Goal: Task Accomplishment & Management: Complete application form

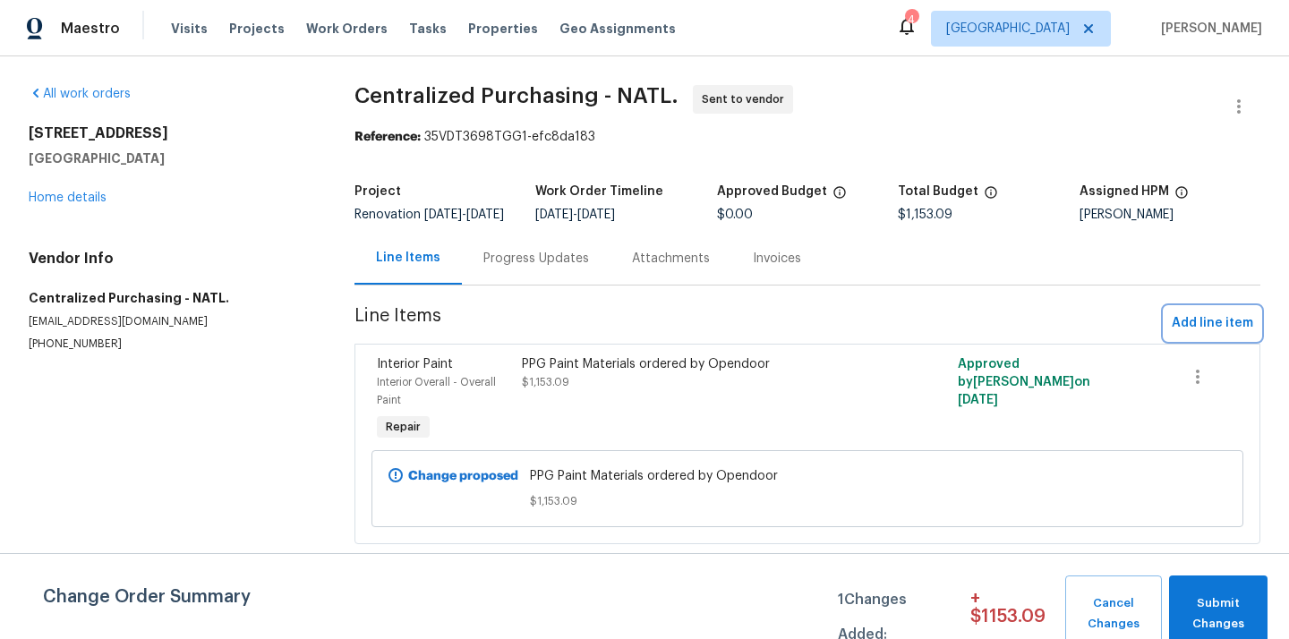
click at [1225, 328] on span "Add line item" at bounding box center [1211, 323] width 81 height 22
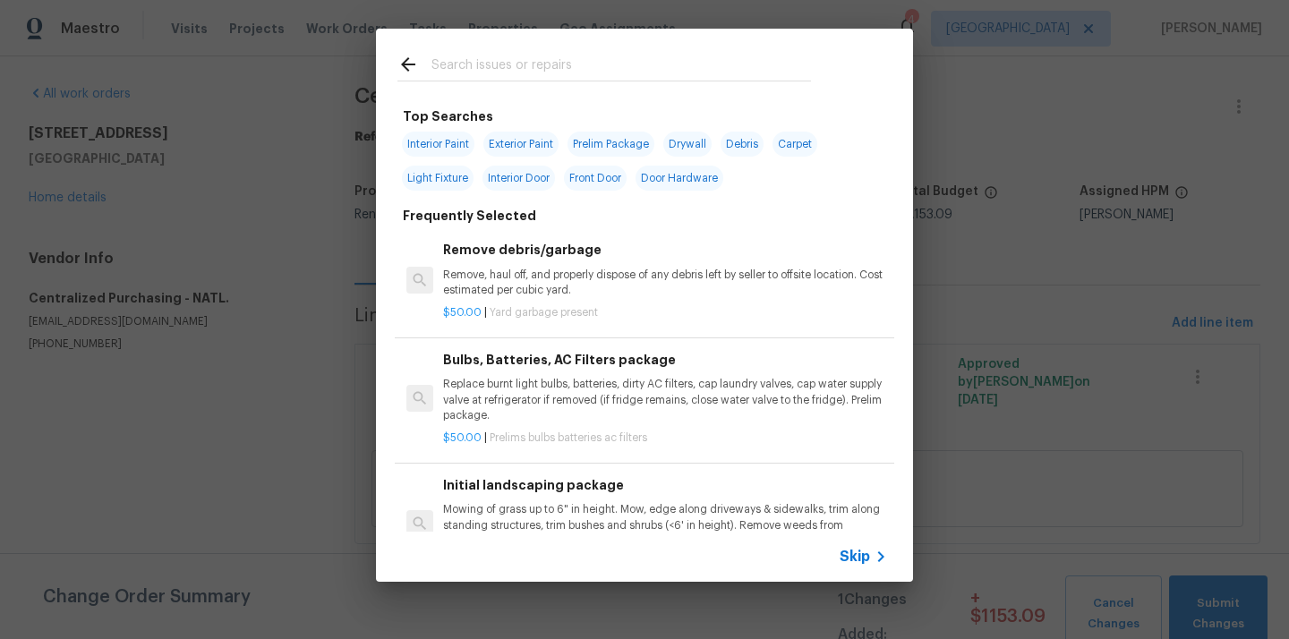
click at [693, 72] on input "text" at bounding box center [620, 67] width 379 height 27
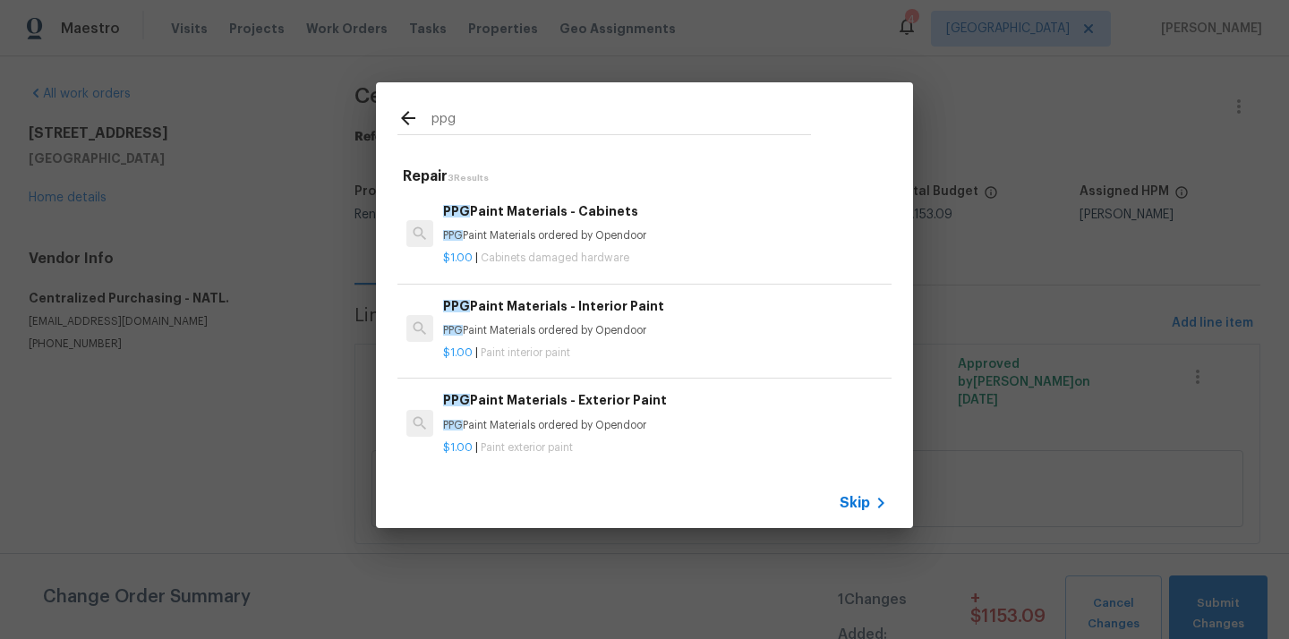
type input "ppg"
click at [562, 414] on div "PPG Paint Materials - Exterior Paint PPG Paint Materials ordered by Opendoor" at bounding box center [665, 411] width 444 height 43
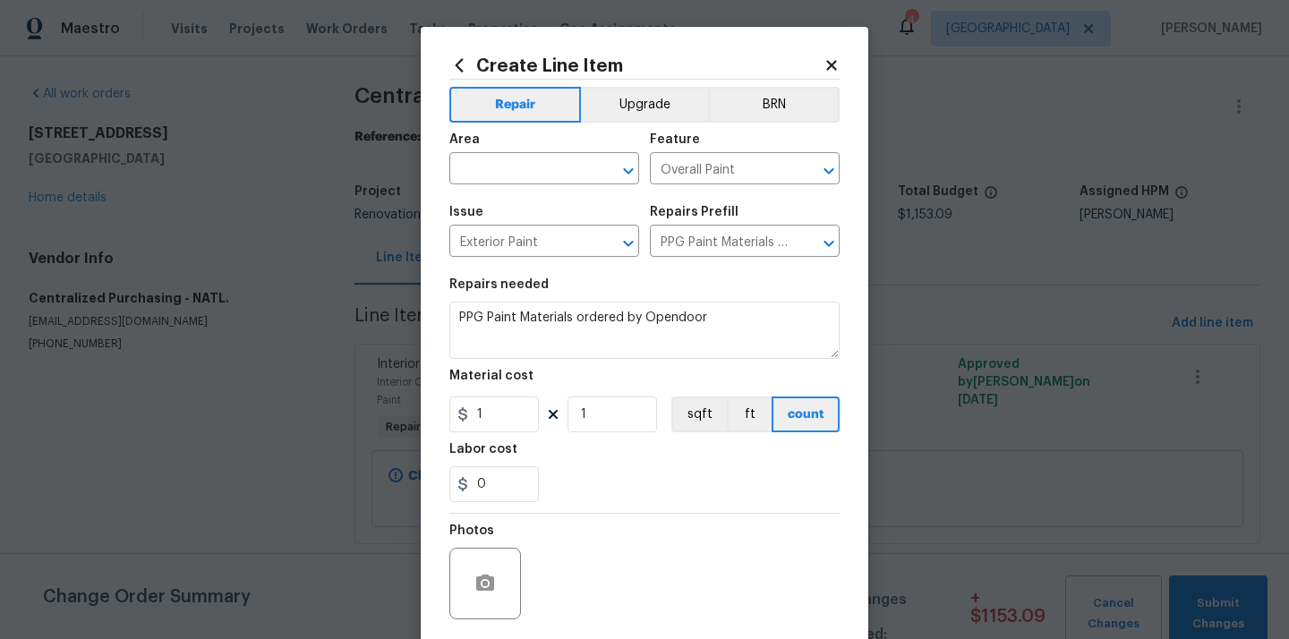
click at [540, 189] on span "Area ​" at bounding box center [544, 159] width 190 height 72
click at [540, 174] on input "text" at bounding box center [519, 171] width 140 height 28
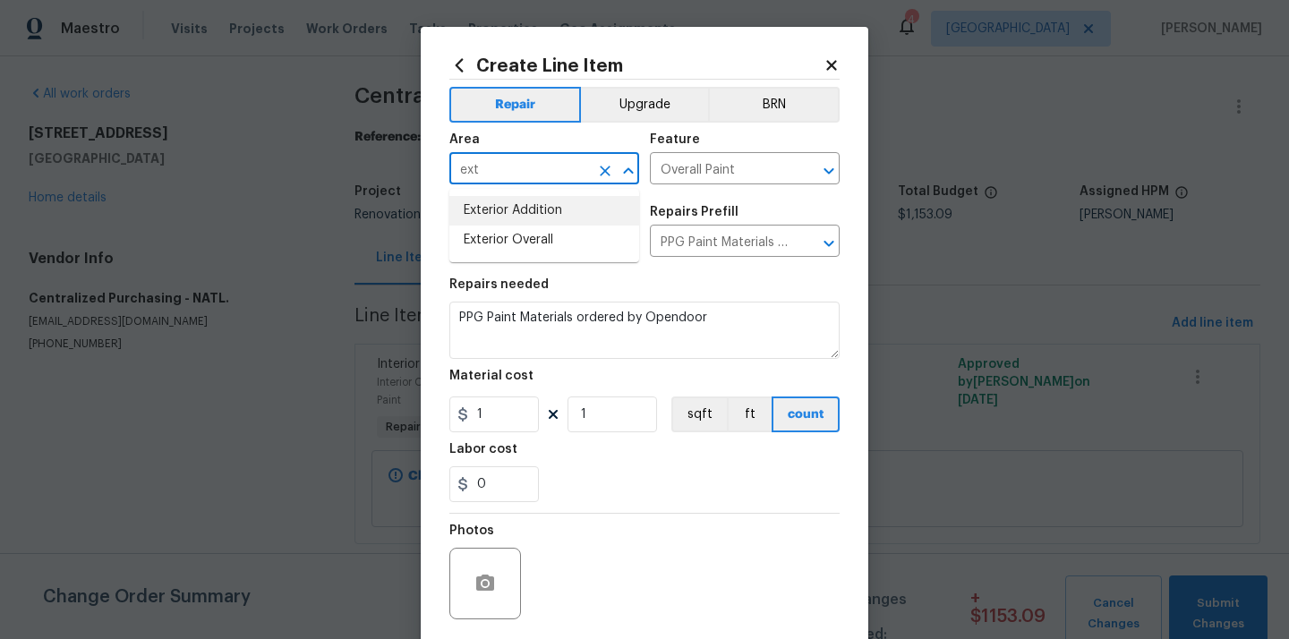
click at [507, 241] on li "Exterior Overall" at bounding box center [544, 240] width 190 height 30
type input "Exterior Overall"
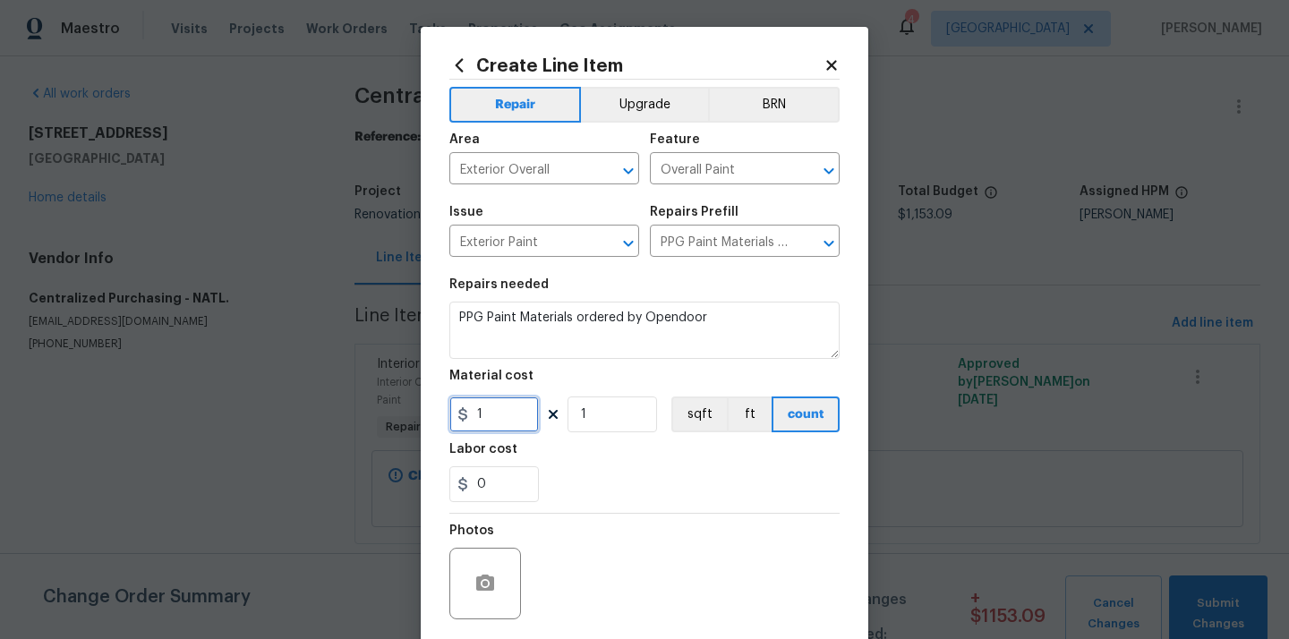
drag, startPoint x: 501, startPoint y: 416, endPoint x: 446, endPoint y: 416, distance: 55.5
click at [446, 416] on div "Create Line Item Repair Upgrade BRN Area Exterior Overall ​ Feature Overall Pai…" at bounding box center [644, 385] width 447 height 717
paste input "686.2"
type input "686.21"
click at [575, 478] on div "0" at bounding box center [644, 484] width 390 height 36
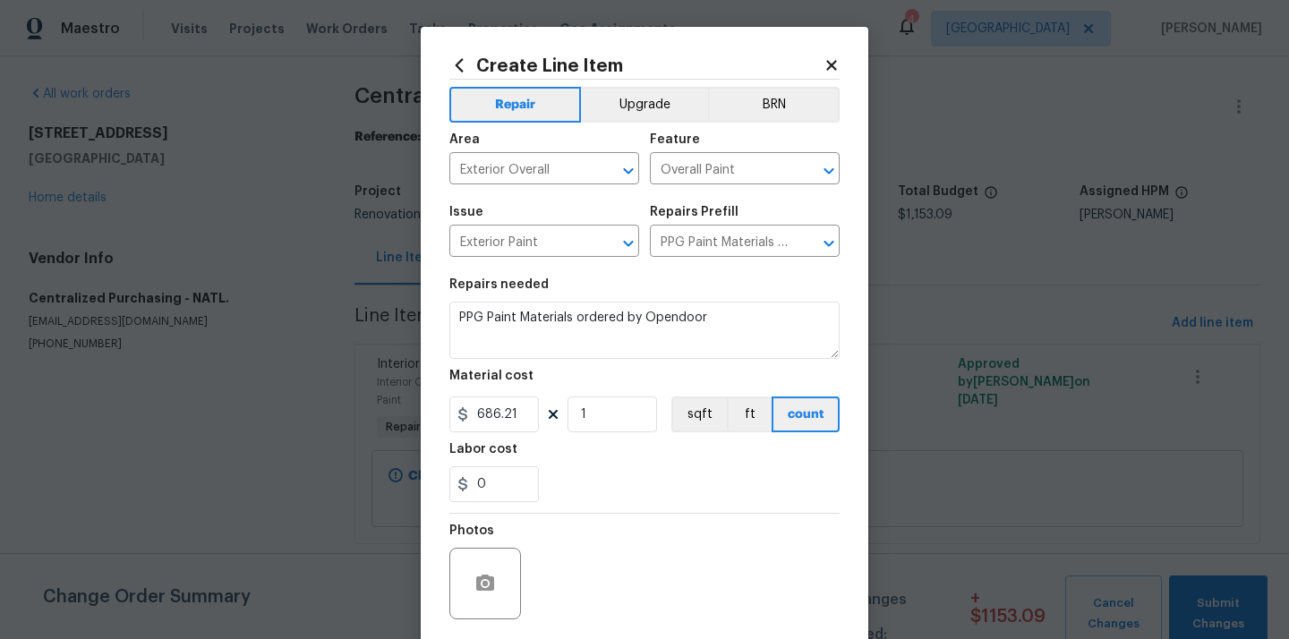
scroll to position [132, 0]
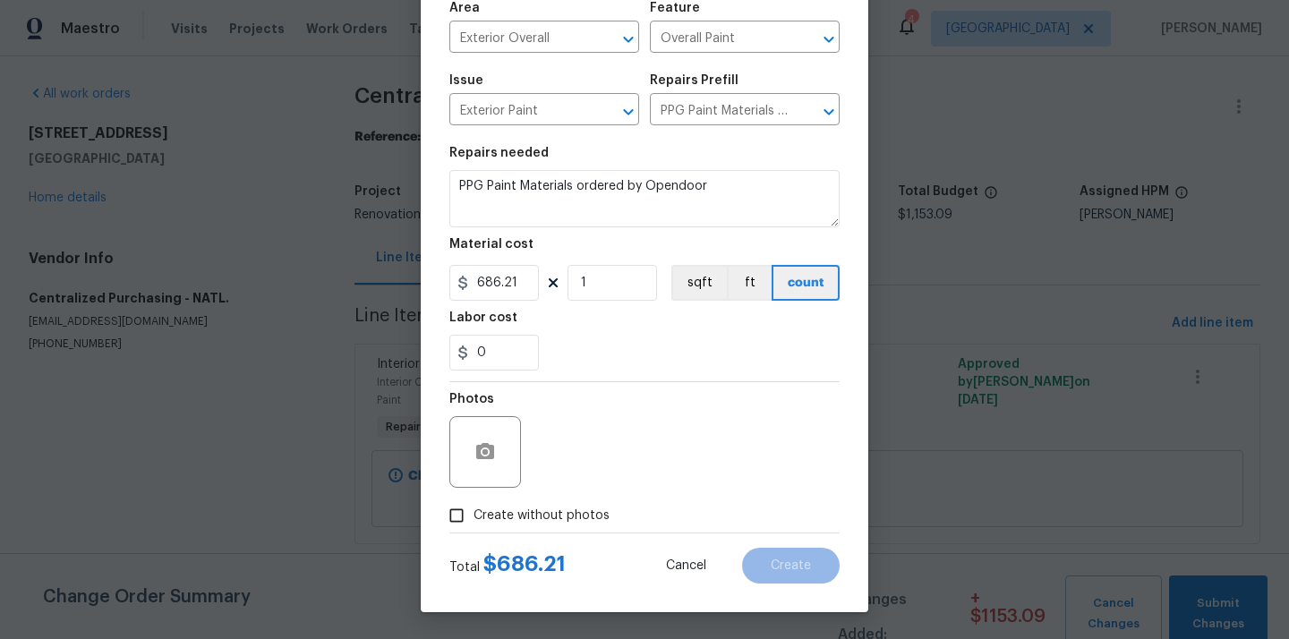
click at [553, 503] on label "Create without photos" at bounding box center [524, 515] width 170 height 34
click at [473, 503] on input "Create without photos" at bounding box center [456, 515] width 34 height 34
checkbox input "true"
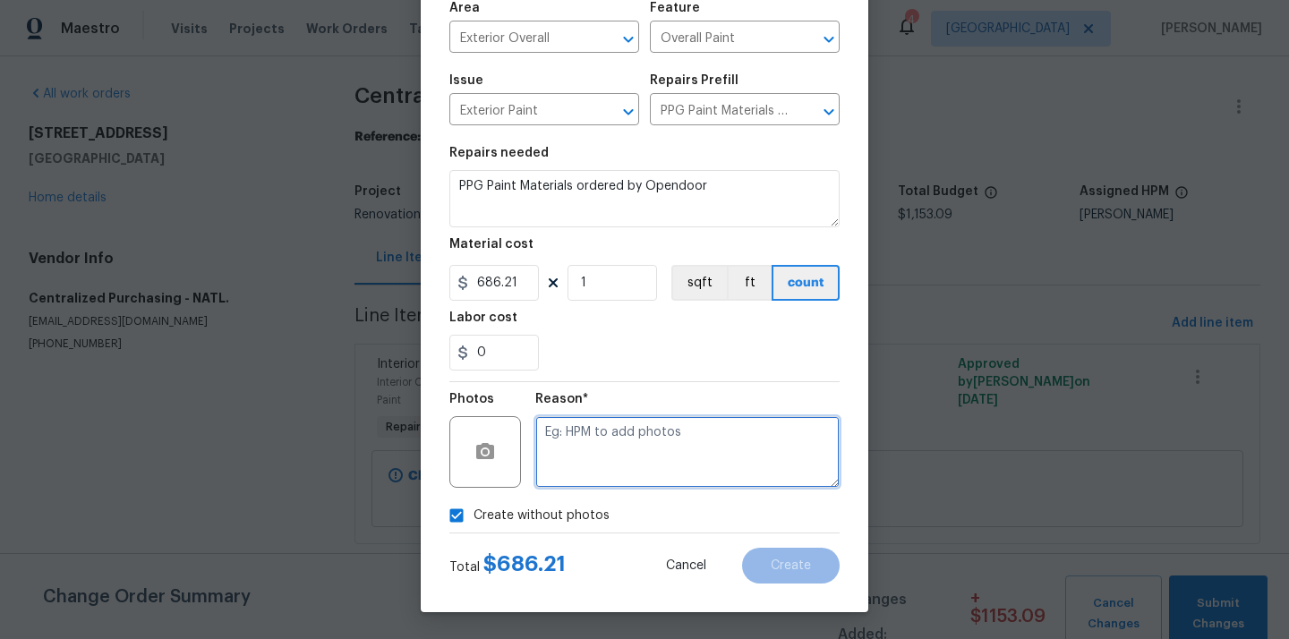
click at [592, 453] on textarea at bounding box center [687, 452] width 304 height 72
type textarea "N/A"
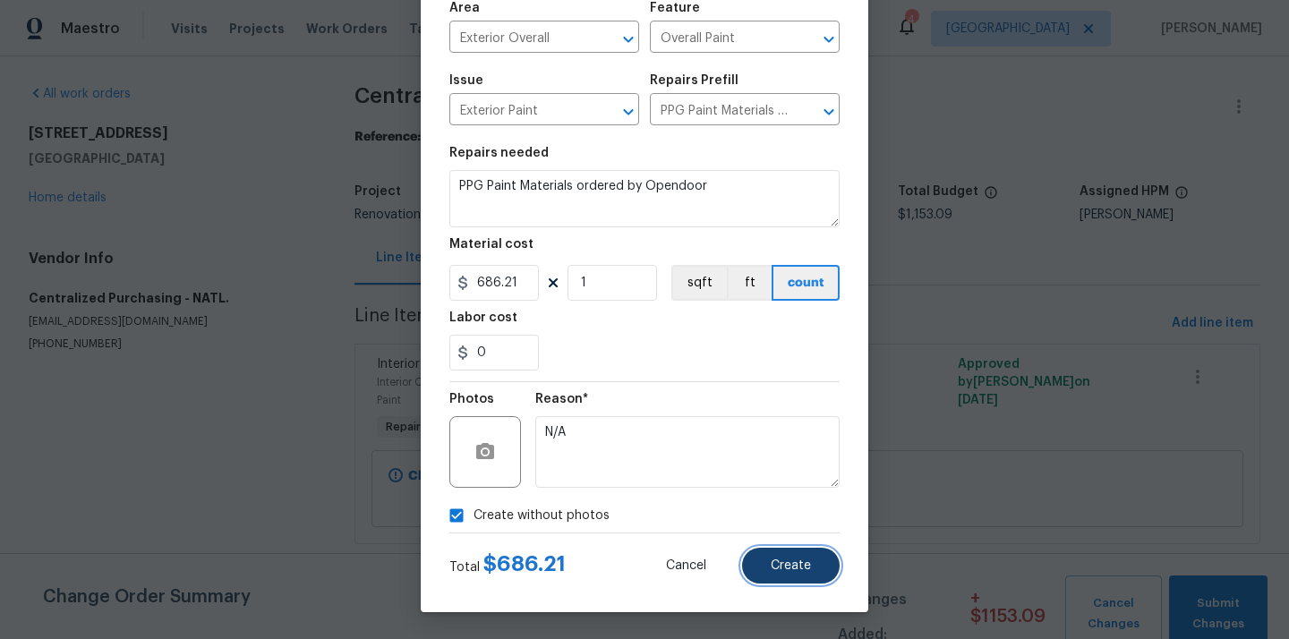
click at [791, 563] on span "Create" at bounding box center [790, 565] width 40 height 13
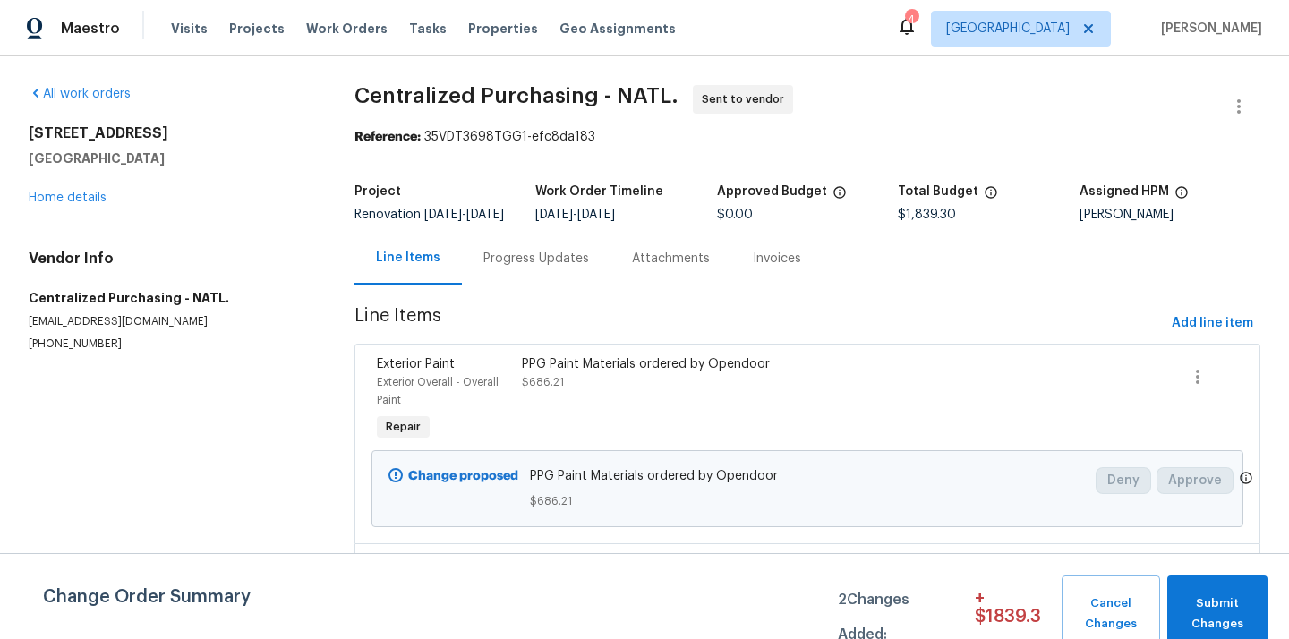
scroll to position [169, 0]
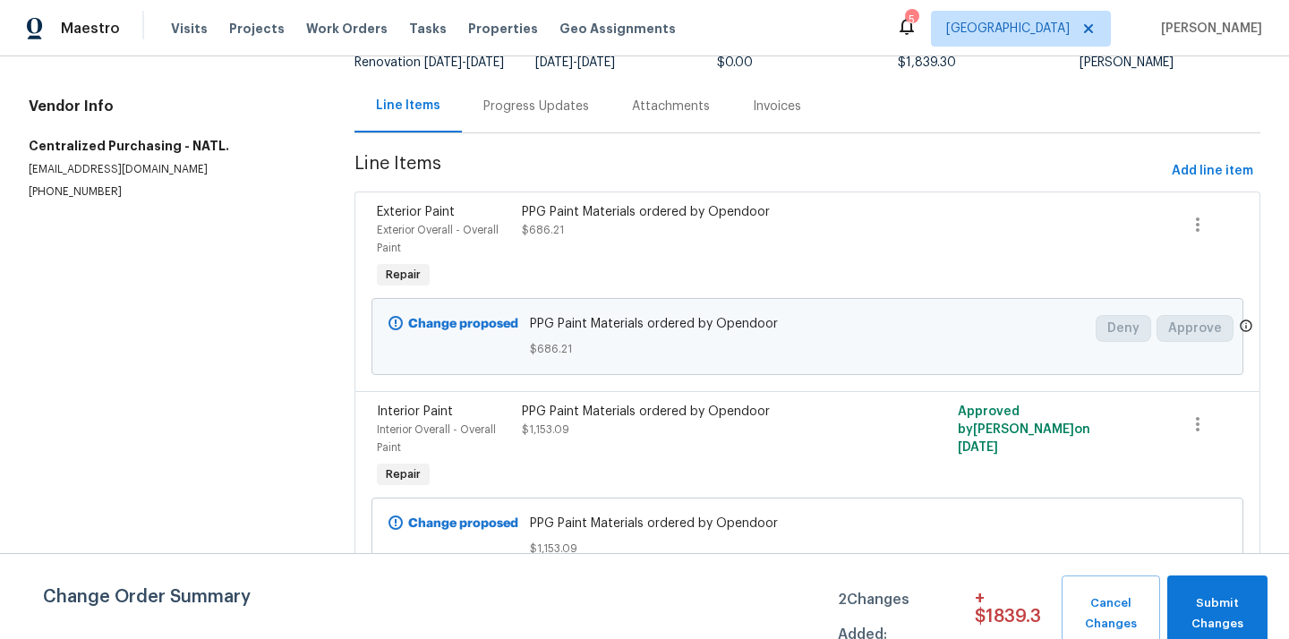
scroll to position [169, 0]
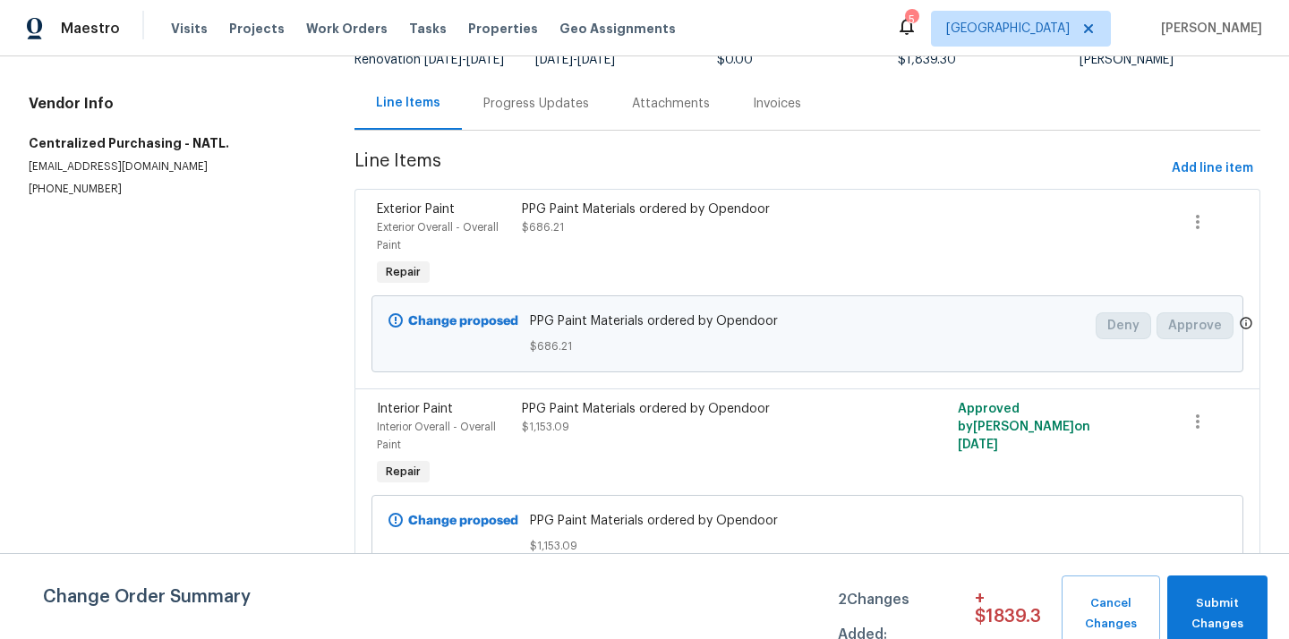
click at [680, 470] on div "PPG Paint Materials ordered by Opendoor $1,153.09" at bounding box center [697, 445] width 363 height 100
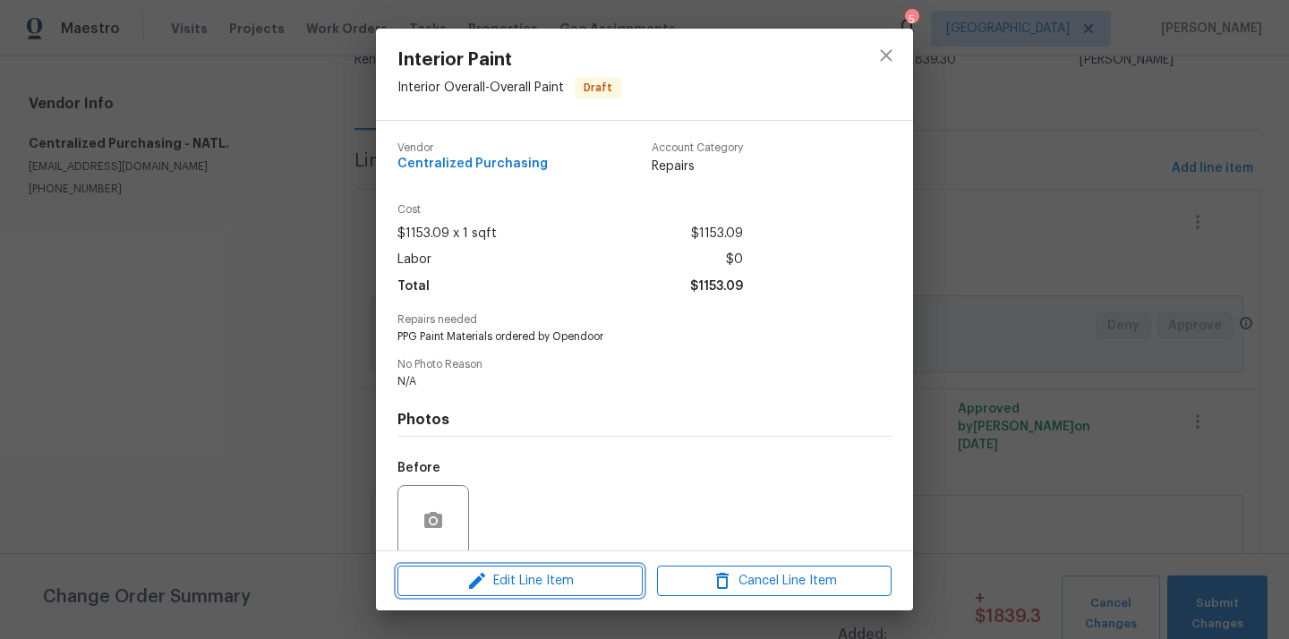
click at [555, 578] on span "Edit Line Item" at bounding box center [520, 581] width 234 height 22
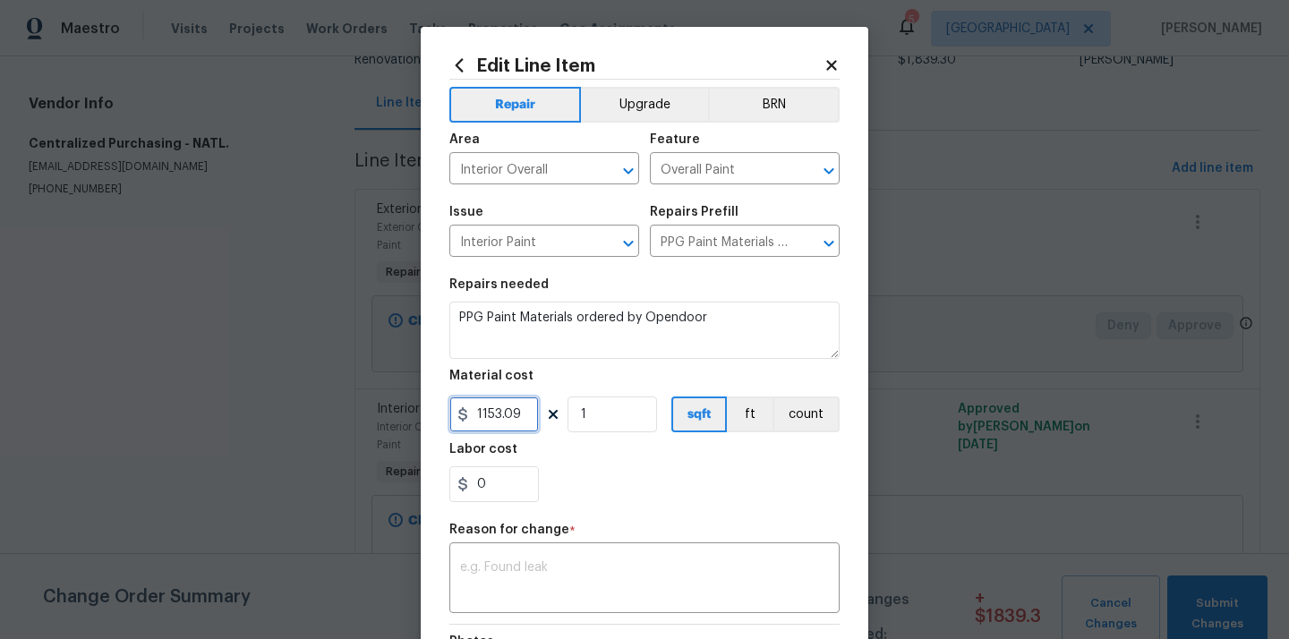
drag, startPoint x: 523, startPoint y: 422, endPoint x: 446, endPoint y: 416, distance: 78.1
click at [447, 416] on div "Edit Line Item Repair Upgrade BRN Area Interior Overall ​ Feature Overall Paint…" at bounding box center [644, 441] width 447 height 828
type input "966.27"
click at [496, 574] on textarea at bounding box center [644, 580] width 369 height 38
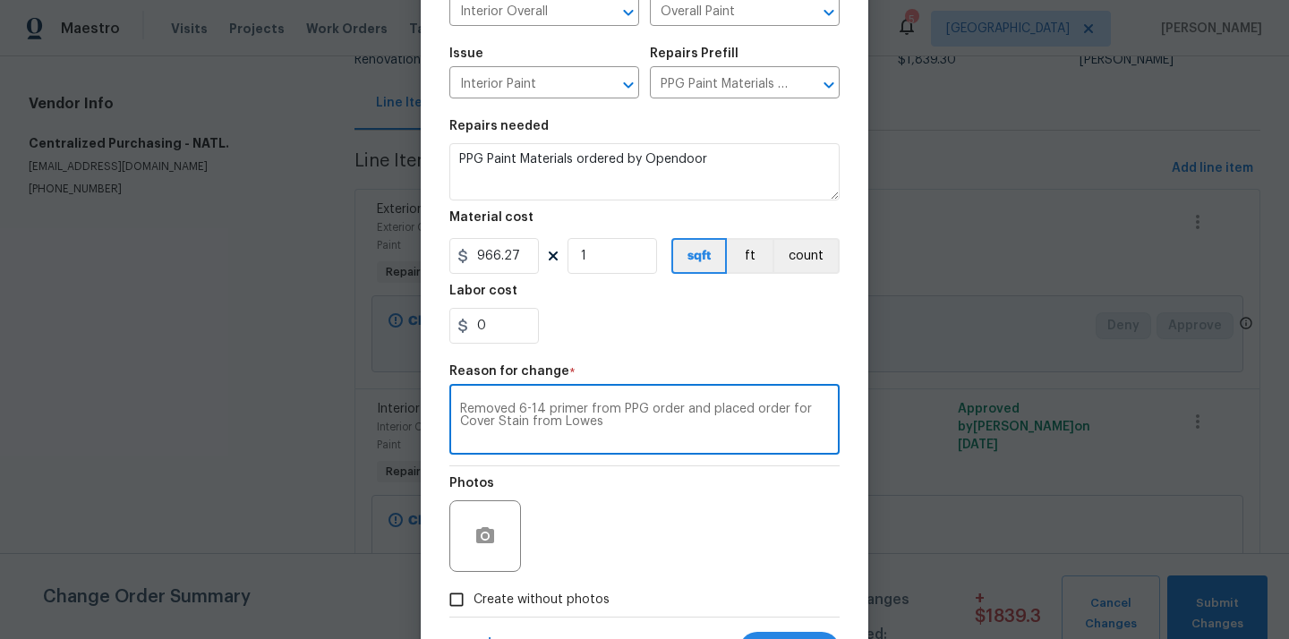
scroll to position [190, 0]
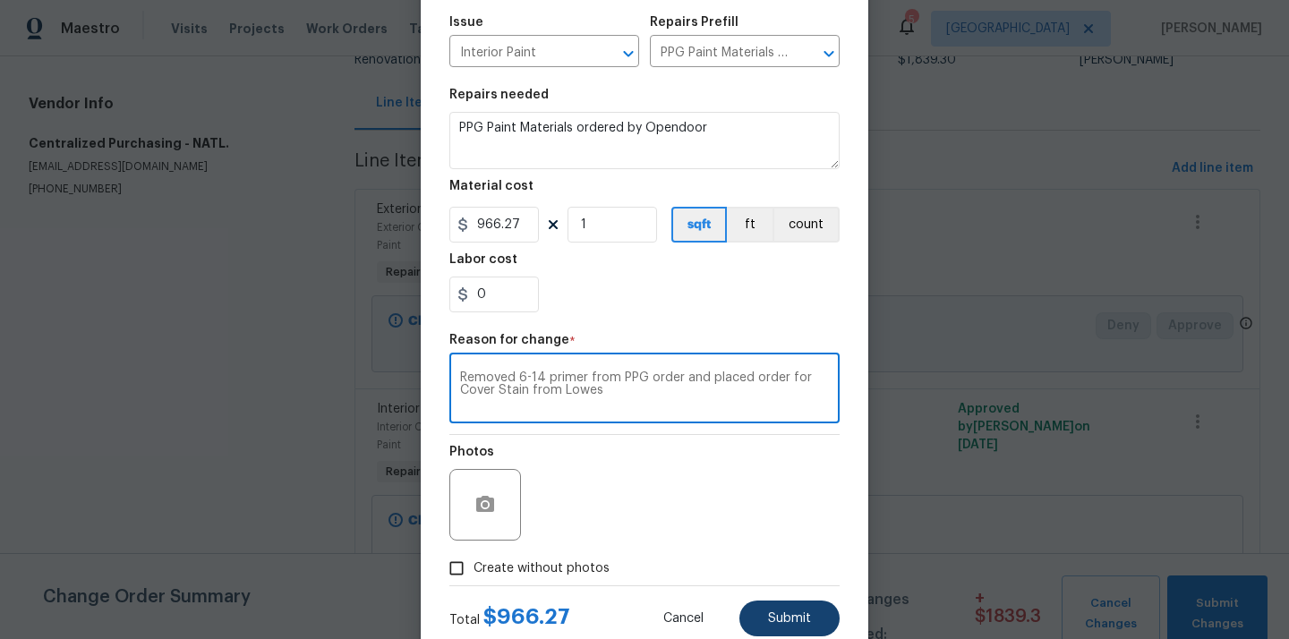
type textarea "Removed 6-14 primer from PPG order and placed order for Cover Stain from Lowes"
click at [778, 608] on button "Submit" at bounding box center [789, 618] width 100 height 36
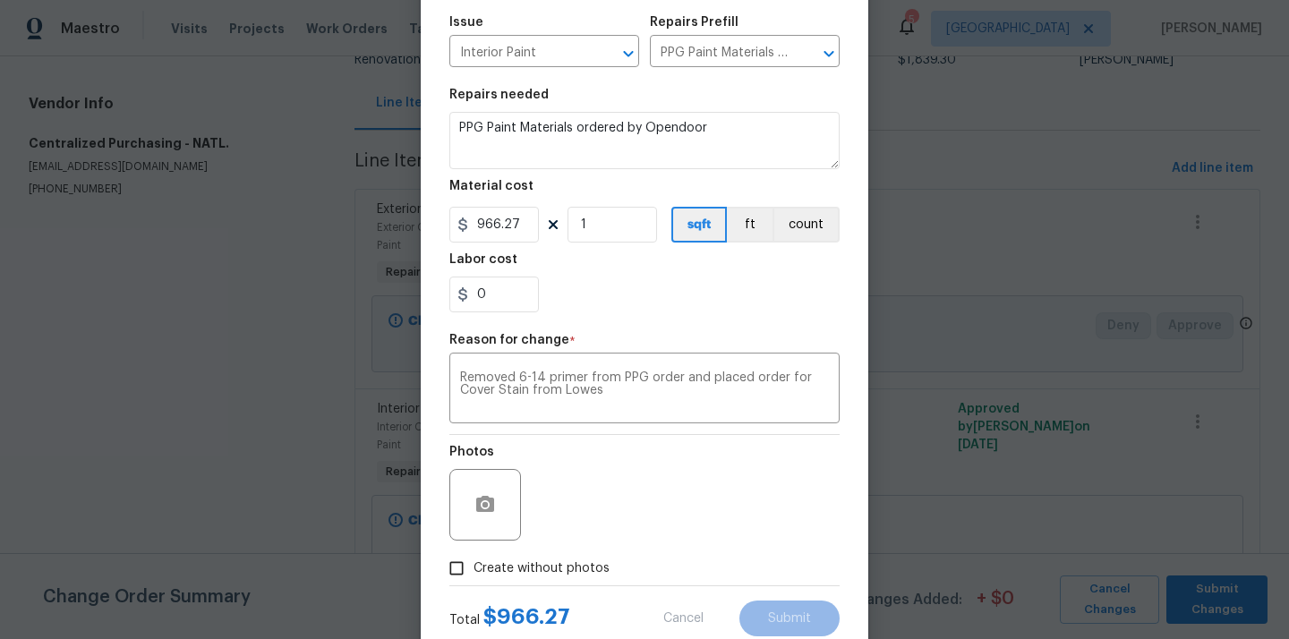
type input "1153.09"
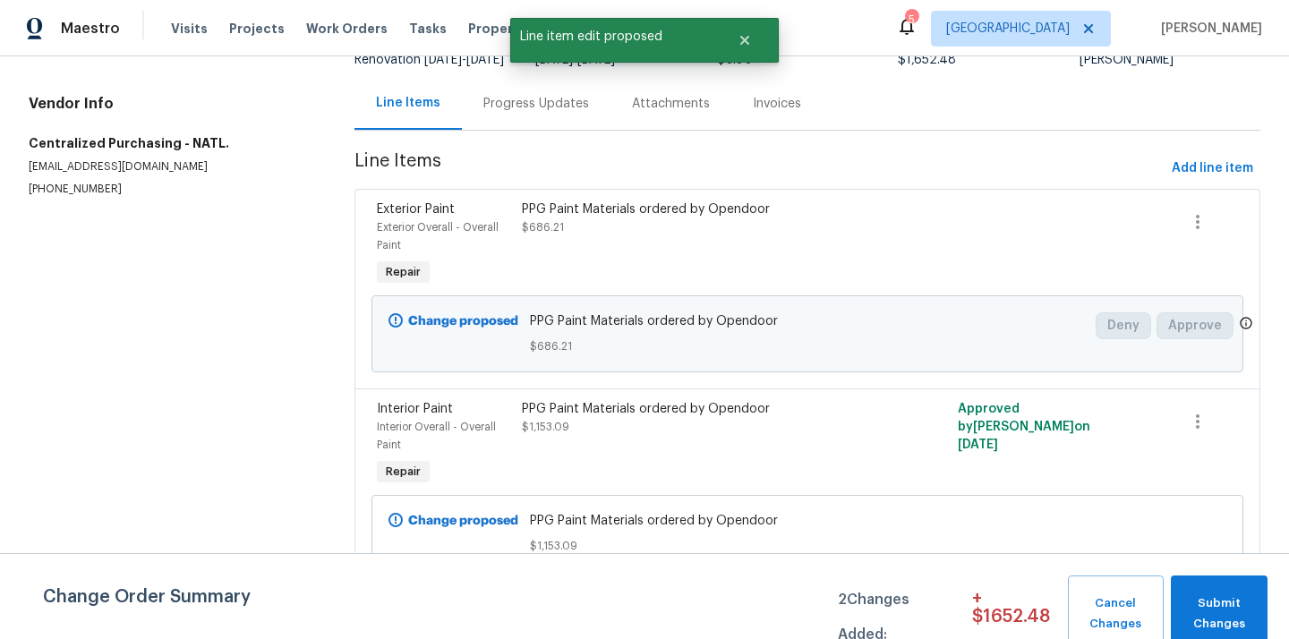
scroll to position [0, 0]
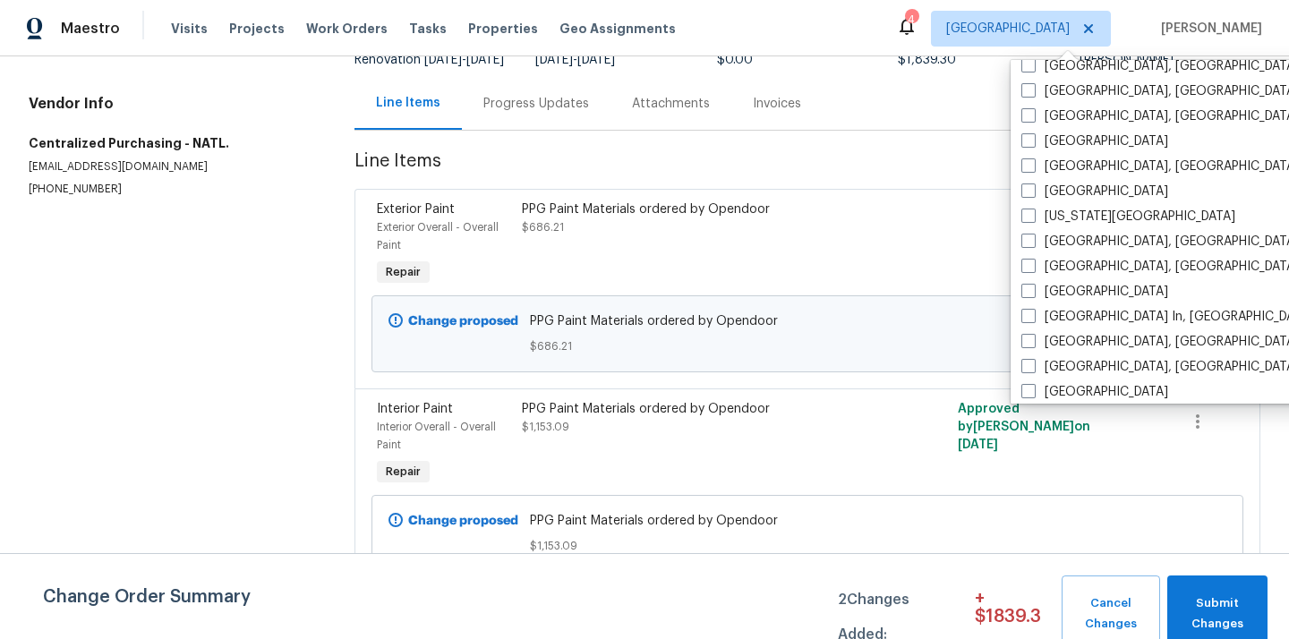
scroll to position [559, 0]
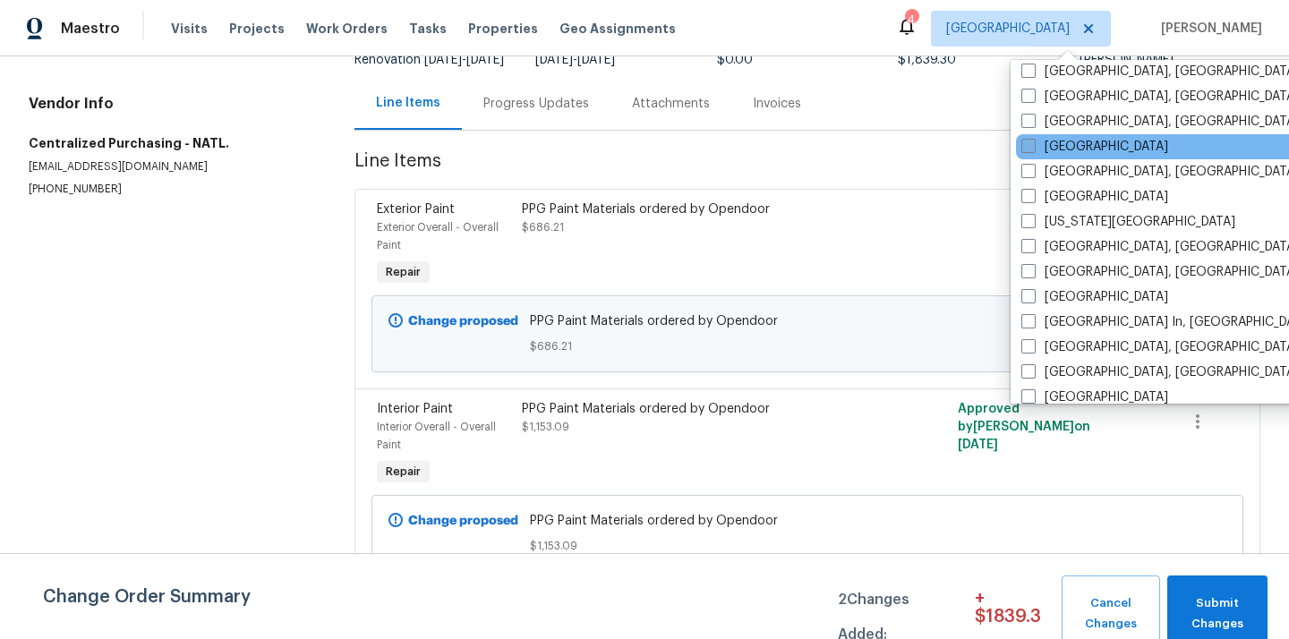
click at [1051, 150] on label "[GEOGRAPHIC_DATA]" at bounding box center [1094, 147] width 147 height 18
click at [1033, 149] on input "[GEOGRAPHIC_DATA]" at bounding box center [1027, 144] width 12 height 12
checkbox input "true"
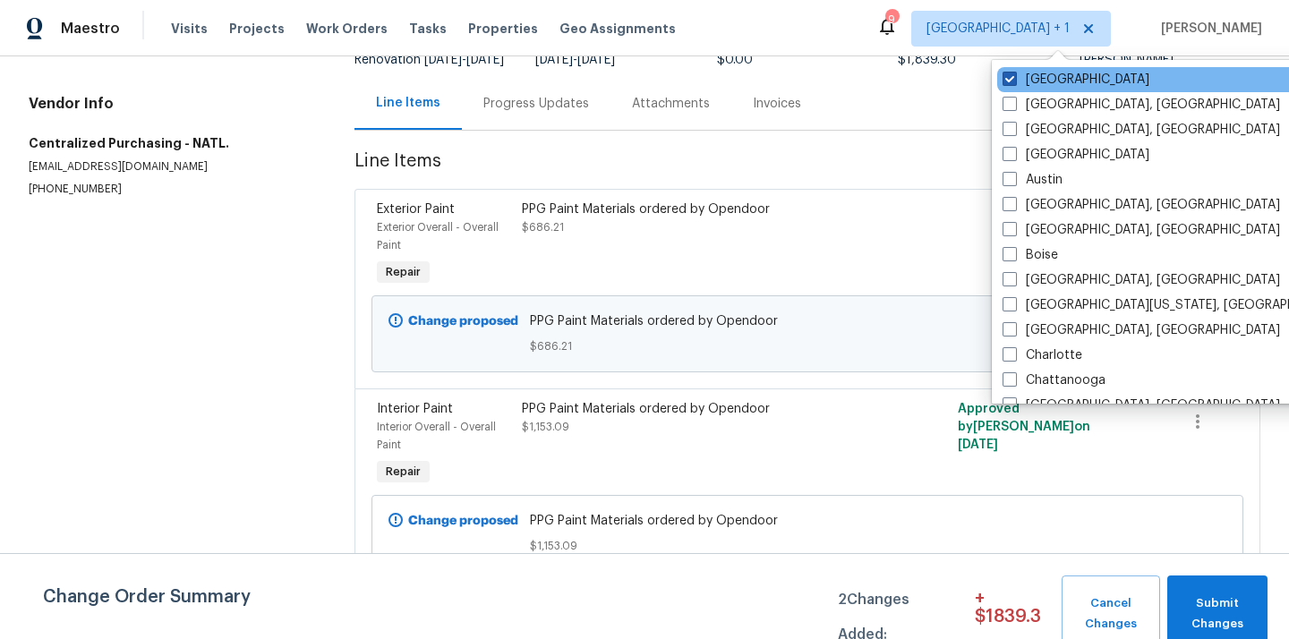
click at [1032, 76] on label "[GEOGRAPHIC_DATA]" at bounding box center [1075, 80] width 147 height 18
click at [1014, 76] on input "[GEOGRAPHIC_DATA]" at bounding box center [1008, 77] width 12 height 12
checkbox input "false"
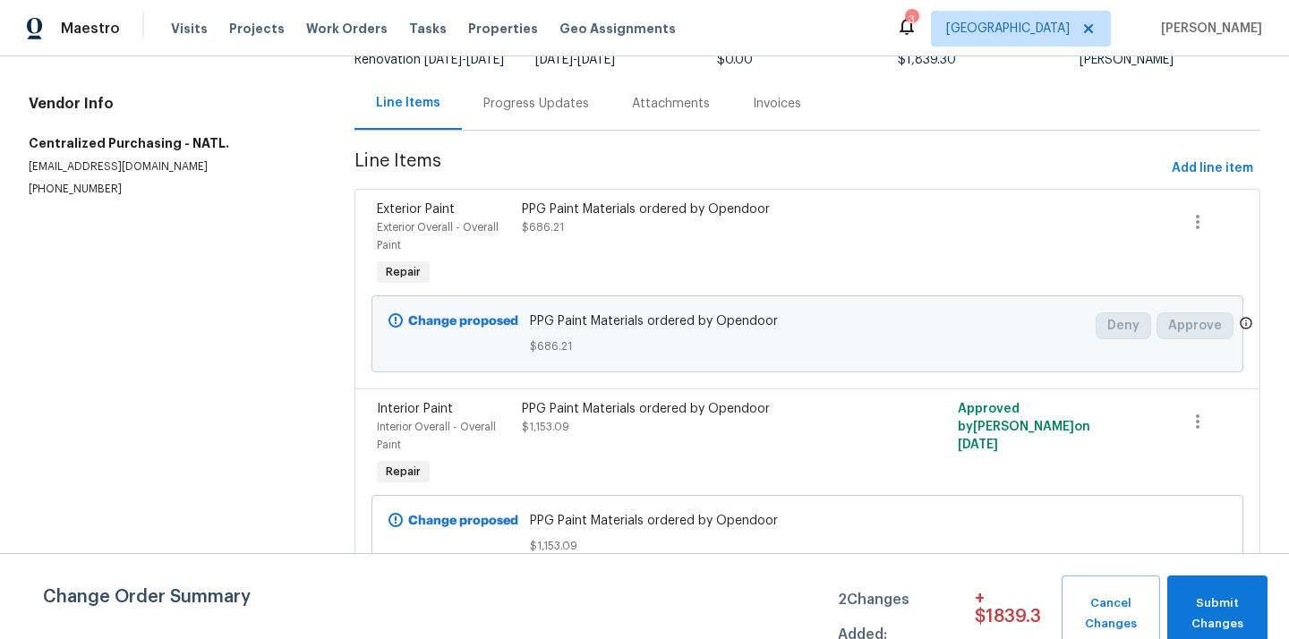
click at [234, 39] on div "Visits Projects Work Orders Tasks Properties Geo Assignments" at bounding box center [434, 29] width 526 height 36
click at [240, 36] on span "Projects" at bounding box center [256, 29] width 55 height 18
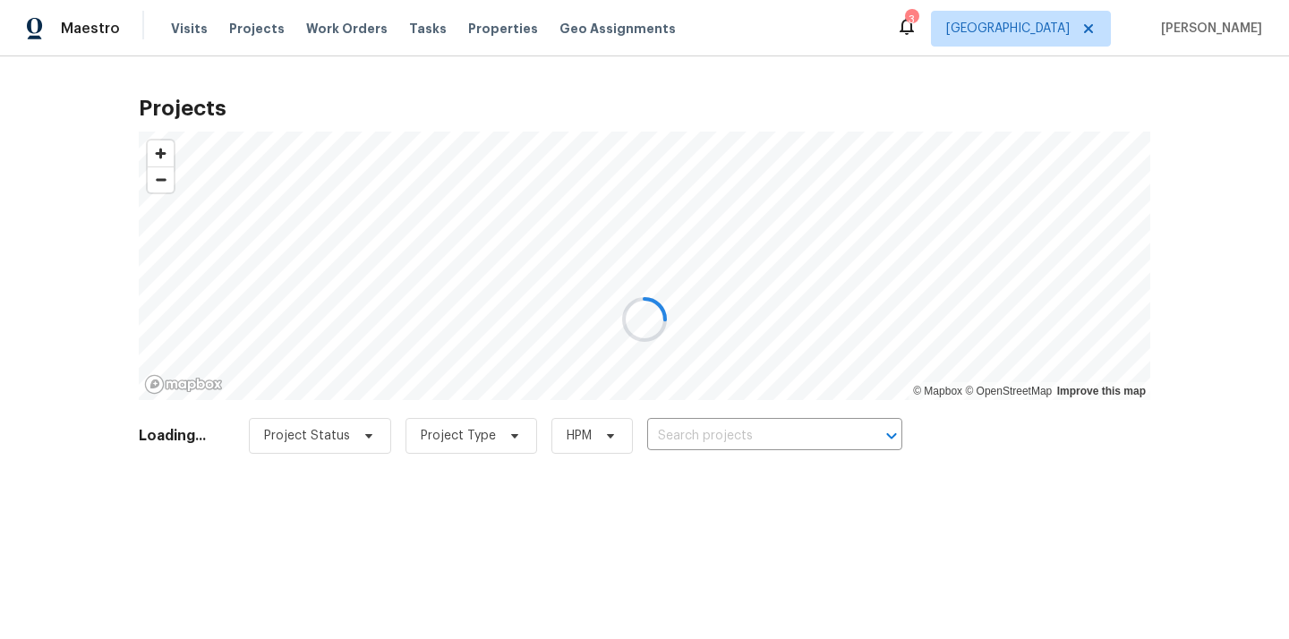
click at [771, 440] on div at bounding box center [644, 319] width 1289 height 639
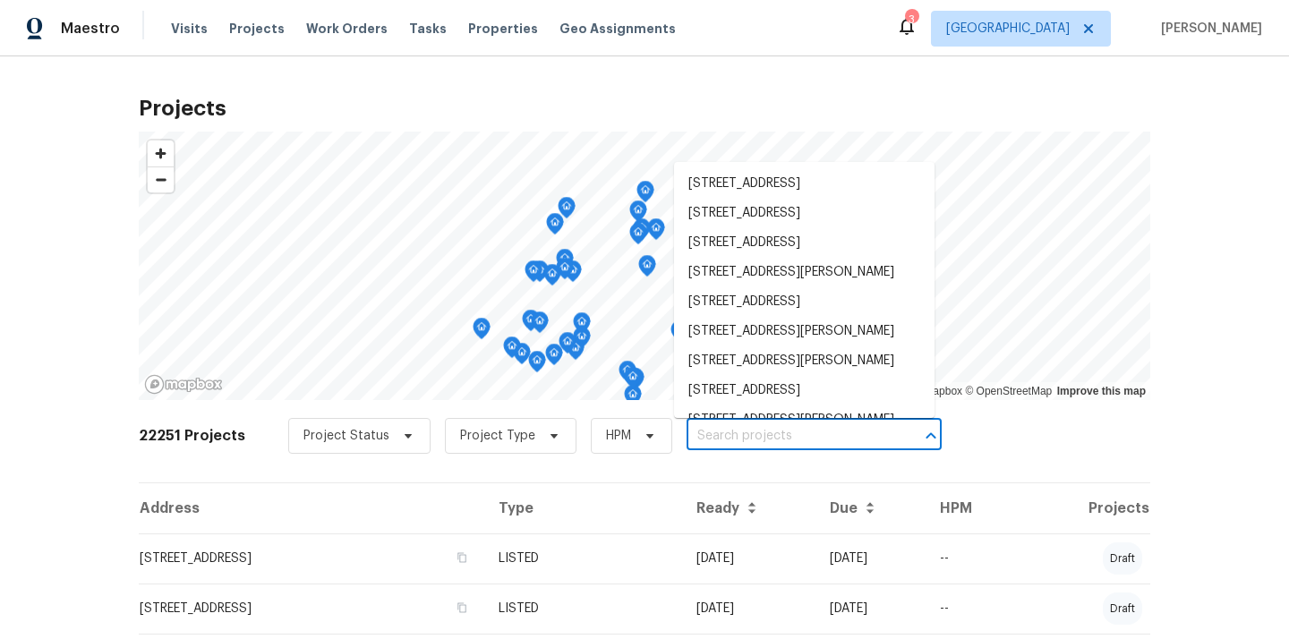
click at [771, 440] on input "text" at bounding box center [788, 436] width 205 height 28
paste input "[STREET_ADDRESS]"
type input "[STREET_ADDRESS]"
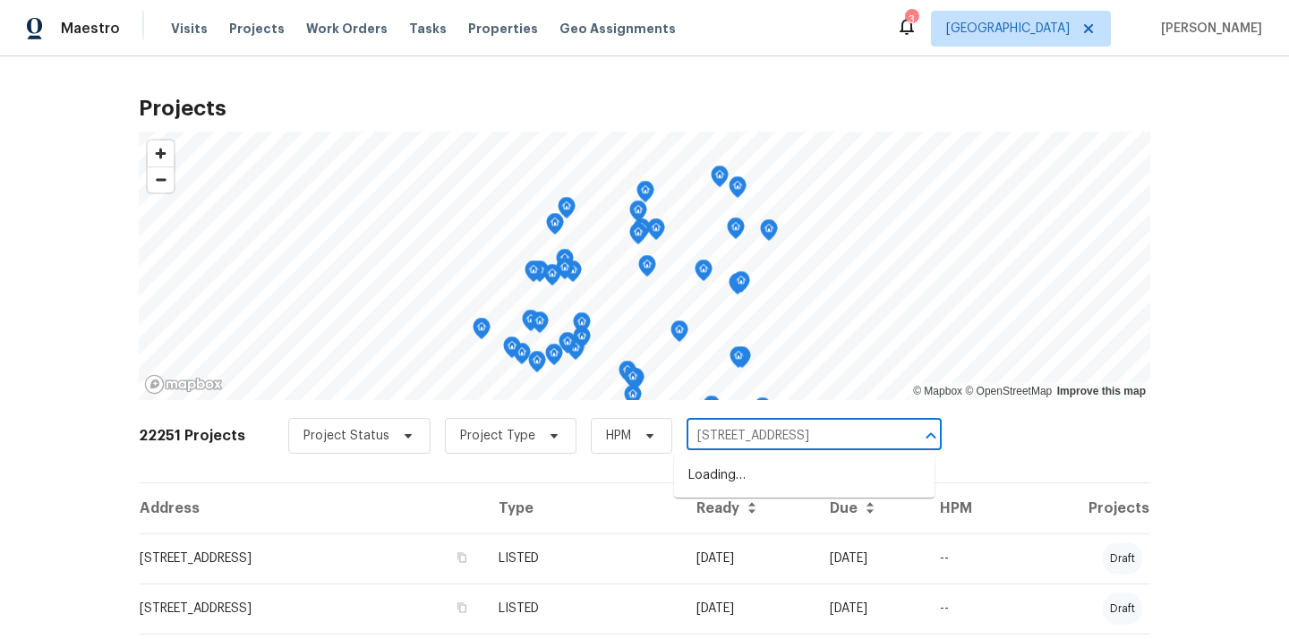
scroll to position [0, 51]
click at [754, 481] on li "[STREET_ADDRESS]" at bounding box center [804, 476] width 260 height 30
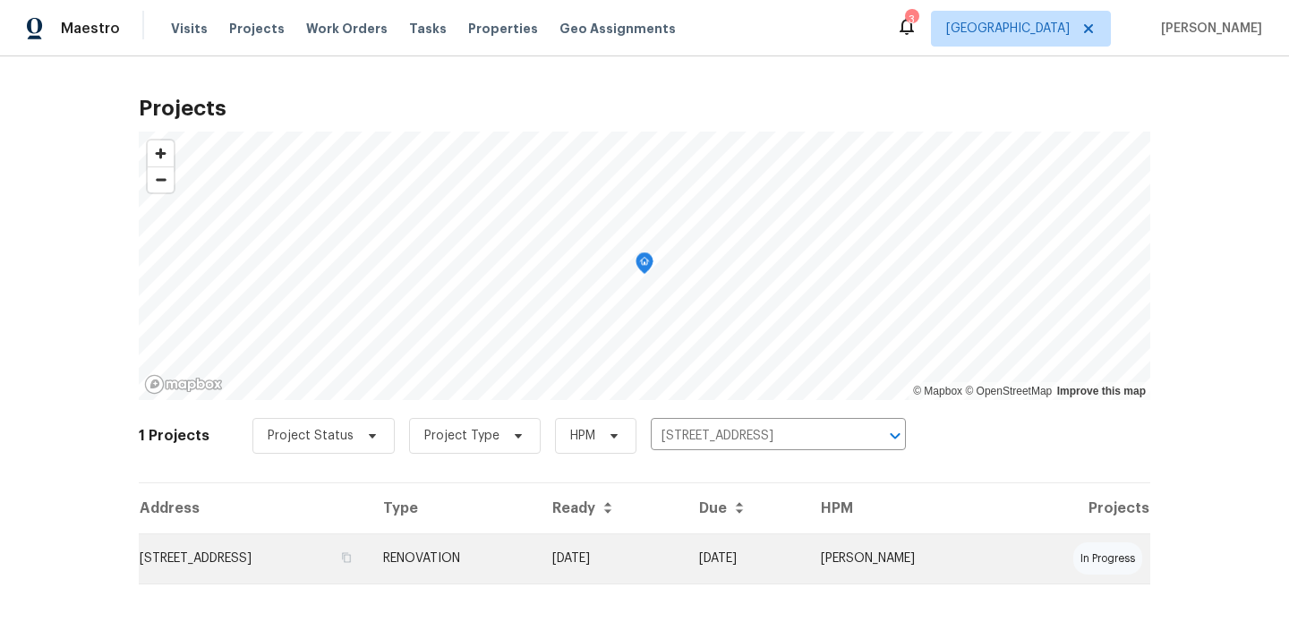
click at [364, 572] on td "[STREET_ADDRESS]" at bounding box center [254, 558] width 230 height 50
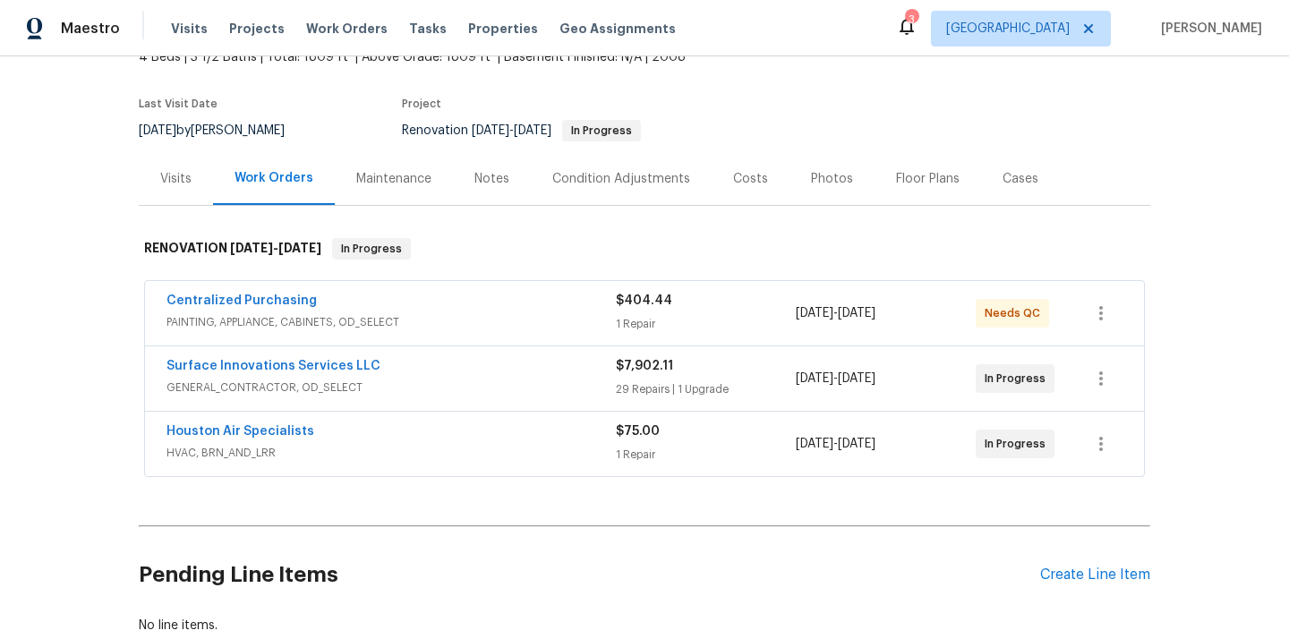
scroll to position [123, 0]
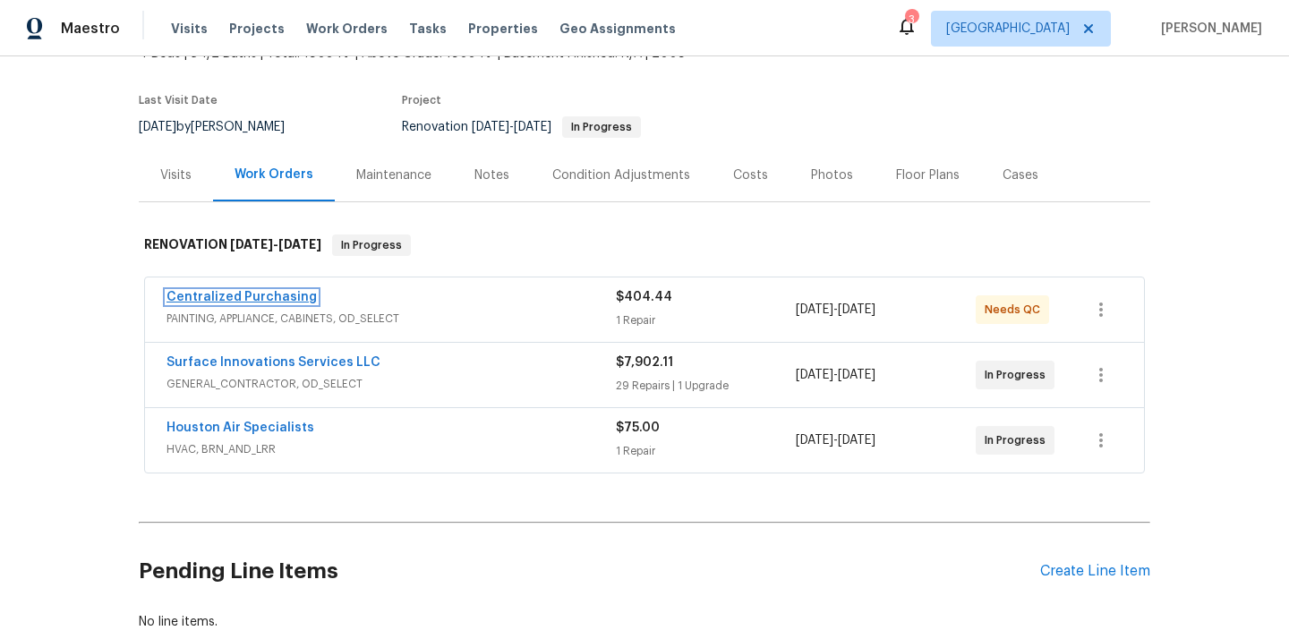
click at [268, 300] on link "Centralized Purchasing" at bounding box center [241, 297] width 150 height 13
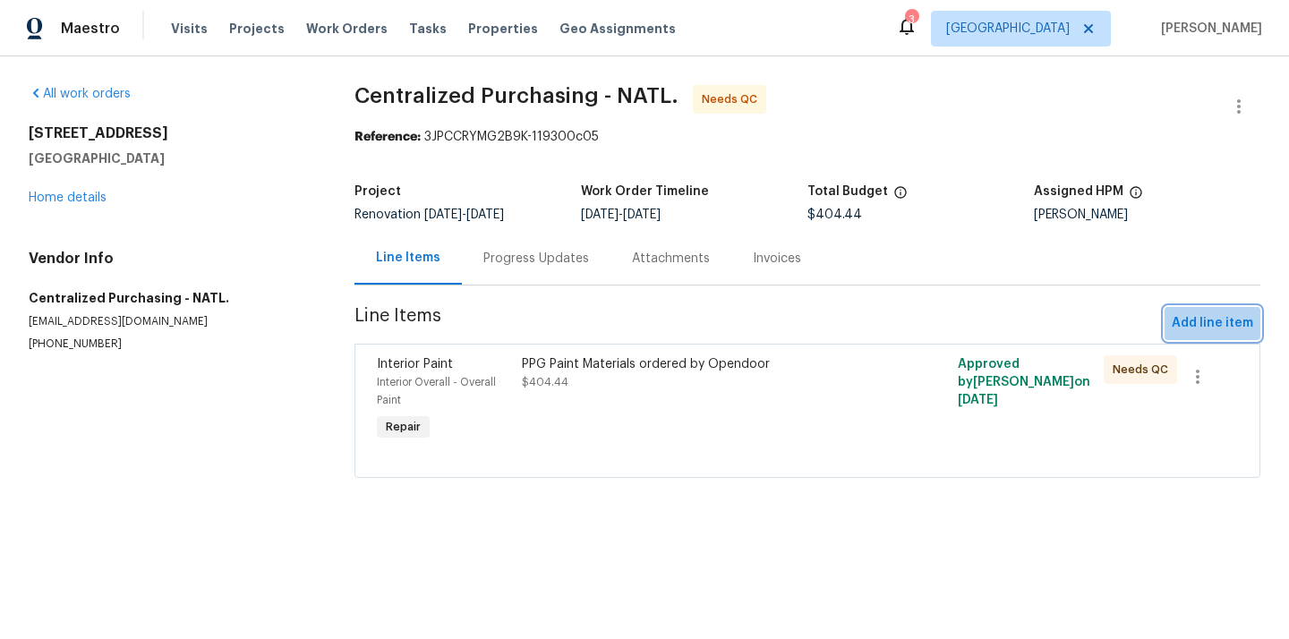
click at [1213, 310] on button "Add line item" at bounding box center [1212, 323] width 96 height 33
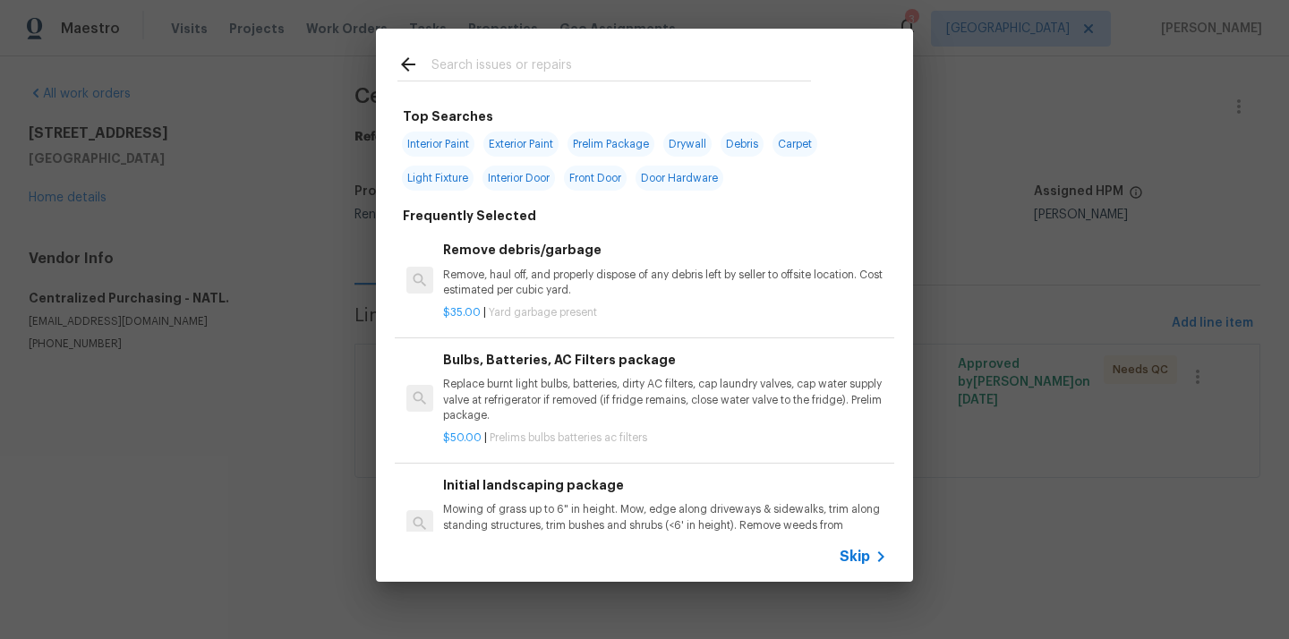
click at [636, 75] on input "text" at bounding box center [620, 67] width 379 height 27
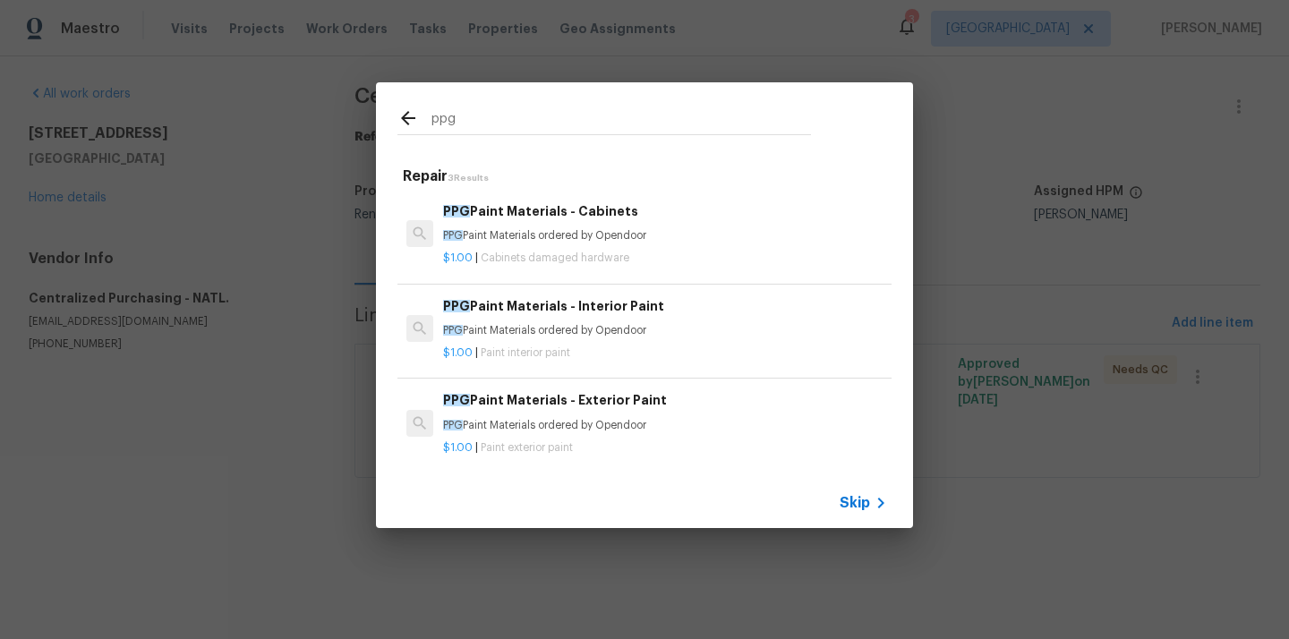
type input "ppg"
click at [562, 345] on p "$1.00 | Paint interior paint" at bounding box center [665, 352] width 444 height 15
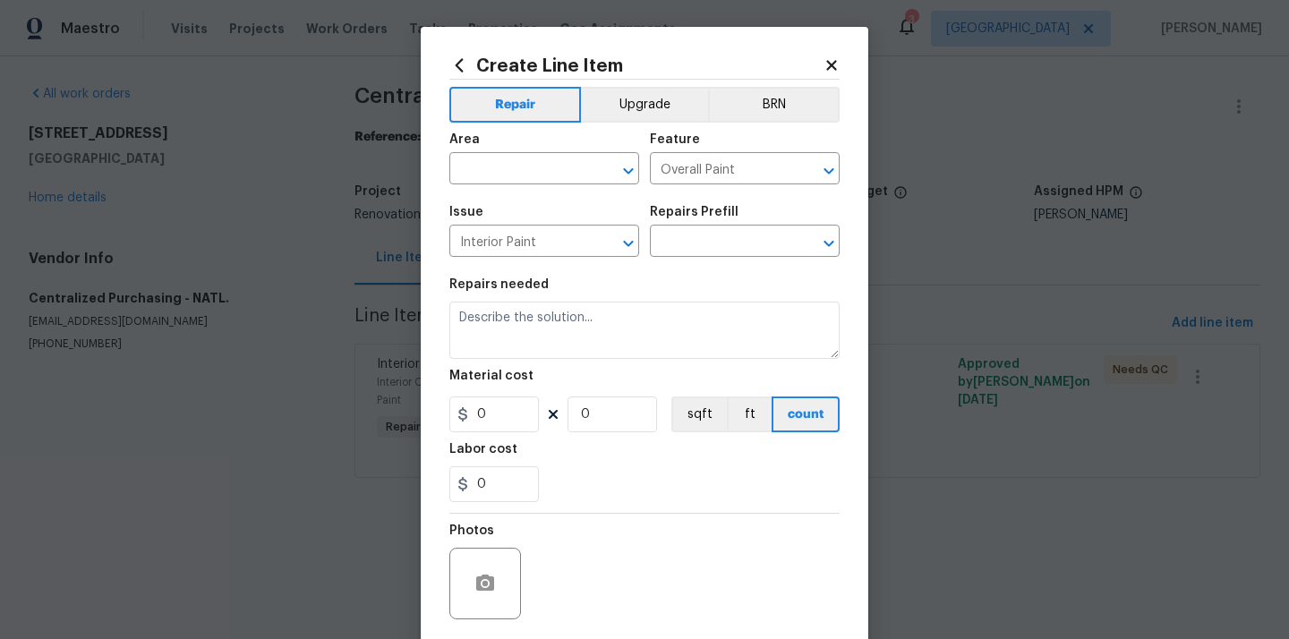
type input "PPG Paint Materials - Interior Paint $1.00"
type textarea "PPG Paint Materials ordered by Opendoor"
type input "1"
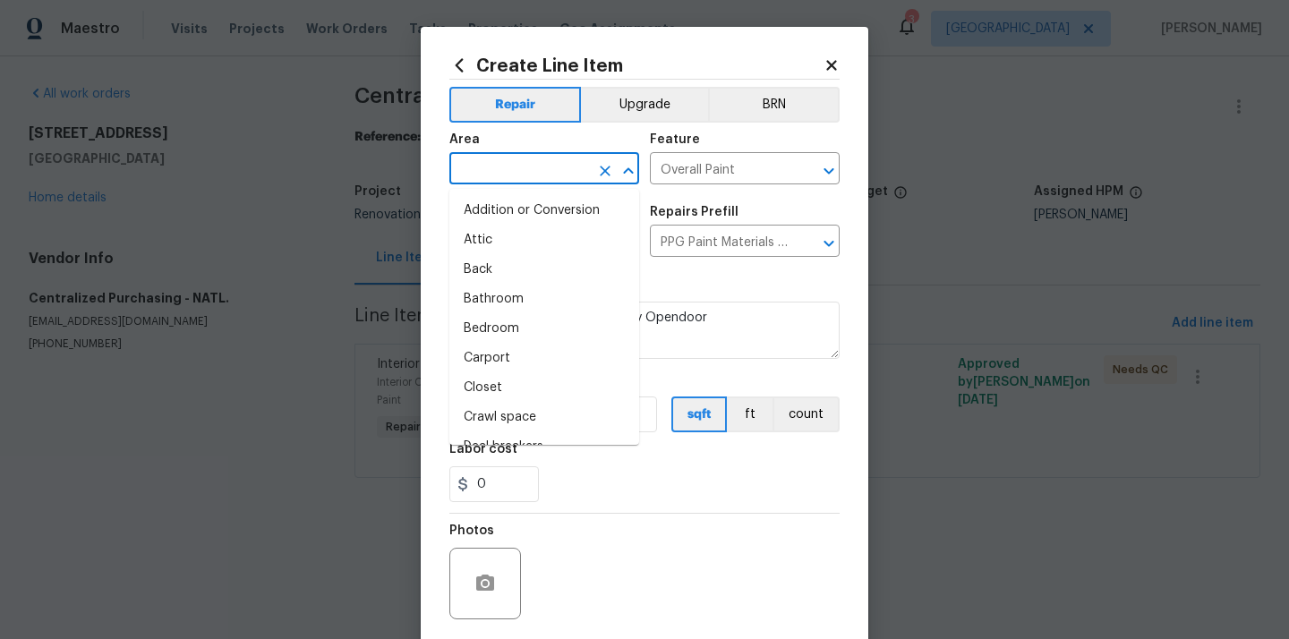
click at [522, 176] on input "text" at bounding box center [519, 171] width 140 height 28
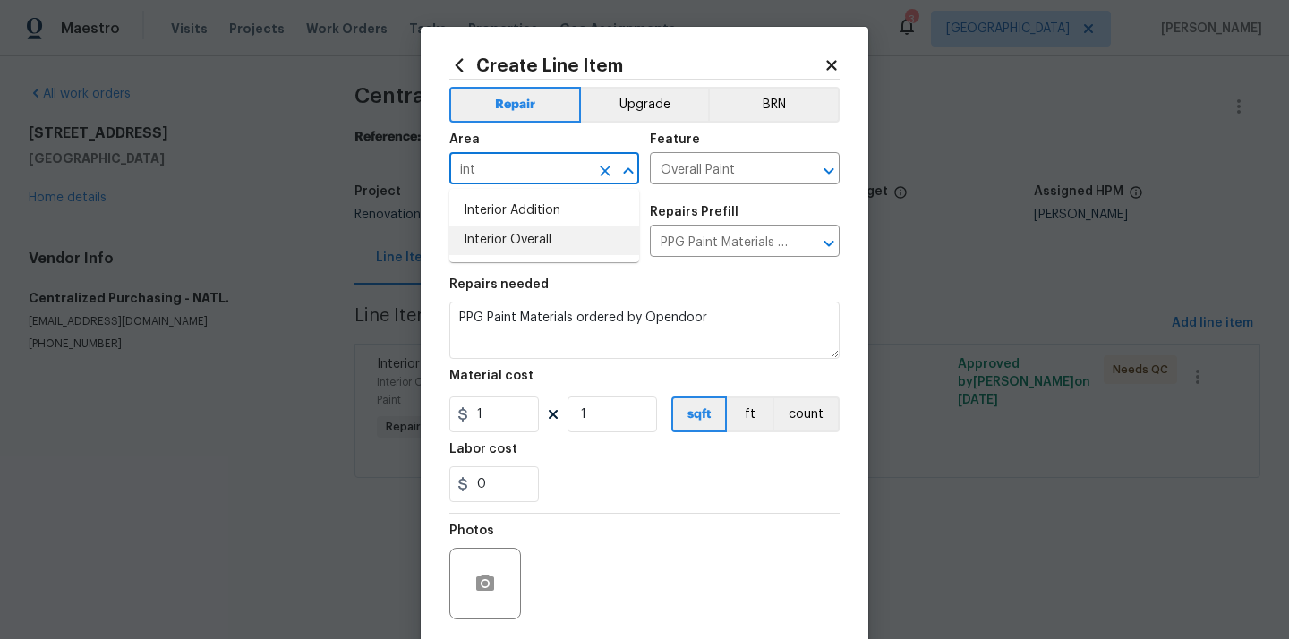
click at [516, 241] on li "Interior Overall" at bounding box center [544, 240] width 190 height 30
type input "Interior Overall"
drag, startPoint x: 491, startPoint y: 410, endPoint x: 438, endPoint y: 410, distance: 53.7
click at [448, 410] on div "Create Line Item Repair Upgrade BRN Area Interior Overall ​ Feature Overall Pai…" at bounding box center [644, 385] width 447 height 717
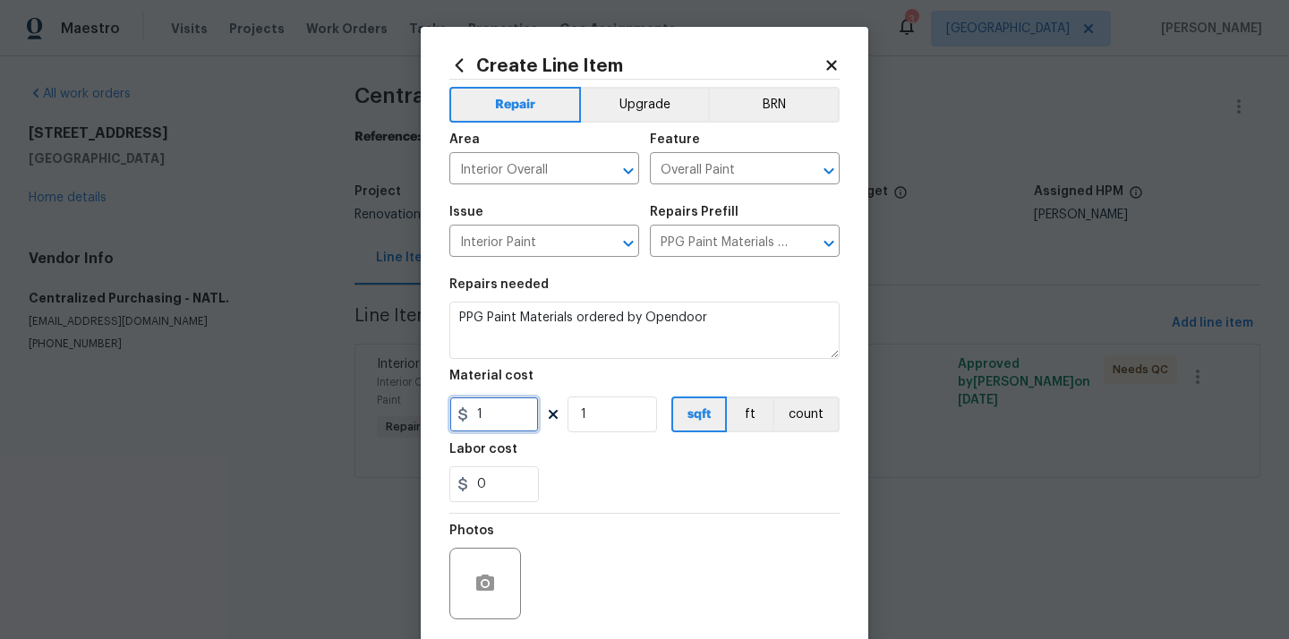
paste input "237.8"
type input "237.8"
click at [609, 508] on section "Repairs needed PPG Paint Materials ordered by Opendoor Material cost 237.8 1 sq…" at bounding box center [644, 390] width 390 height 245
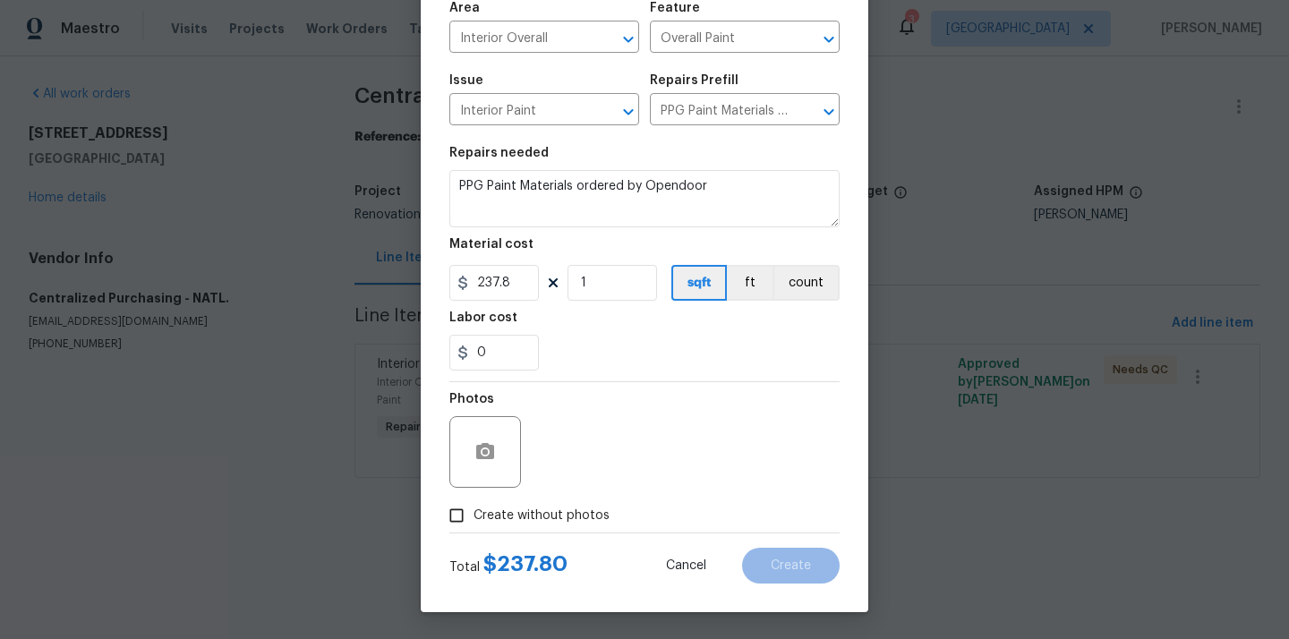
click at [571, 507] on span "Create without photos" at bounding box center [541, 515] width 136 height 19
click at [473, 507] on input "Create without photos" at bounding box center [456, 515] width 34 height 34
checkbox input "true"
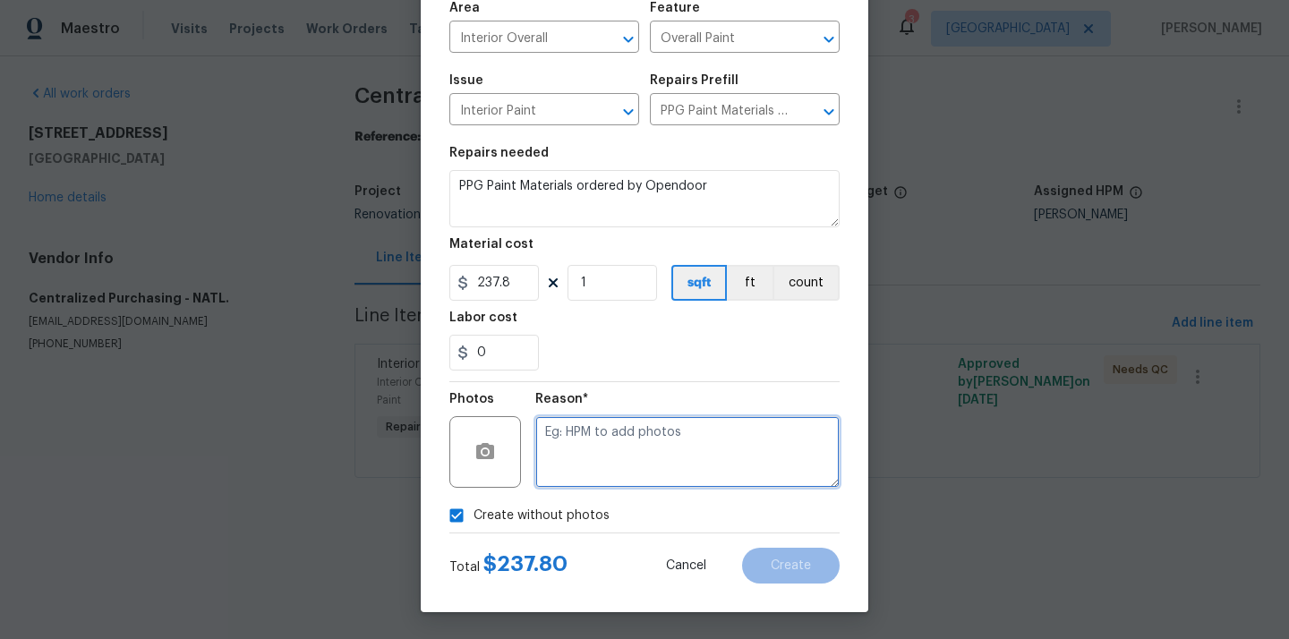
click at [588, 435] on textarea at bounding box center [687, 452] width 304 height 72
type textarea "N/A"
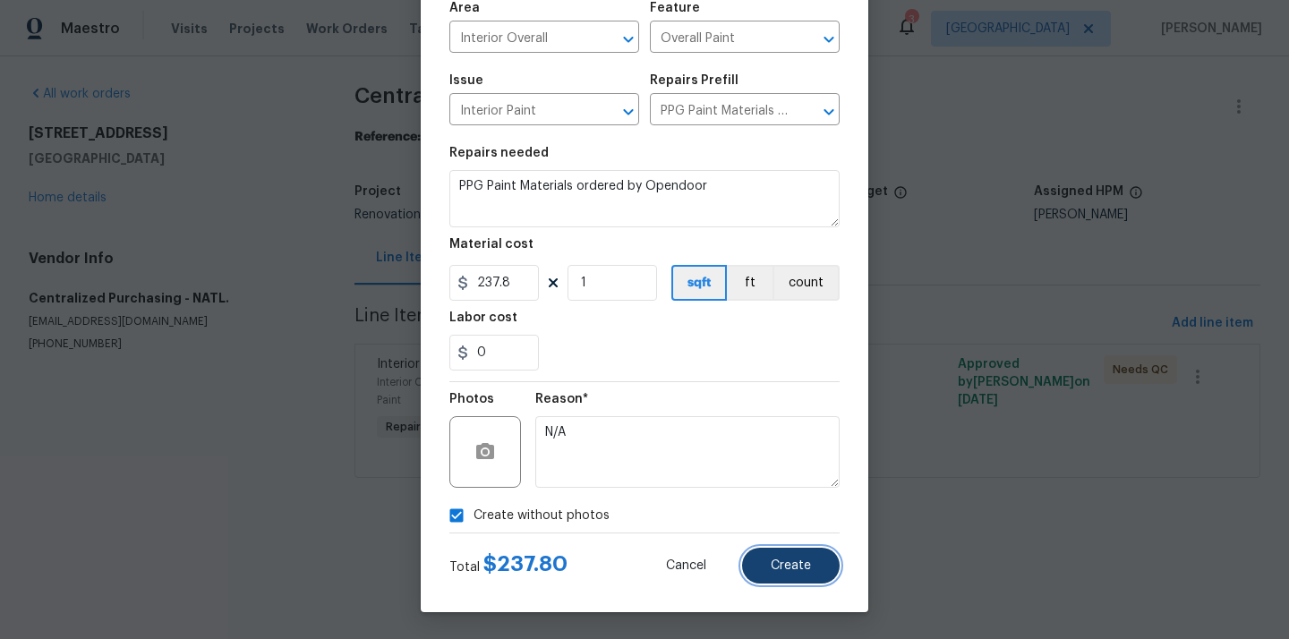
click at [778, 566] on span "Create" at bounding box center [790, 565] width 40 height 13
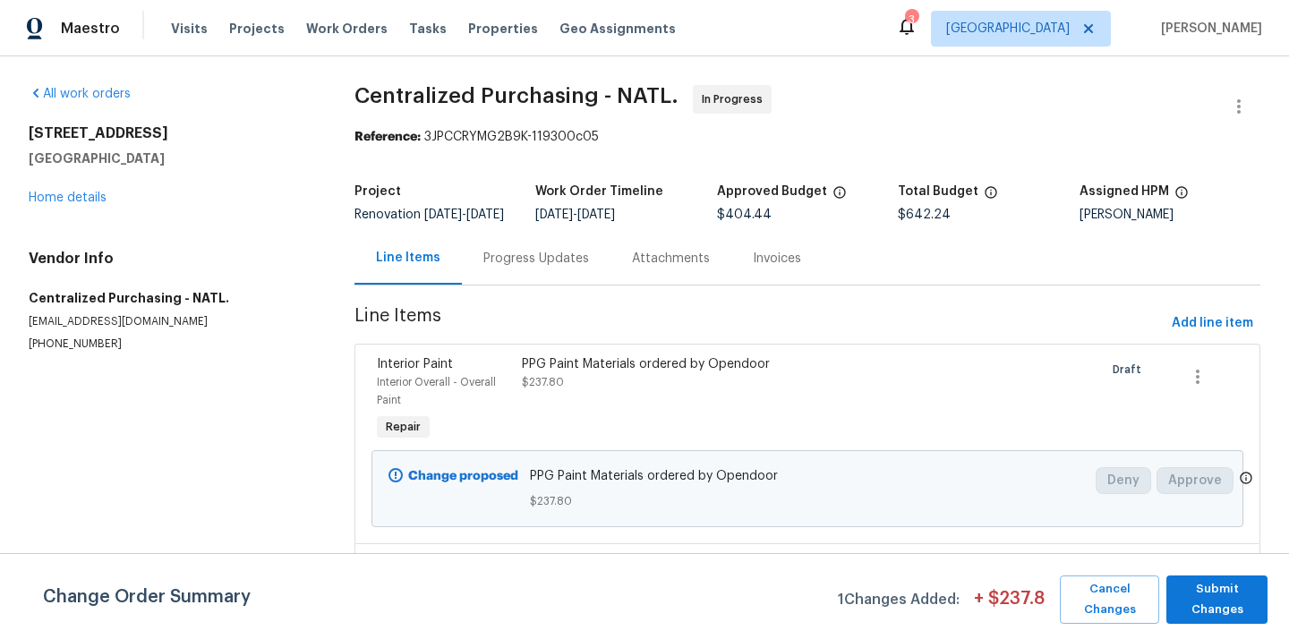
scroll to position [8, 0]
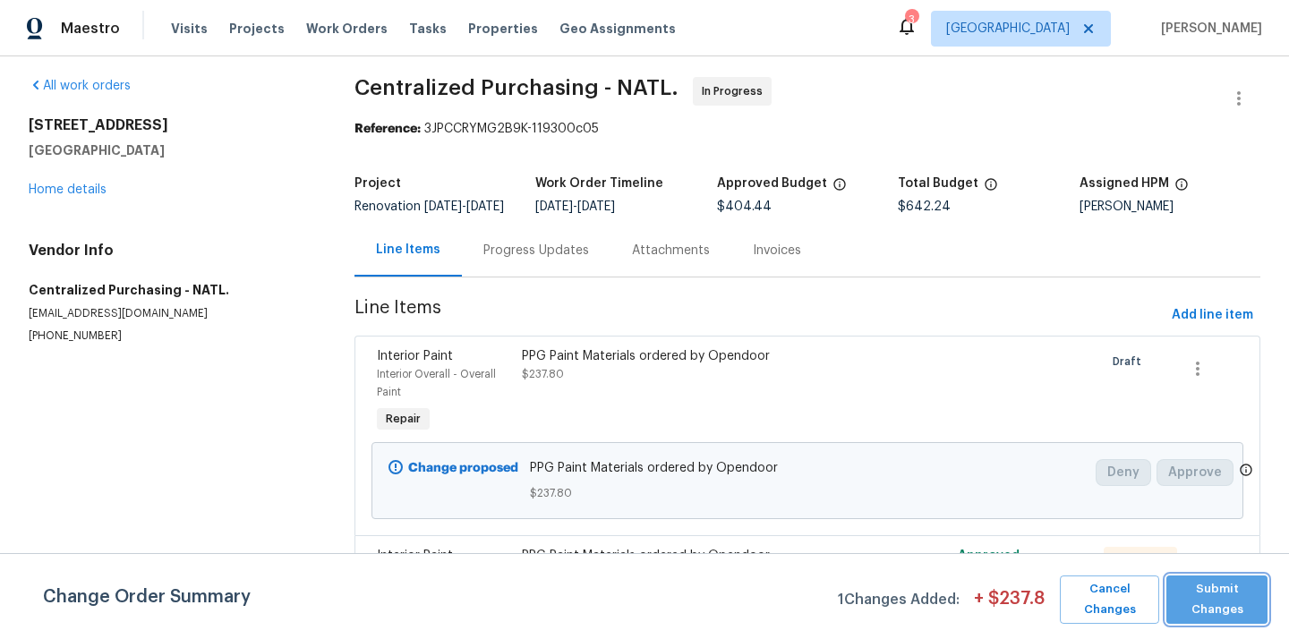
click at [1212, 610] on span "Submit Changes" at bounding box center [1216, 599] width 83 height 41
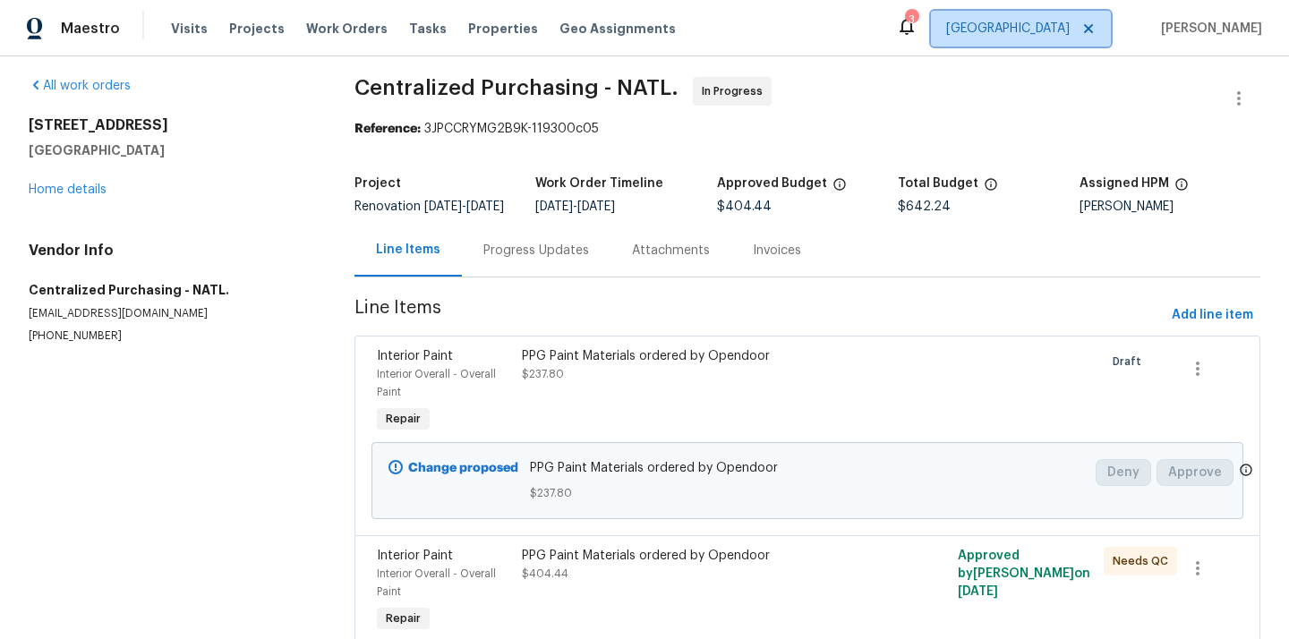
click at [1061, 40] on span "[GEOGRAPHIC_DATA]" at bounding box center [1021, 29] width 180 height 36
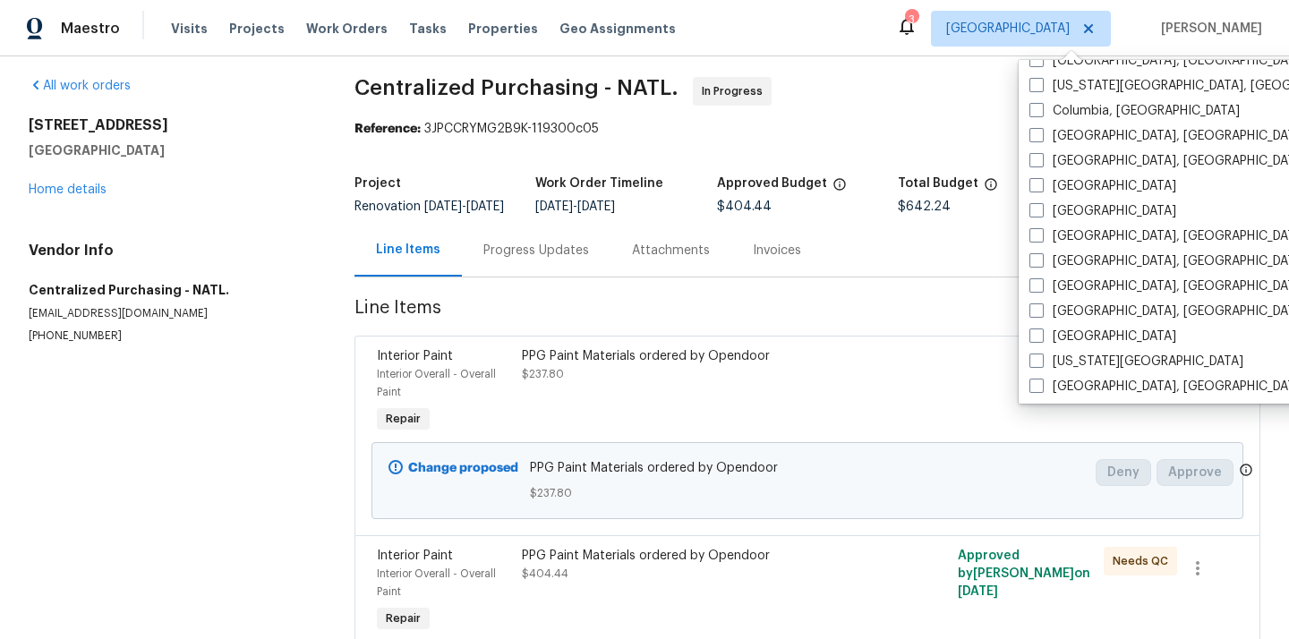
scroll to position [333, 0]
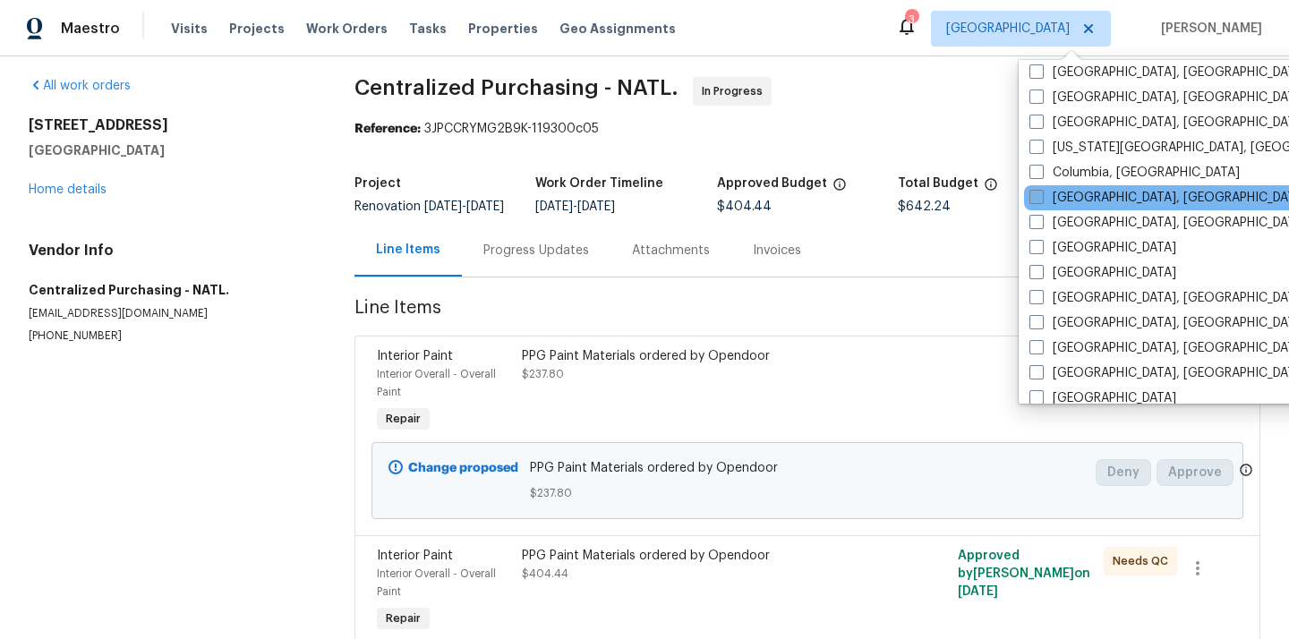
click at [1070, 191] on label "[GEOGRAPHIC_DATA], [GEOGRAPHIC_DATA]" at bounding box center [1167, 198] width 277 height 18
click at [1041, 191] on input "[GEOGRAPHIC_DATA], [GEOGRAPHIC_DATA]" at bounding box center [1035, 195] width 12 height 12
checkbox input "true"
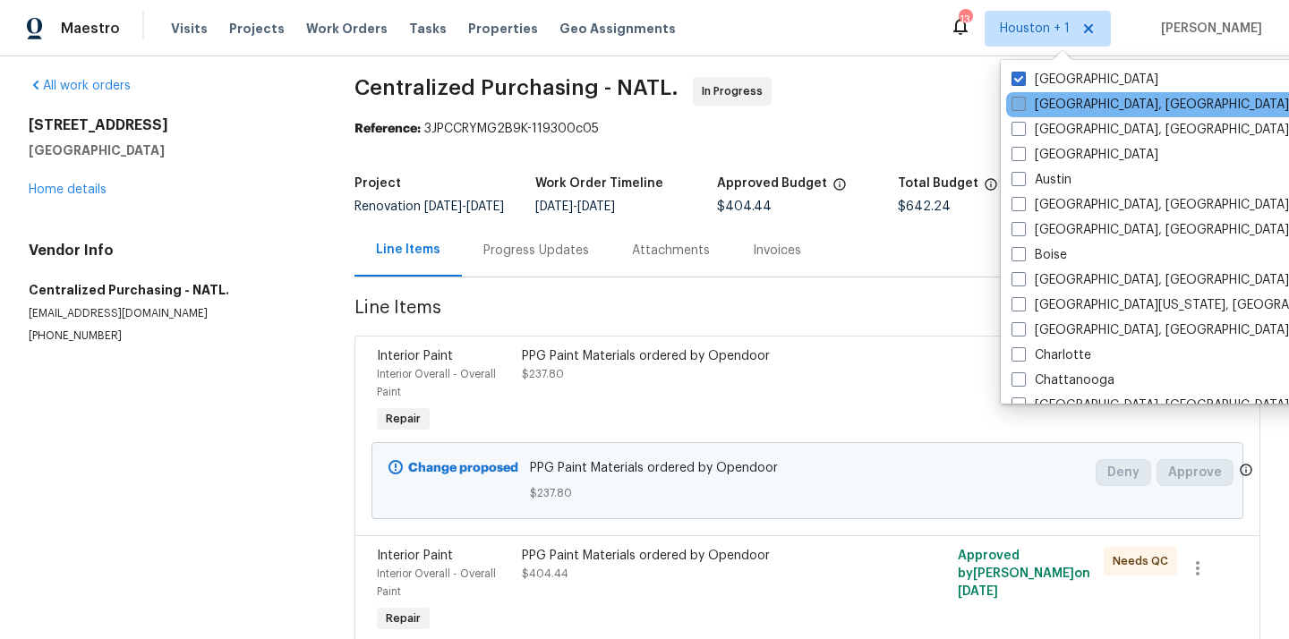
click at [1059, 97] on label "[GEOGRAPHIC_DATA], [GEOGRAPHIC_DATA]" at bounding box center [1149, 105] width 277 height 18
click at [1023, 97] on input "[GEOGRAPHIC_DATA], [GEOGRAPHIC_DATA]" at bounding box center [1017, 102] width 12 height 12
checkbox input "true"
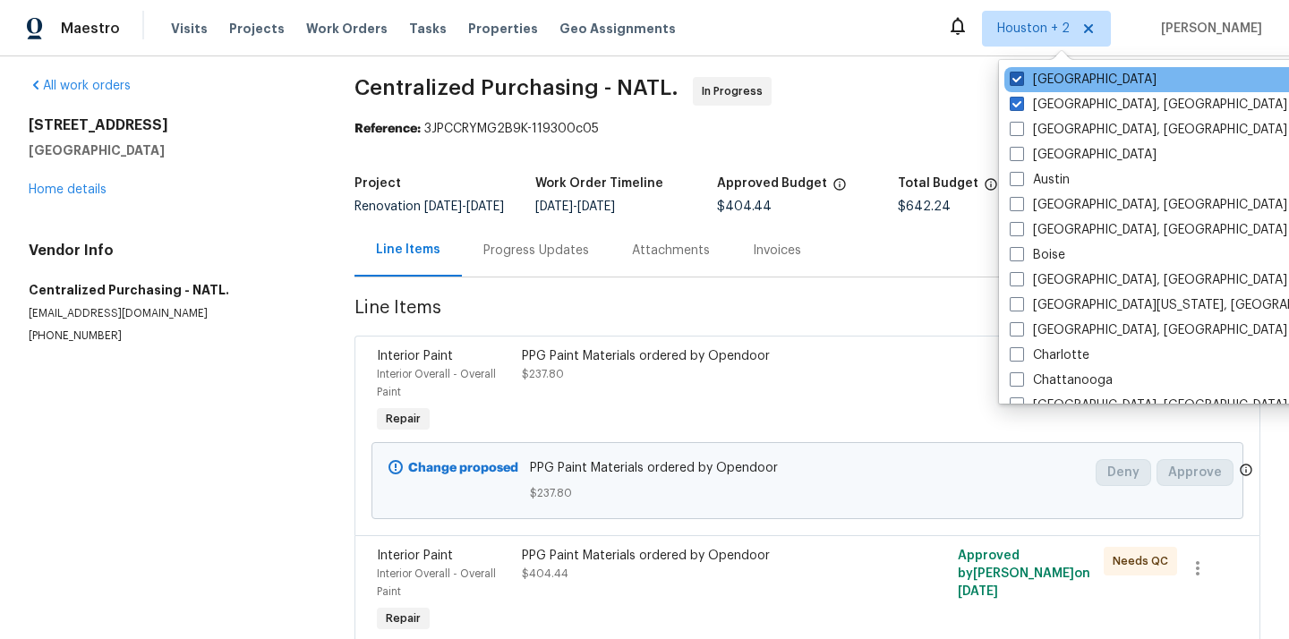
click at [1056, 73] on label "[GEOGRAPHIC_DATA]" at bounding box center [1082, 80] width 147 height 18
click at [1021, 73] on input "[GEOGRAPHIC_DATA]" at bounding box center [1015, 77] width 12 height 12
checkbox input "false"
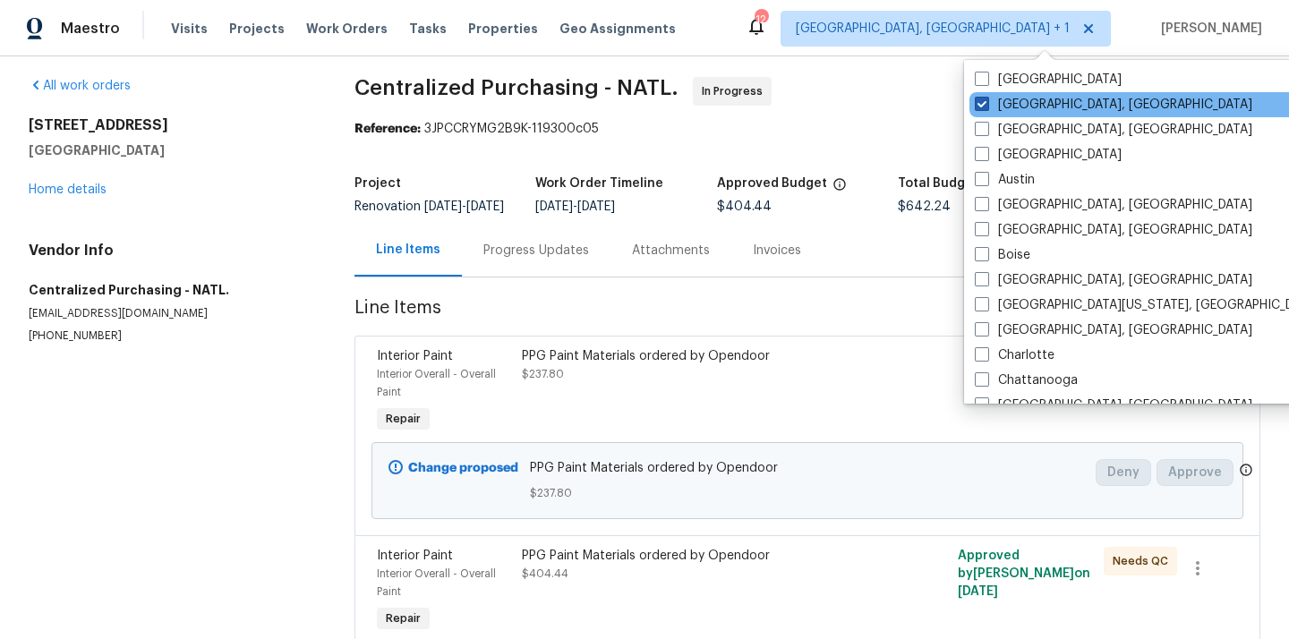
click at [1055, 110] on label "[GEOGRAPHIC_DATA], [GEOGRAPHIC_DATA]" at bounding box center [1112, 105] width 277 height 18
click at [986, 107] on input "[GEOGRAPHIC_DATA], [GEOGRAPHIC_DATA]" at bounding box center [980, 102] width 12 height 12
checkbox input "false"
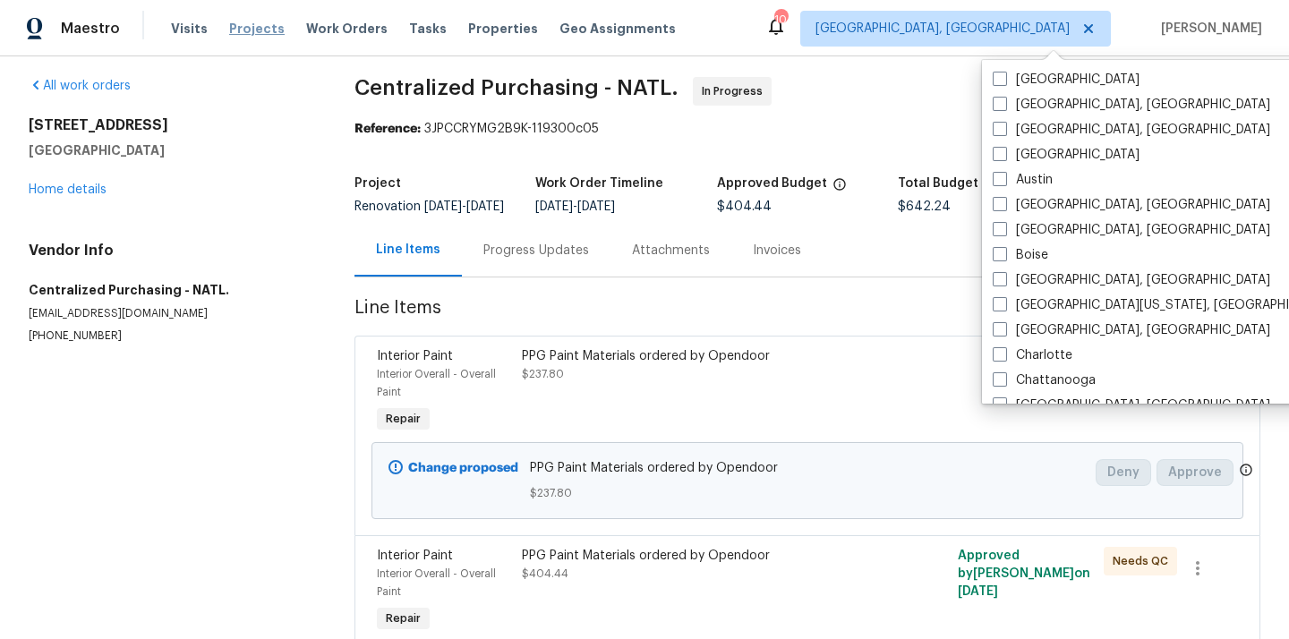
click at [257, 22] on span "Projects" at bounding box center [256, 29] width 55 height 18
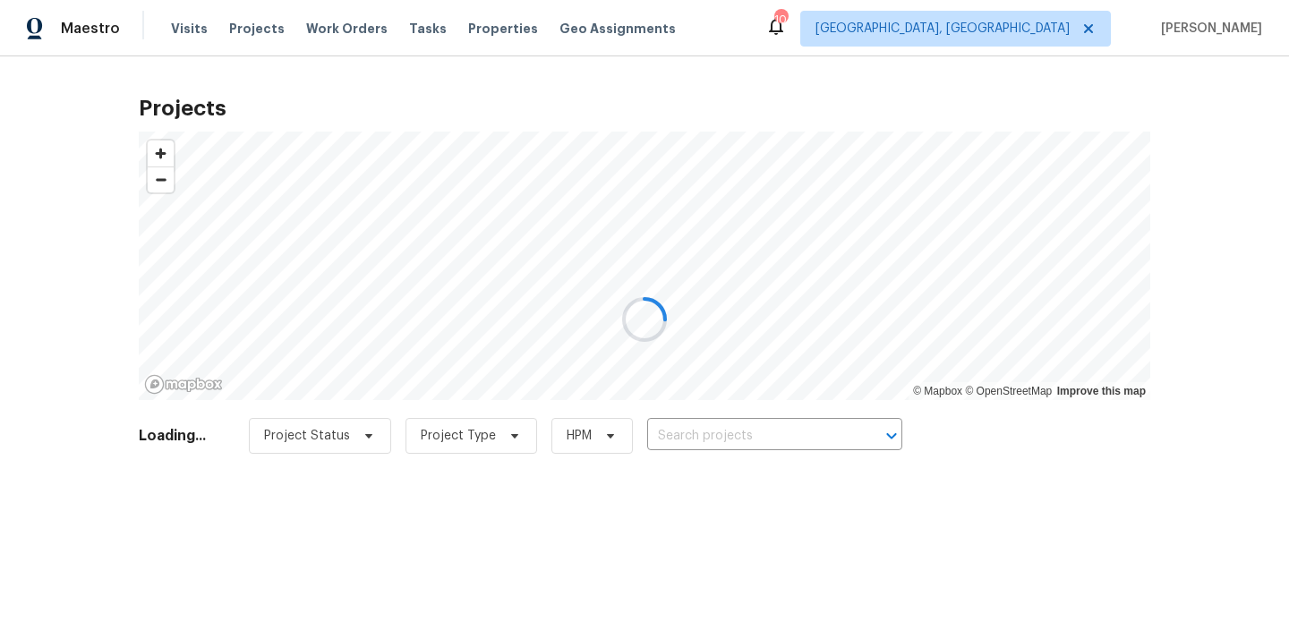
click at [710, 430] on div at bounding box center [644, 319] width 1289 height 639
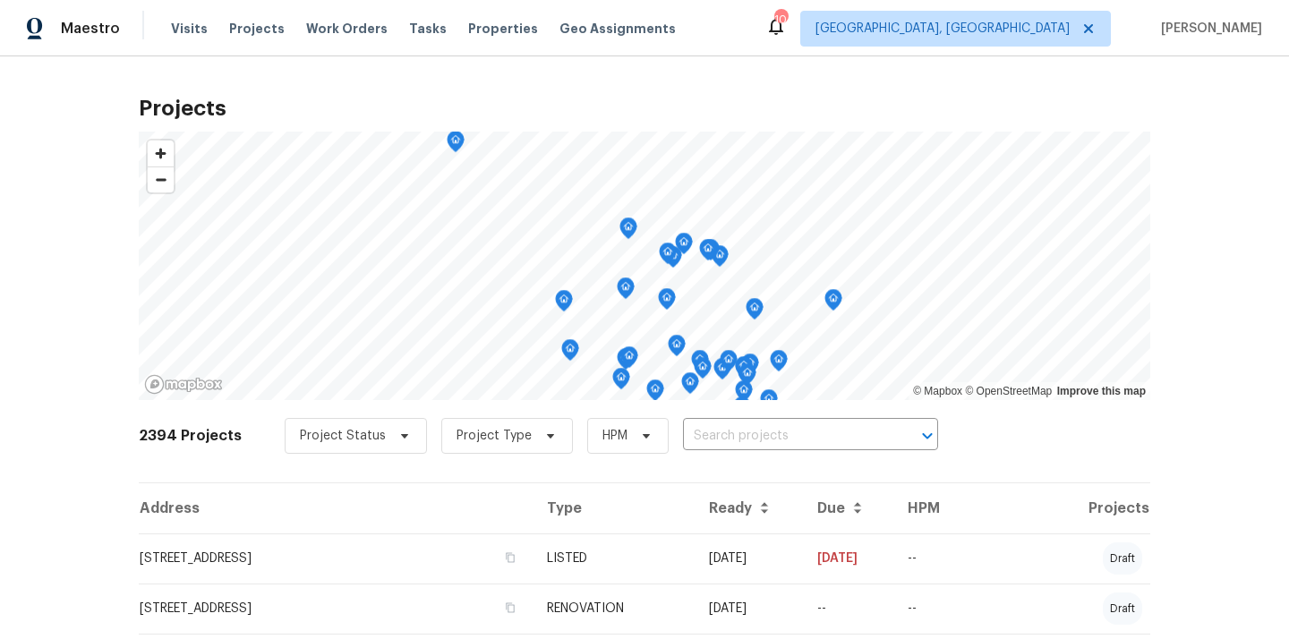
click at [709, 438] on input "text" at bounding box center [785, 436] width 205 height 28
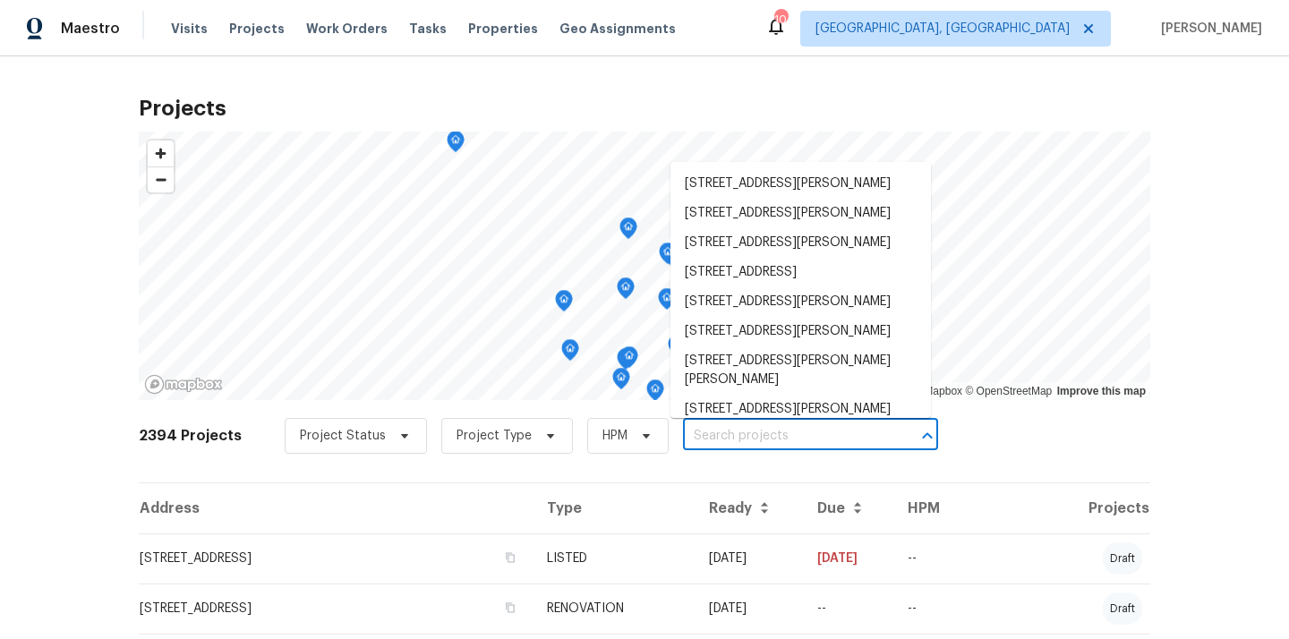
paste input "[STREET_ADDRESS]"
type input "[STREET_ADDRESS]"
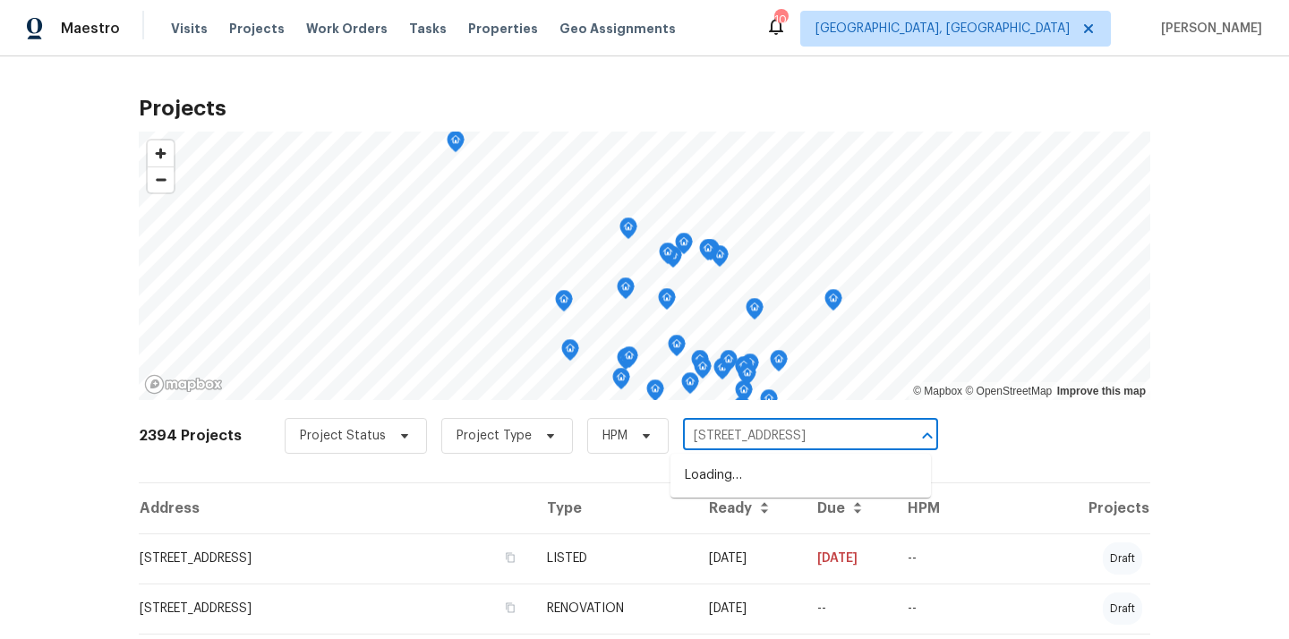
scroll to position [0, 40]
click at [715, 470] on li "[STREET_ADDRESS]" at bounding box center [800, 476] width 260 height 30
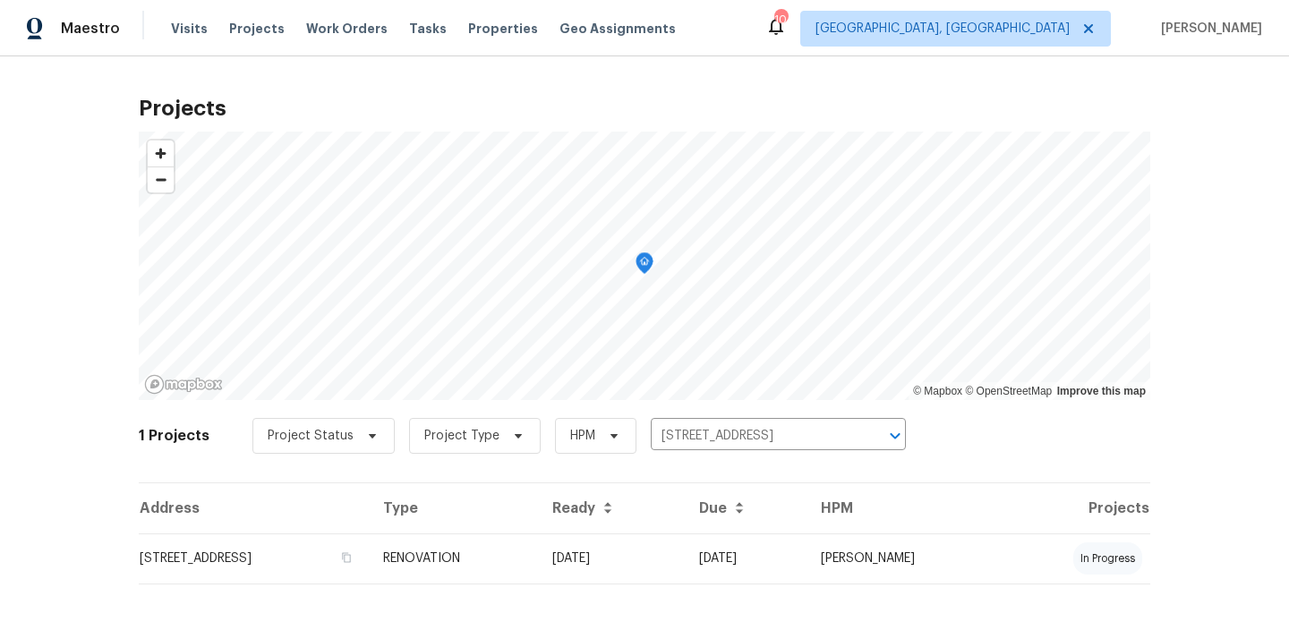
click at [369, 558] on td "[STREET_ADDRESS]" at bounding box center [254, 558] width 230 height 50
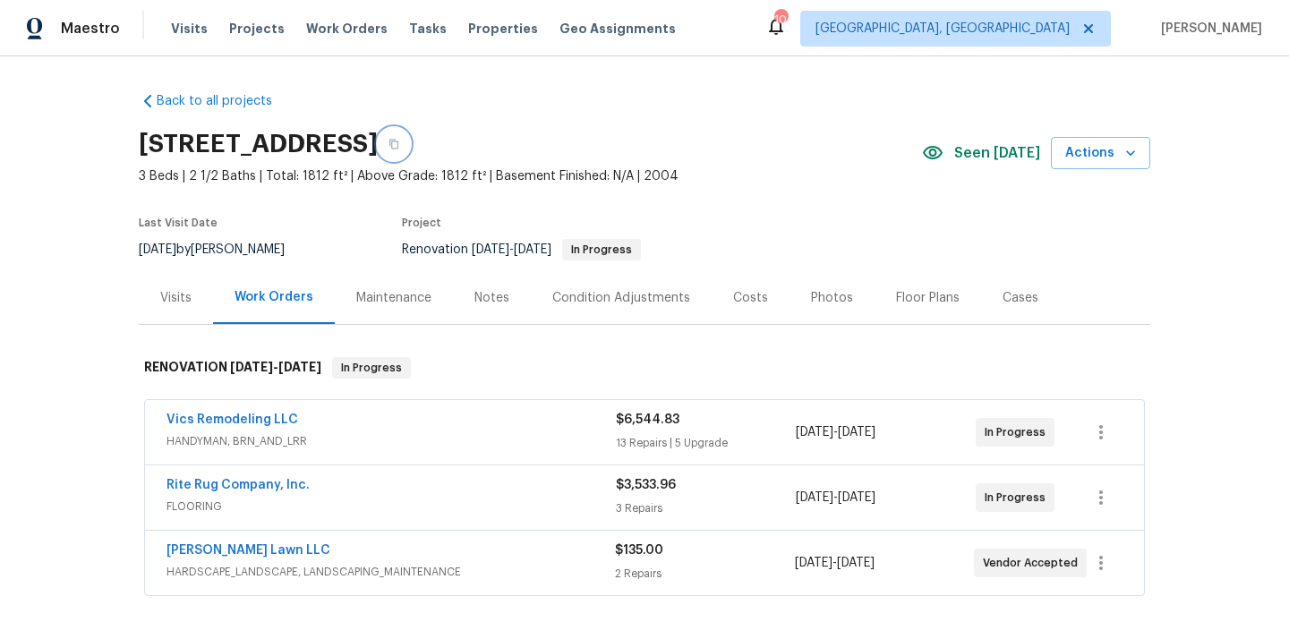
click at [410, 152] on button "button" at bounding box center [394, 144] width 32 height 32
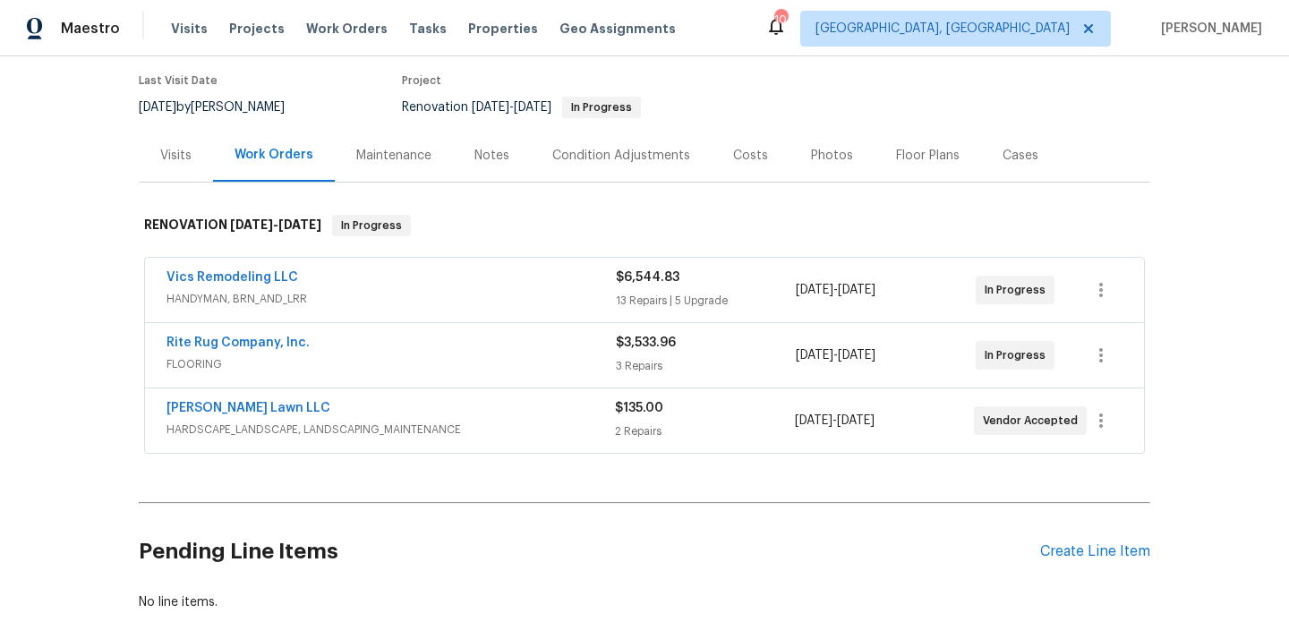
scroll to position [202, 0]
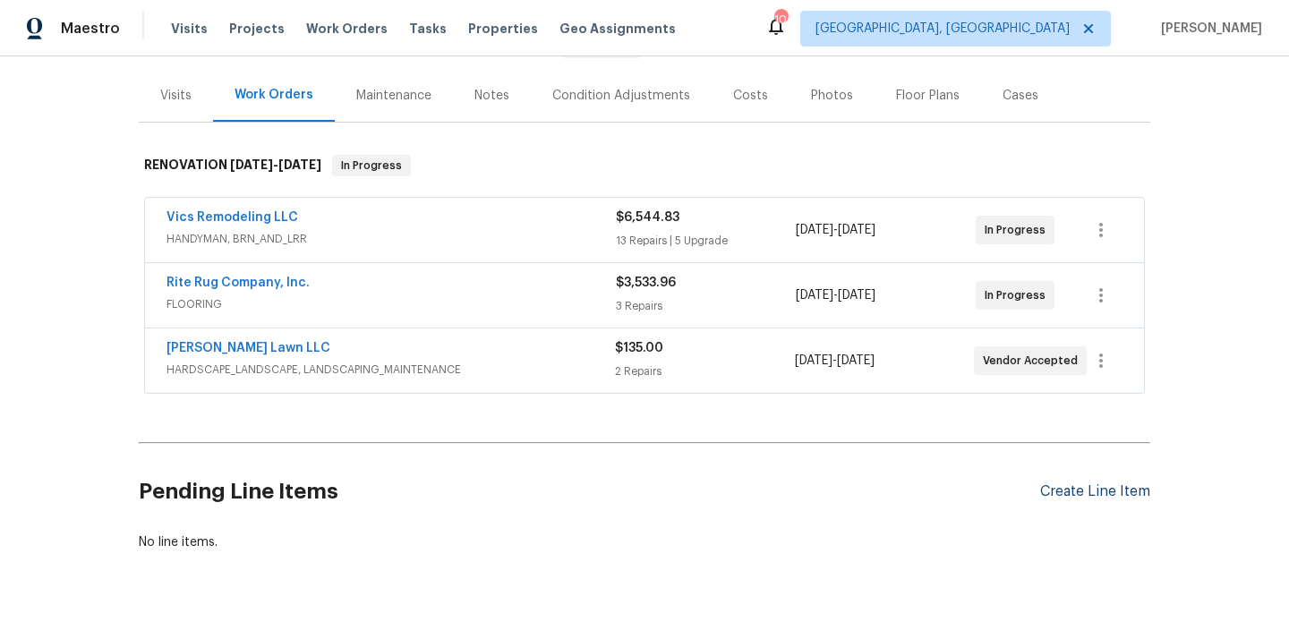
click at [1116, 486] on div "Create Line Item" at bounding box center [1095, 491] width 110 height 17
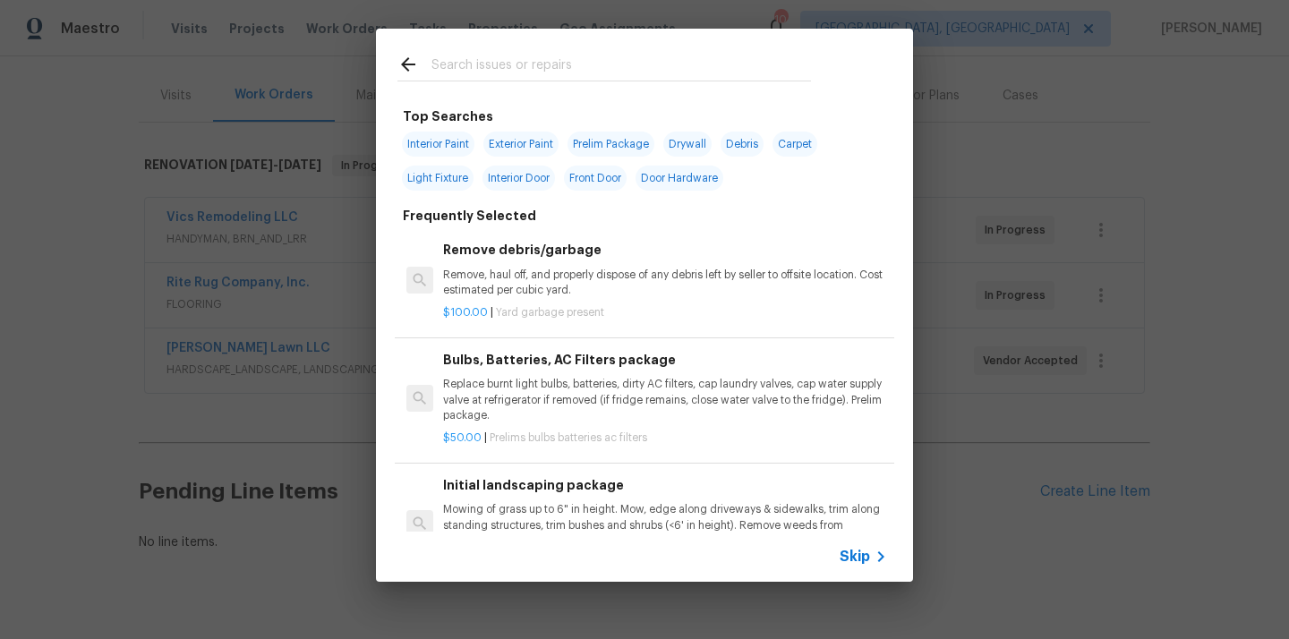
click at [713, 77] on input "text" at bounding box center [620, 67] width 379 height 27
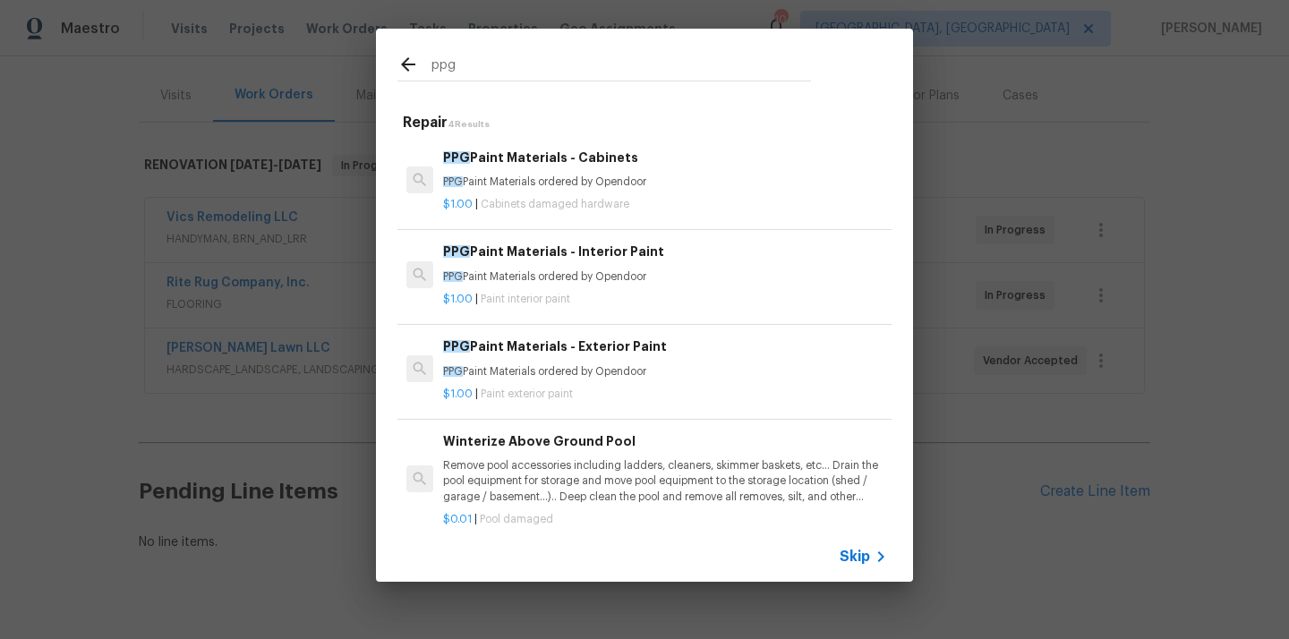
type input "ppg"
click at [634, 192] on div "$1.00 | Cabinets damaged hardware" at bounding box center [665, 201] width 444 height 22
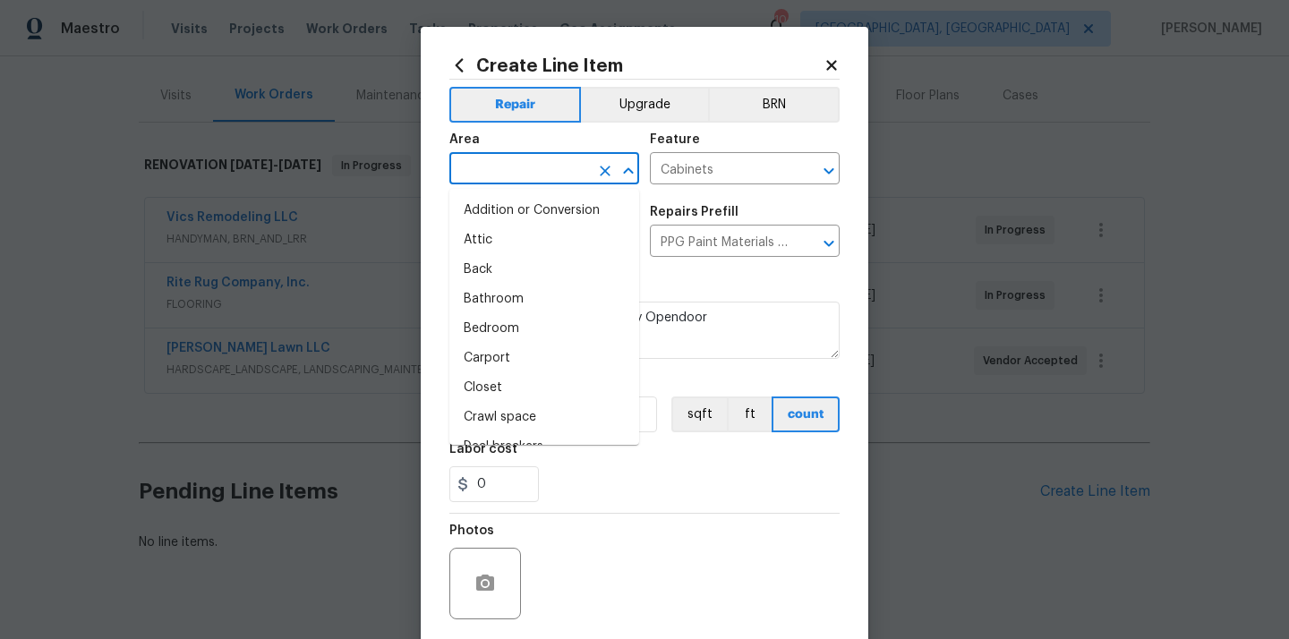
click at [564, 160] on input "text" at bounding box center [519, 171] width 140 height 28
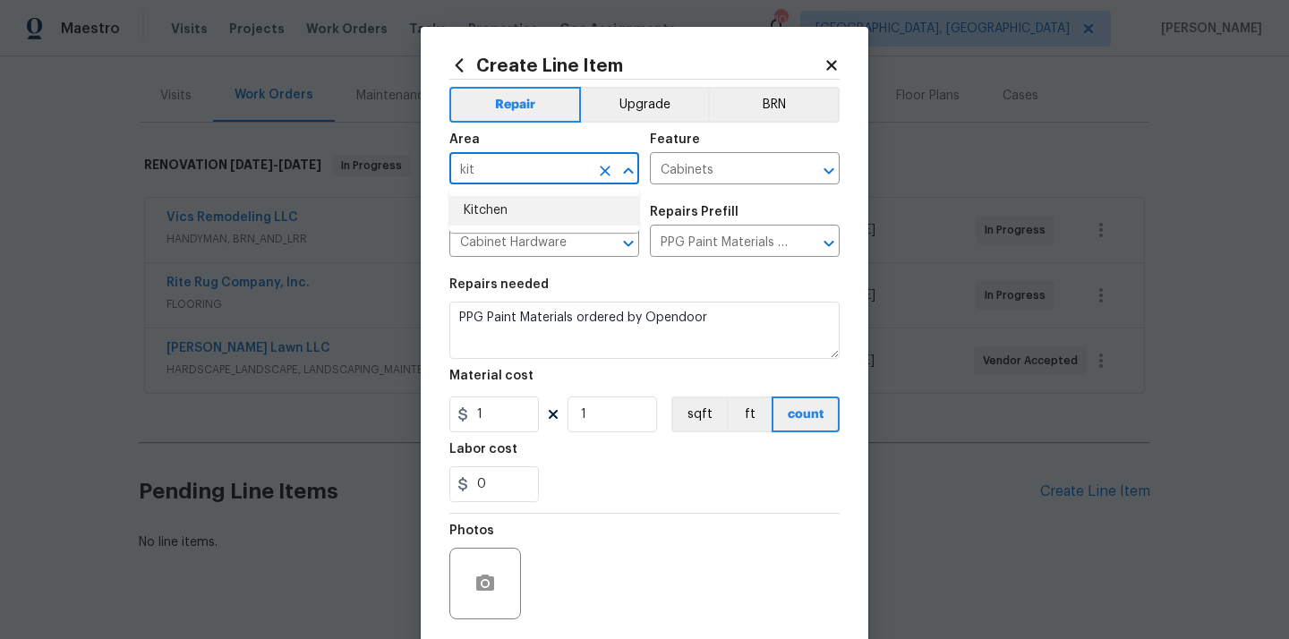
click at [507, 208] on li "Kitchen" at bounding box center [544, 211] width 190 height 30
type input "Kitchen"
drag, startPoint x: 489, startPoint y: 415, endPoint x: 453, endPoint y: 417, distance: 35.8
click at [457, 417] on div "1" at bounding box center [493, 414] width 89 height 36
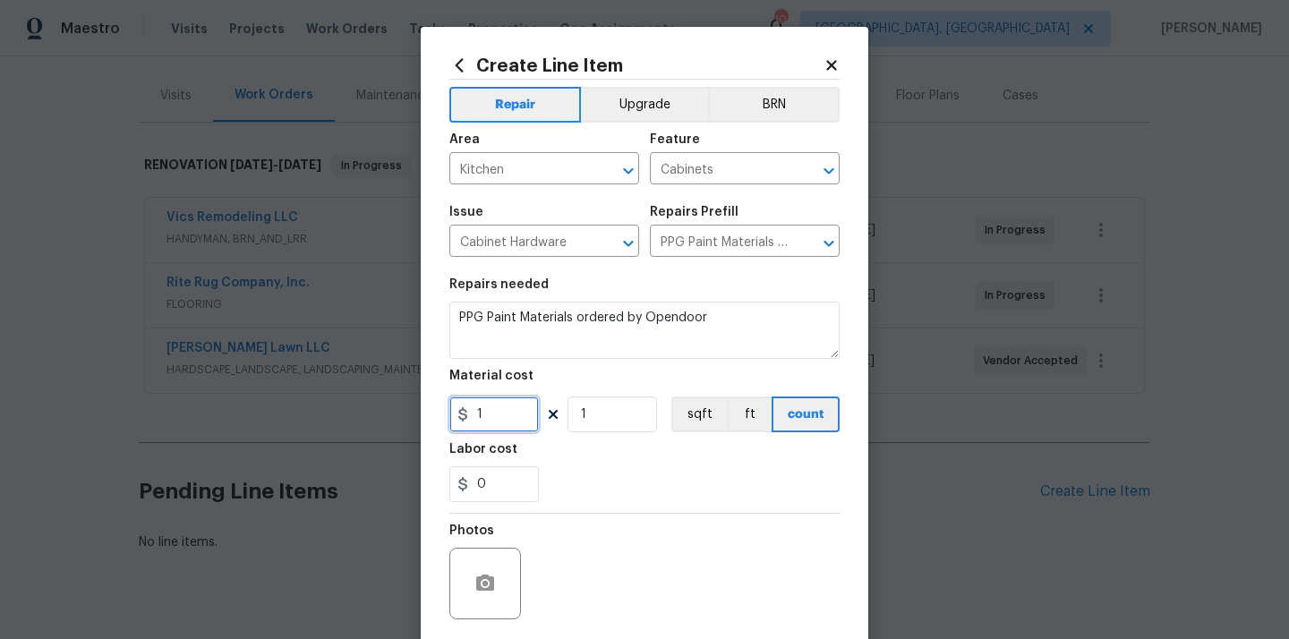
paste input "58.24"
type input "158.24"
click at [584, 493] on div "0" at bounding box center [644, 484] width 390 height 36
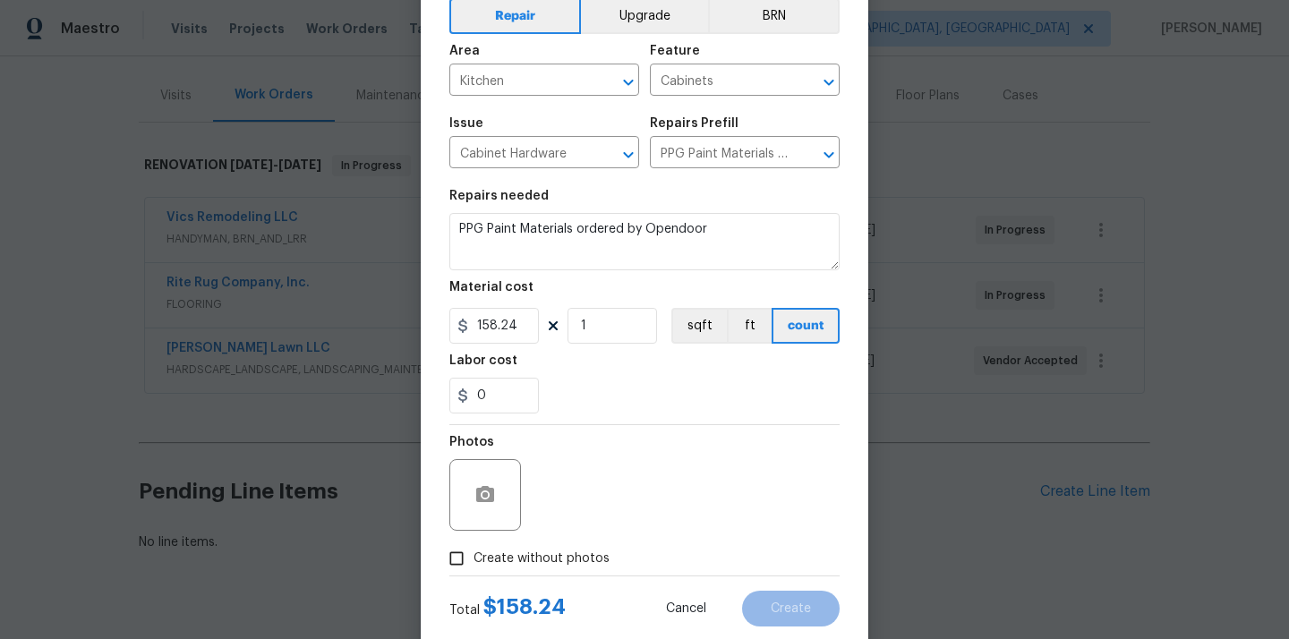
scroll to position [132, 0]
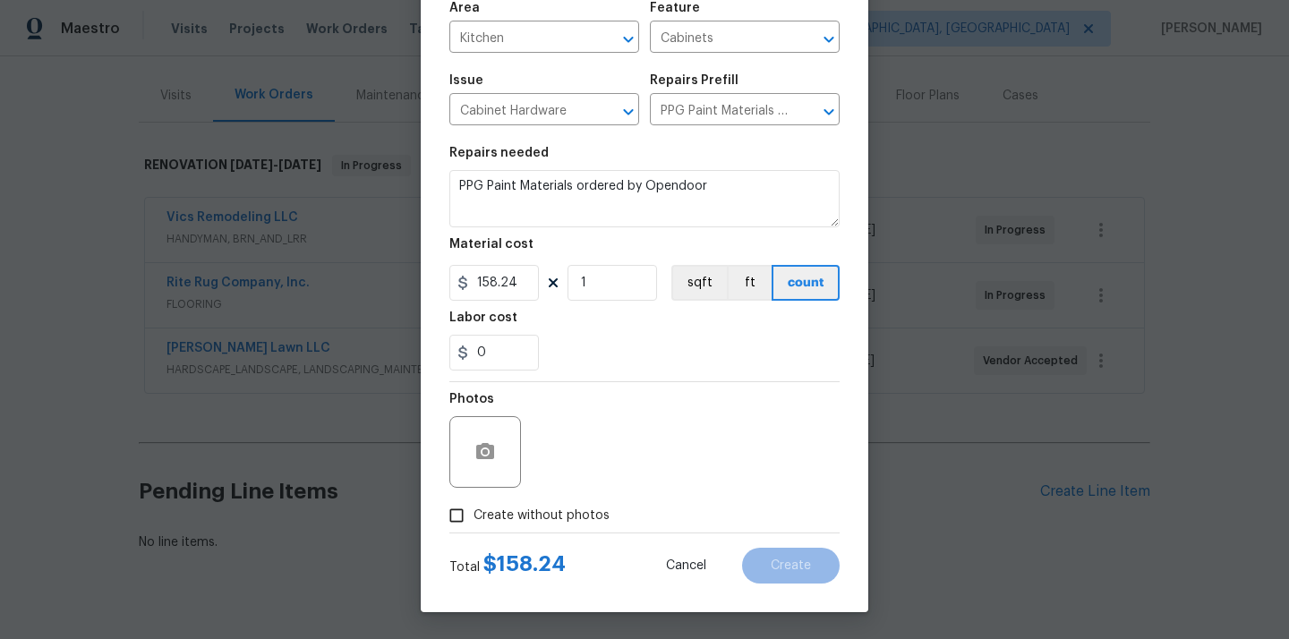
click at [564, 523] on span "Create without photos" at bounding box center [541, 515] width 136 height 19
click at [473, 523] on input "Create without photos" at bounding box center [456, 515] width 34 height 34
checkbox input "true"
click at [608, 414] on div "Reason*" at bounding box center [687, 404] width 304 height 23
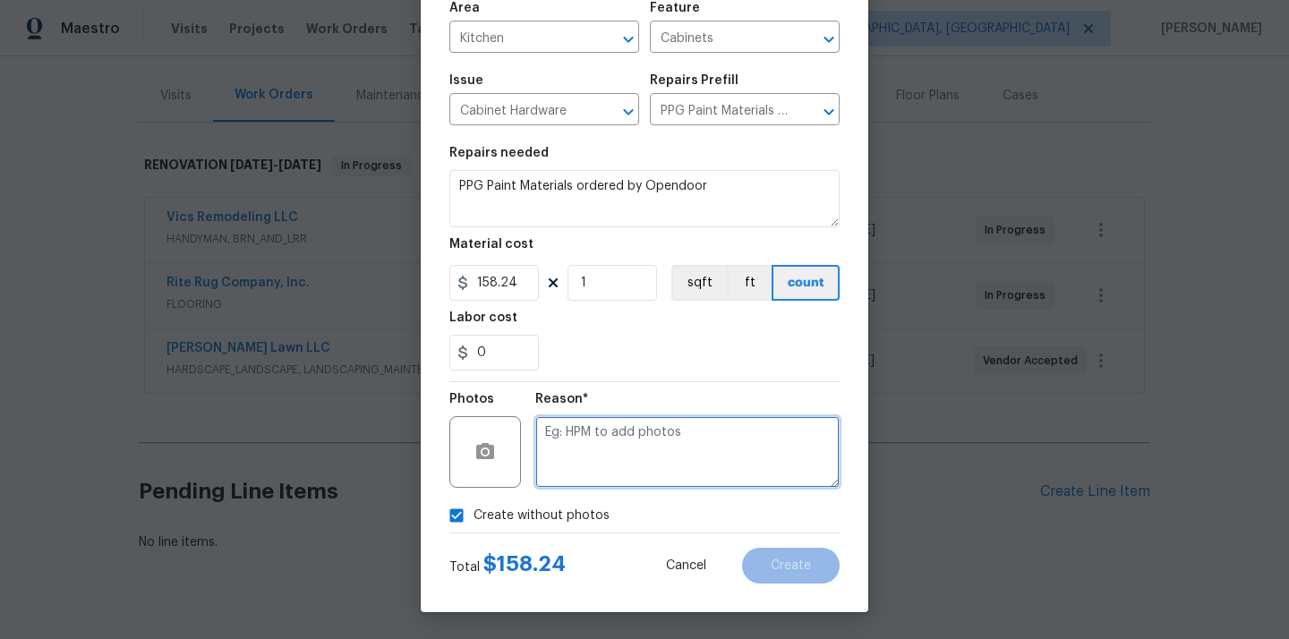
click at [600, 427] on textarea at bounding box center [687, 452] width 304 height 72
type textarea "N/A"
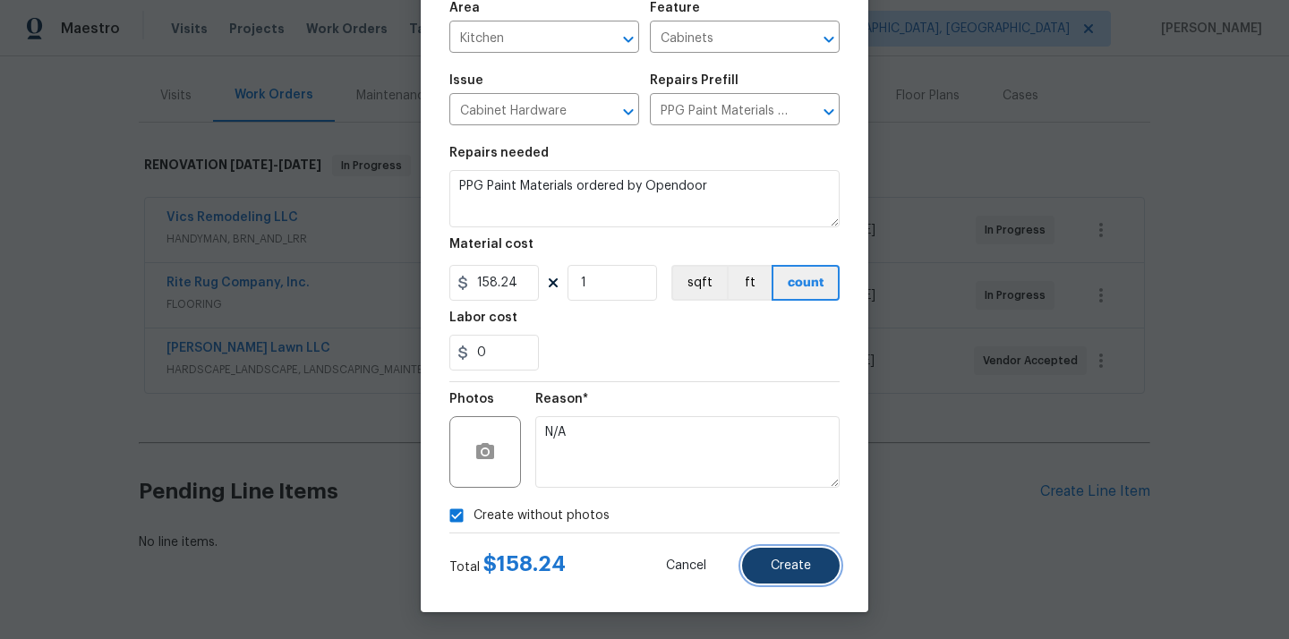
click at [771, 564] on span "Create" at bounding box center [790, 565] width 40 height 13
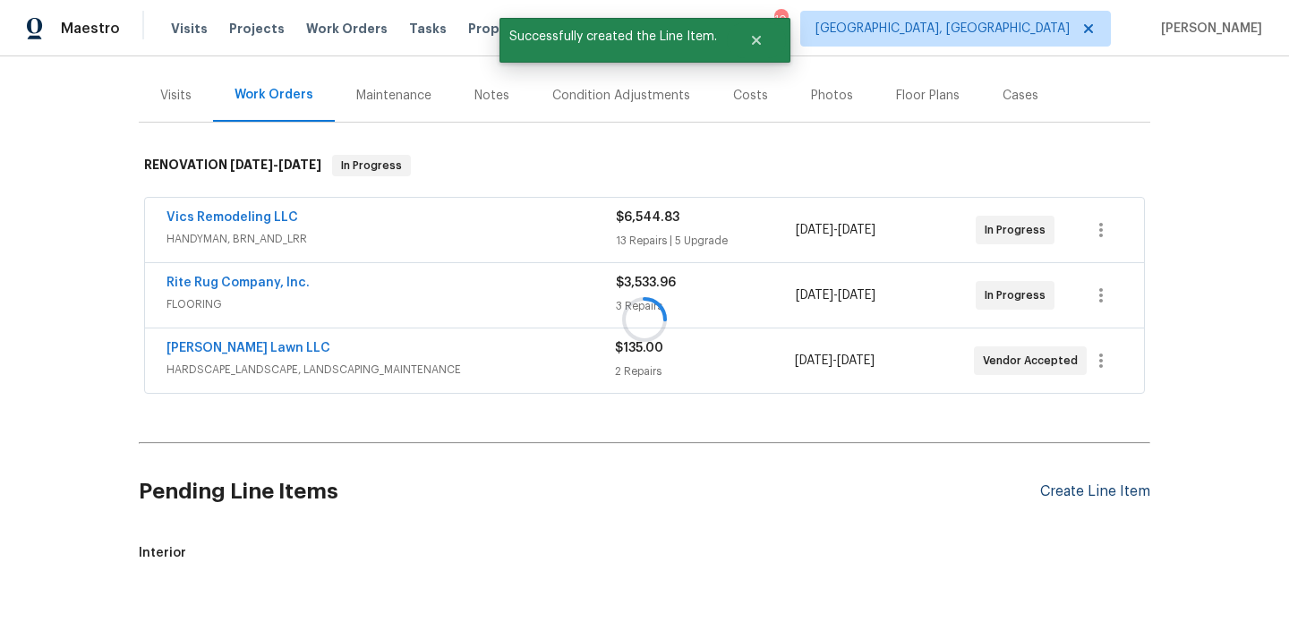
click at [1076, 499] on div "Create Line Item" at bounding box center [1095, 491] width 110 height 17
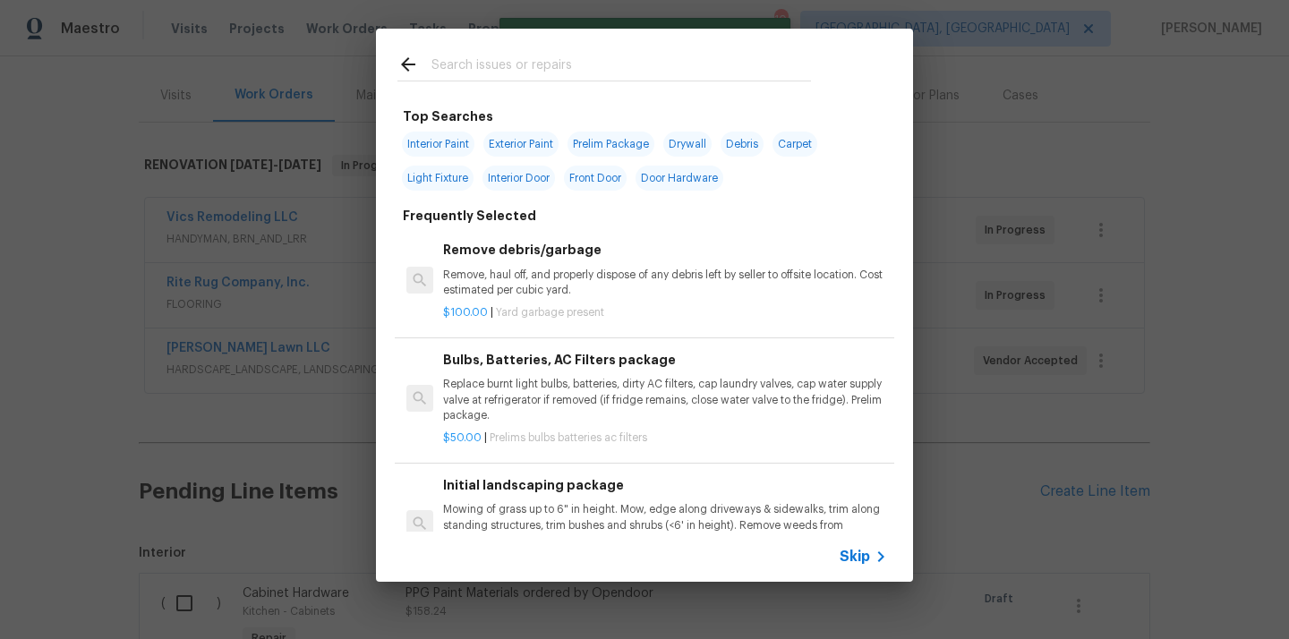
click at [682, 72] on input "text" at bounding box center [620, 67] width 379 height 27
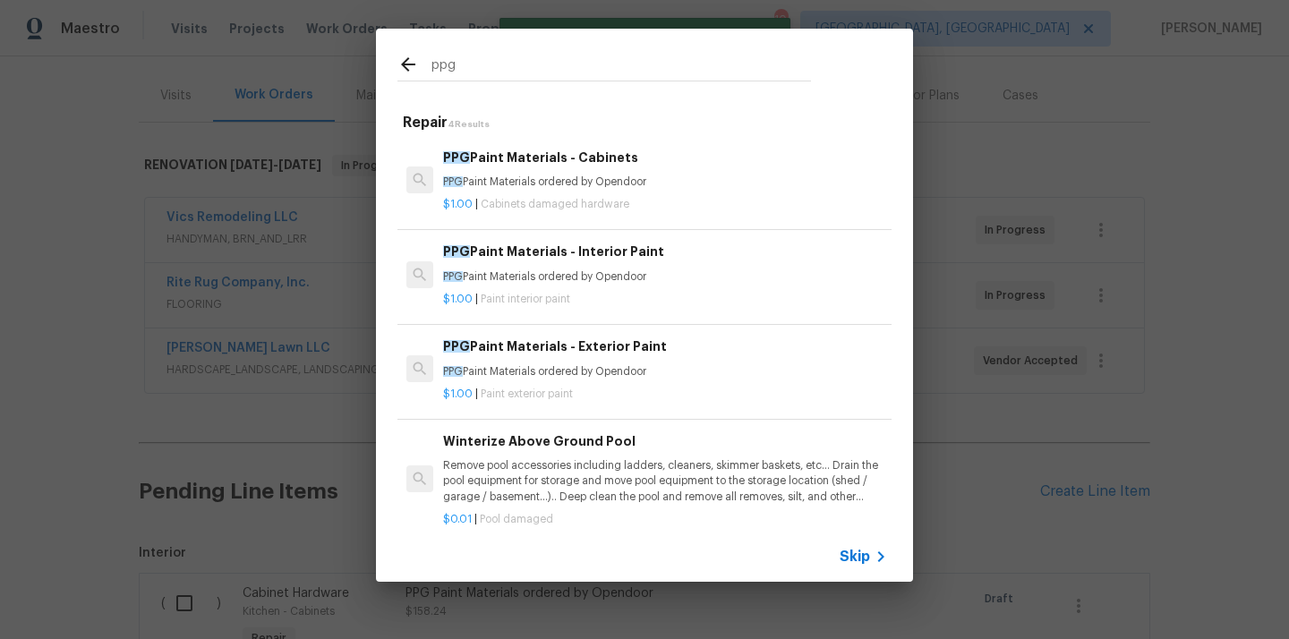
type input "ppg"
click at [601, 260] on h6 "PPG Paint Materials - Interior Paint" at bounding box center [665, 252] width 444 height 20
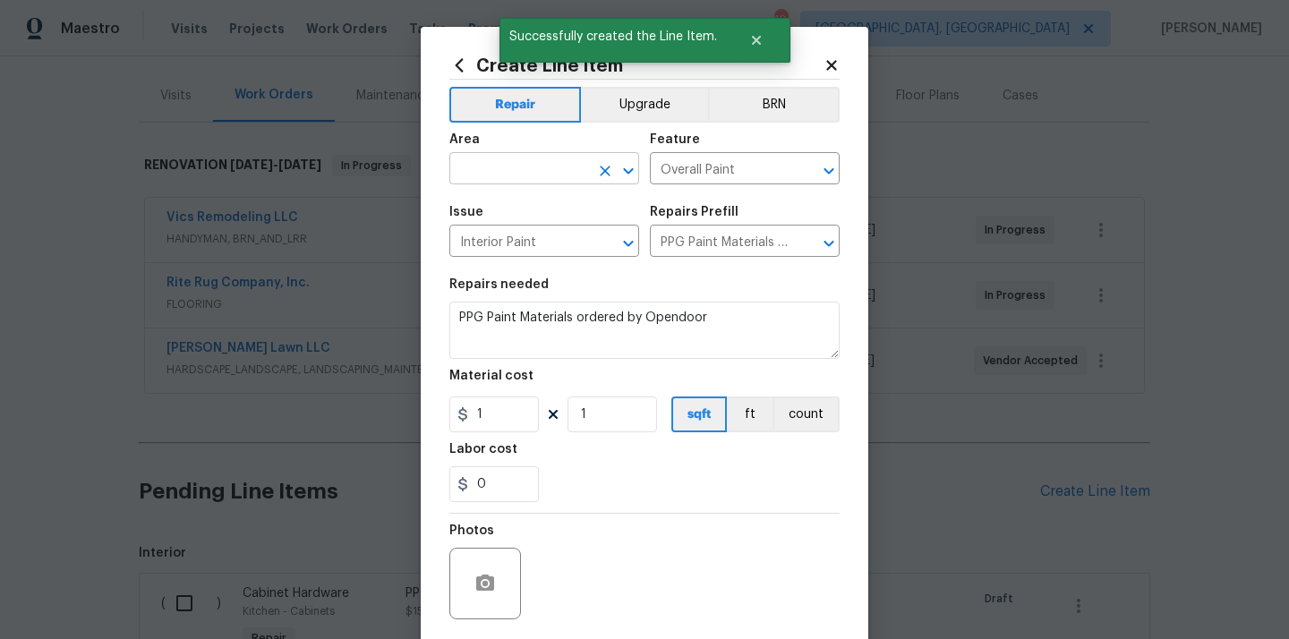
click at [506, 162] on input "text" at bounding box center [519, 171] width 140 height 28
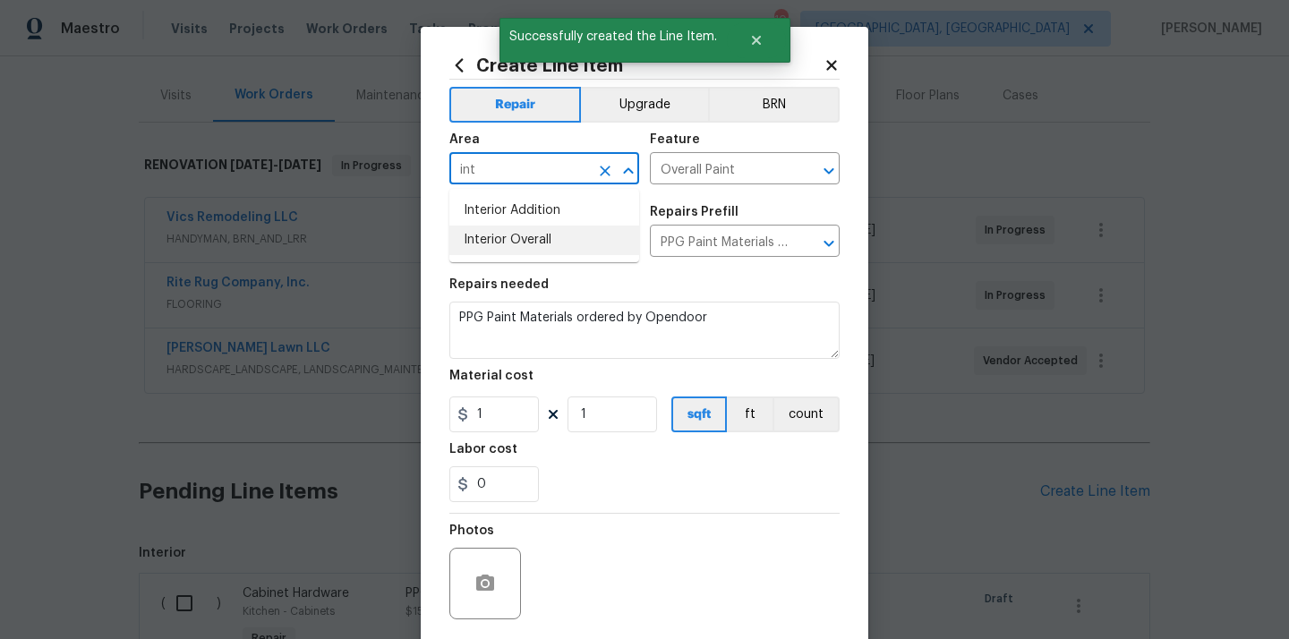
click at [499, 244] on li "Interior Overall" at bounding box center [544, 240] width 190 height 30
type input "Interior Overall"
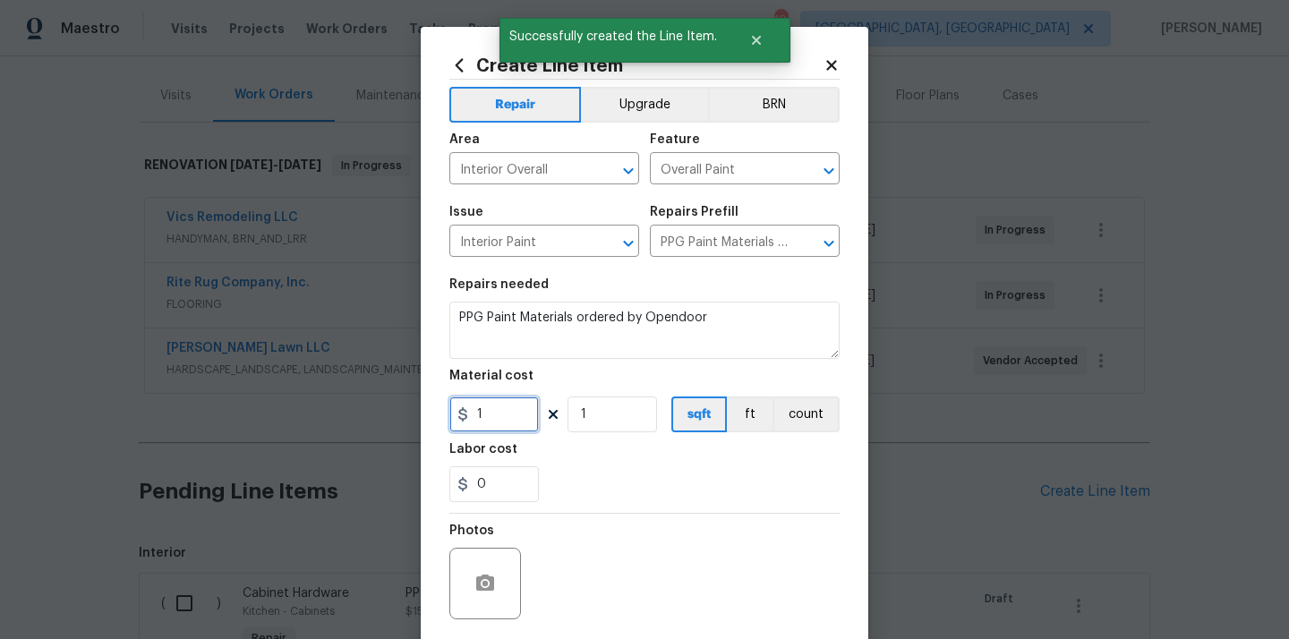
drag, startPoint x: 496, startPoint y: 421, endPoint x: 423, endPoint y: 421, distance: 72.5
click at [421, 421] on div "Create Line Item Repair Upgrade BRN Area Interior Overall ​ Feature Overall Pai…" at bounding box center [644, 385] width 447 height 717
paste input "620.18"
type input "620.18"
click at [557, 457] on div "Labor cost" at bounding box center [644, 454] width 390 height 23
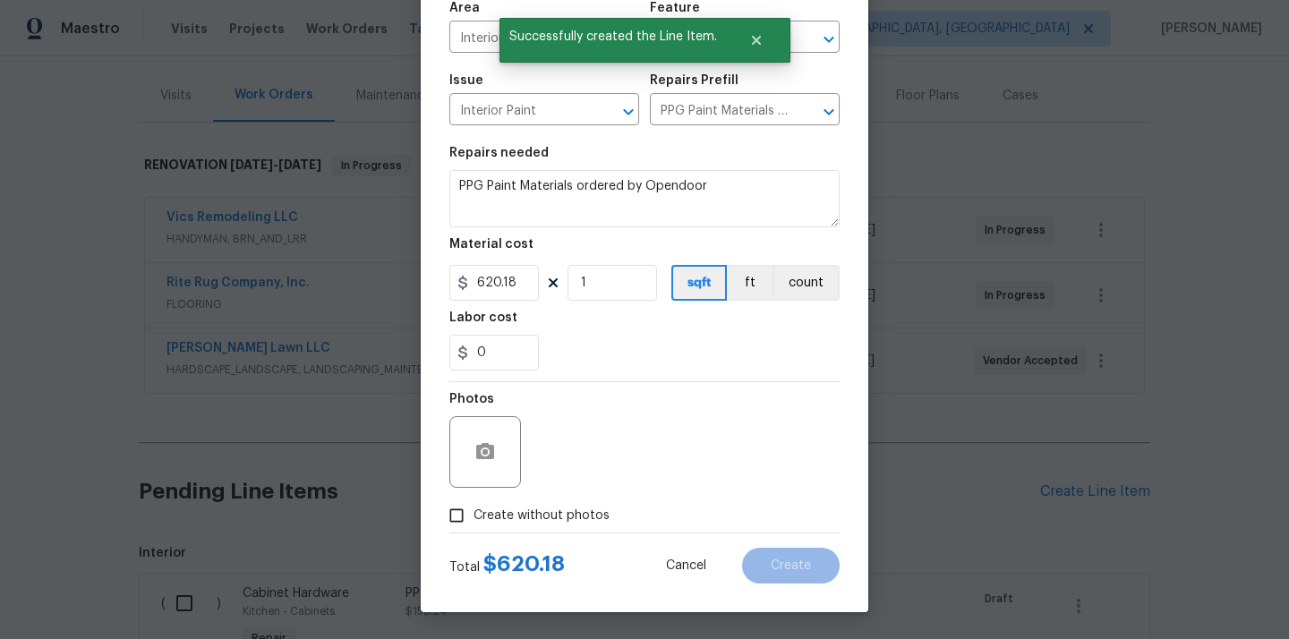
click at [544, 509] on span "Create without photos" at bounding box center [541, 515] width 136 height 19
click at [473, 509] on input "Create without photos" at bounding box center [456, 515] width 34 height 34
checkbox input "true"
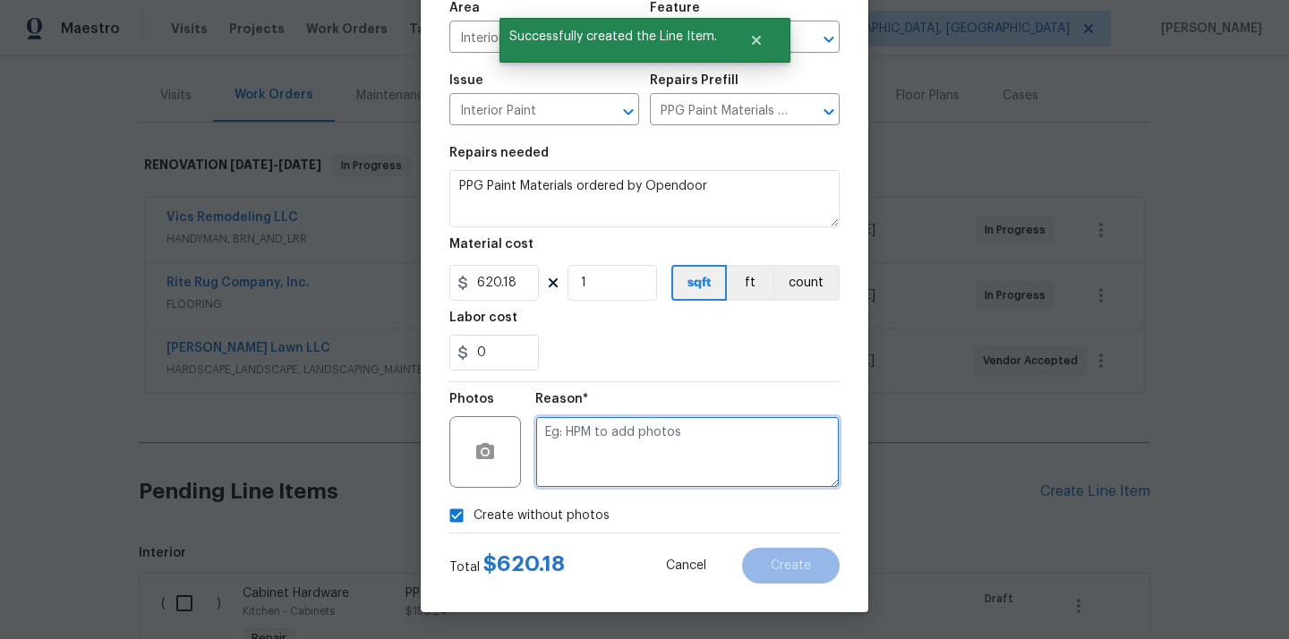
click at [575, 470] on textarea at bounding box center [687, 452] width 304 height 72
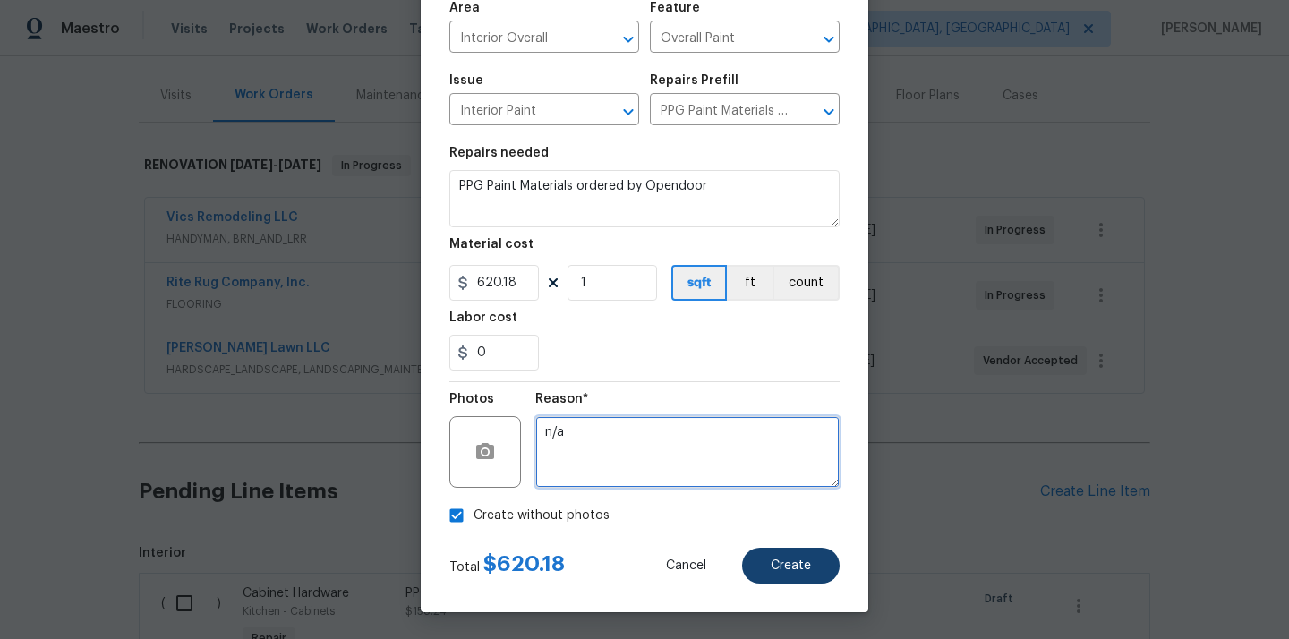
type textarea "n/a"
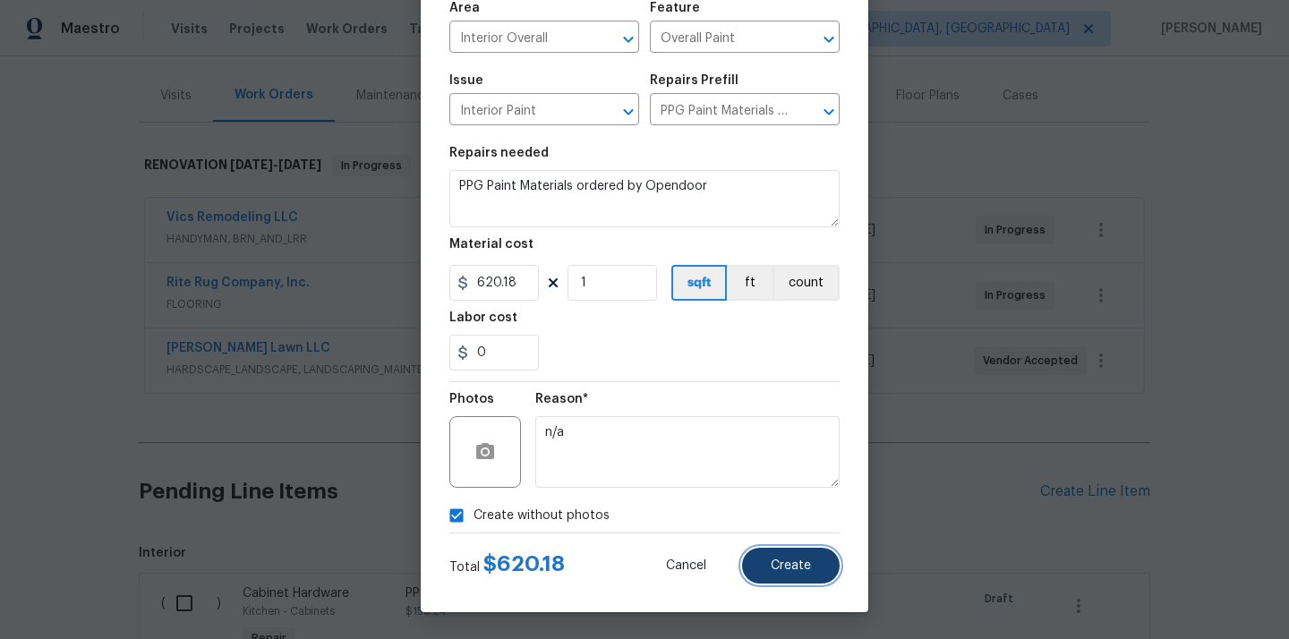
click at [800, 569] on span "Create" at bounding box center [790, 565] width 40 height 13
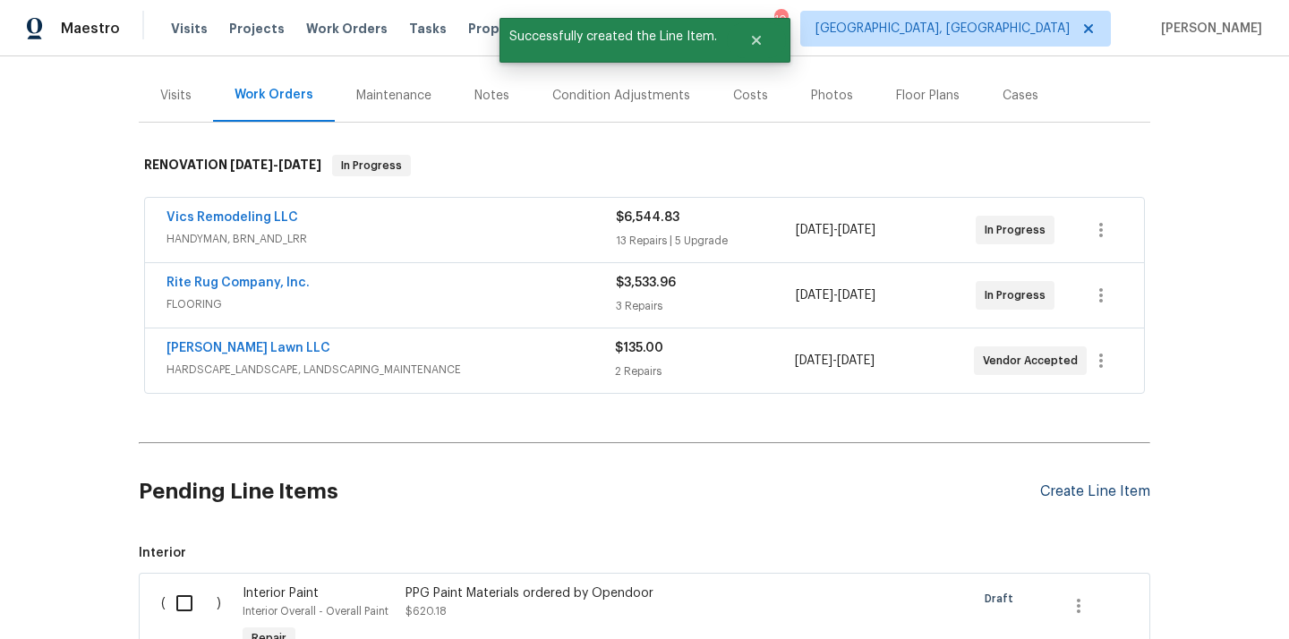
click at [1067, 489] on div "Create Line Item" at bounding box center [1095, 491] width 110 height 17
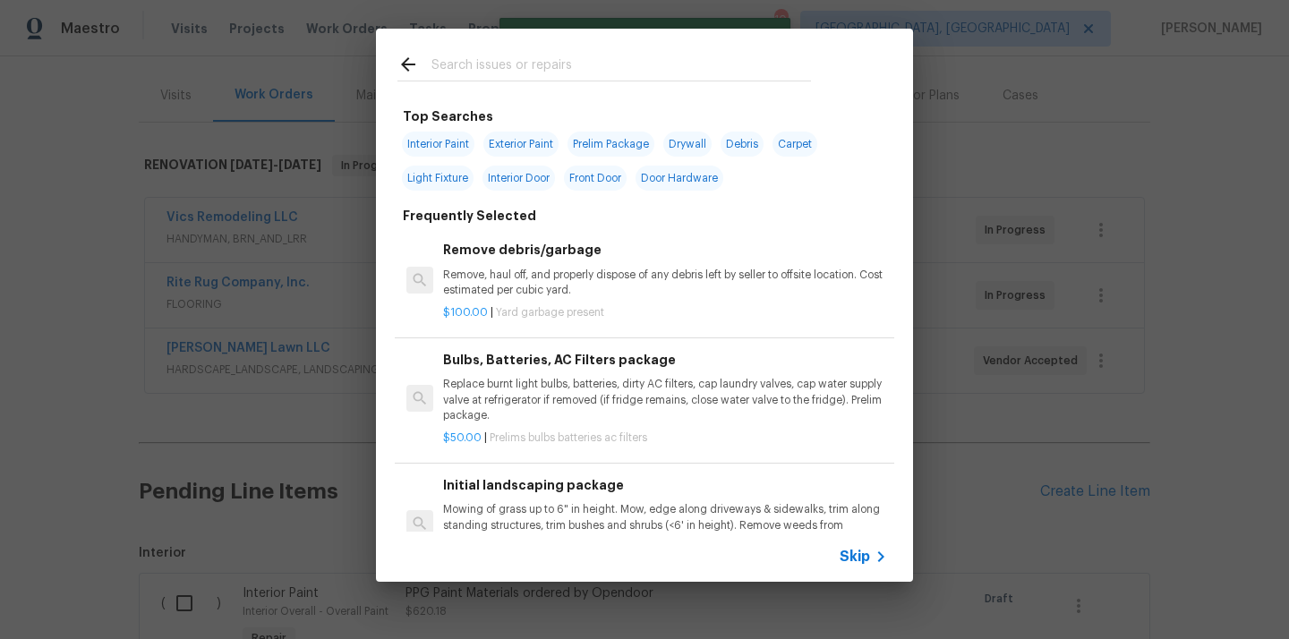
click at [731, 72] on input "text" at bounding box center [620, 67] width 379 height 27
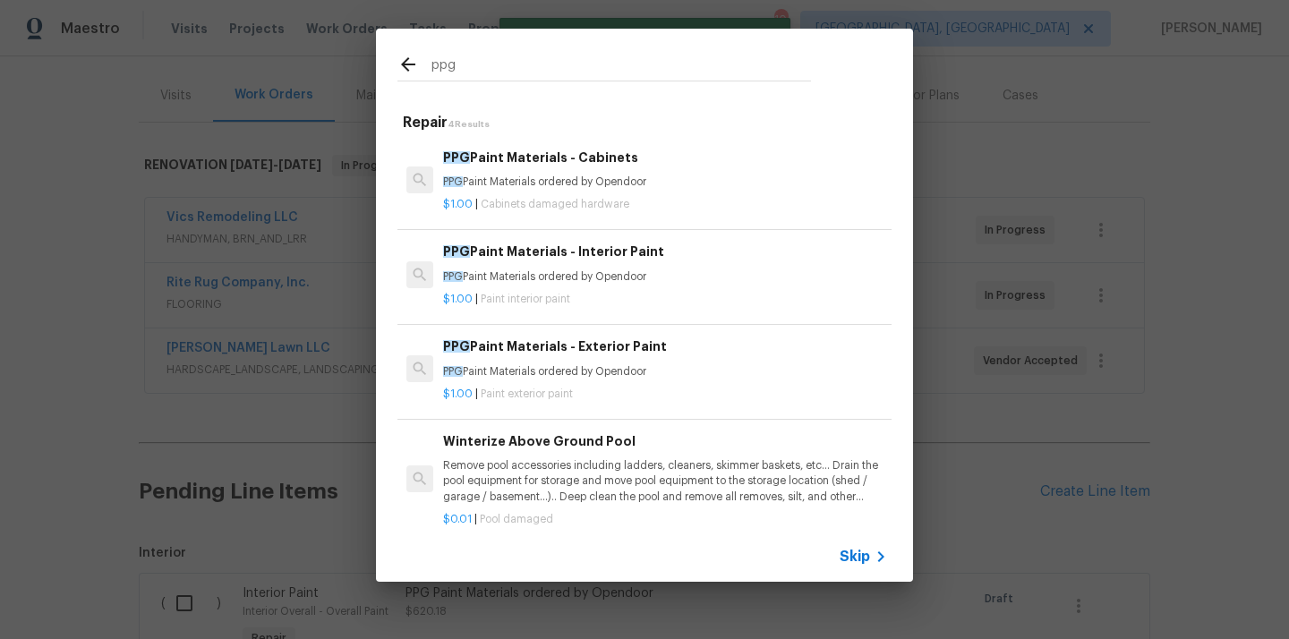
type input "ppg"
click at [569, 353] on h6 "PPG Paint Materials - Exterior Paint" at bounding box center [665, 346] width 444 height 20
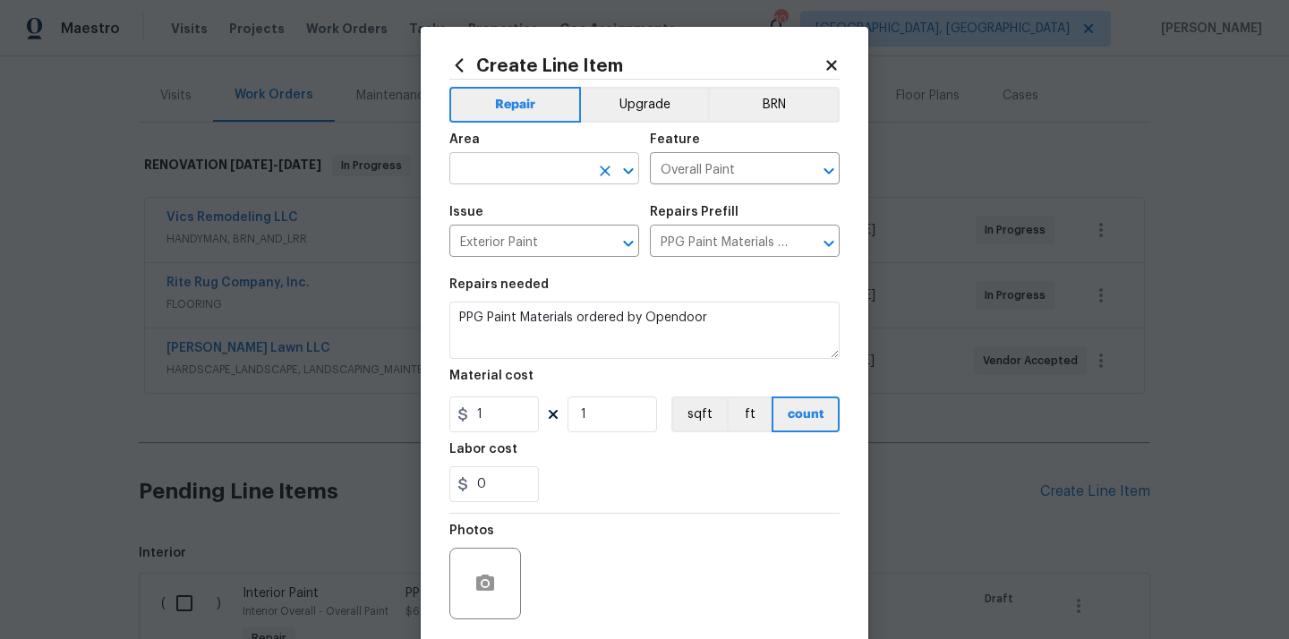
click at [520, 168] on input "text" at bounding box center [519, 171] width 140 height 28
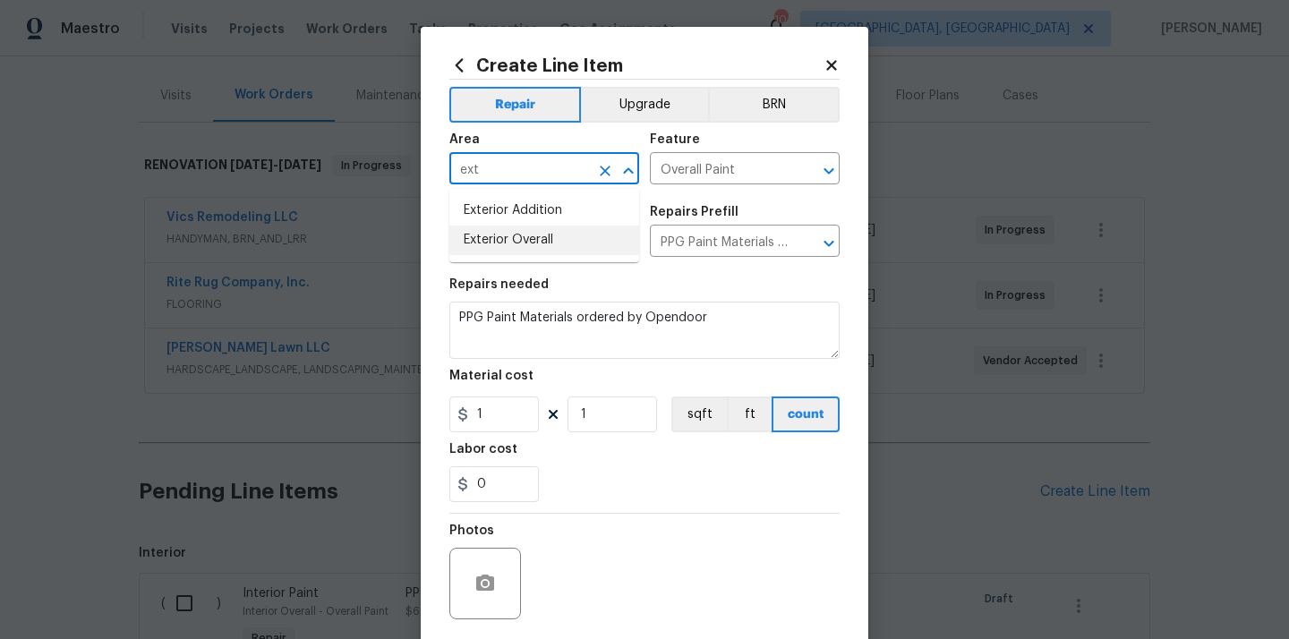
click at [501, 235] on li "Exterior Overall" at bounding box center [544, 240] width 190 height 30
type input "Exterior Overall"
drag, startPoint x: 498, startPoint y: 412, endPoint x: 456, endPoint y: 412, distance: 41.2
click at [481, 412] on input "1" at bounding box center [493, 414] width 89 height 36
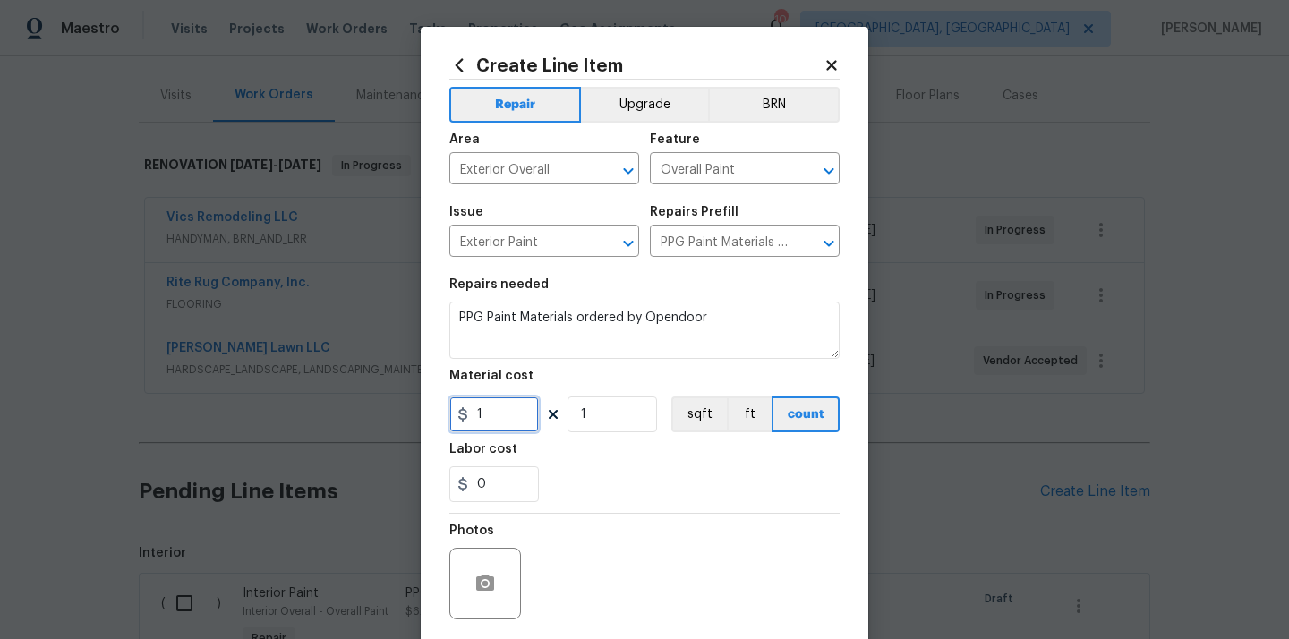
paste input "46.29"
type input "146.29"
click at [620, 486] on div "0" at bounding box center [644, 484] width 390 height 36
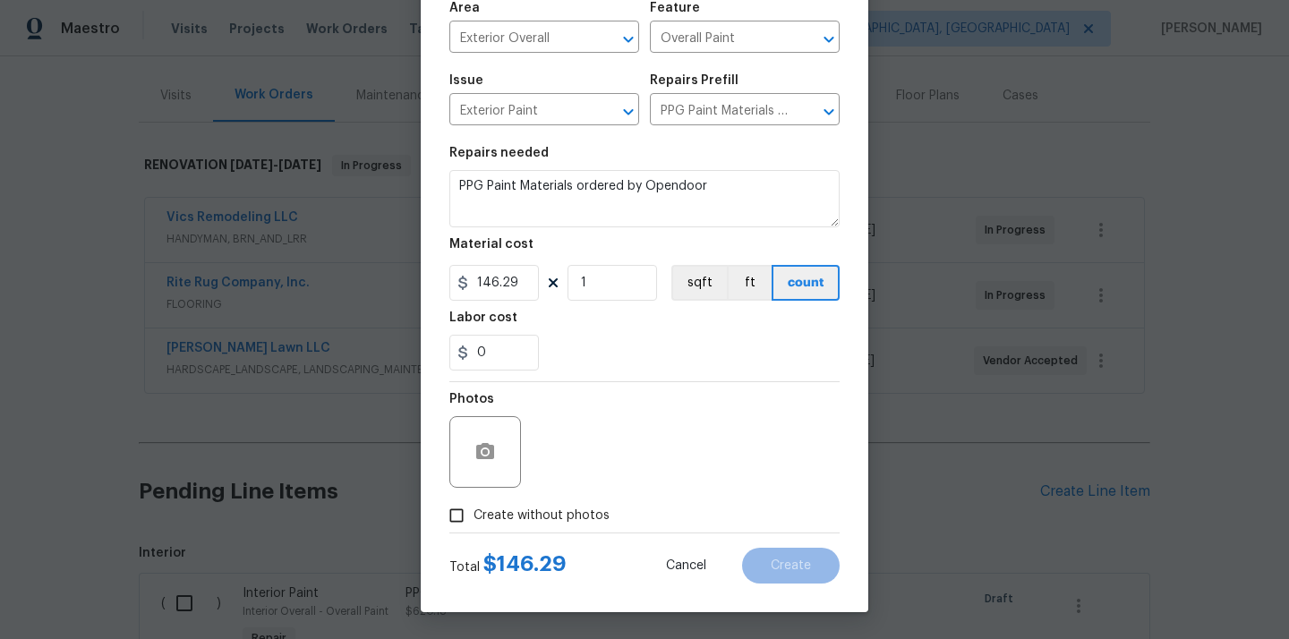
click at [567, 514] on span "Create without photos" at bounding box center [541, 515] width 136 height 19
click at [473, 514] on input "Create without photos" at bounding box center [456, 515] width 34 height 34
checkbox input "true"
drag, startPoint x: 515, startPoint y: 287, endPoint x: 452, endPoint y: 287, distance: 63.5
click at [455, 287] on div "146.29" at bounding box center [493, 283] width 89 height 36
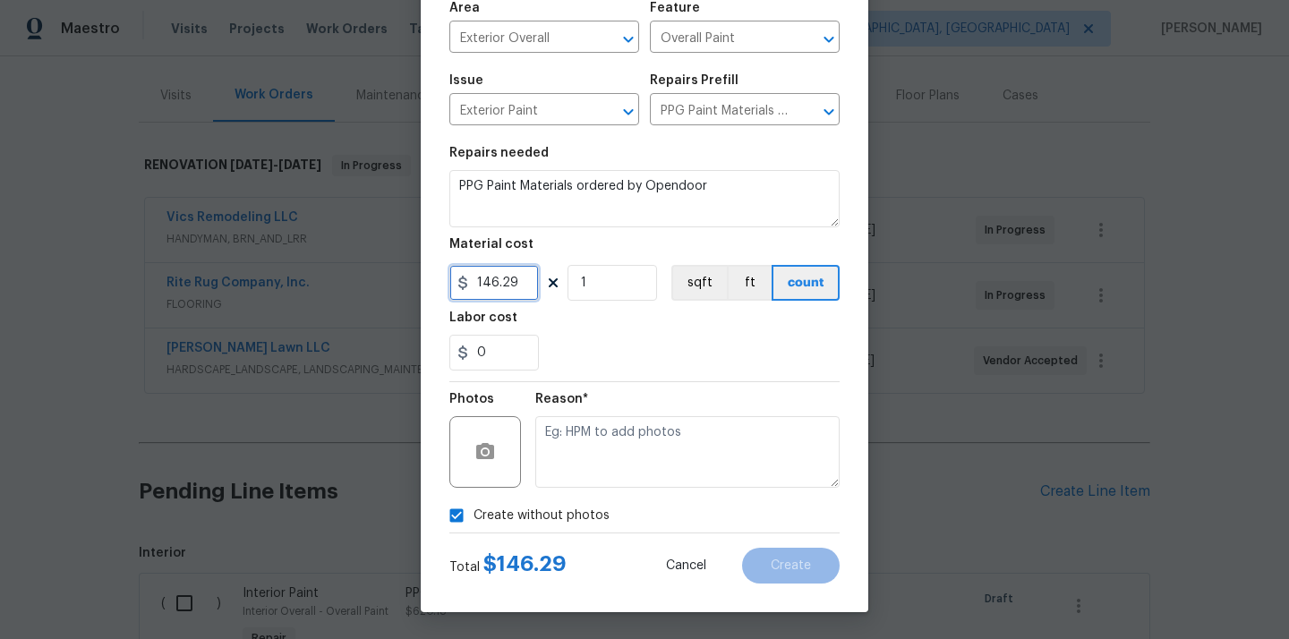
paste input "text"
type input "46.29"
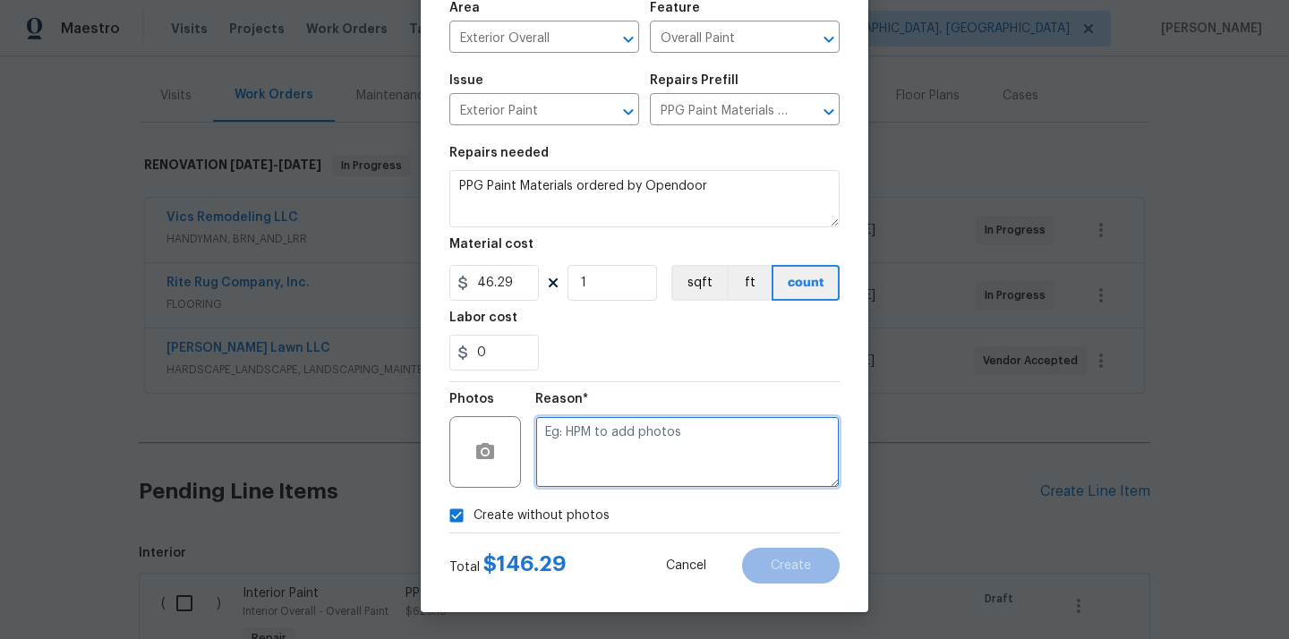
click at [634, 431] on textarea at bounding box center [687, 452] width 304 height 72
type textarea "N/A"
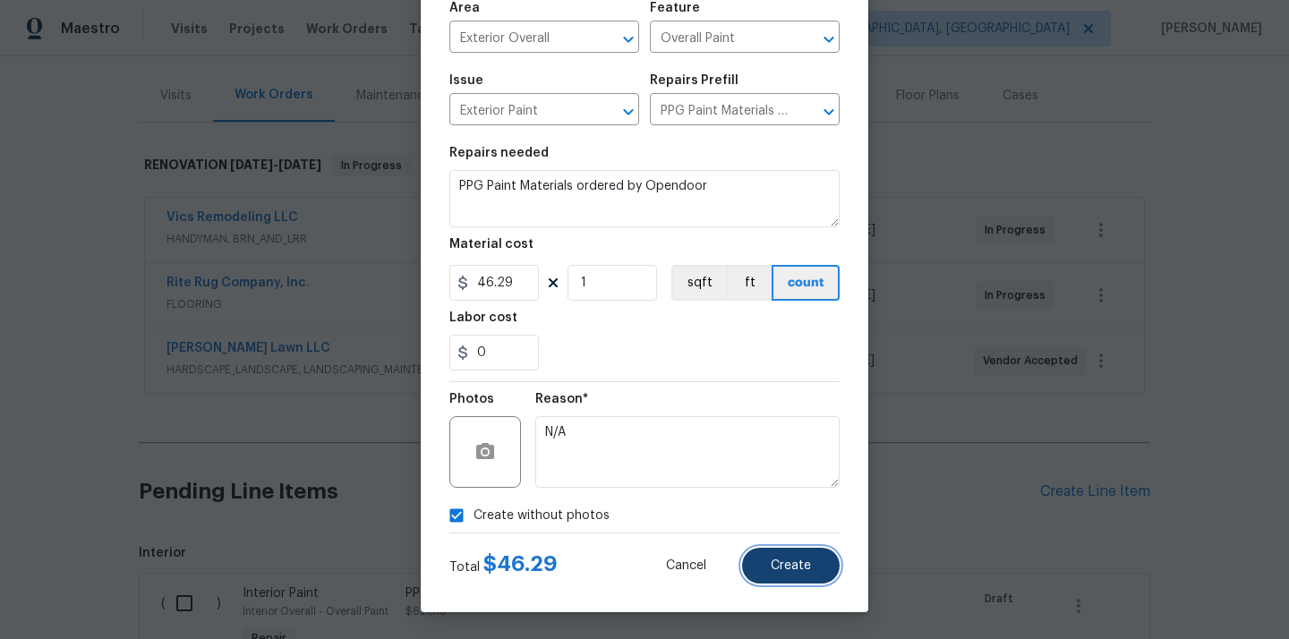
click at [766, 566] on button "Create" at bounding box center [791, 566] width 98 height 36
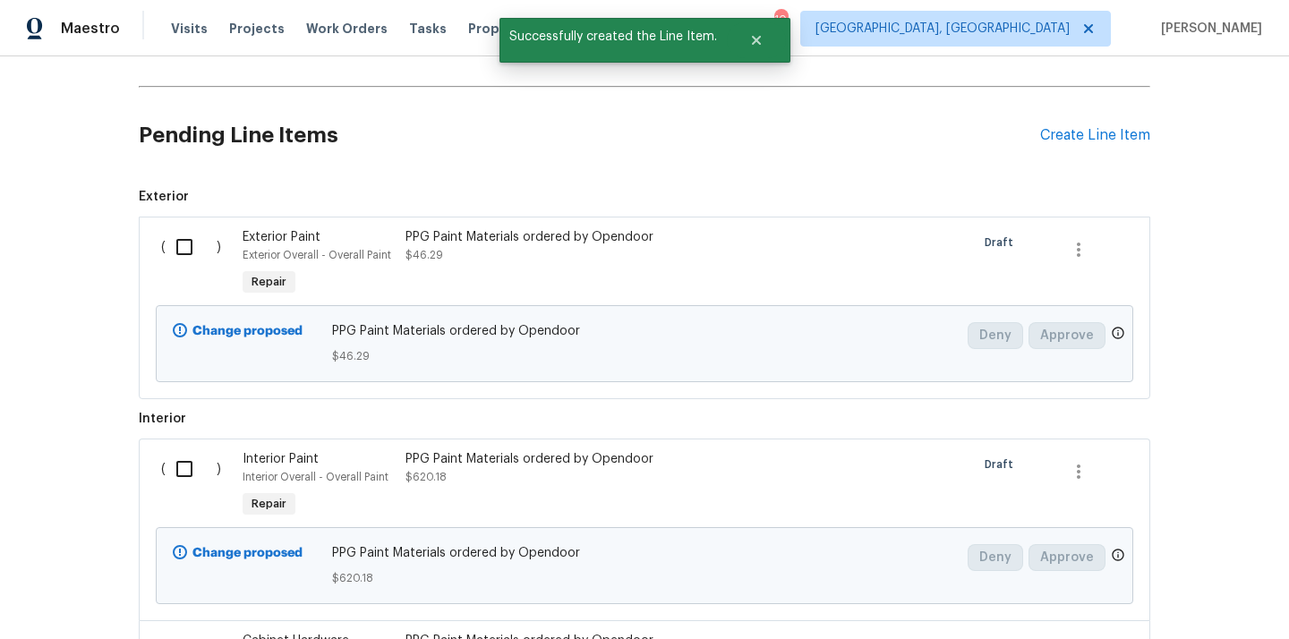
scroll to position [603, 0]
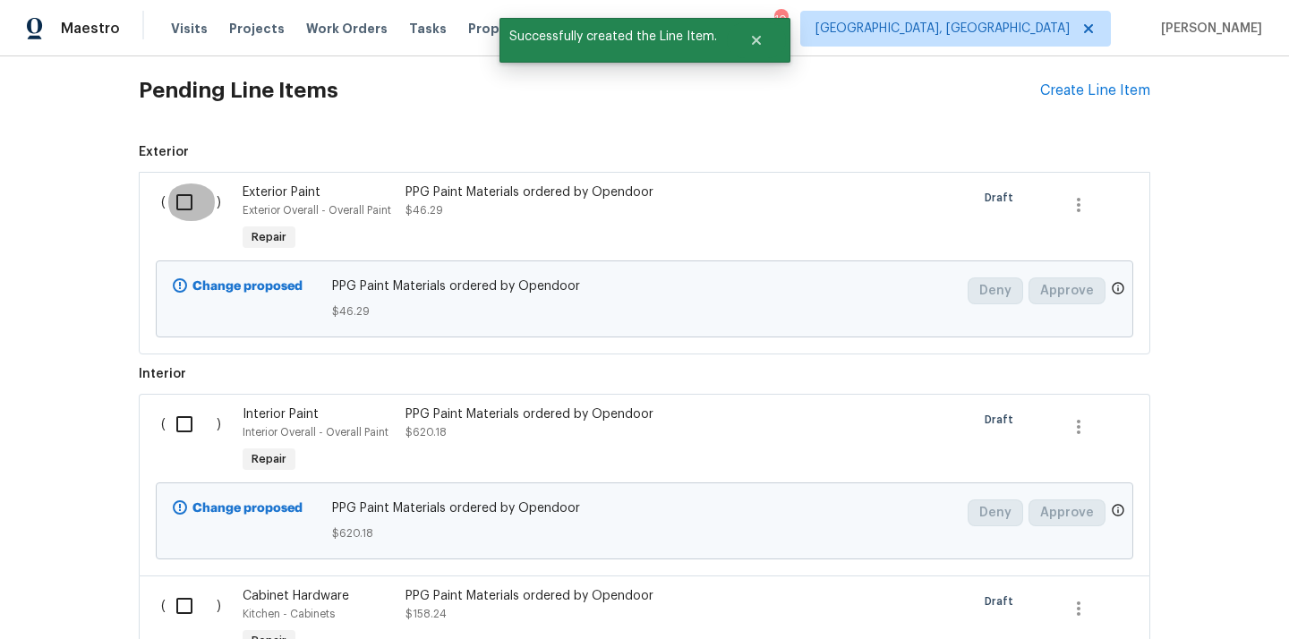
click at [188, 188] on input "checkbox" at bounding box center [191, 202] width 51 height 38
checkbox input "true"
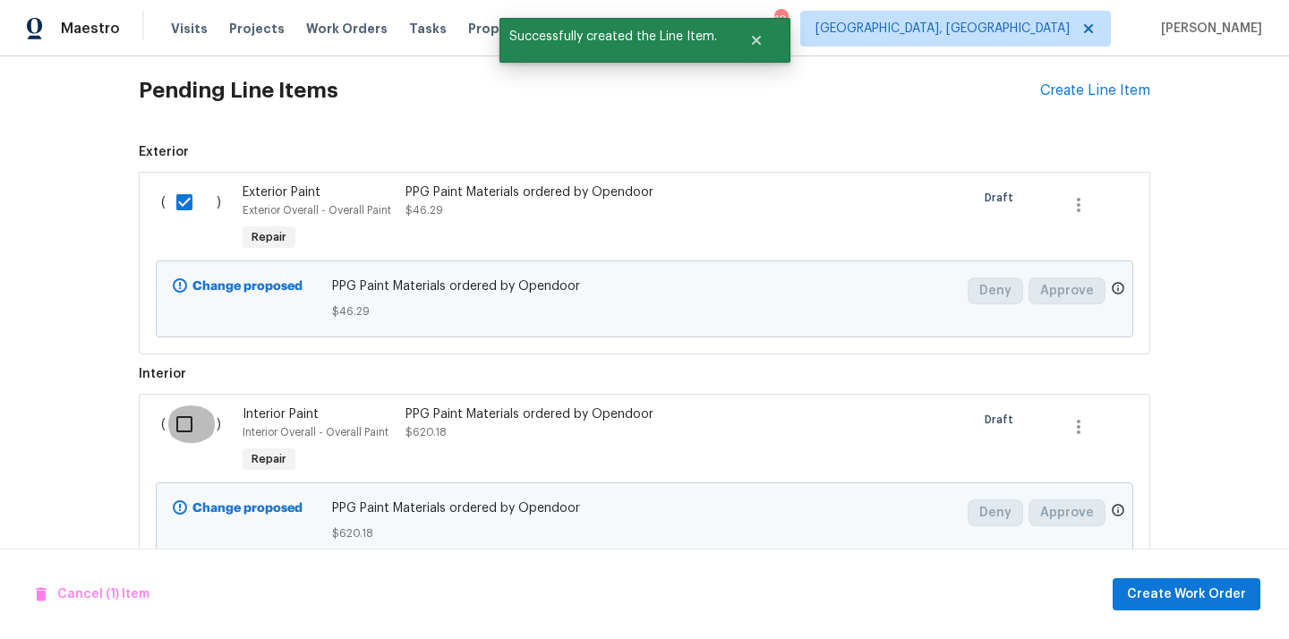
click at [173, 434] on input "checkbox" at bounding box center [191, 424] width 51 height 38
checkbox input "true"
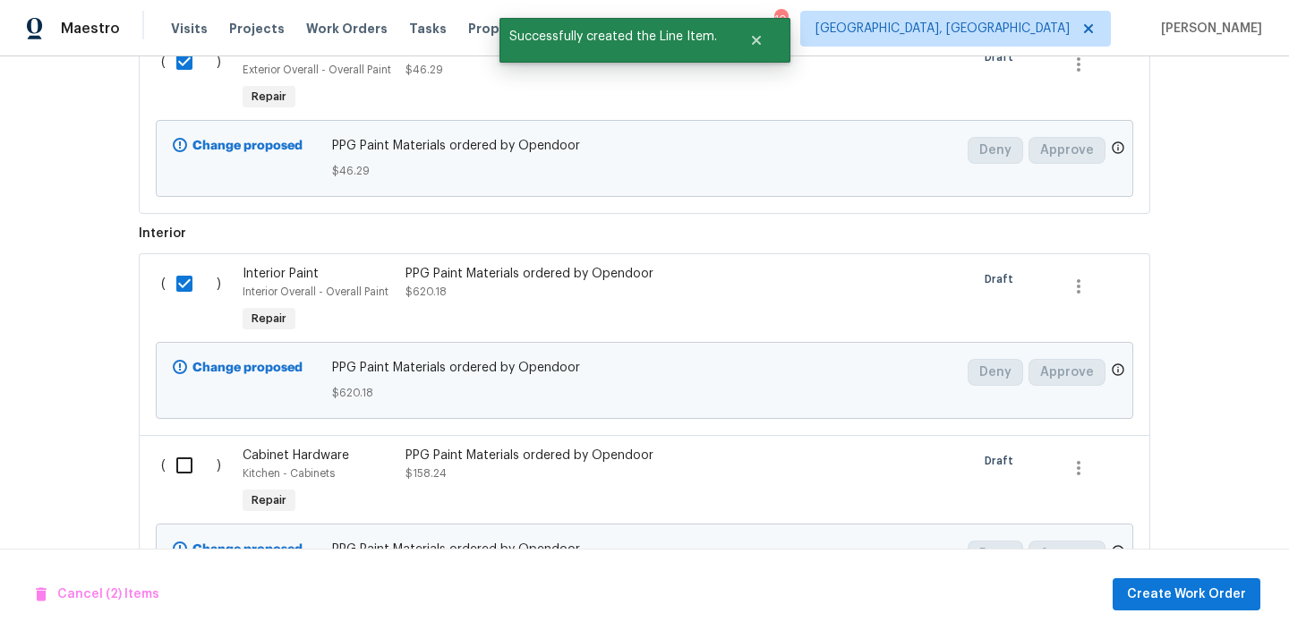
scroll to position [845, 0]
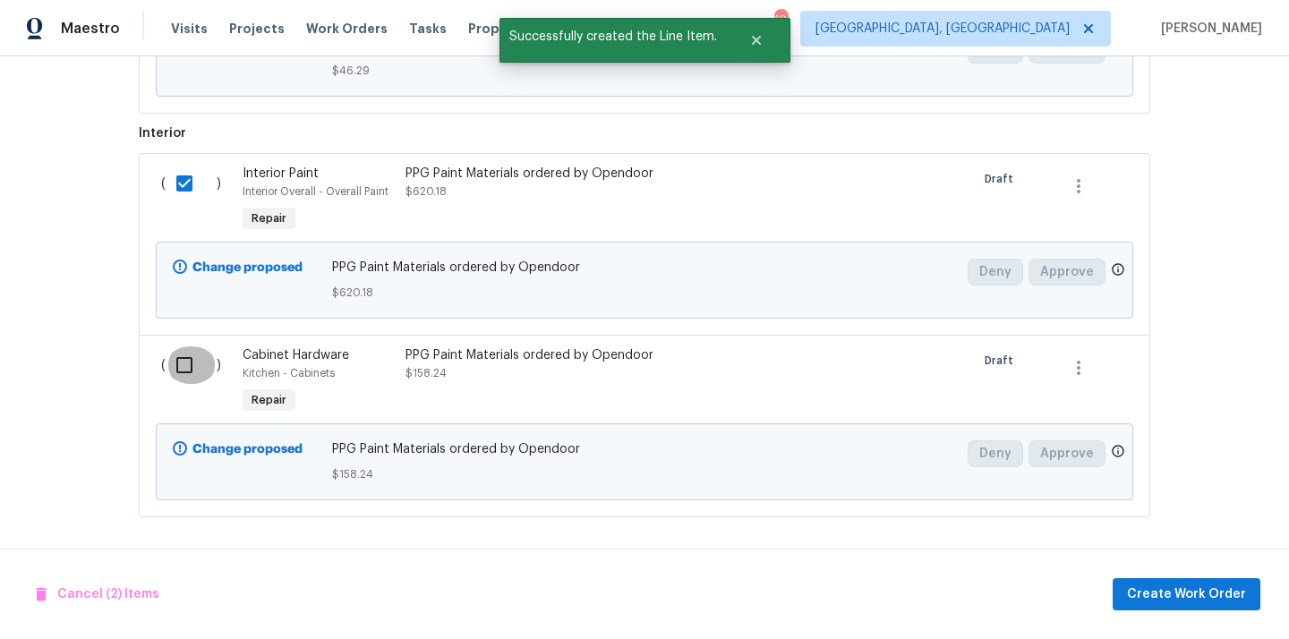
click at [188, 354] on input "checkbox" at bounding box center [191, 365] width 51 height 38
checkbox input "true"
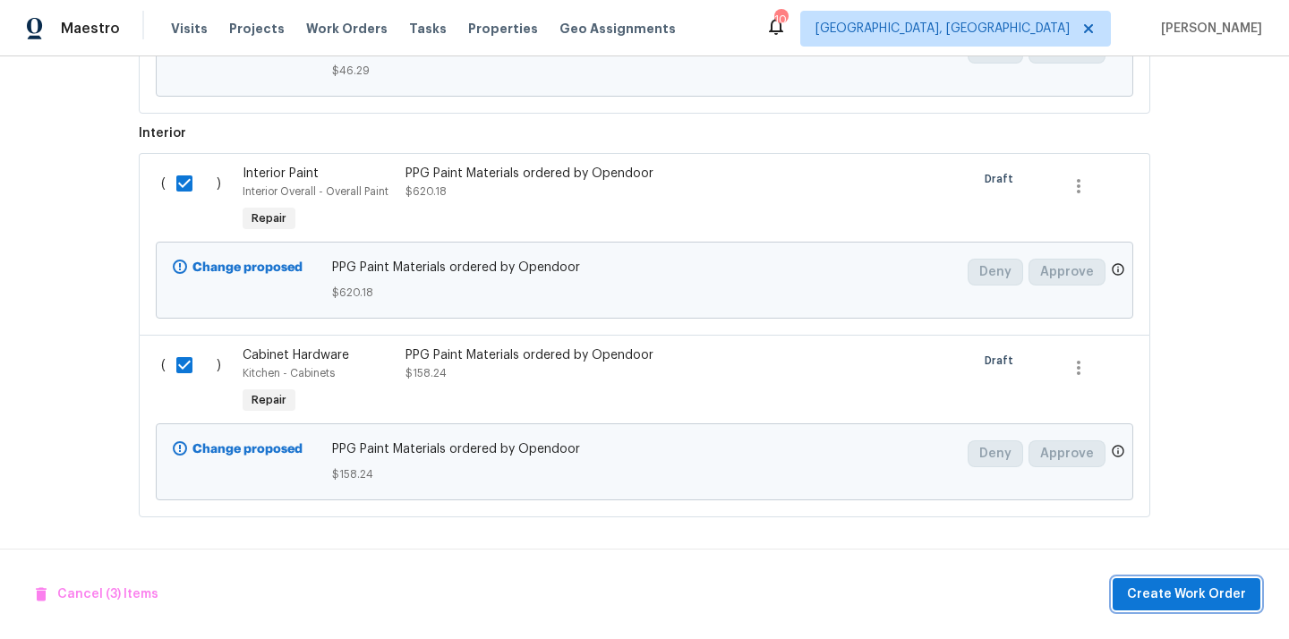
click at [1157, 589] on span "Create Work Order" at bounding box center [1186, 594] width 119 height 22
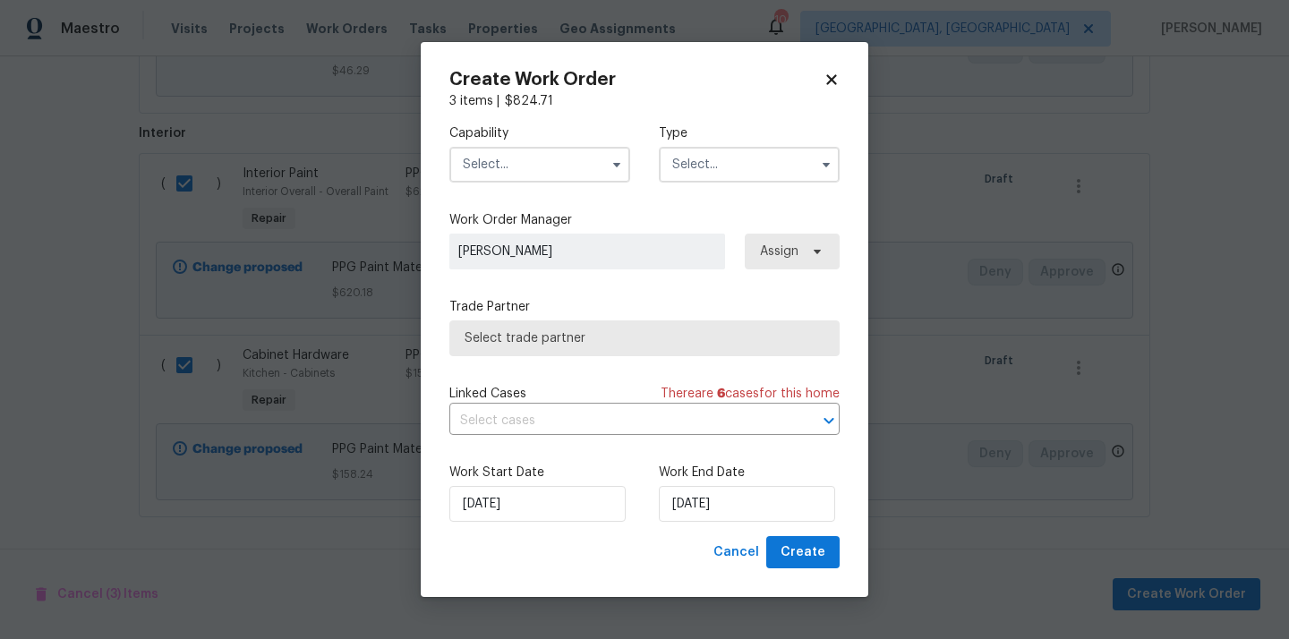
click at [560, 164] on input "text" at bounding box center [539, 165] width 181 height 36
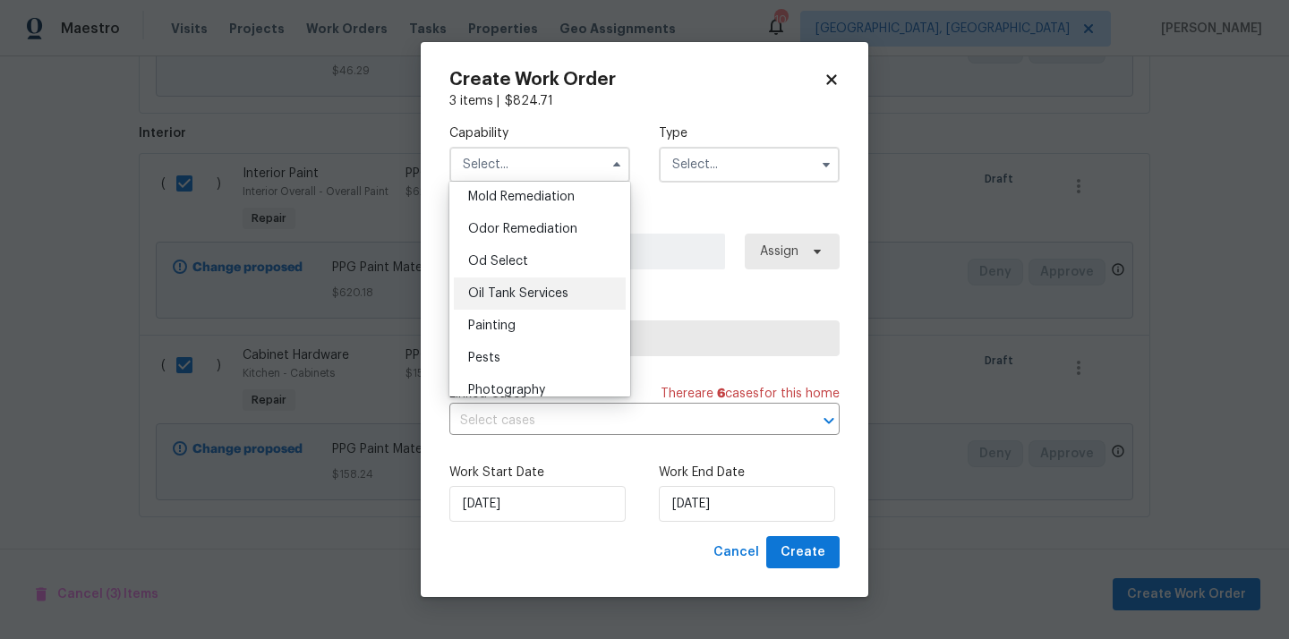
scroll to position [1387, 0]
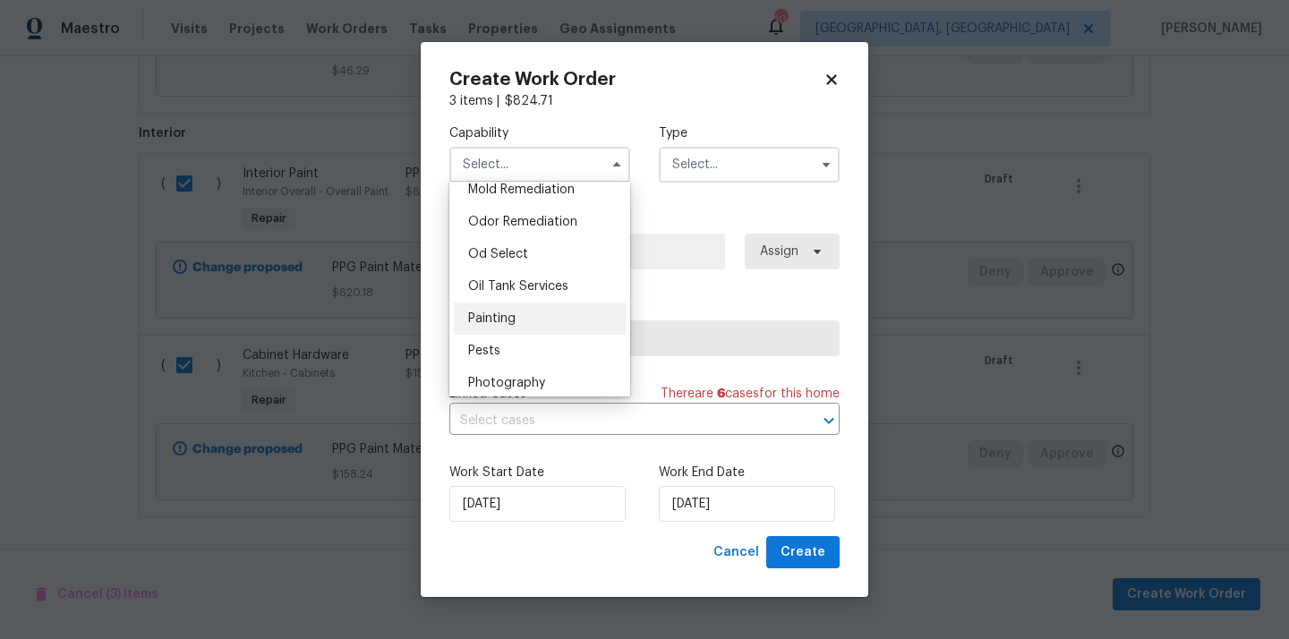
click at [541, 316] on div "Painting" at bounding box center [540, 318] width 172 height 32
type input "Painting"
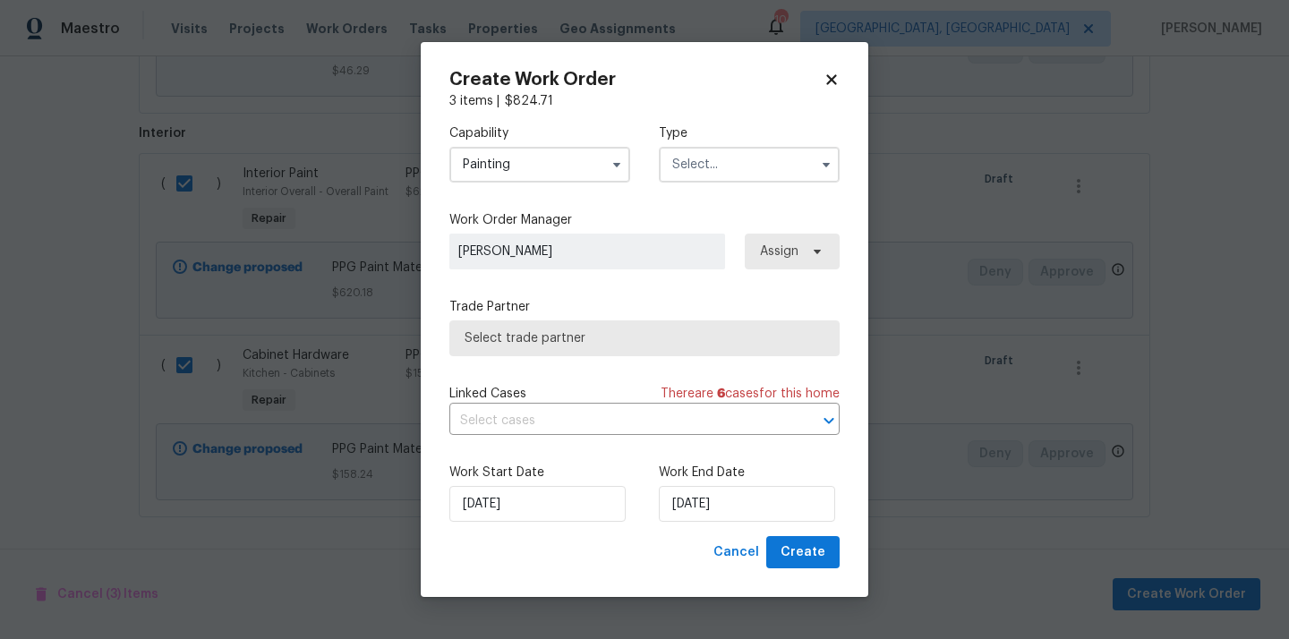
click at [731, 161] on input "text" at bounding box center [749, 165] width 181 height 36
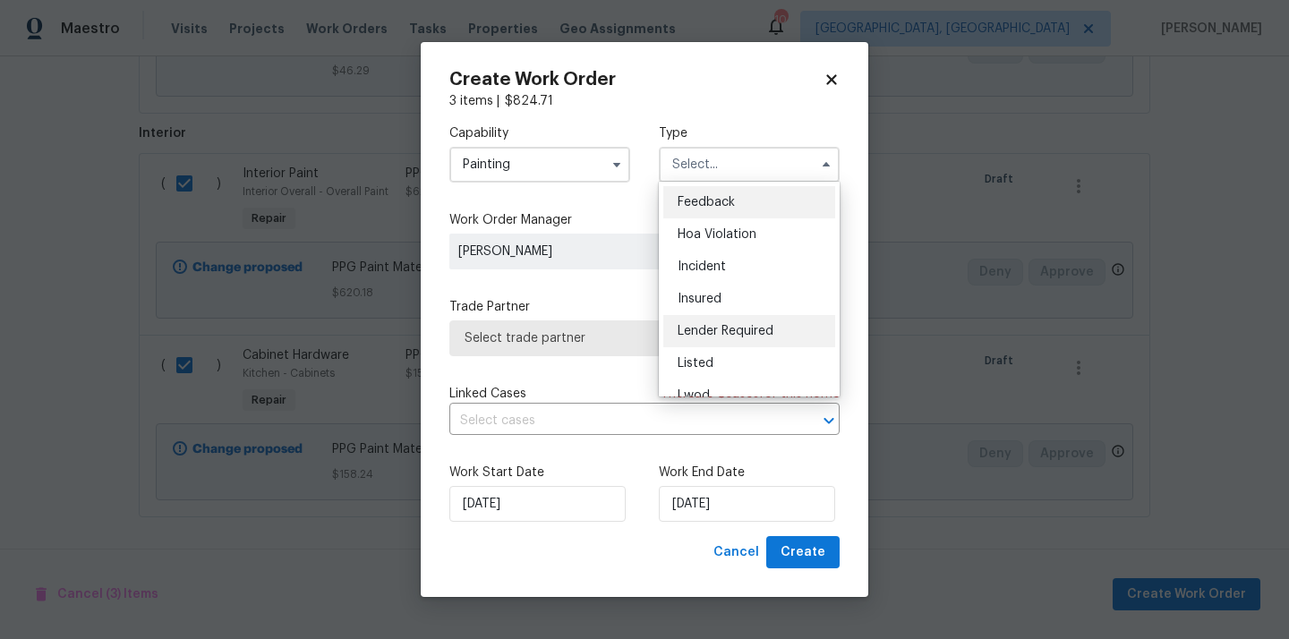
scroll to position [213, 0]
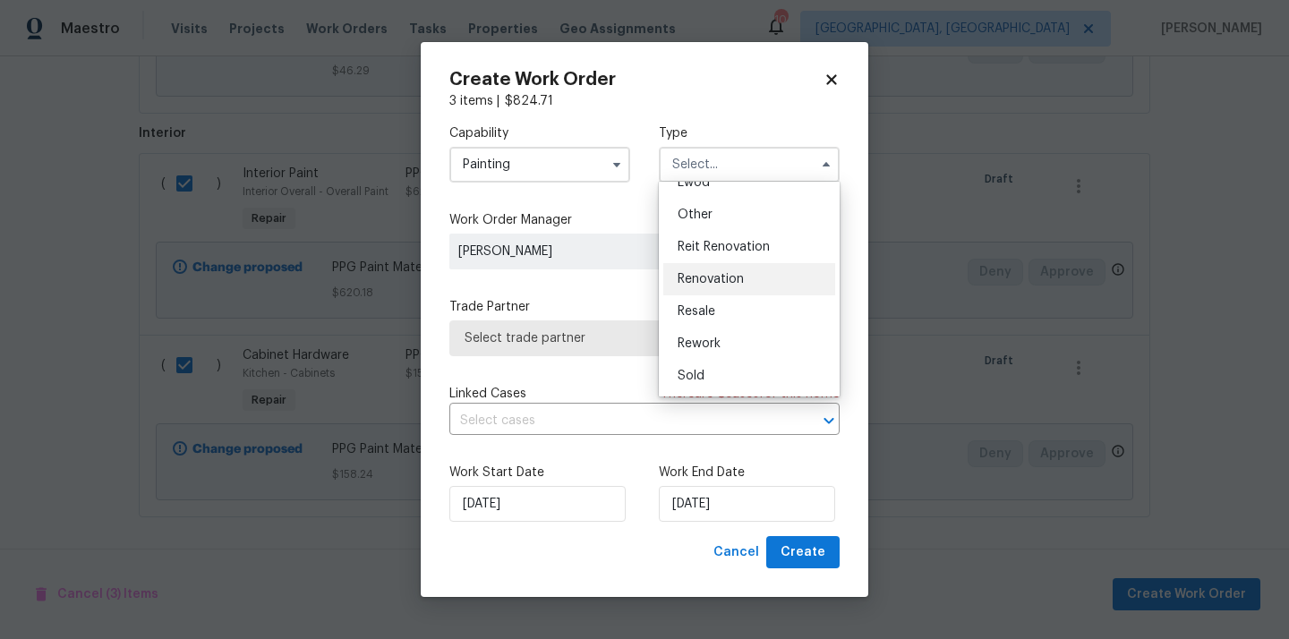
click at [737, 283] on span "Renovation" at bounding box center [710, 279] width 66 height 13
type input "Renovation"
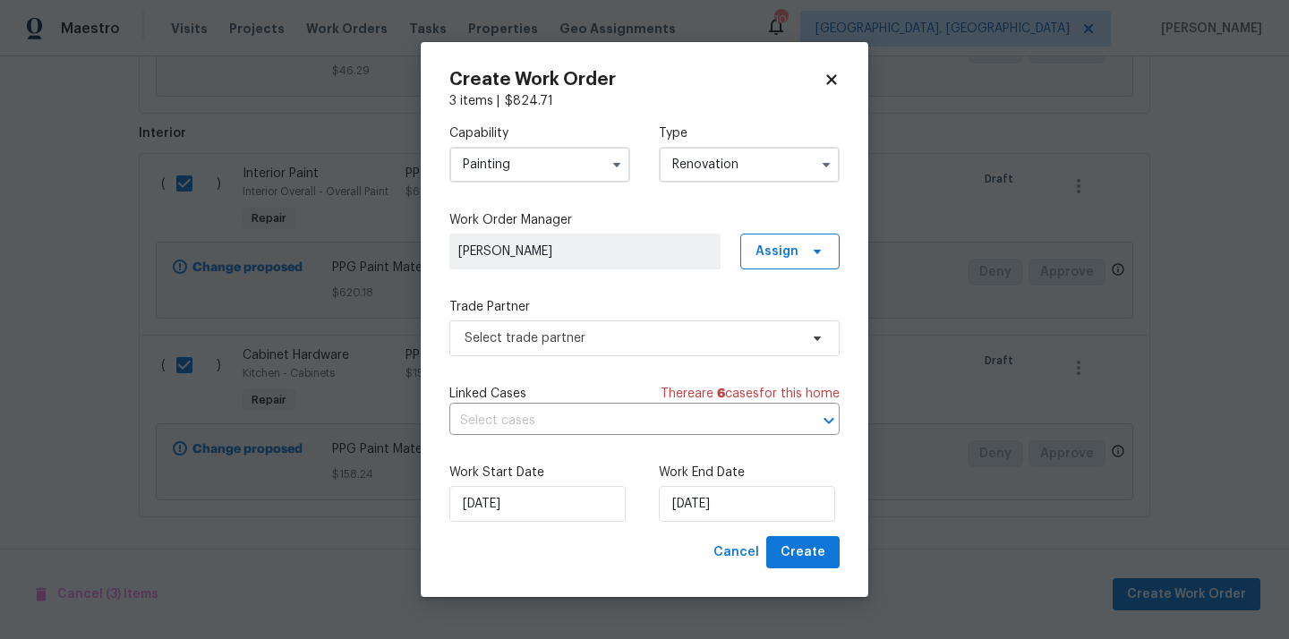
click at [775, 271] on div "Capability Painting Type Renovation Work Order Manager [PERSON_NAME] Assign Tra…" at bounding box center [644, 323] width 390 height 426
click at [775, 254] on span "Assign" at bounding box center [776, 251] width 43 height 18
click at [768, 324] on div "Assign to me" at bounding box center [792, 327] width 78 height 18
click at [583, 311] on label "Trade Partner" at bounding box center [644, 307] width 390 height 18
click at [570, 336] on span "Select trade partner" at bounding box center [631, 338] width 334 height 18
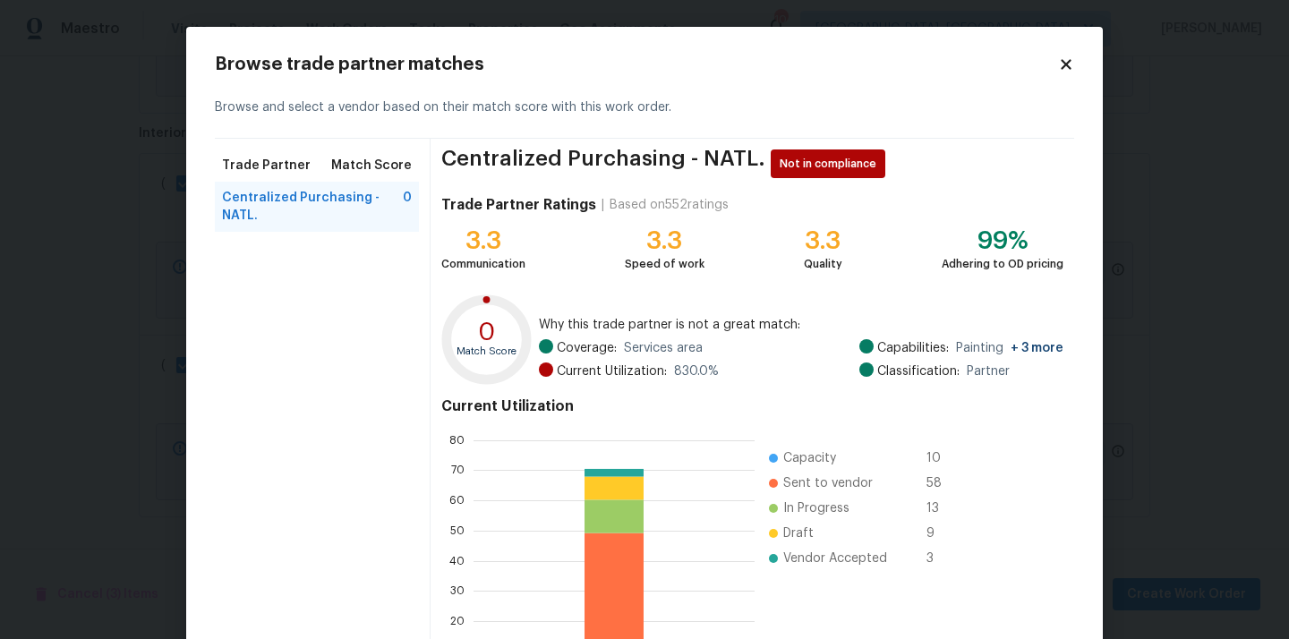
scroll to position [150, 0]
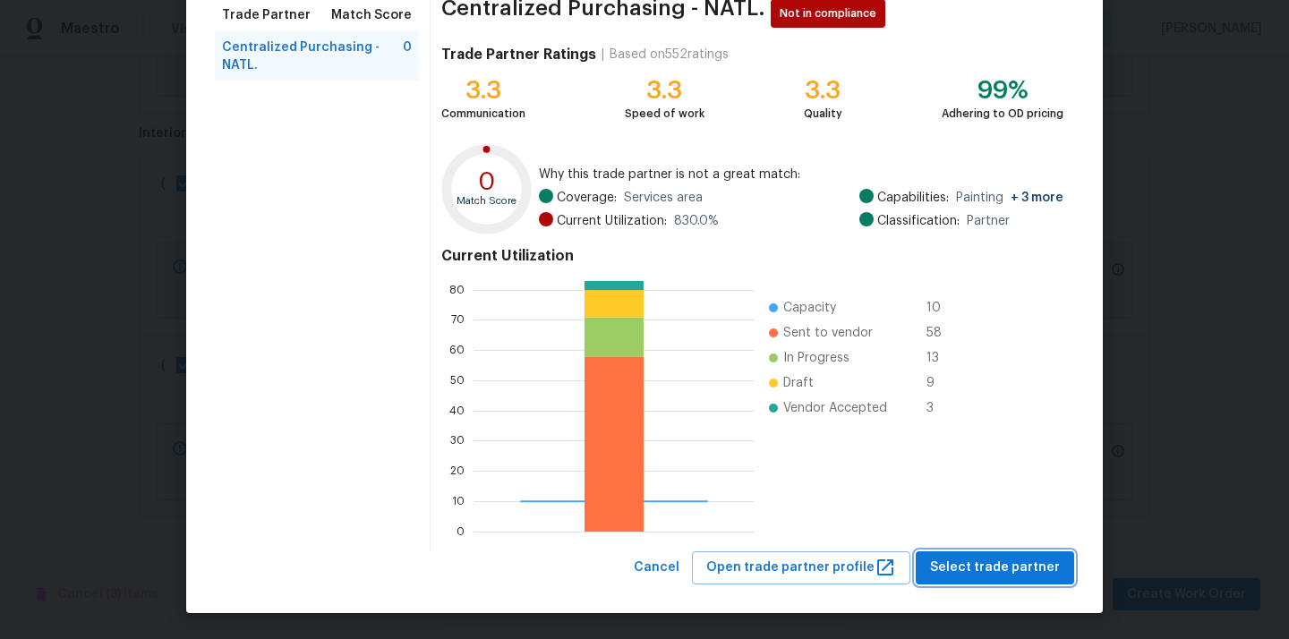
click at [977, 566] on span "Select trade partner" at bounding box center [995, 568] width 130 height 22
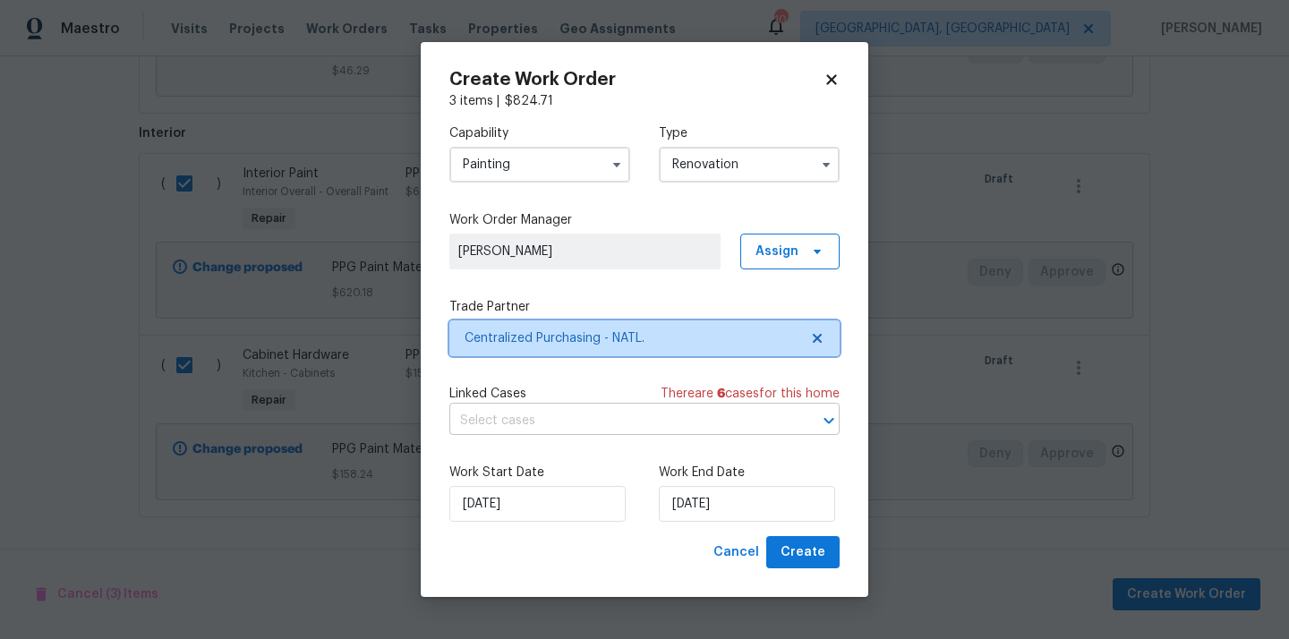
scroll to position [0, 0]
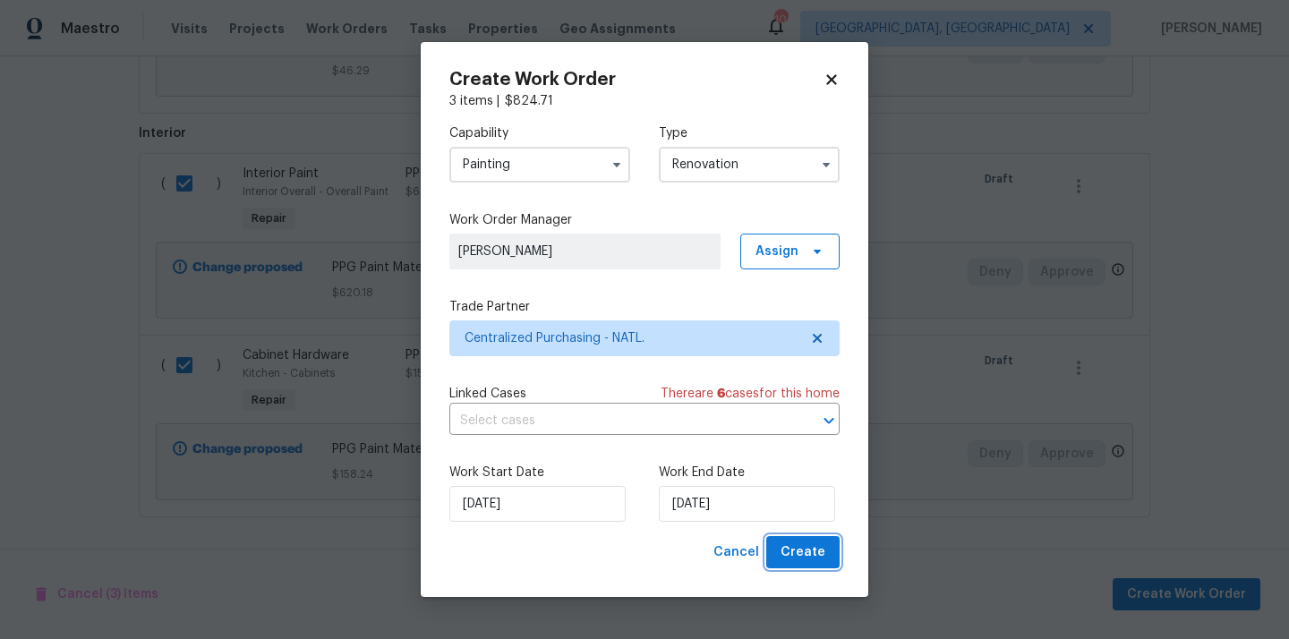
click at [800, 546] on span "Create" at bounding box center [802, 552] width 45 height 22
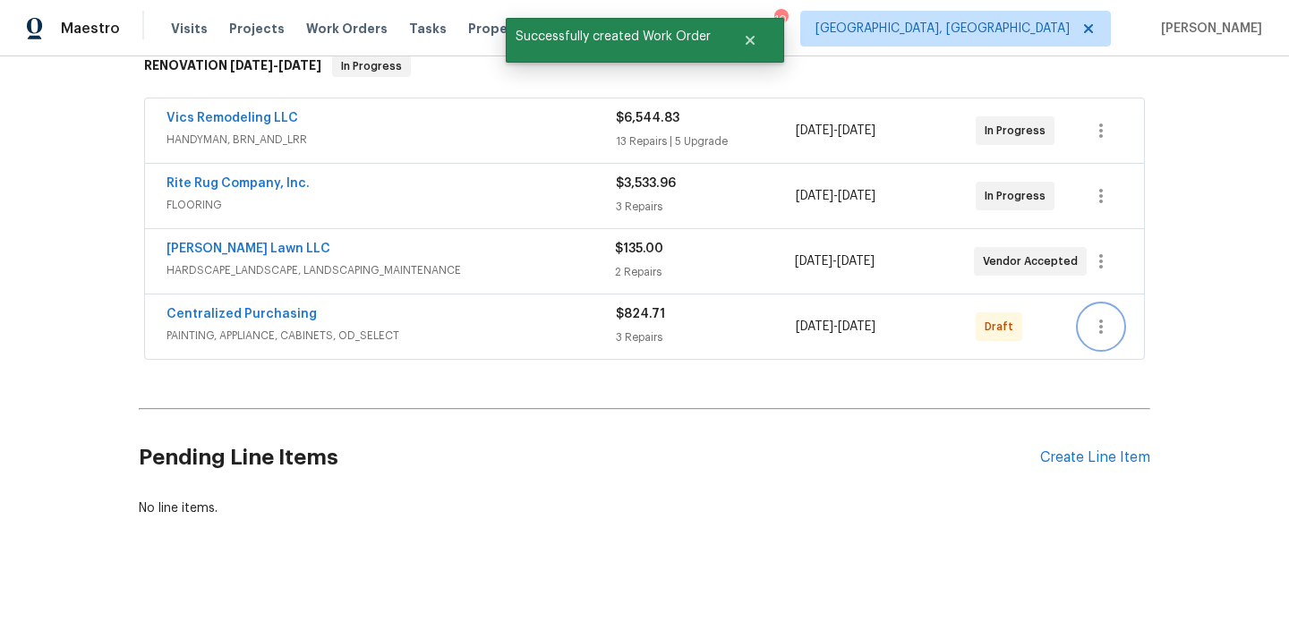
click at [1107, 316] on icon "button" at bounding box center [1100, 326] width 21 height 21
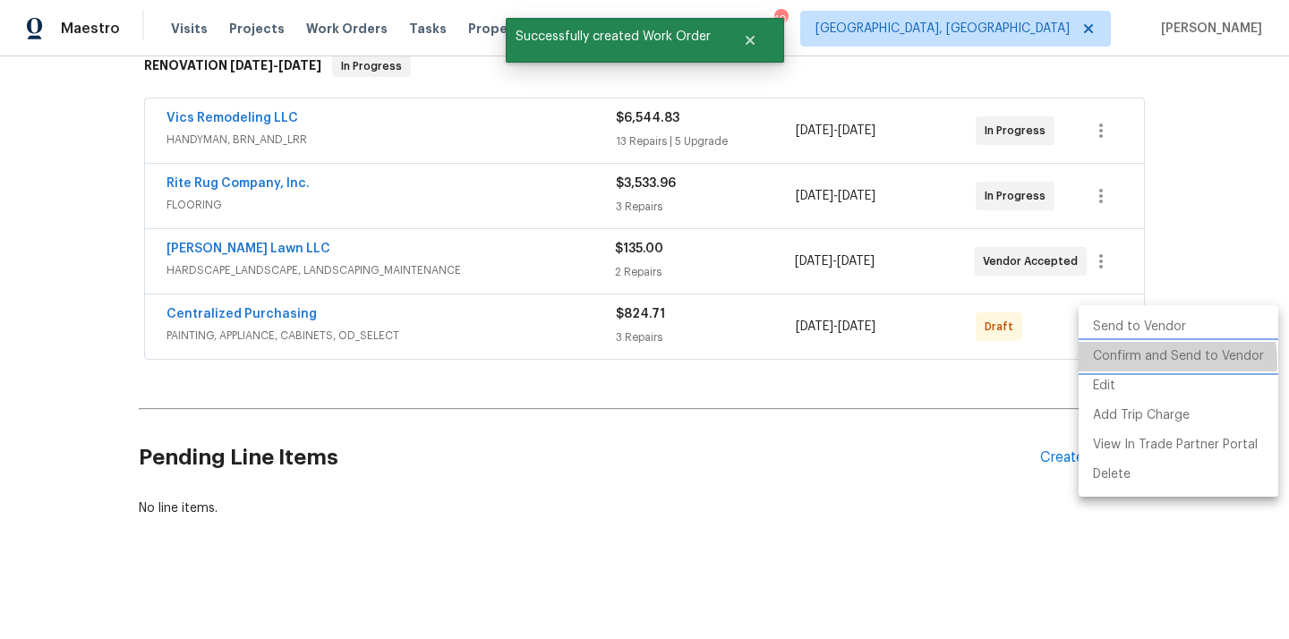
click at [1113, 365] on li "Confirm and Send to Vendor" at bounding box center [1178, 357] width 200 height 30
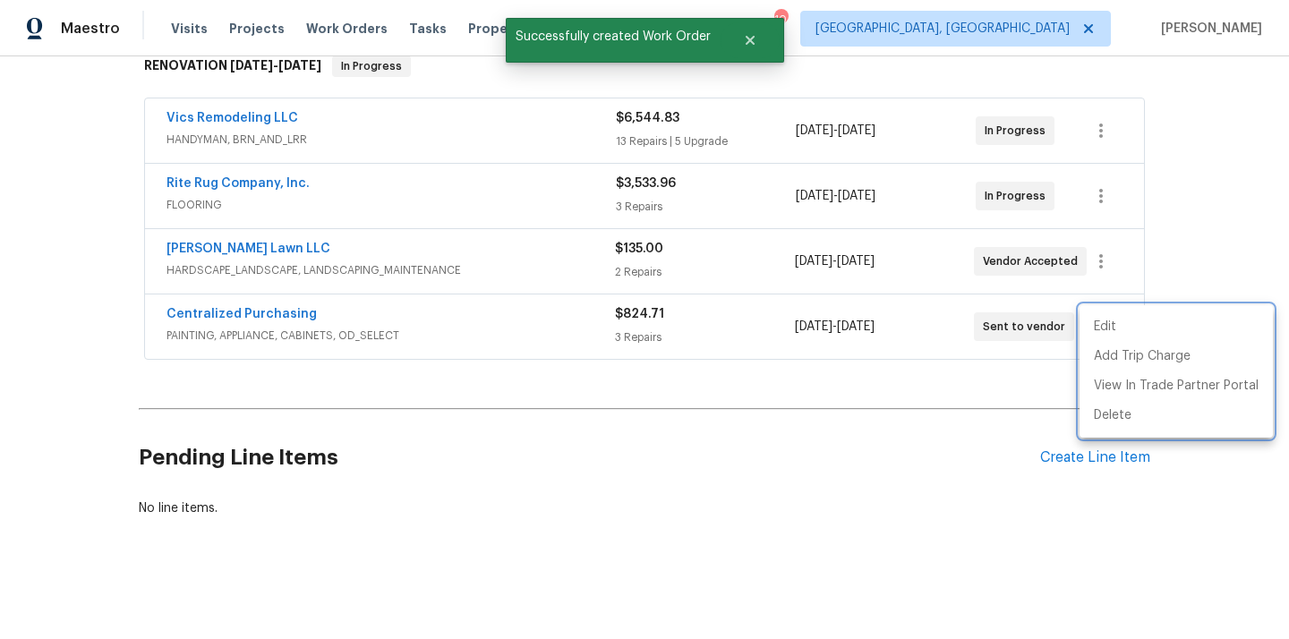
click at [267, 316] on div at bounding box center [644, 319] width 1289 height 639
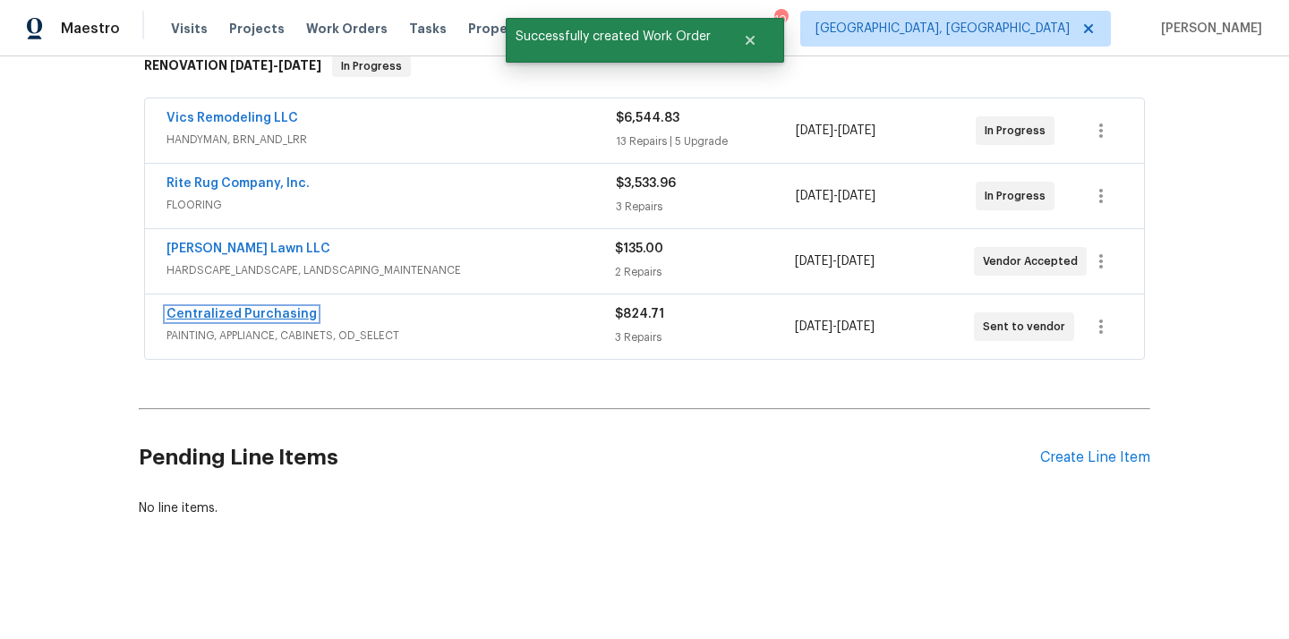
click at [266, 312] on link "Centralized Purchasing" at bounding box center [241, 314] width 150 height 13
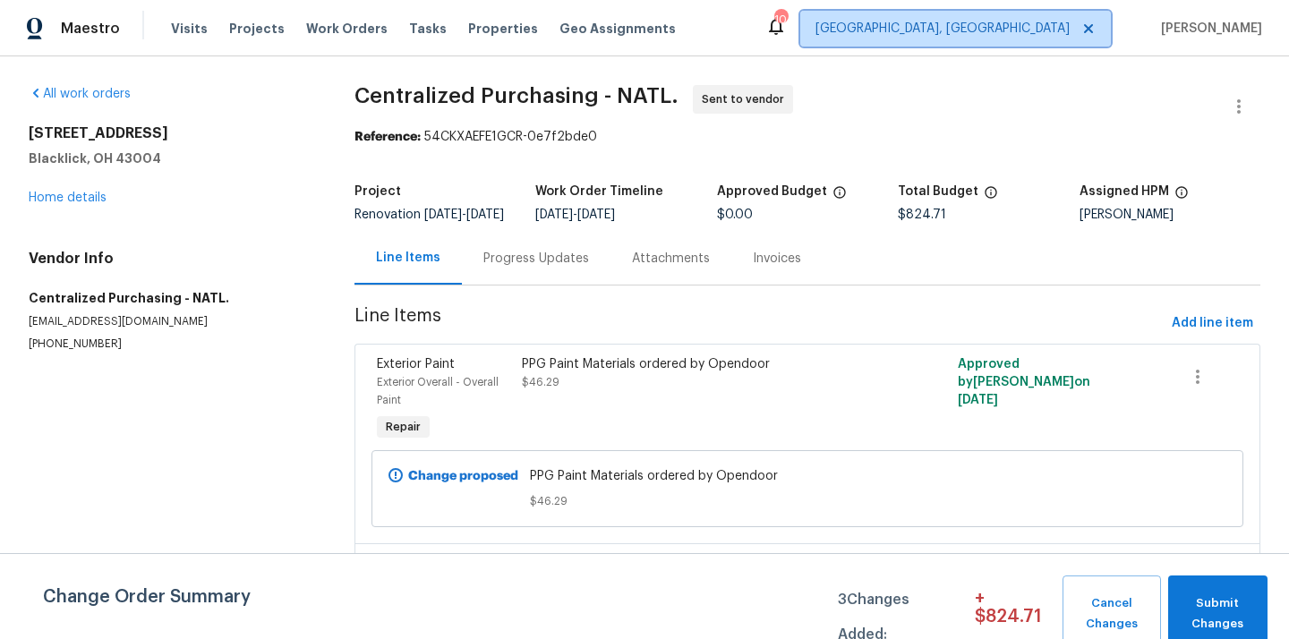
click at [1041, 34] on span "[GEOGRAPHIC_DATA], [GEOGRAPHIC_DATA]" at bounding box center [942, 29] width 254 height 18
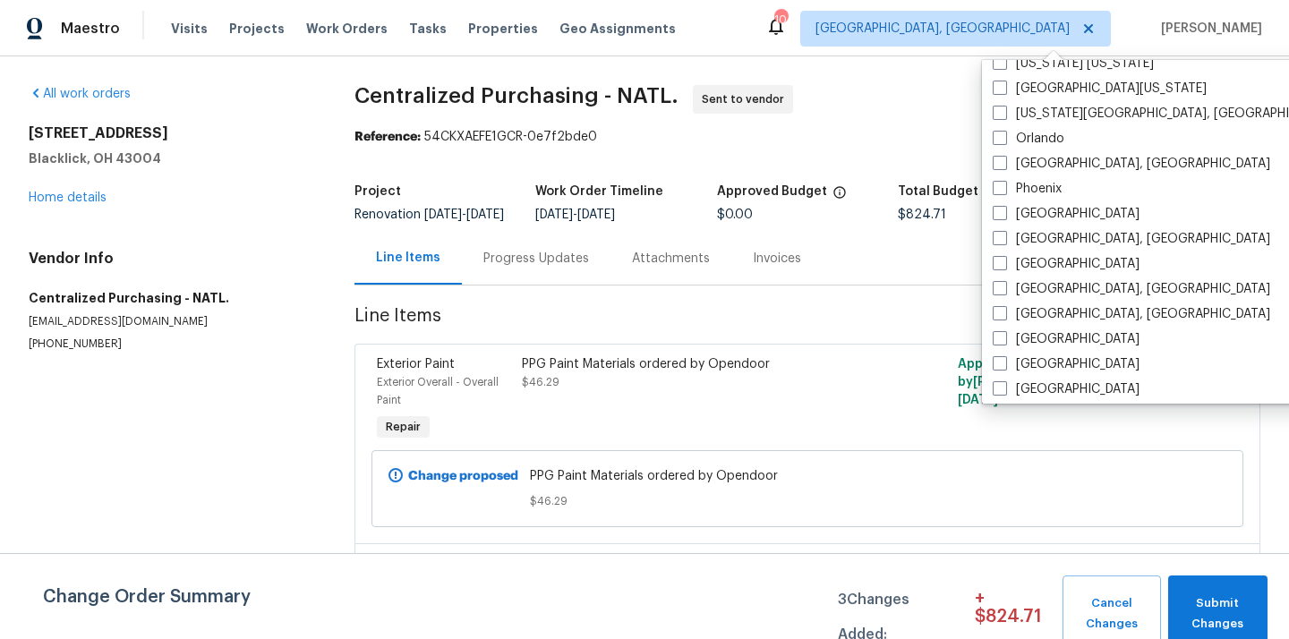
scroll to position [944, 0]
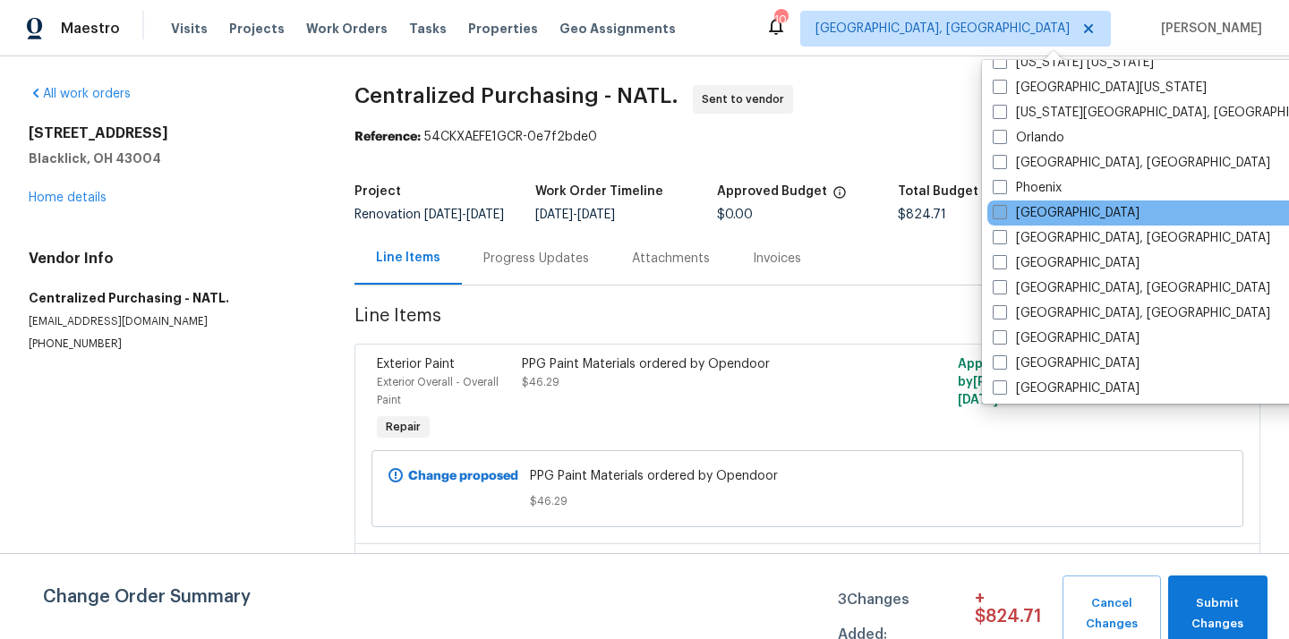
click at [1025, 217] on label "[GEOGRAPHIC_DATA]" at bounding box center [1065, 213] width 147 height 18
click at [1004, 216] on input "[GEOGRAPHIC_DATA]" at bounding box center [998, 210] width 12 height 12
checkbox input "true"
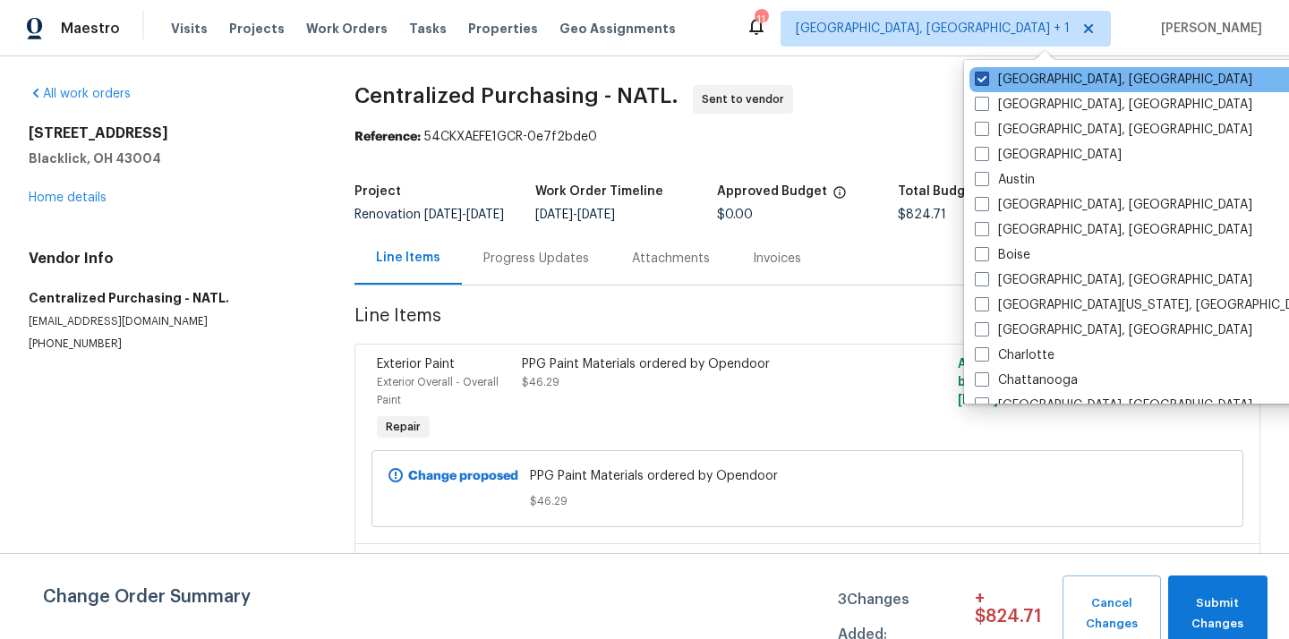
click at [1005, 82] on label "[GEOGRAPHIC_DATA], [GEOGRAPHIC_DATA]" at bounding box center [1112, 80] width 277 height 18
click at [986, 82] on input "[GEOGRAPHIC_DATA], [GEOGRAPHIC_DATA]" at bounding box center [980, 77] width 12 height 12
checkbox input "false"
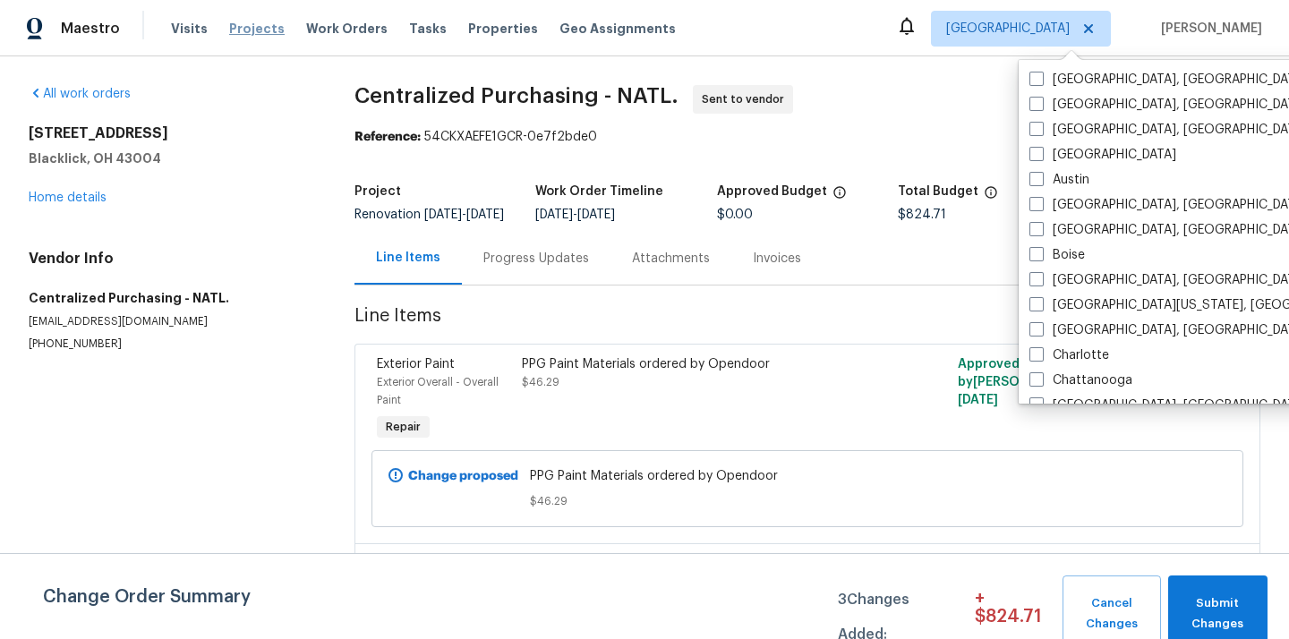
click at [252, 30] on span "Projects" at bounding box center [256, 29] width 55 height 18
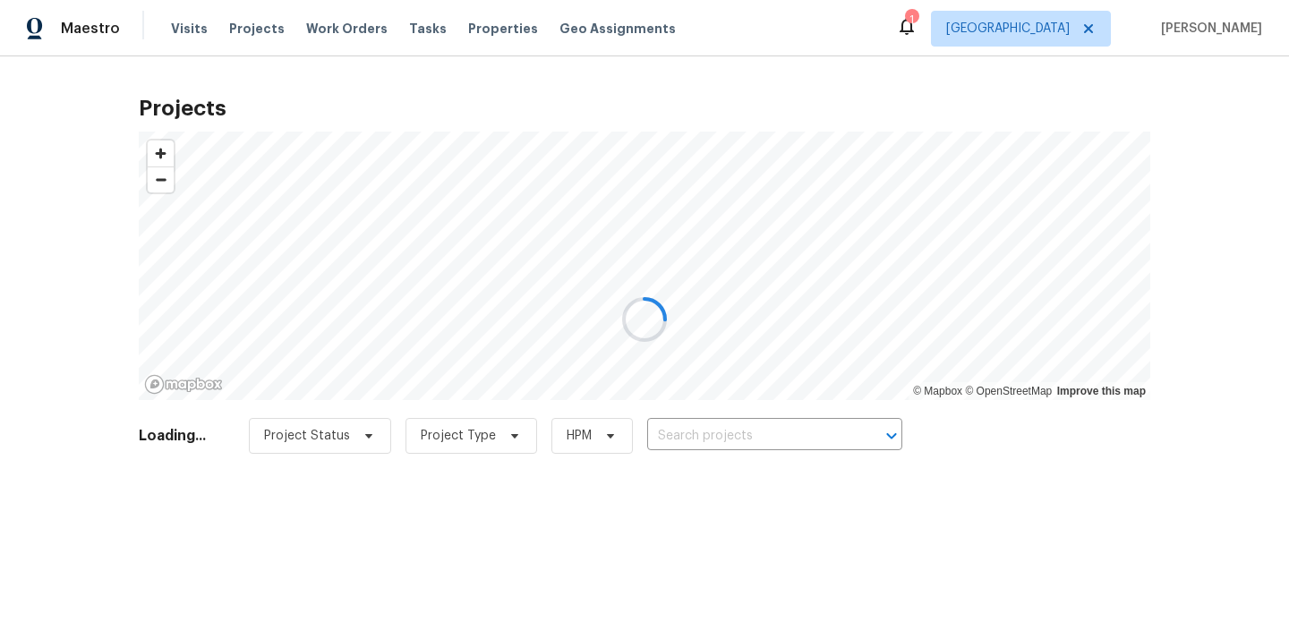
click at [753, 443] on div at bounding box center [644, 319] width 1289 height 639
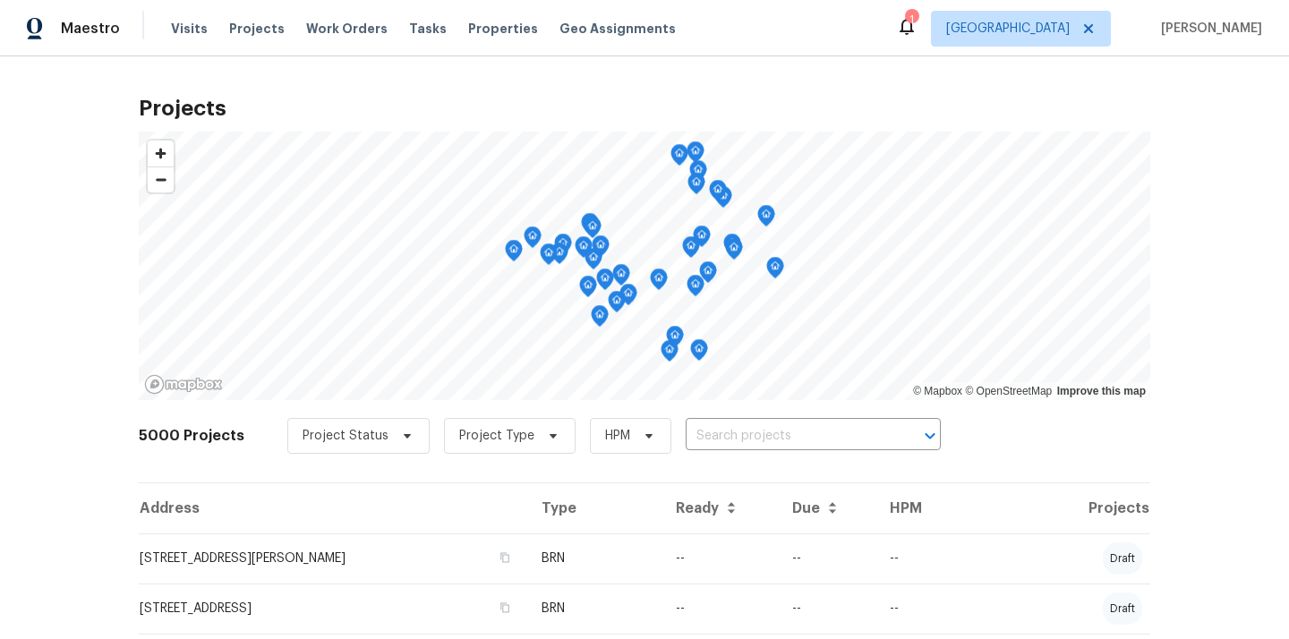
click at [753, 436] on input "text" at bounding box center [787, 436] width 205 height 28
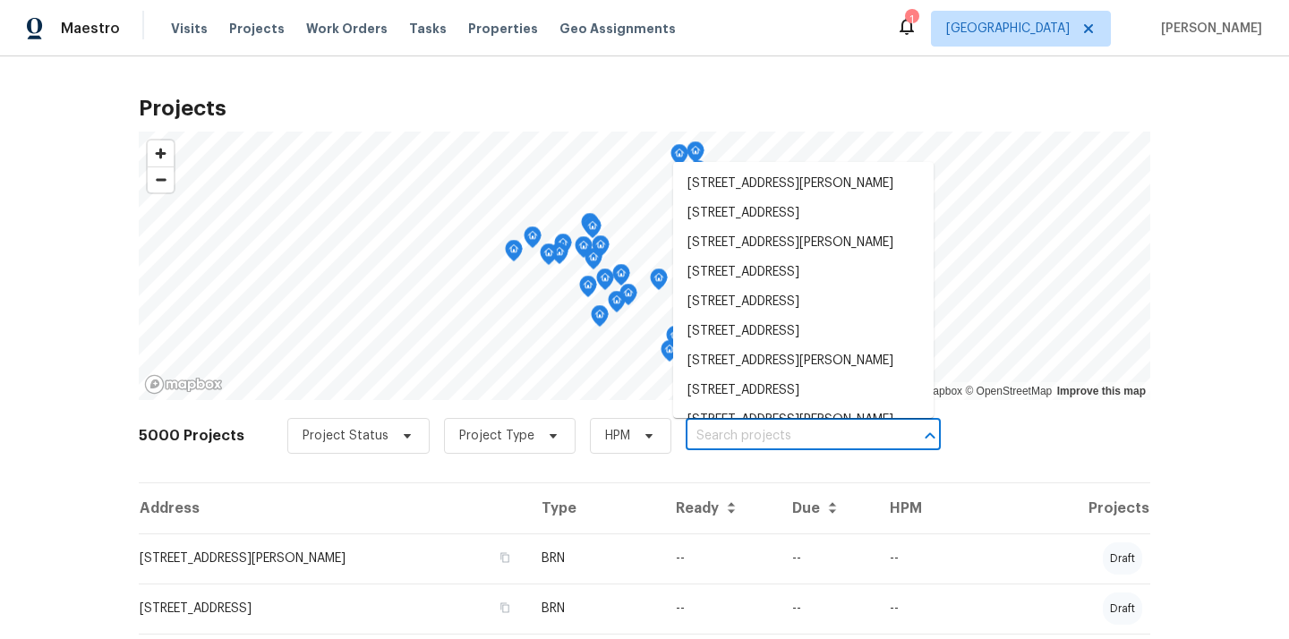
paste input "[STREET_ADDRESS][PERSON_NAME]"
type input "[STREET_ADDRESS][PERSON_NAME]"
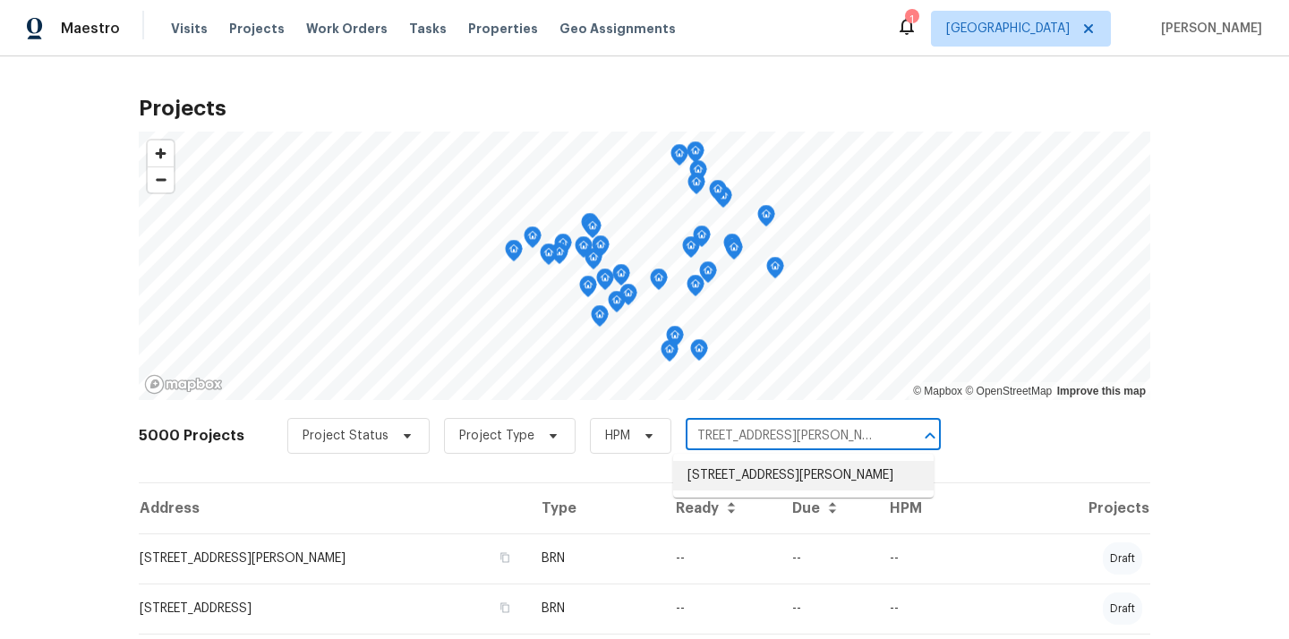
click at [741, 468] on li "[STREET_ADDRESS][PERSON_NAME]" at bounding box center [803, 476] width 260 height 30
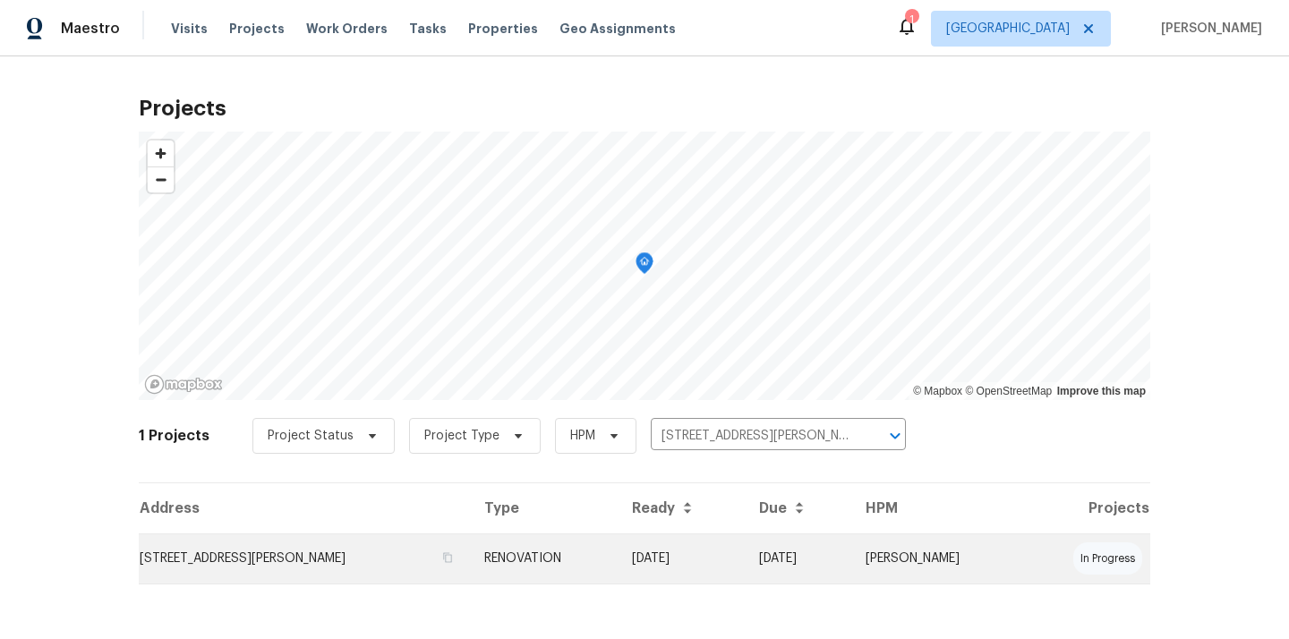
click at [370, 548] on td "[STREET_ADDRESS][PERSON_NAME]" at bounding box center [304, 558] width 331 height 50
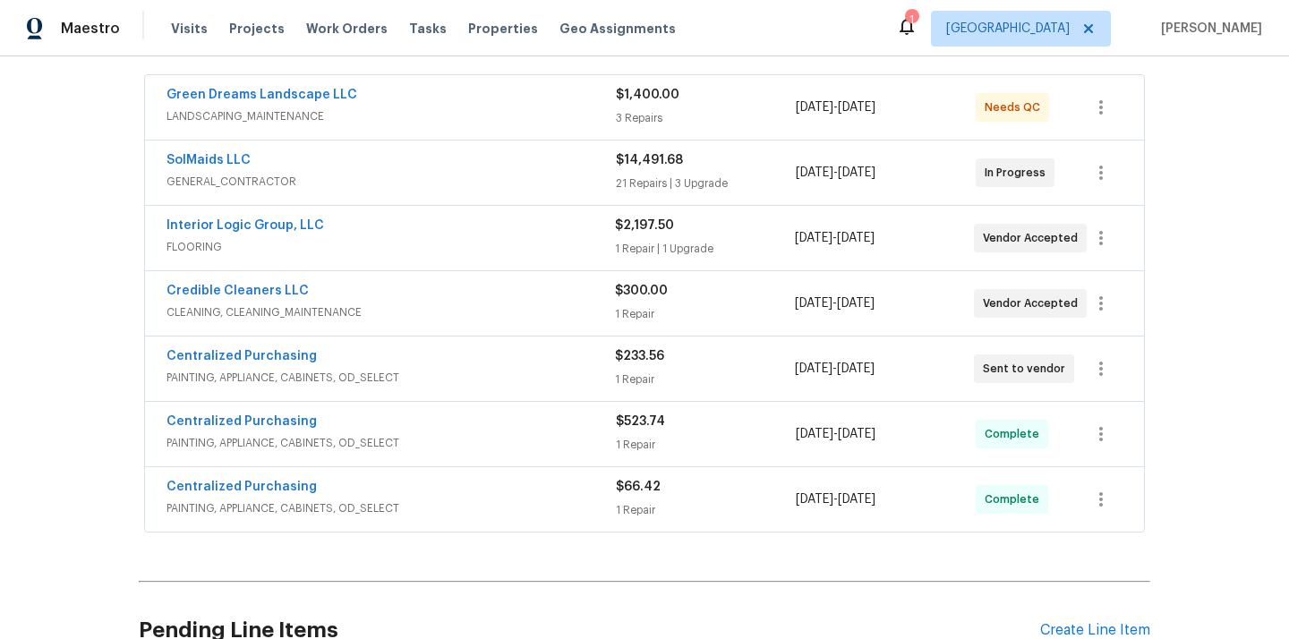
scroll to position [326, 0]
click at [265, 351] on link "Centralized Purchasing" at bounding box center [241, 355] width 150 height 13
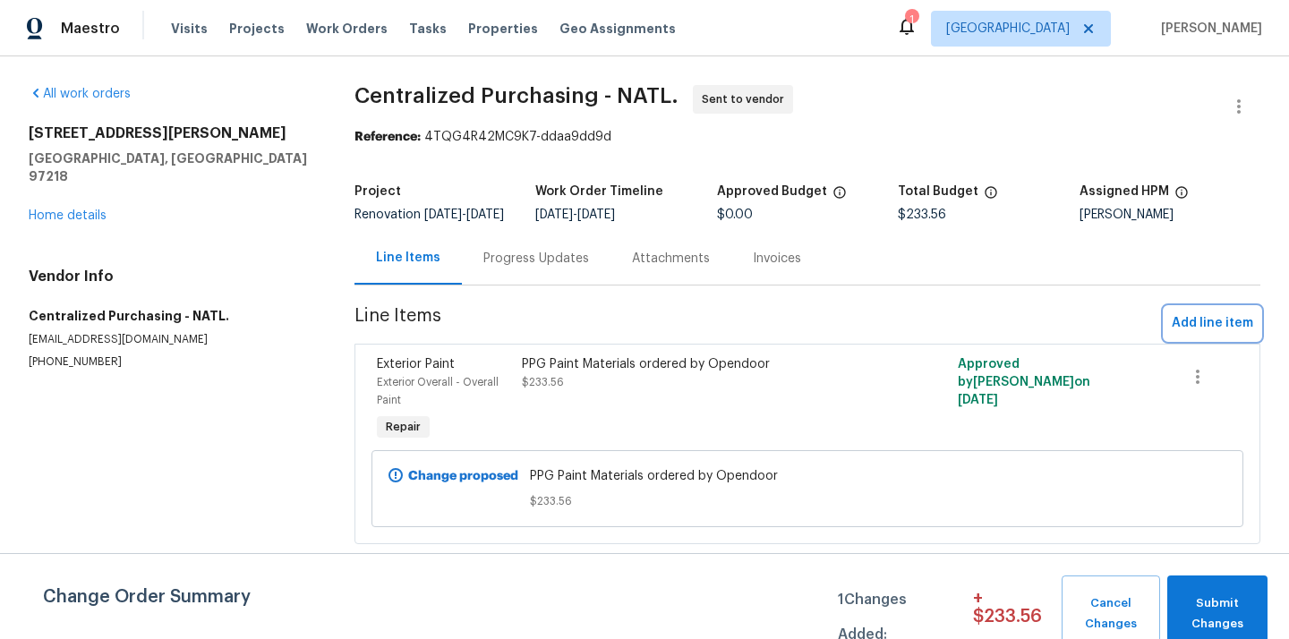
click at [1178, 333] on span "Add line item" at bounding box center [1211, 323] width 81 height 22
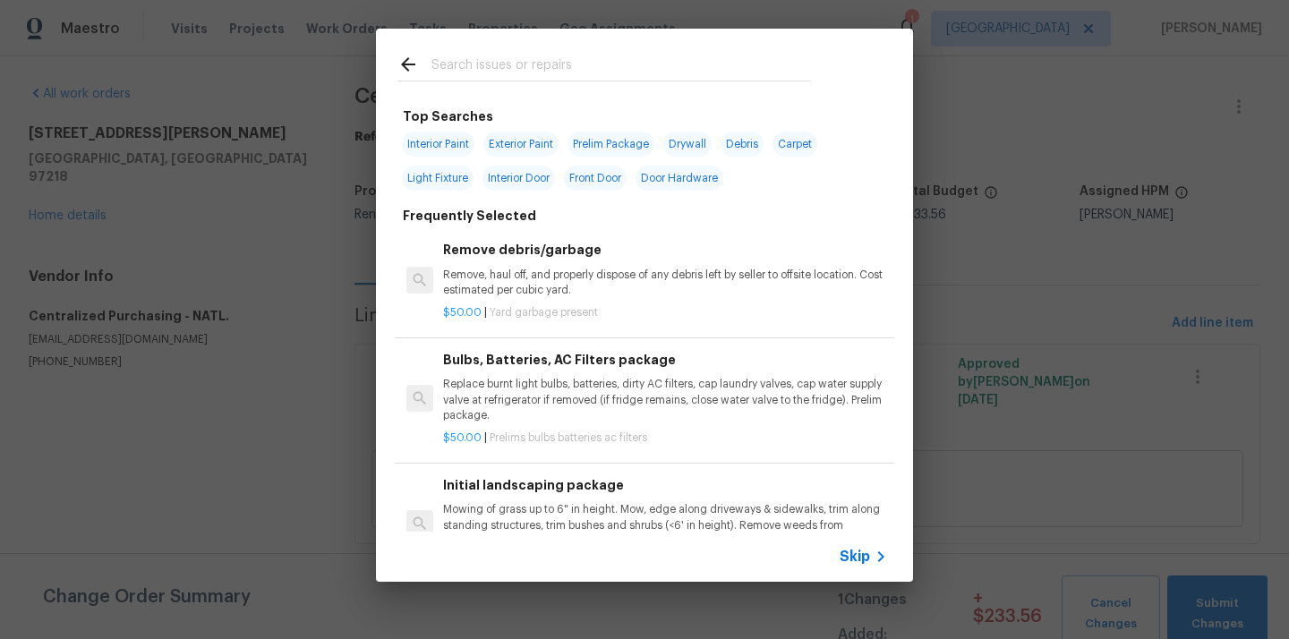
click at [693, 74] on input "text" at bounding box center [620, 67] width 379 height 27
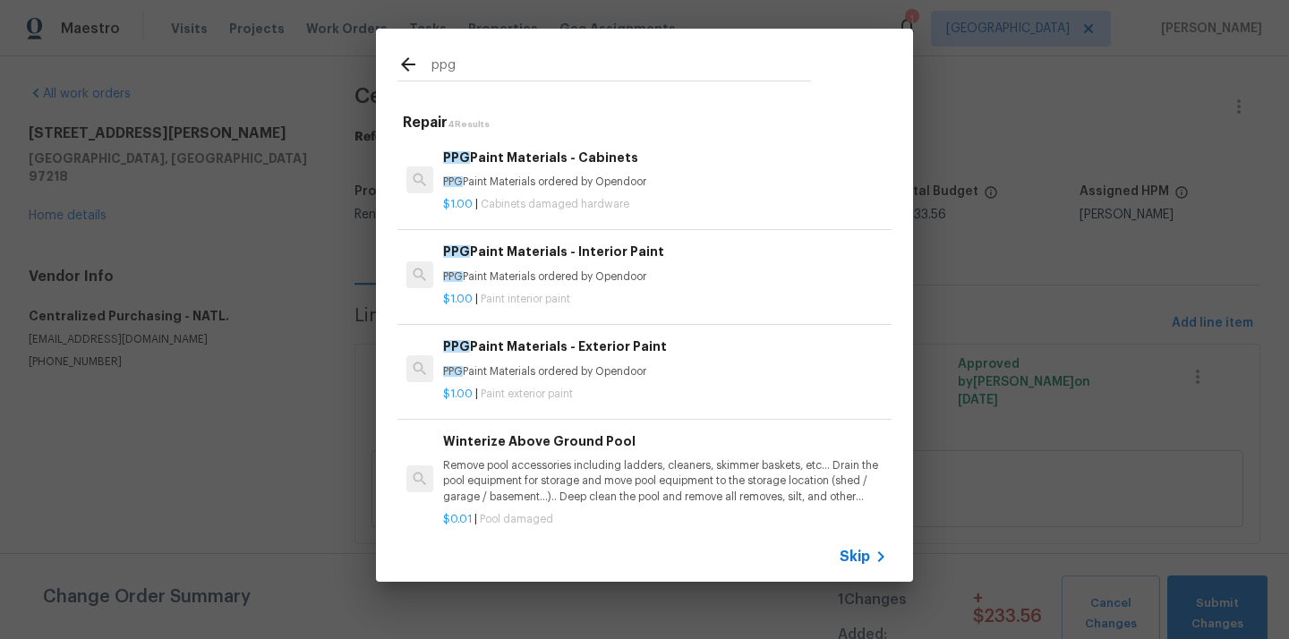
type input "ppg"
click at [613, 268] on div "PPG Paint Materials - Interior Paint PPG Paint Materials ordered by Opendoor" at bounding box center [665, 263] width 444 height 43
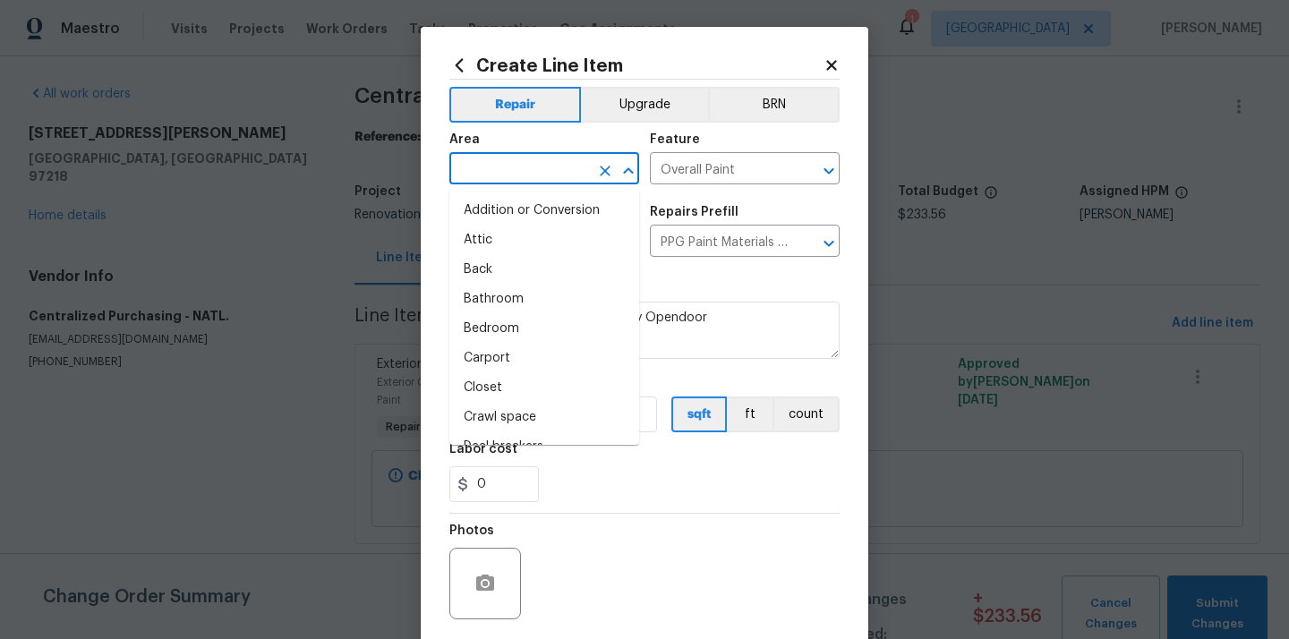
click at [528, 169] on input "text" at bounding box center [519, 171] width 140 height 28
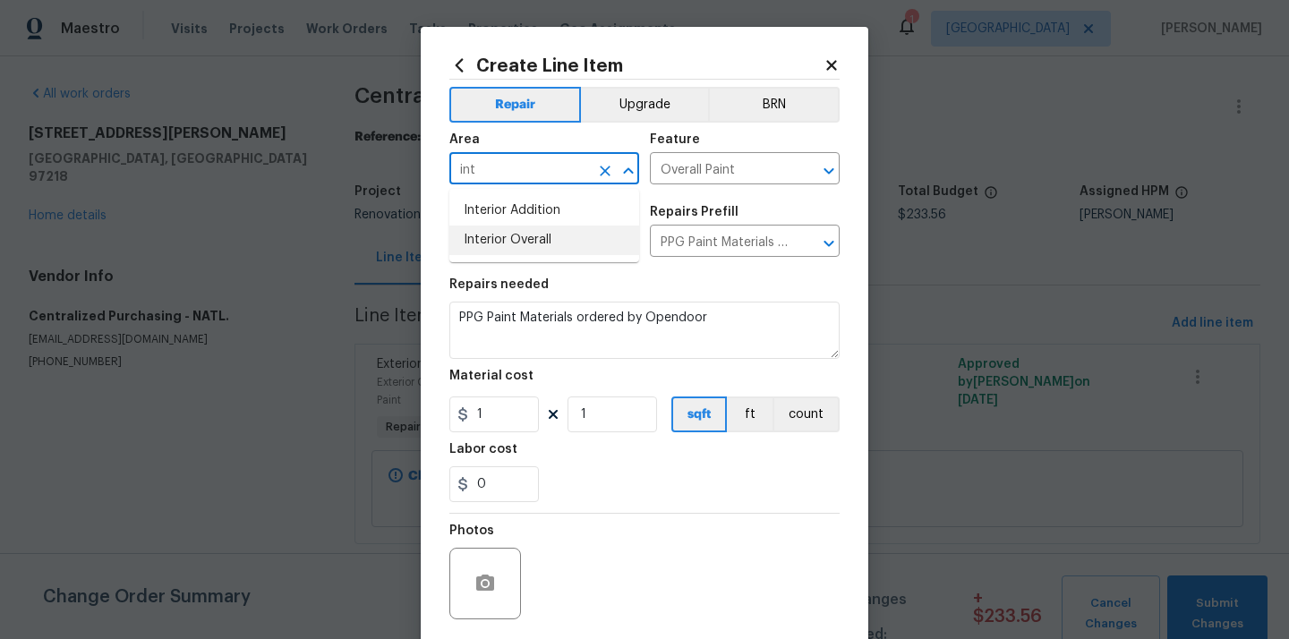
click at [523, 241] on li "Interior Overall" at bounding box center [544, 240] width 190 height 30
type input "Interior Overall"
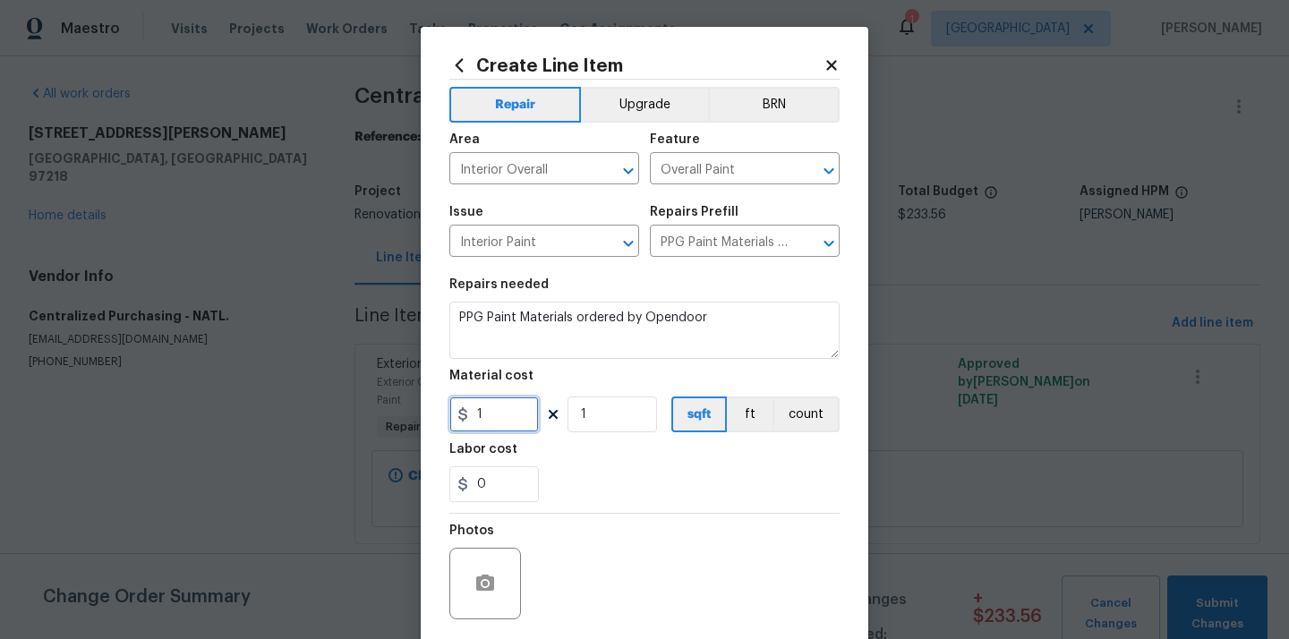
drag, startPoint x: 495, startPoint y: 428, endPoint x: 407, endPoint y: 403, distance: 91.2
click at [405, 403] on div "Create Line Item Repair Upgrade BRN Area Interior Overall ​ Feature Overall Pai…" at bounding box center [644, 319] width 1289 height 639
paste input "4.85"
type input "14.85"
click at [583, 486] on div "0" at bounding box center [644, 484] width 390 height 36
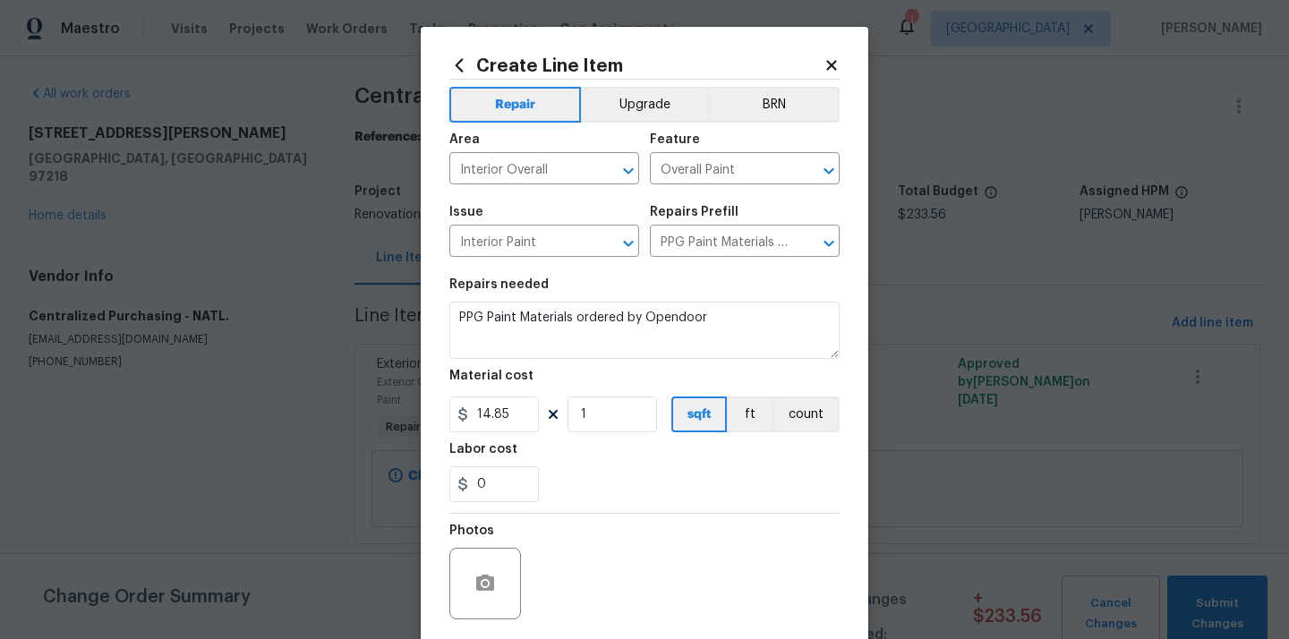
scroll to position [132, 0]
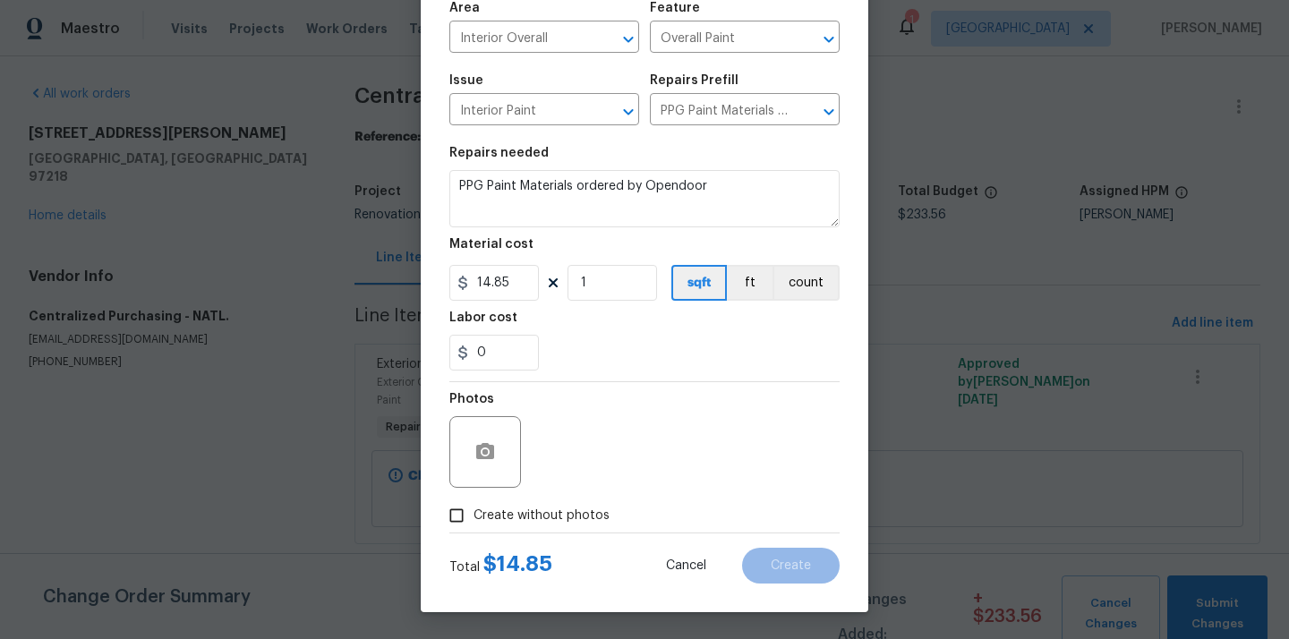
click at [536, 514] on span "Create without photos" at bounding box center [541, 515] width 136 height 19
click at [473, 514] on input "Create without photos" at bounding box center [456, 515] width 34 height 34
checkbox input "true"
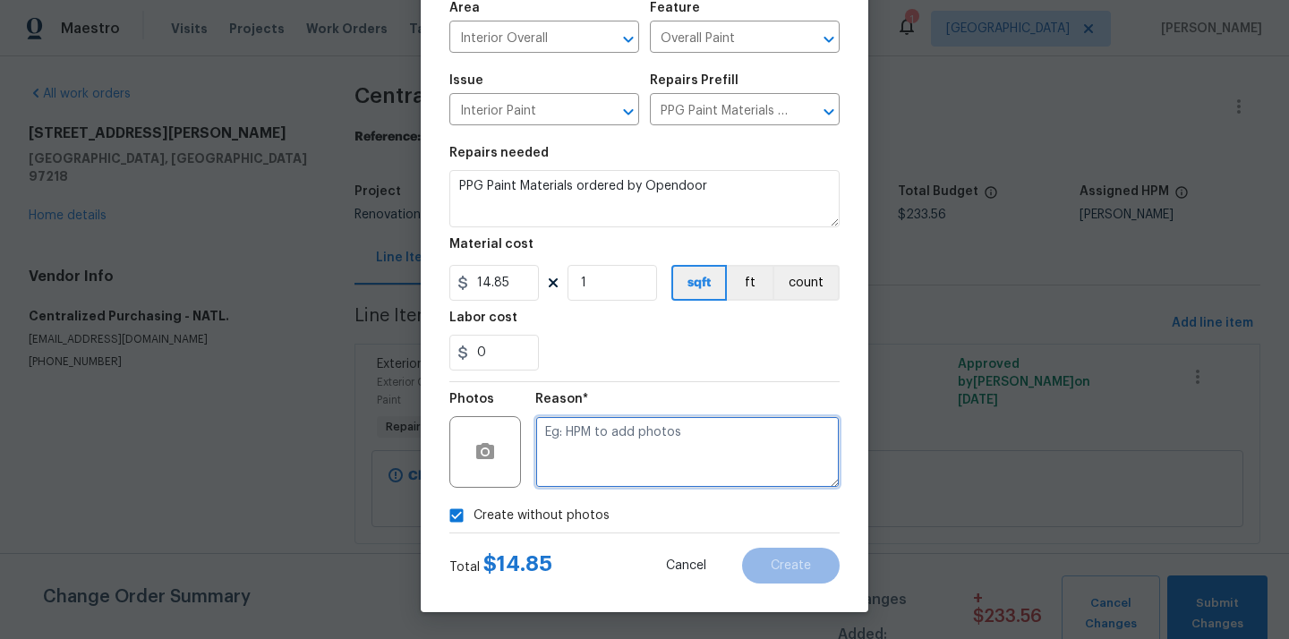
click at [596, 452] on textarea at bounding box center [687, 452] width 304 height 72
type textarea "N/A"
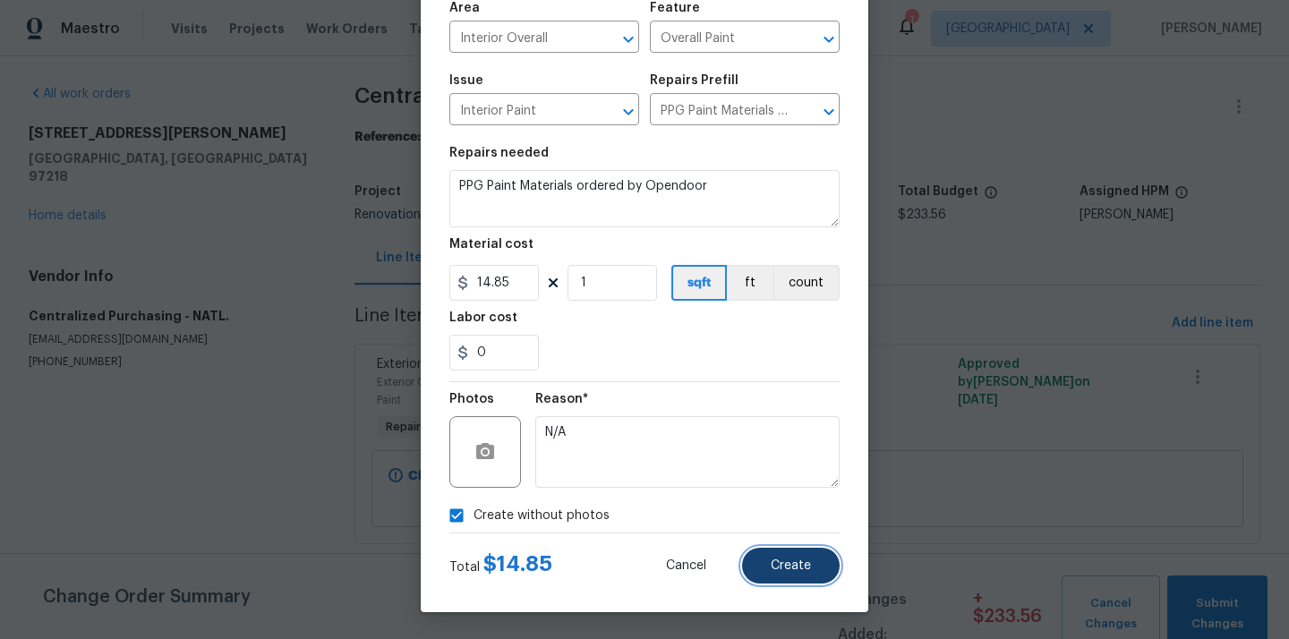
click at [771, 577] on button "Create" at bounding box center [791, 566] width 98 height 36
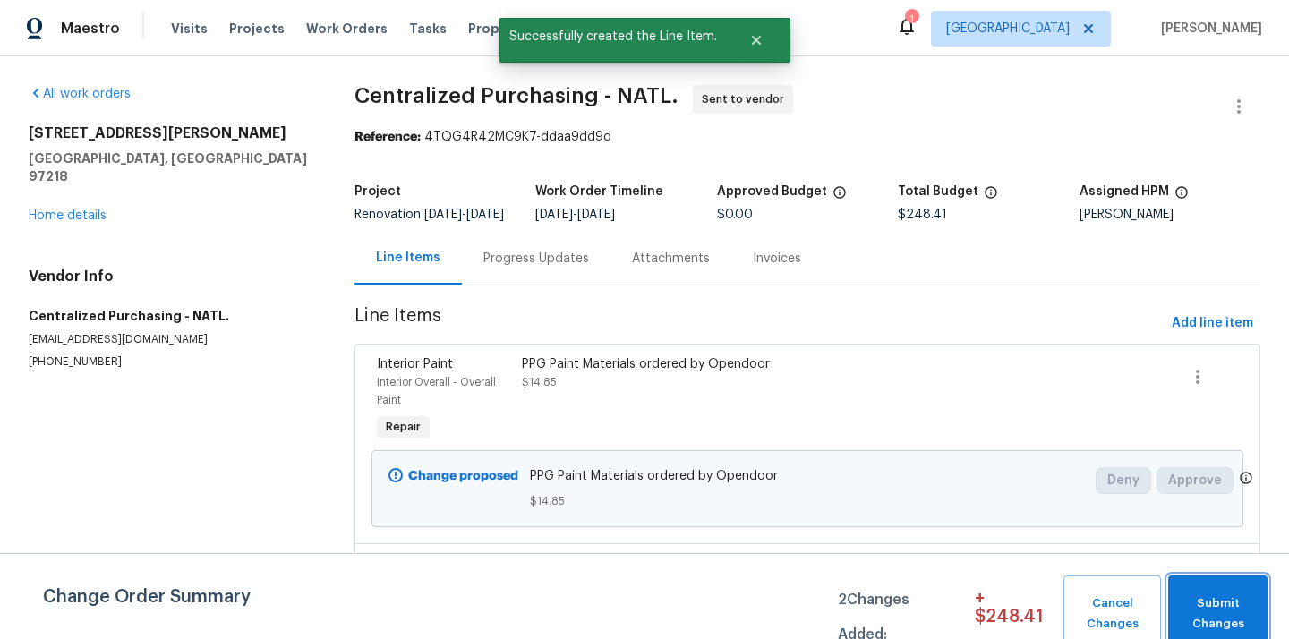
click at [1233, 591] on button "Submit Changes" at bounding box center [1217, 613] width 99 height 77
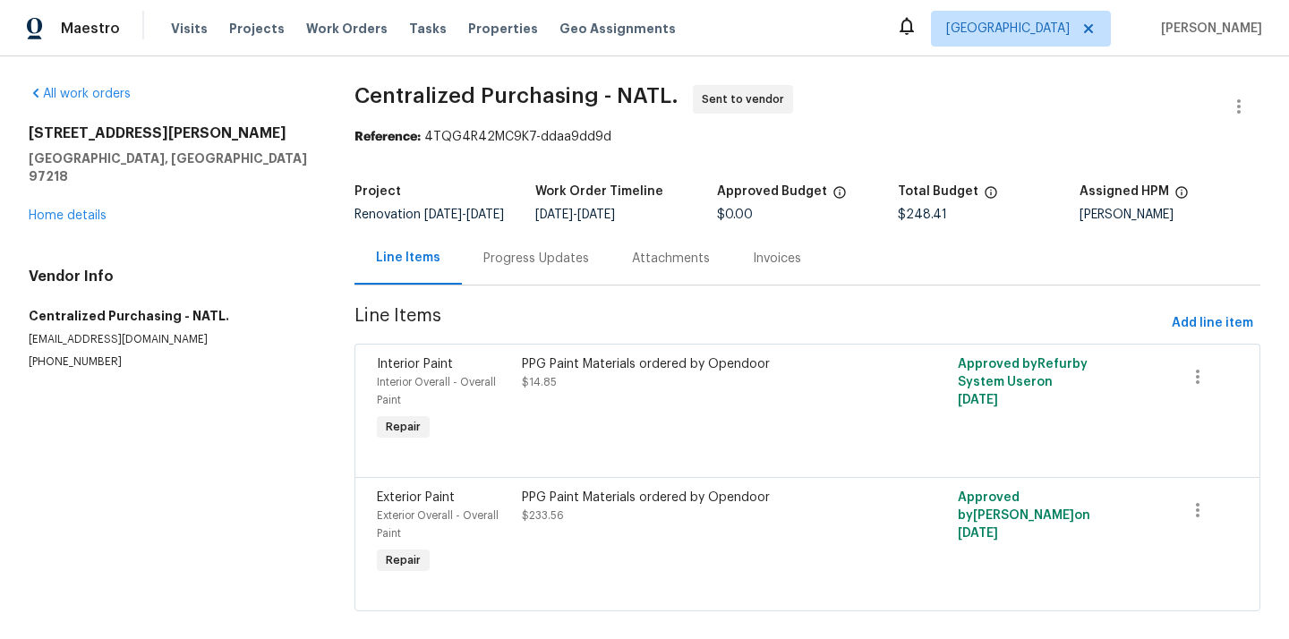
click at [1040, 3] on div "Maestro Visits Projects Work Orders Tasks Properties Geo Assignments [GEOGRAPHI…" at bounding box center [644, 28] width 1289 height 56
click at [1040, 21] on span "[GEOGRAPHIC_DATA]" at bounding box center [1007, 29] width 123 height 18
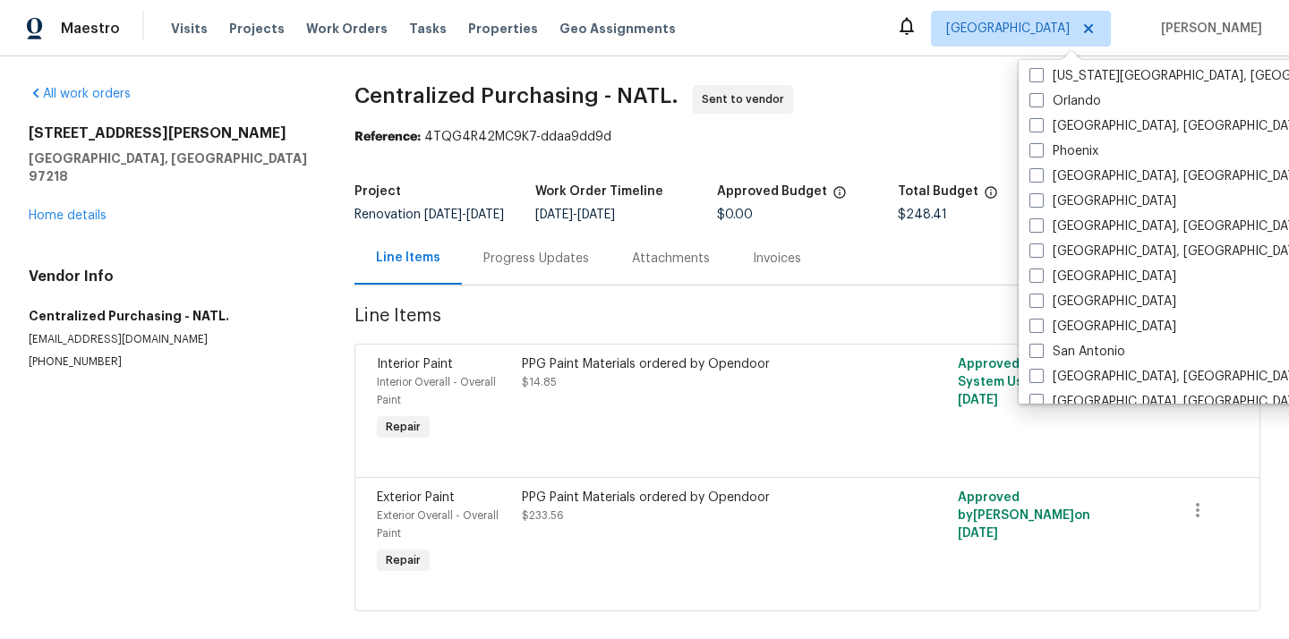
scroll to position [1199, 0]
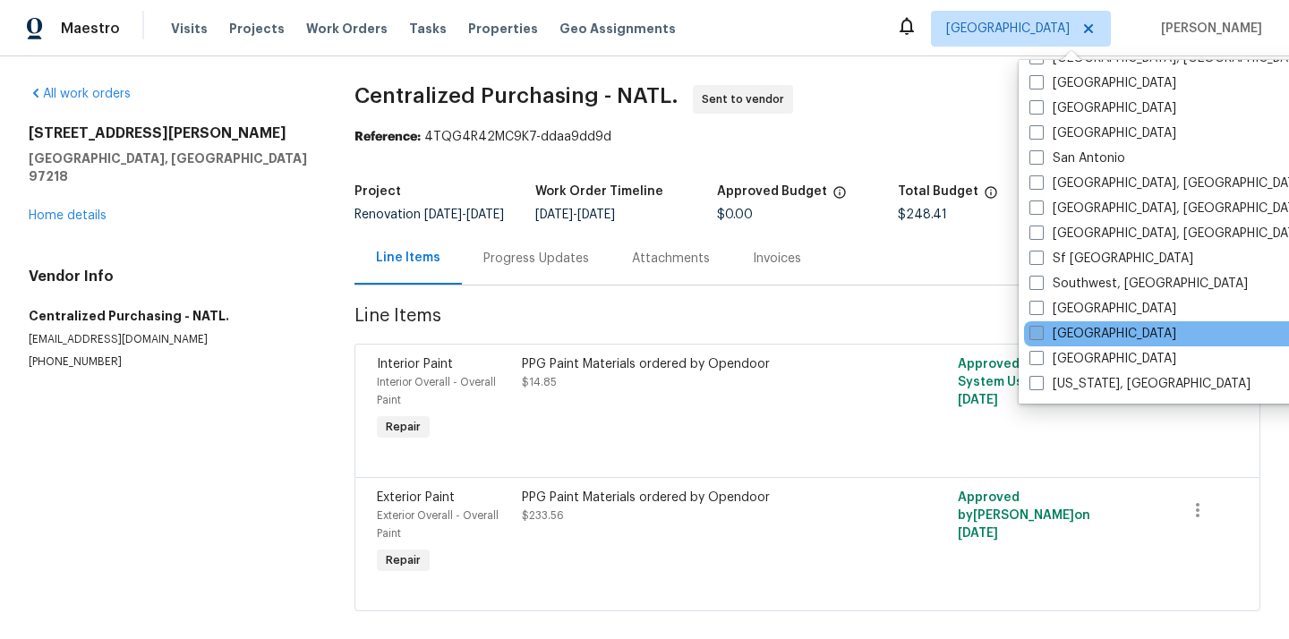
click at [1070, 330] on label "[GEOGRAPHIC_DATA]" at bounding box center [1102, 334] width 147 height 18
click at [1041, 330] on input "[GEOGRAPHIC_DATA]" at bounding box center [1035, 331] width 12 height 12
checkbox input "true"
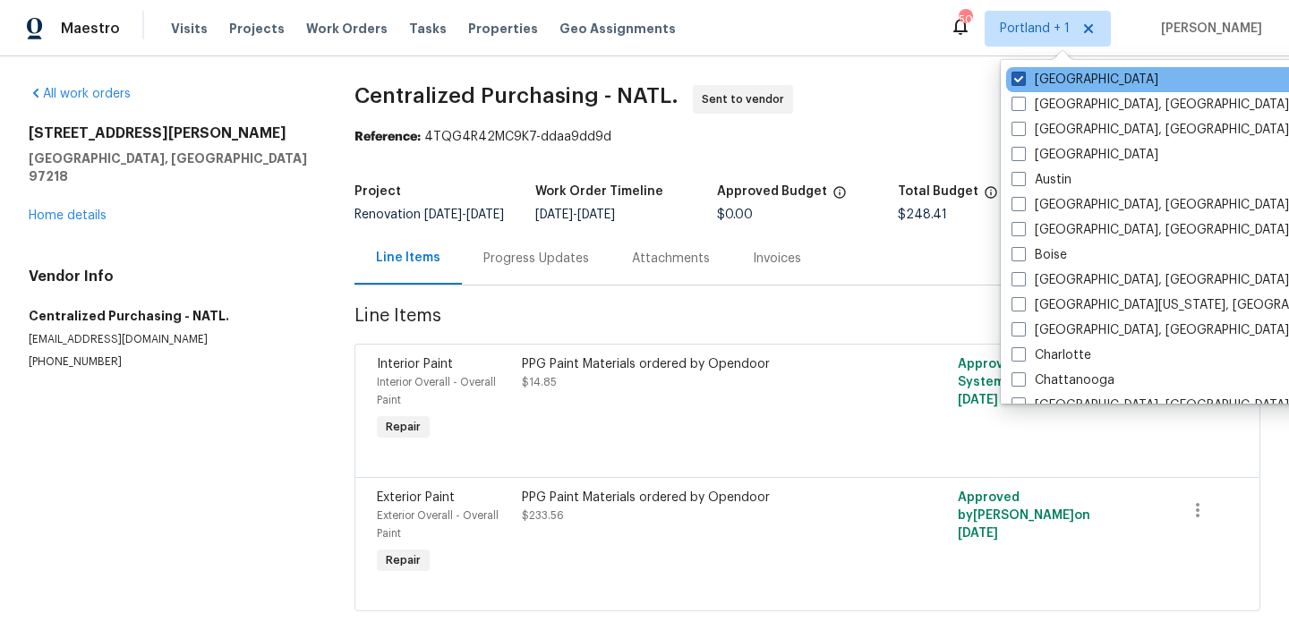
click at [1061, 81] on label "[GEOGRAPHIC_DATA]" at bounding box center [1084, 80] width 147 height 18
click at [1023, 81] on input "[GEOGRAPHIC_DATA]" at bounding box center [1017, 77] width 12 height 12
checkbox input "false"
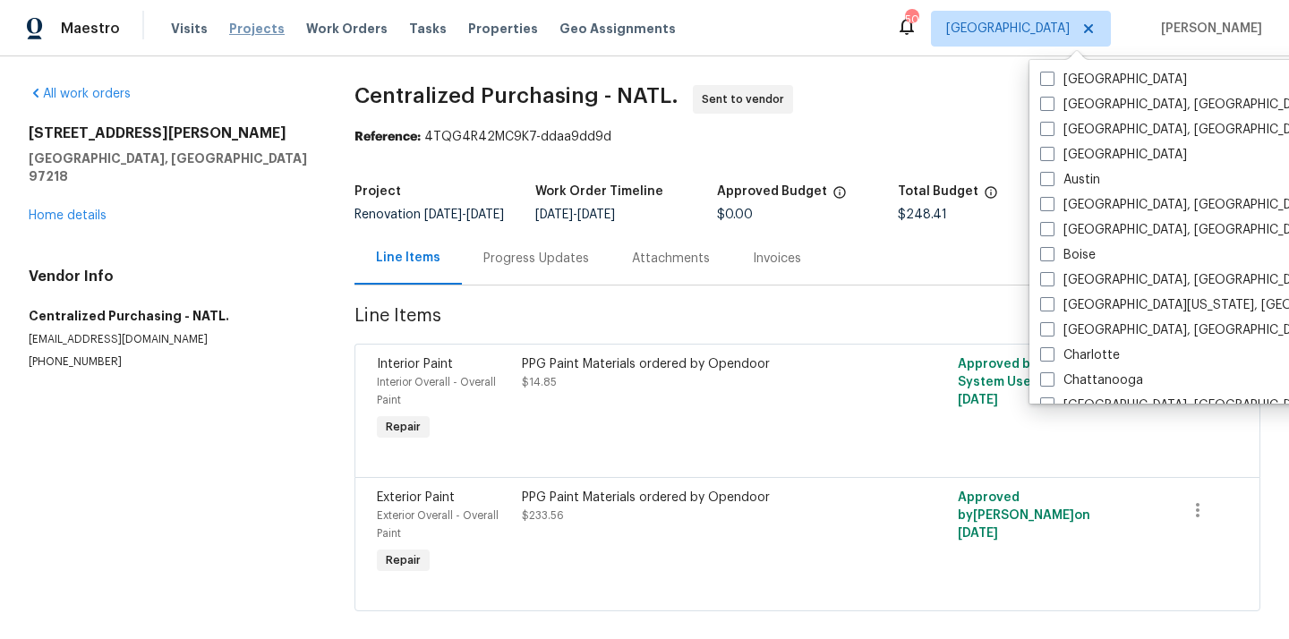
click at [247, 29] on span "Projects" at bounding box center [256, 29] width 55 height 18
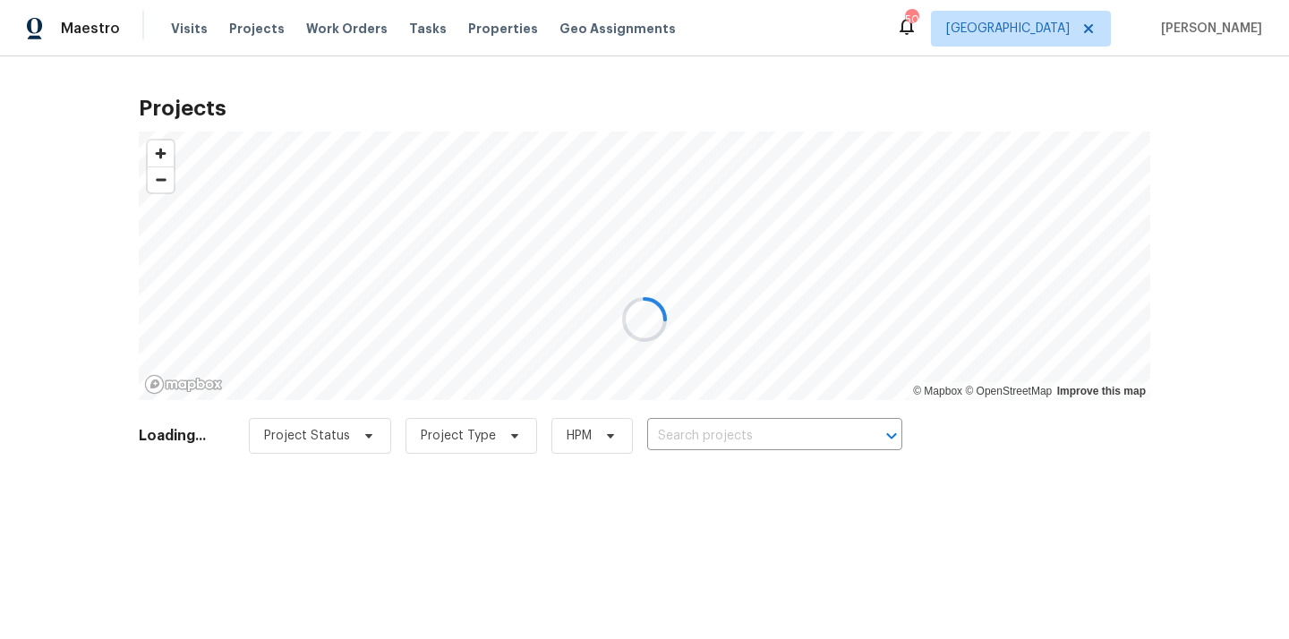
click at [688, 441] on div at bounding box center [644, 319] width 1289 height 639
click at [687, 441] on div at bounding box center [644, 319] width 1289 height 639
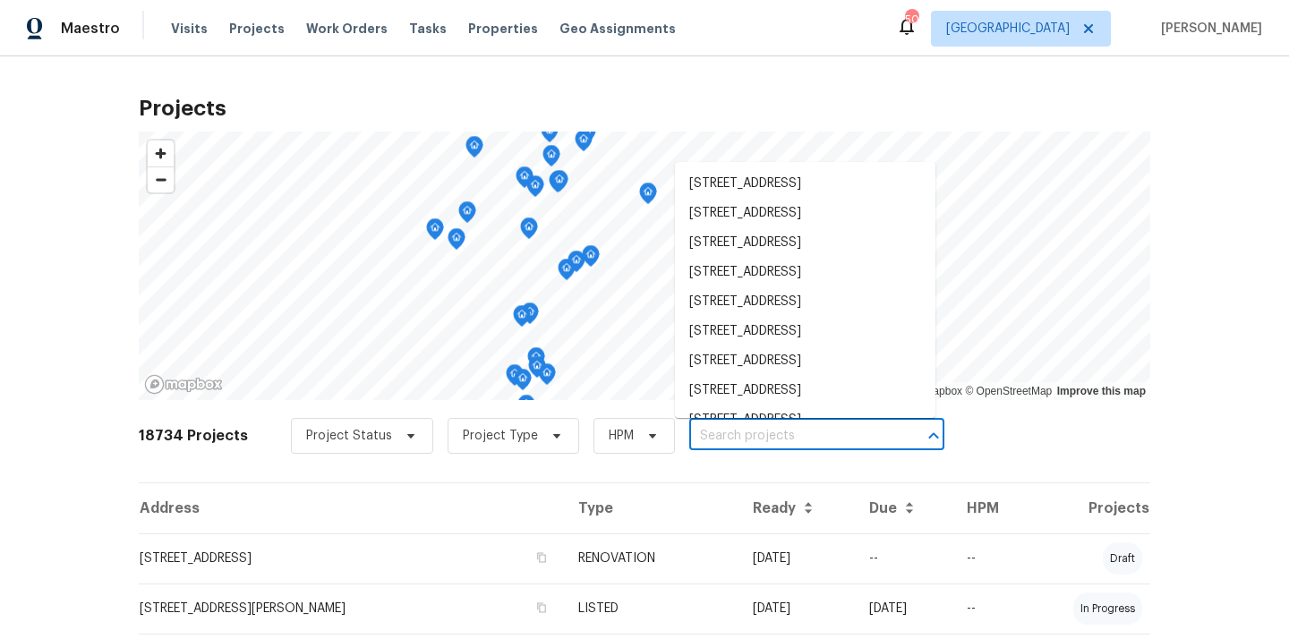
click at [689, 441] on input "text" at bounding box center [791, 436] width 205 height 28
paste input "[STREET_ADDRESS]"
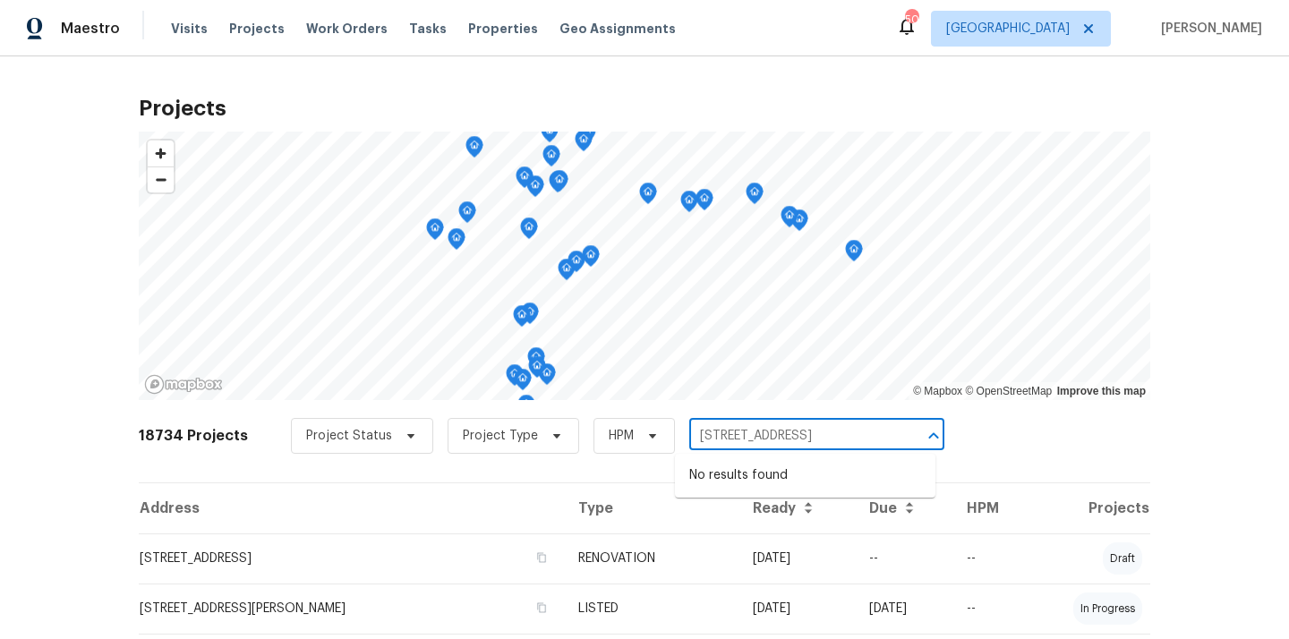
scroll to position [0, 75]
drag, startPoint x: 718, startPoint y: 434, endPoint x: 913, endPoint y: 425, distance: 195.3
click at [913, 425] on div "[STREET_ADDRESS] ​" at bounding box center [816, 436] width 255 height 28
click at [780, 446] on input "[STREET_ADDRESS]" at bounding box center [791, 436] width 205 height 28
drag, startPoint x: 718, startPoint y: 437, endPoint x: 882, endPoint y: 438, distance: 164.7
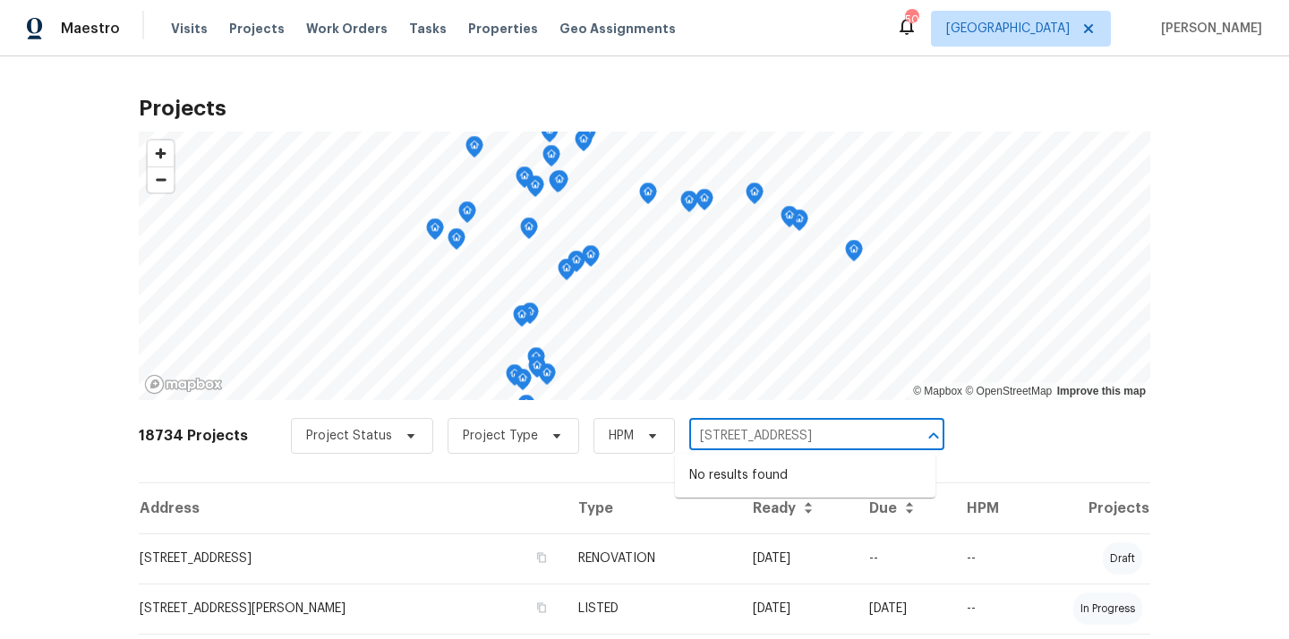
click at [882, 438] on input "[STREET_ADDRESS]" at bounding box center [791, 436] width 205 height 28
type input "[STREET_ADDRESS]"
click at [863, 489] on li "[STREET_ADDRESS]" at bounding box center [805, 476] width 260 height 30
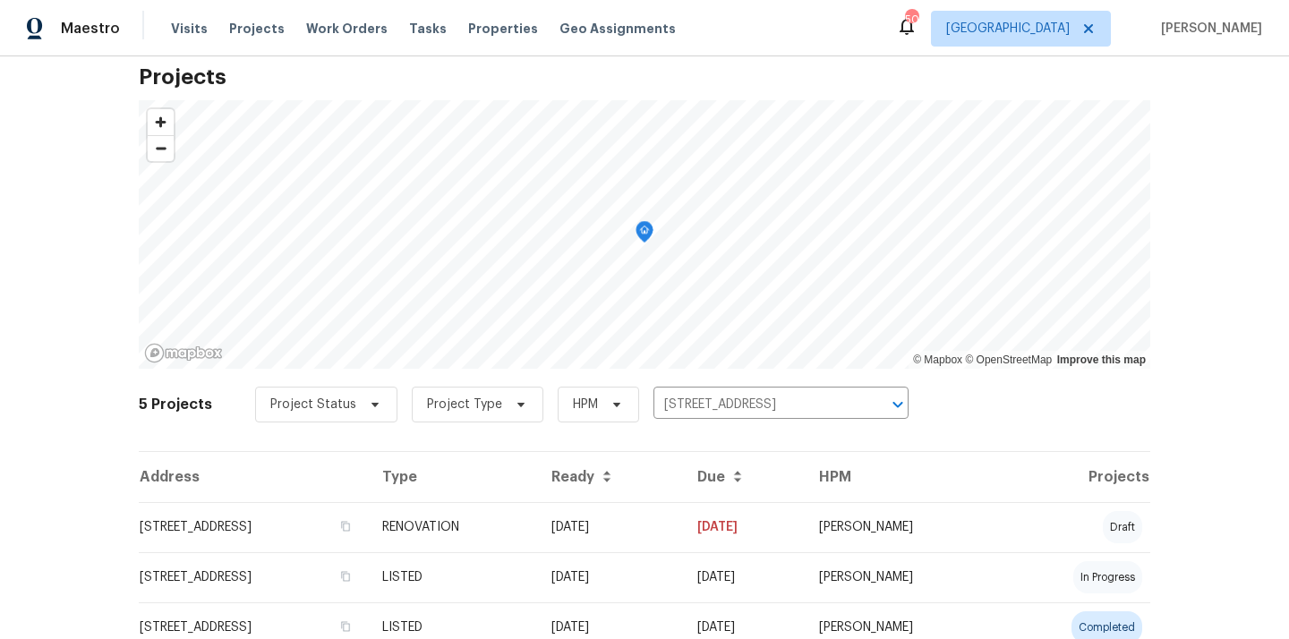
scroll to position [84, 0]
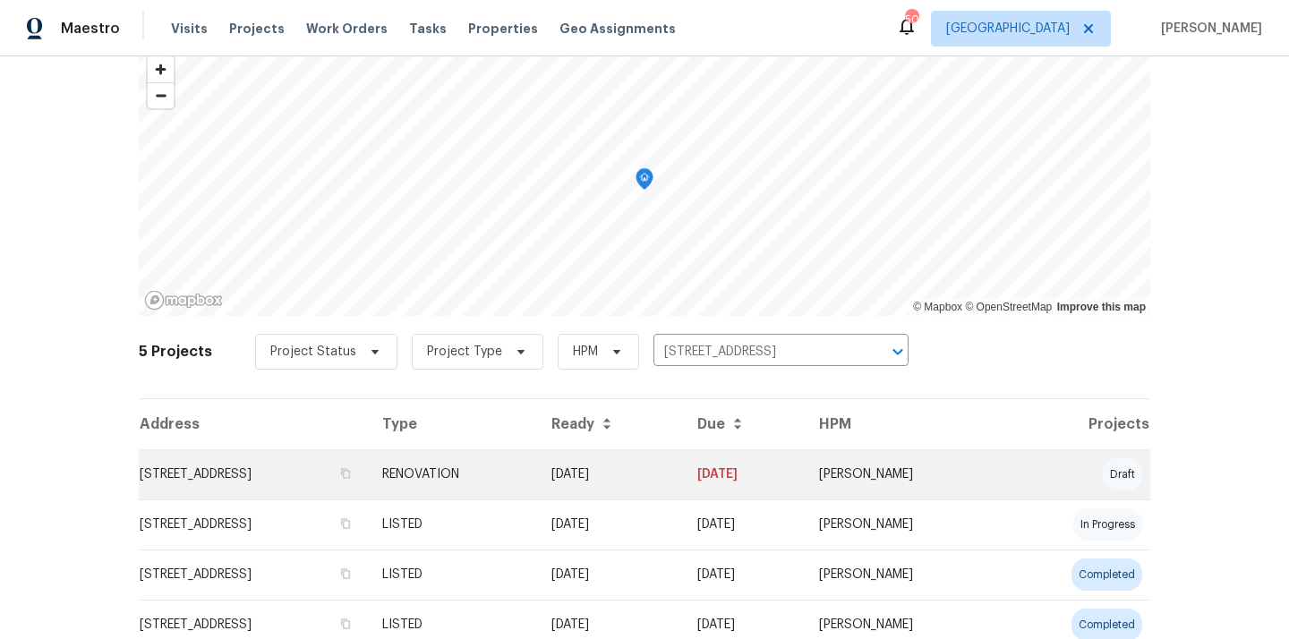
click at [368, 481] on td "[STREET_ADDRESS]" at bounding box center [253, 474] width 229 height 50
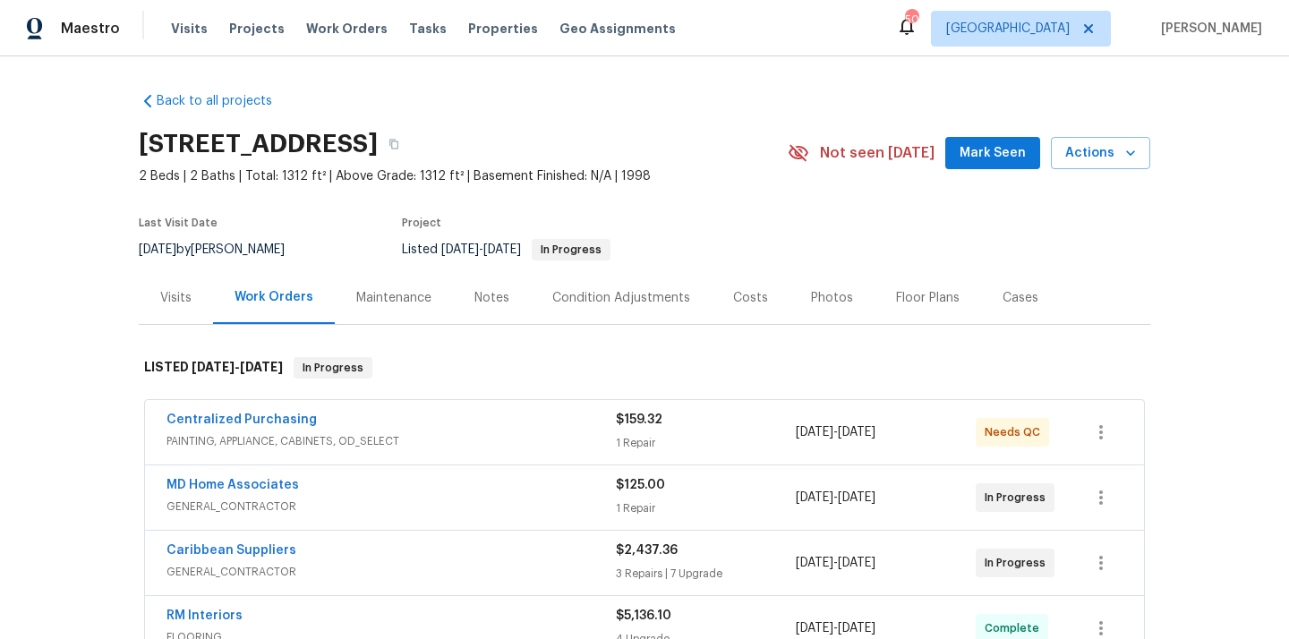
click at [234, 430] on div "Centralized Purchasing" at bounding box center [390, 421] width 449 height 21
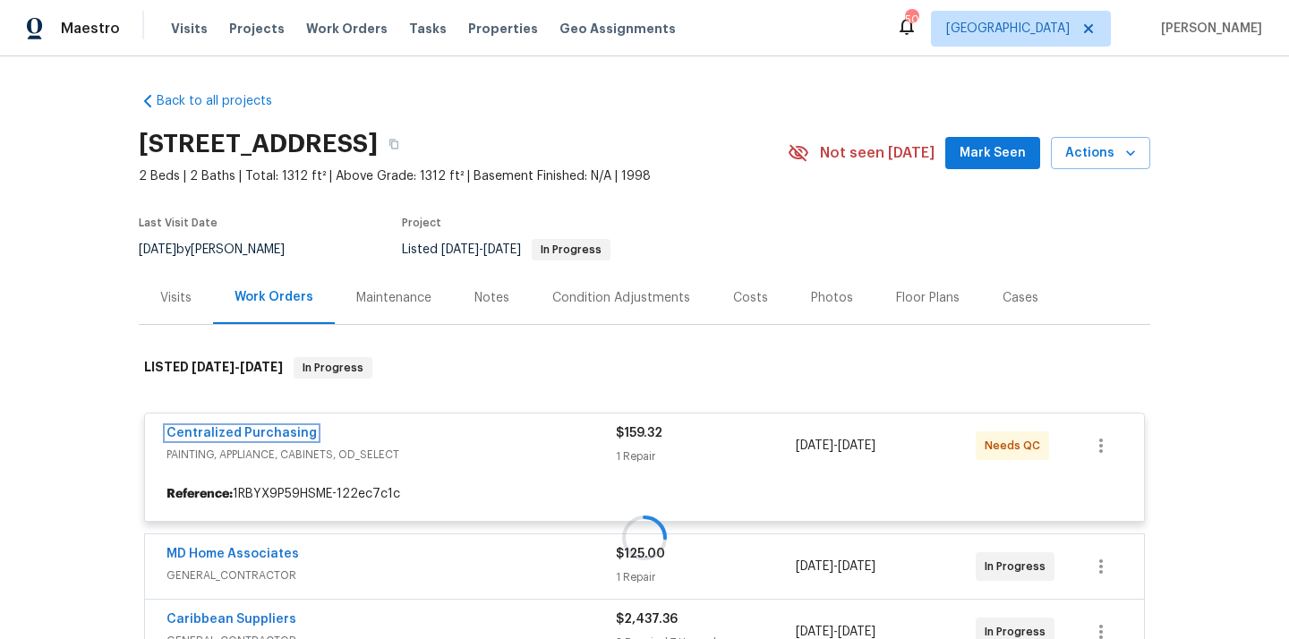
click at [237, 433] on link "Centralized Purchasing" at bounding box center [241, 433] width 150 height 13
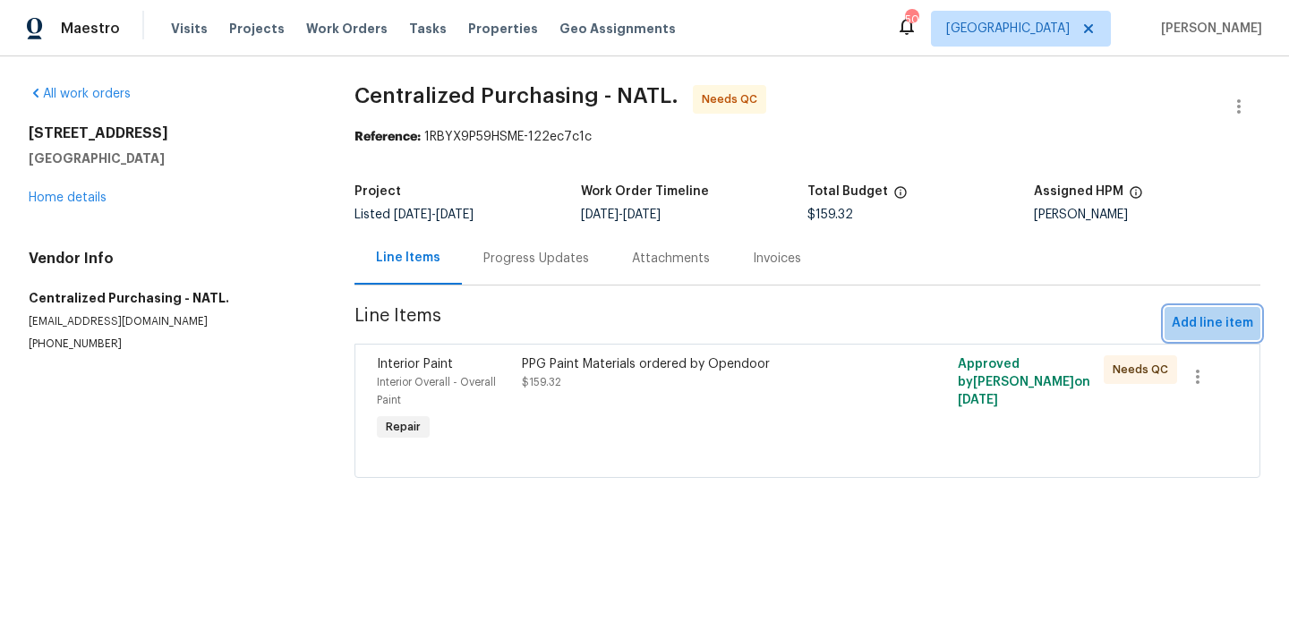
click at [1216, 307] on button "Add line item" at bounding box center [1212, 323] width 96 height 33
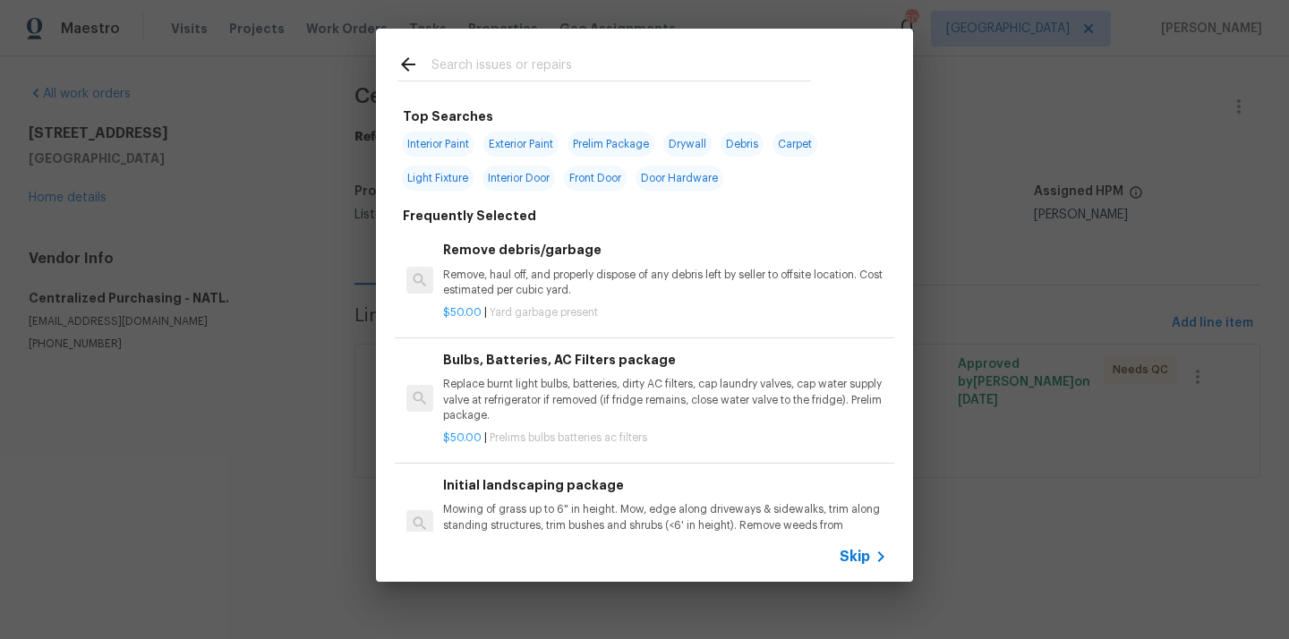
click at [767, 62] on input "text" at bounding box center [620, 67] width 379 height 27
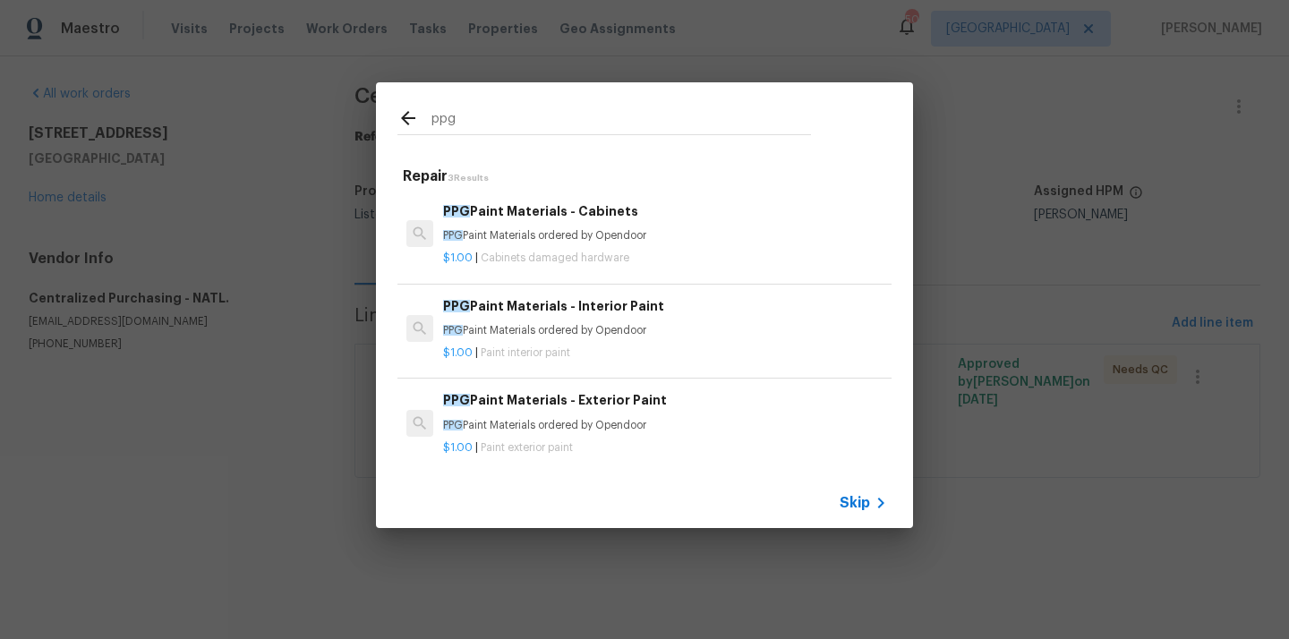
type input "ppg"
click at [608, 320] on div "PPG Paint Materials - Interior Paint PPG Paint Materials ordered by Opendoor" at bounding box center [665, 317] width 444 height 43
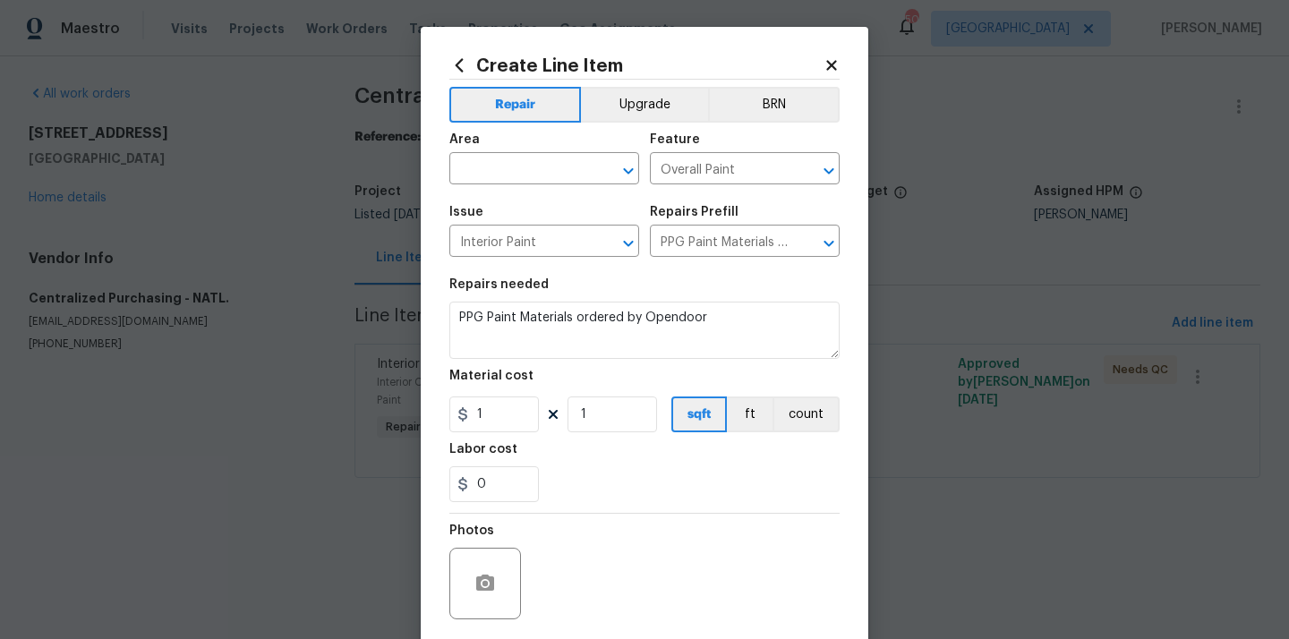
click at [511, 187] on span "Area ​" at bounding box center [544, 159] width 190 height 72
click at [511, 186] on span "Area ​" at bounding box center [544, 159] width 190 height 72
click at [511, 176] on input "text" at bounding box center [519, 171] width 140 height 28
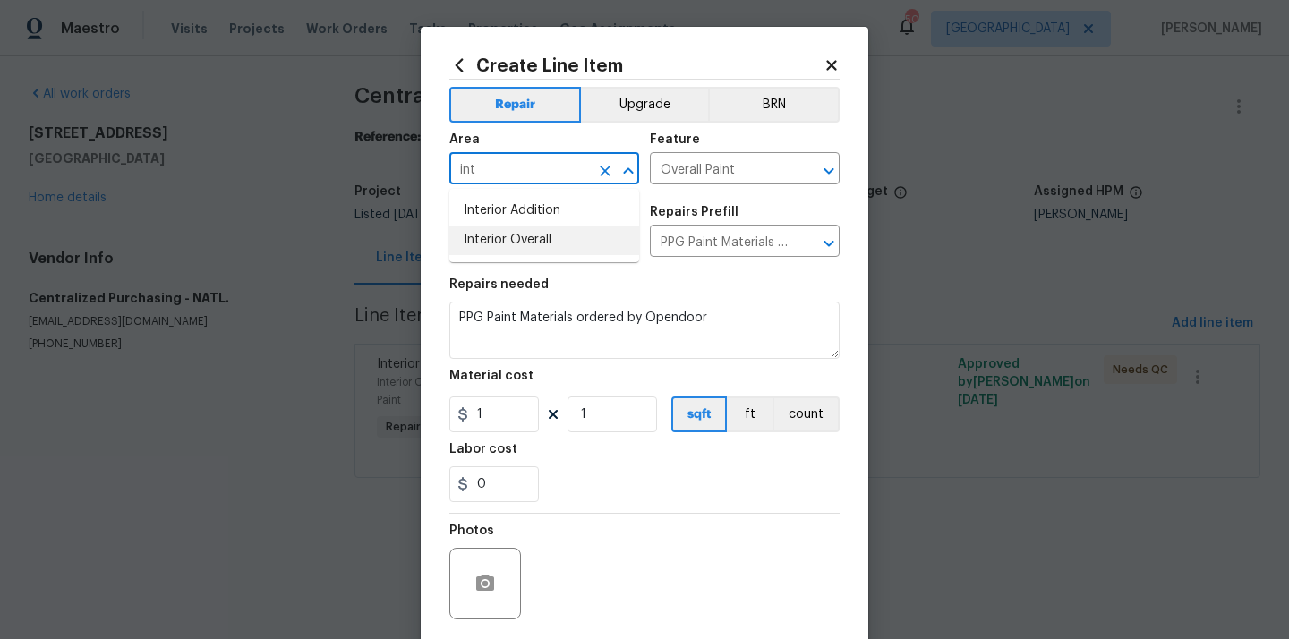
click at [499, 235] on li "Interior Overall" at bounding box center [544, 240] width 190 height 30
type input "Interior Overall"
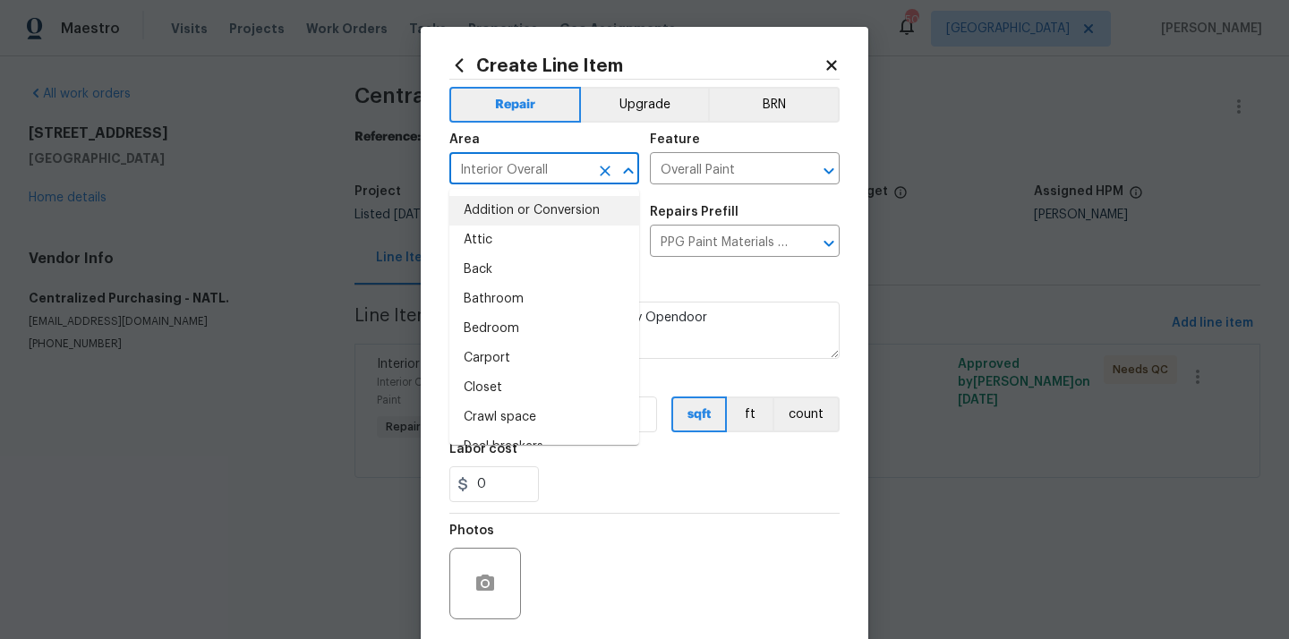
click at [720, 194] on div "Area Interior Overall ​ Feature Overall Paint ​" at bounding box center [644, 159] width 390 height 72
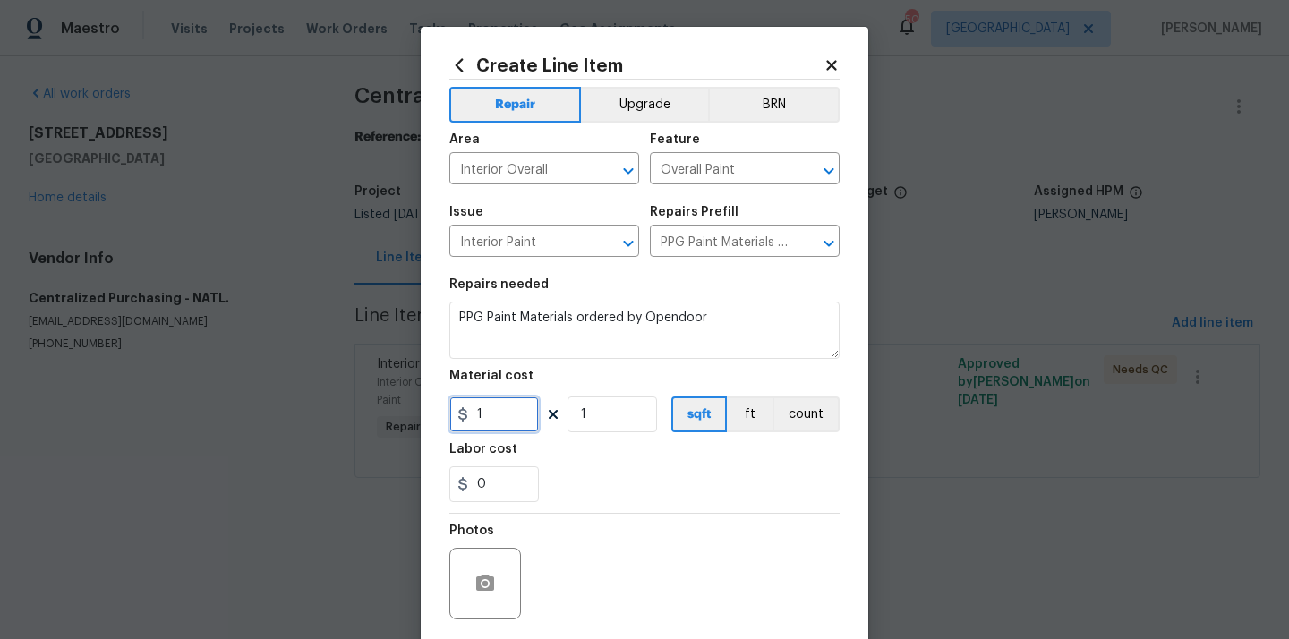
drag, startPoint x: 492, startPoint y: 413, endPoint x: 474, endPoint y: 413, distance: 17.9
click at [474, 413] on input "1" at bounding box center [493, 414] width 89 height 36
paste input "4.87"
type input "14.87"
click at [608, 472] on div "0" at bounding box center [644, 484] width 390 height 36
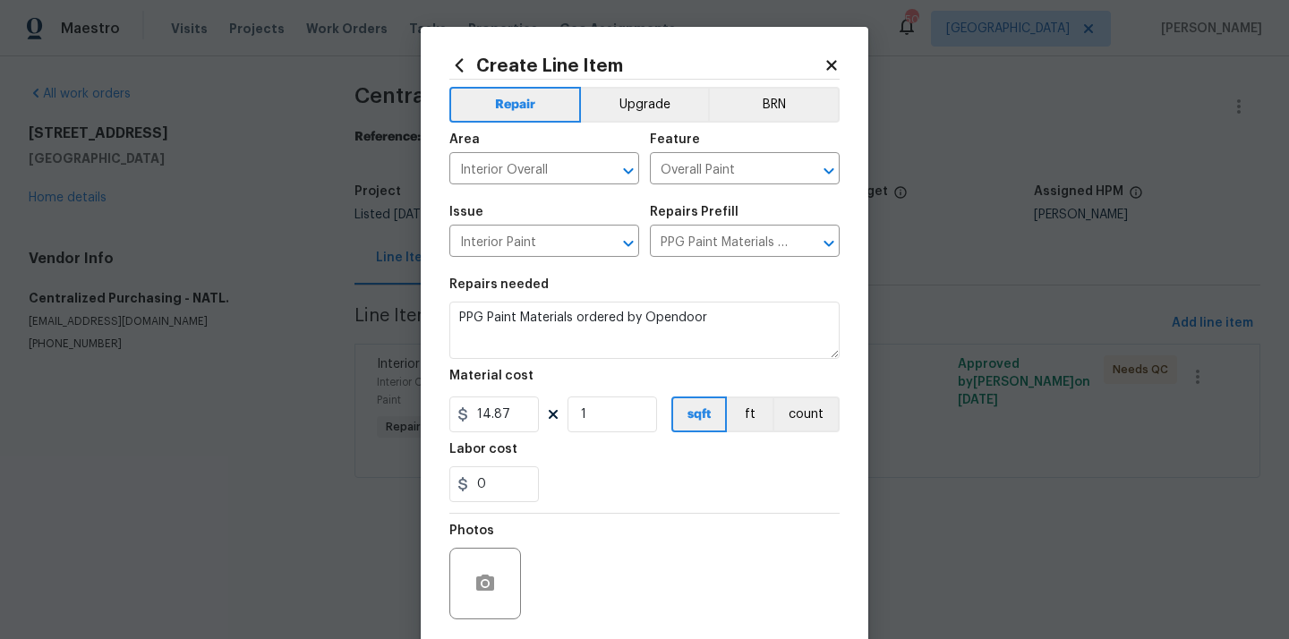
scroll to position [132, 0]
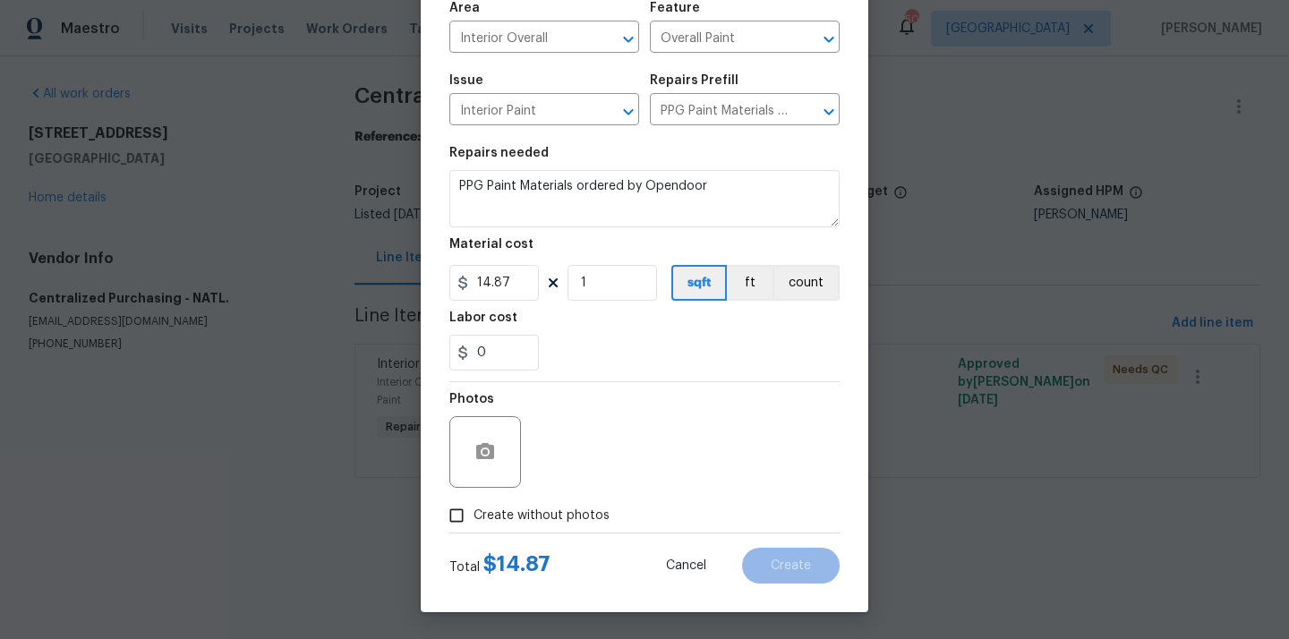
click at [539, 513] on span "Create without photos" at bounding box center [541, 515] width 136 height 19
click at [473, 513] on input "Create without photos" at bounding box center [456, 515] width 34 height 34
checkbox input "true"
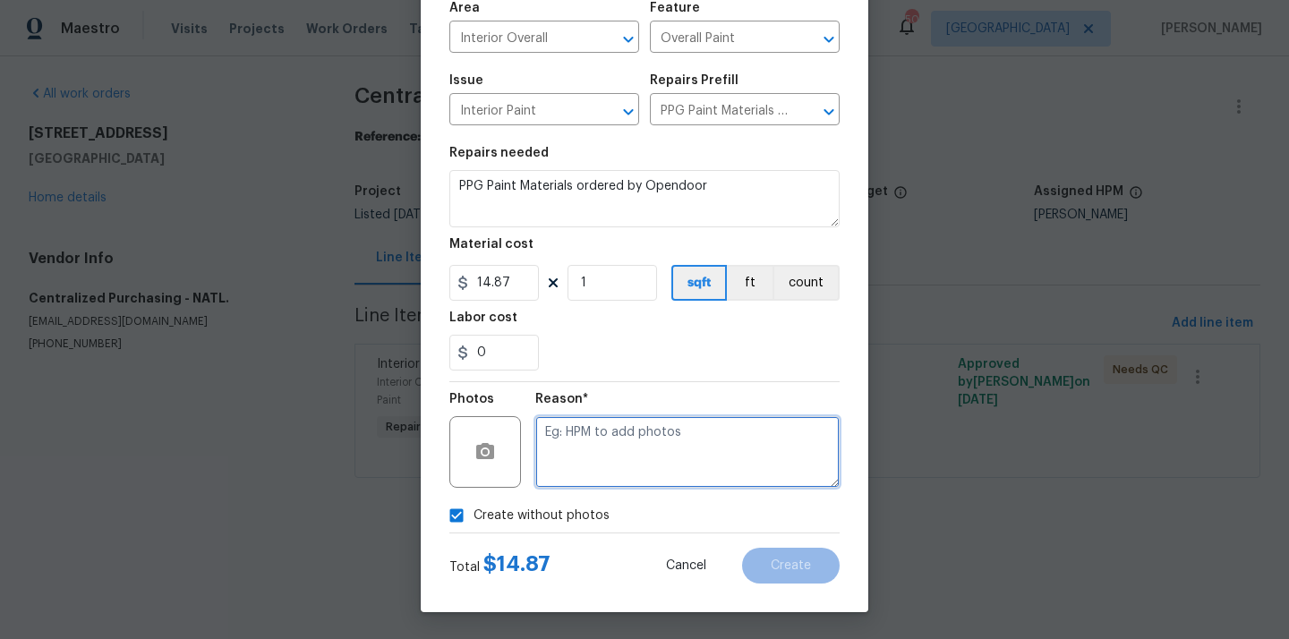
drag, startPoint x: 574, startPoint y: 476, endPoint x: 587, endPoint y: 442, distance: 36.2
click at [574, 476] on textarea at bounding box center [687, 452] width 304 height 72
type textarea "N/A"
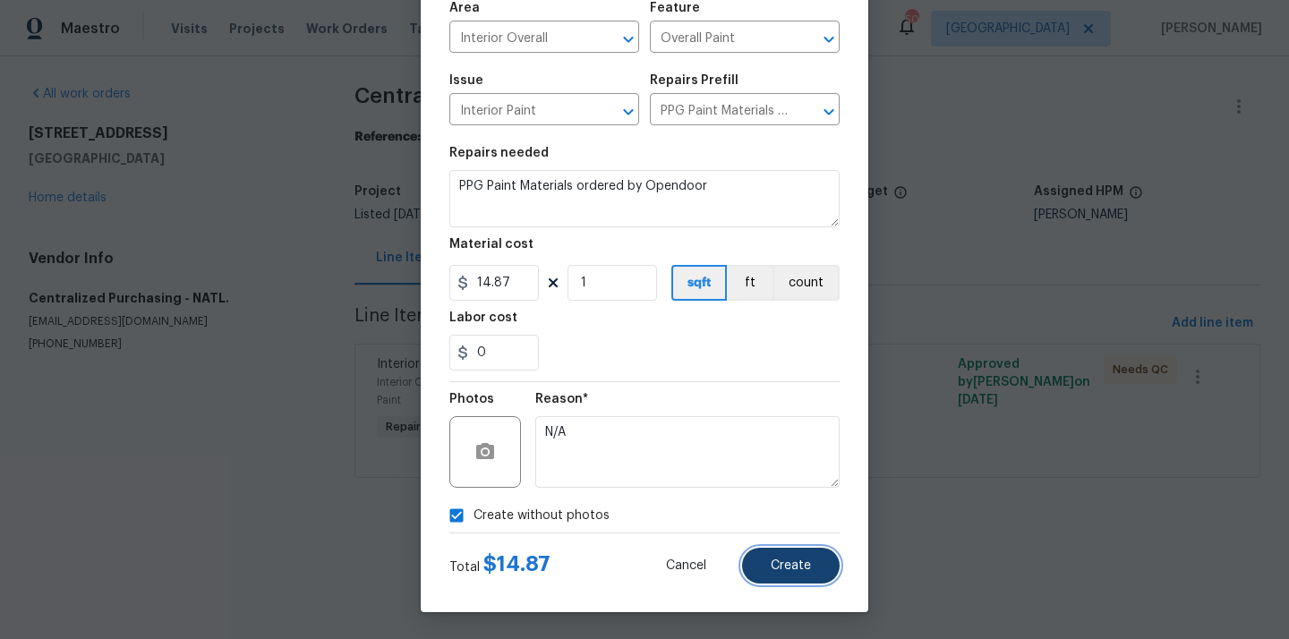
click at [769, 554] on button "Create" at bounding box center [791, 566] width 98 height 36
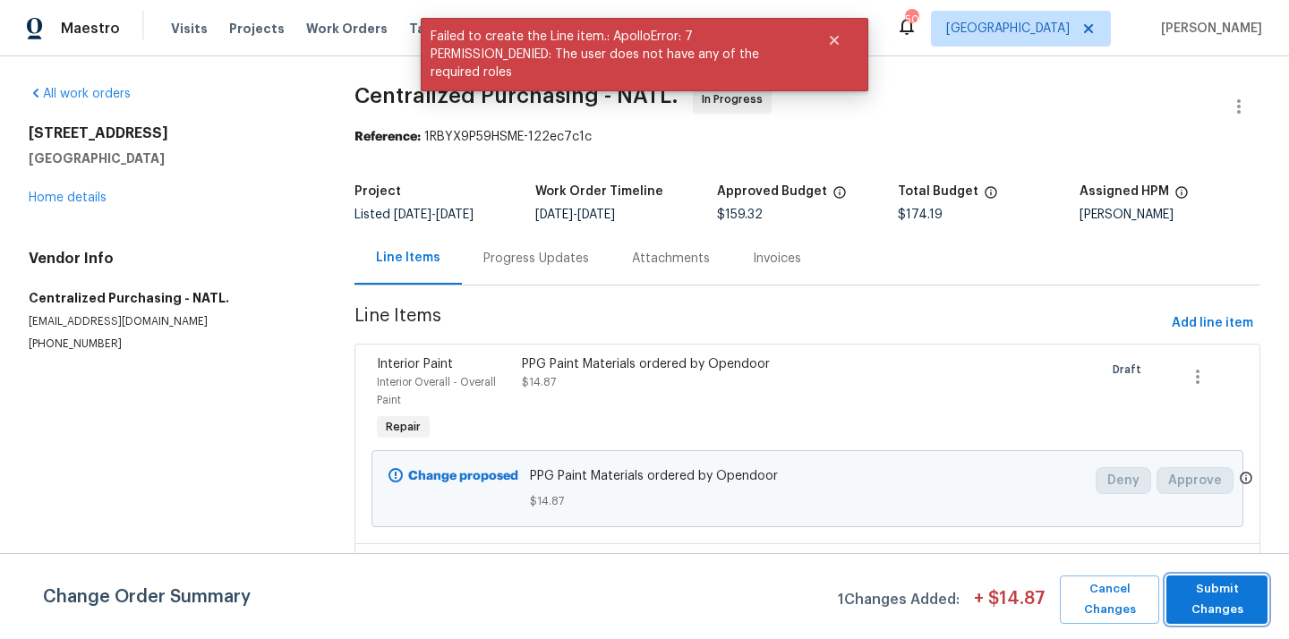
click at [1211, 595] on span "Submit Changes" at bounding box center [1216, 599] width 83 height 41
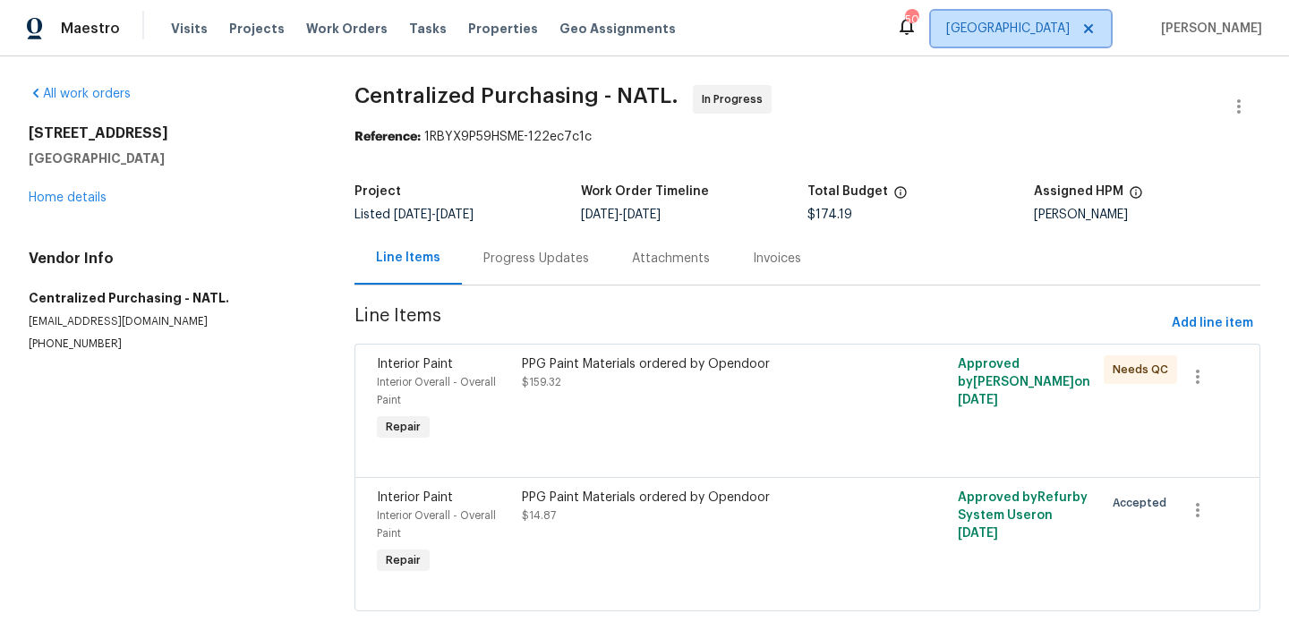
click at [1058, 31] on span "[GEOGRAPHIC_DATA]" at bounding box center [1007, 29] width 123 height 18
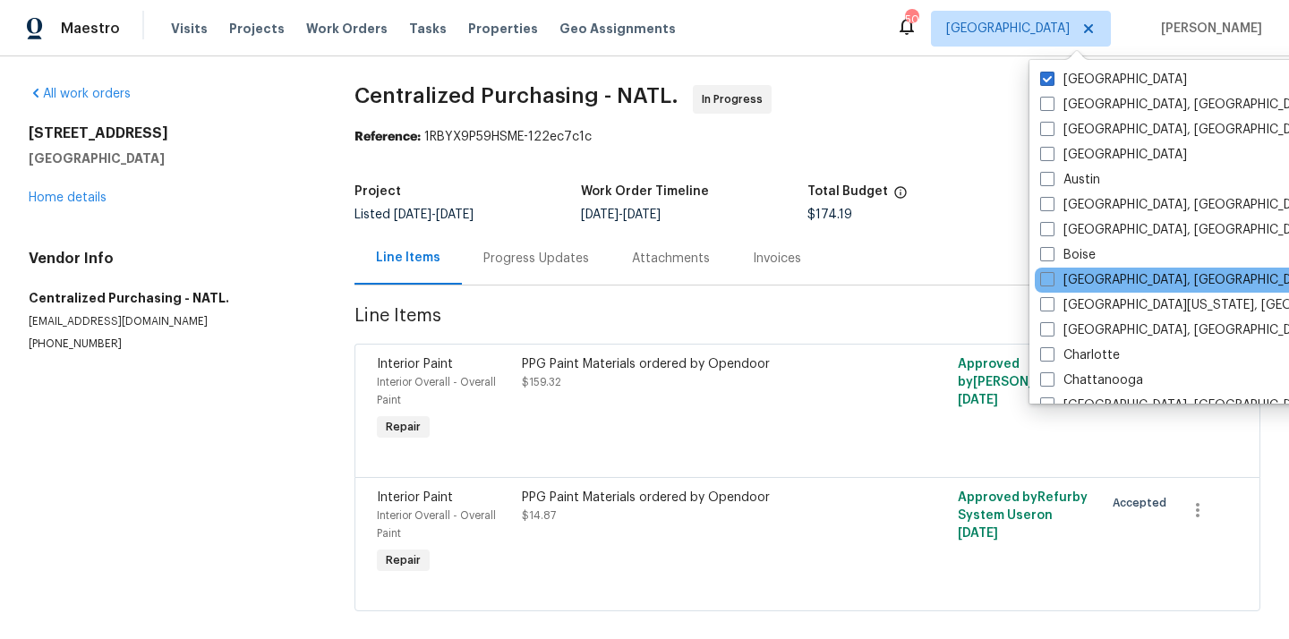
scroll to position [89, 0]
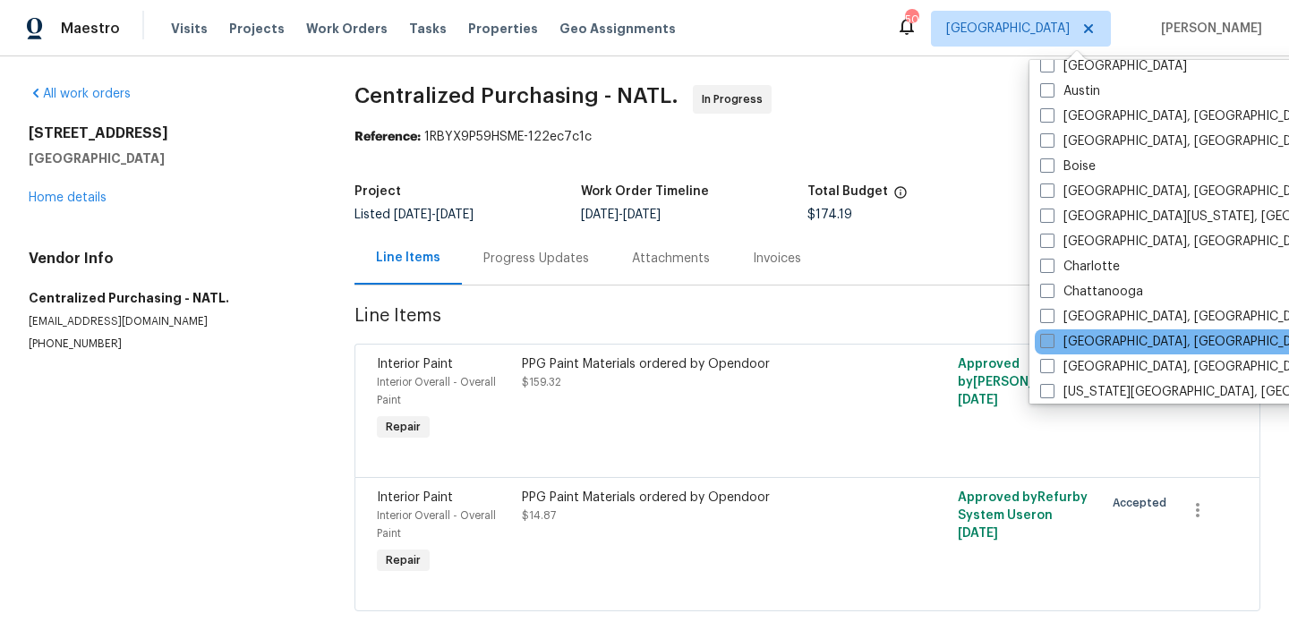
click at [1072, 338] on label "[GEOGRAPHIC_DATA], [GEOGRAPHIC_DATA]" at bounding box center [1178, 342] width 277 height 18
click at [1051, 338] on input "[GEOGRAPHIC_DATA], [GEOGRAPHIC_DATA]" at bounding box center [1046, 339] width 12 height 12
checkbox input "true"
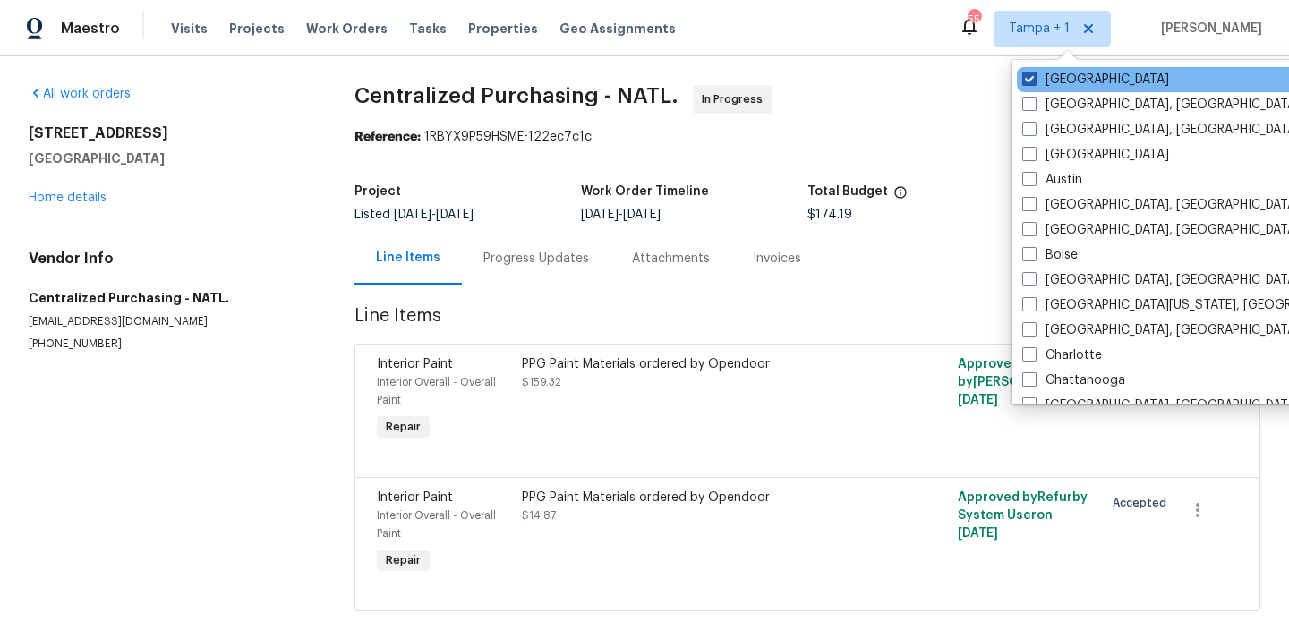
click at [1044, 78] on label "[GEOGRAPHIC_DATA]" at bounding box center [1095, 80] width 147 height 18
click at [1034, 78] on input "[GEOGRAPHIC_DATA]" at bounding box center [1028, 77] width 12 height 12
checkbox input "false"
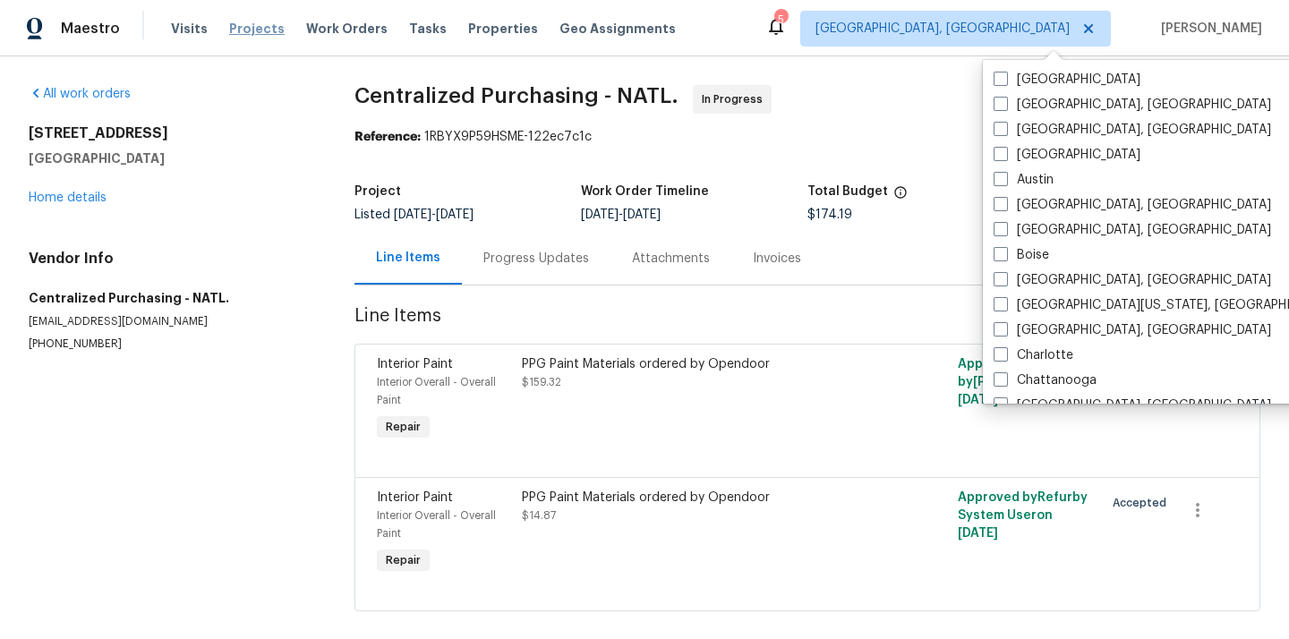
click at [252, 34] on span "Projects" at bounding box center [256, 29] width 55 height 18
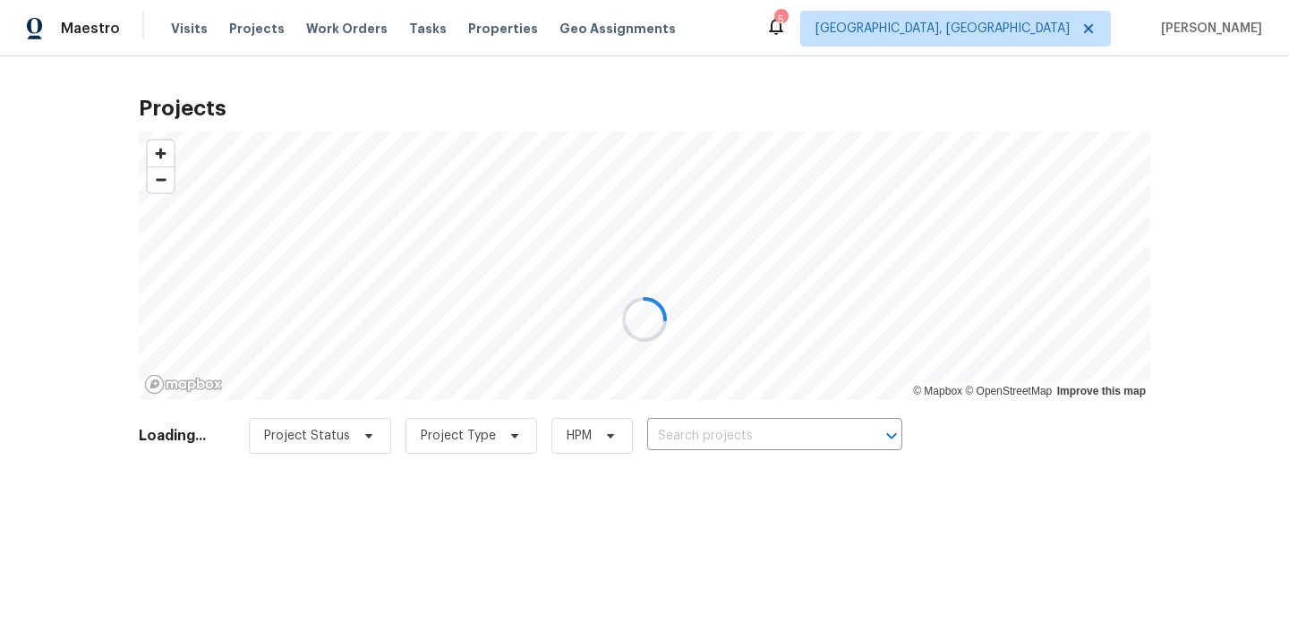
click at [773, 423] on div at bounding box center [644, 319] width 1289 height 639
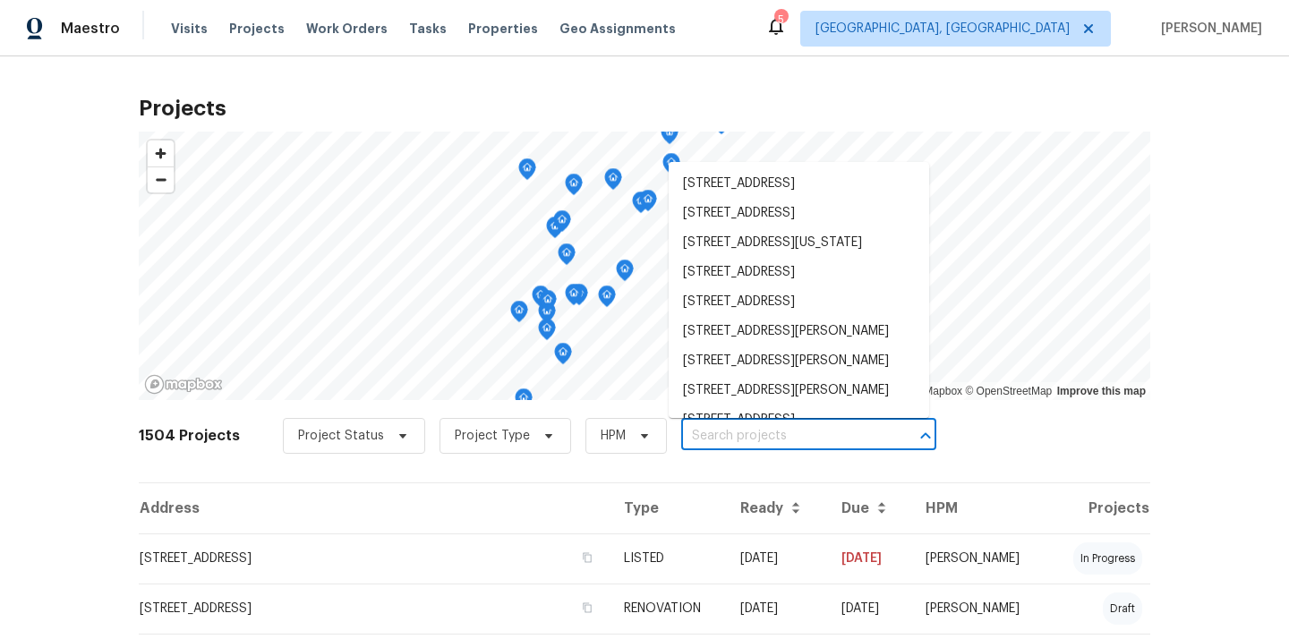
click at [773, 423] on input "text" at bounding box center [783, 436] width 205 height 28
paste input "[STREET_ADDRESS][PERSON_NAME]"
type input "[STREET_ADDRESS][PERSON_NAME]"
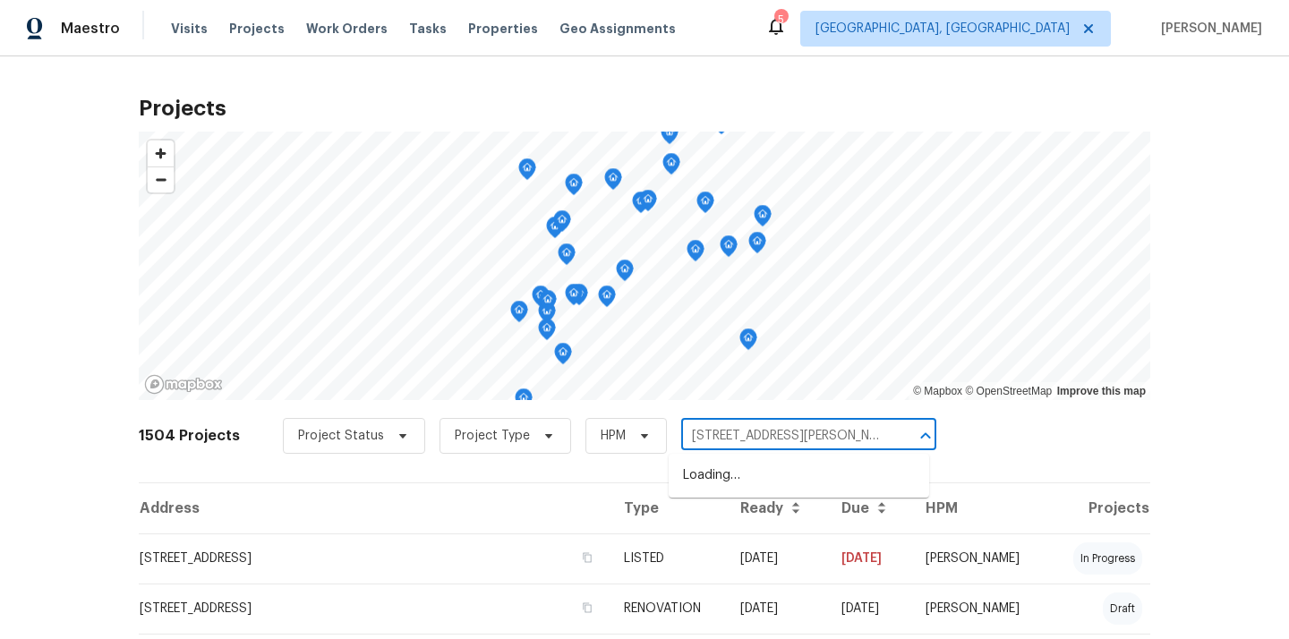
scroll to position [0, 68]
click at [759, 474] on li "[STREET_ADDRESS][PERSON_NAME]" at bounding box center [798, 476] width 260 height 30
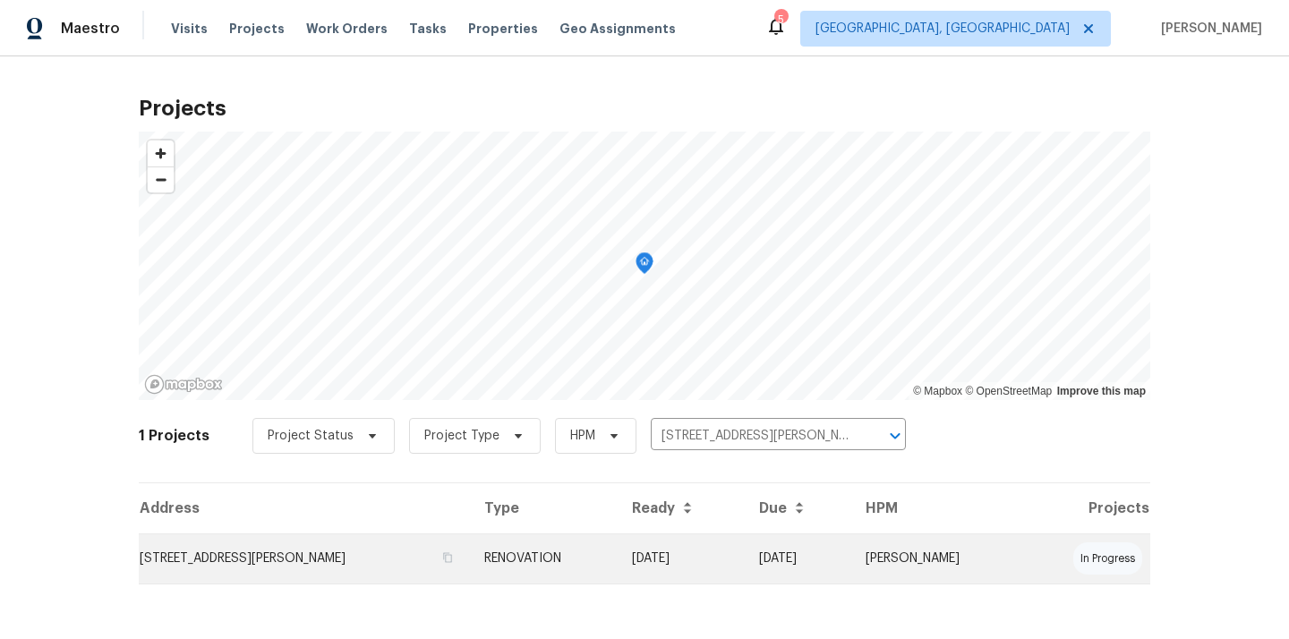
click at [263, 561] on td "[STREET_ADDRESS][PERSON_NAME]" at bounding box center [304, 558] width 331 height 50
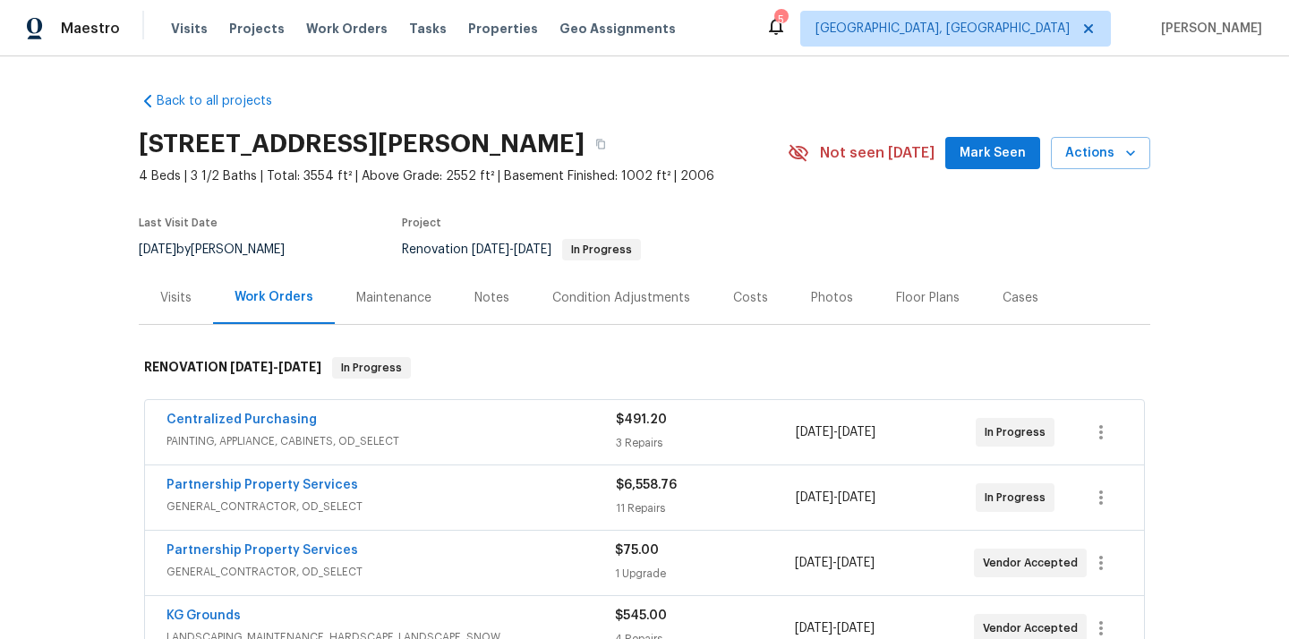
scroll to position [131, 0]
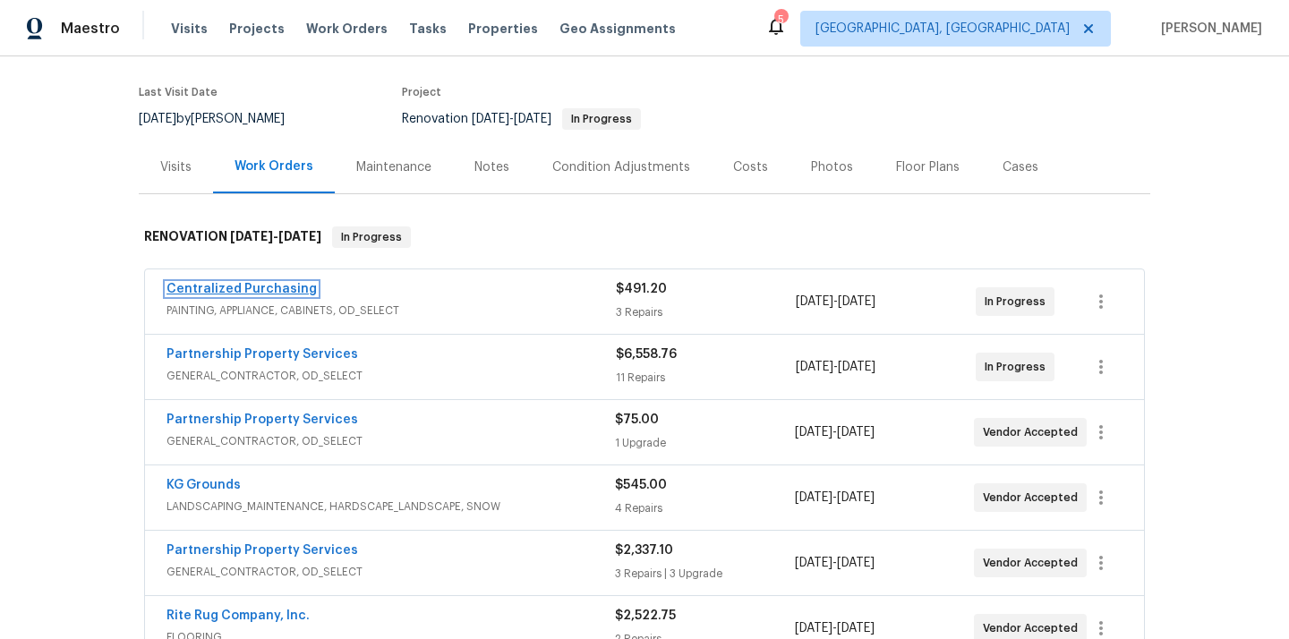
click at [251, 290] on link "Centralized Purchasing" at bounding box center [241, 289] width 150 height 13
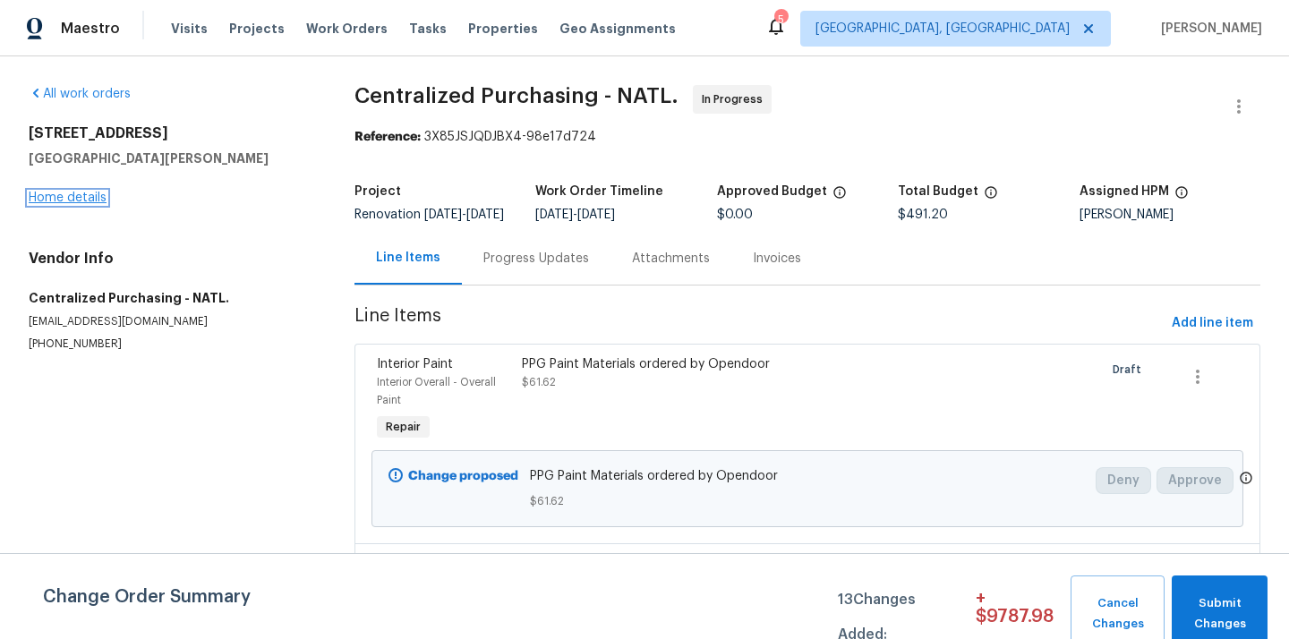
click at [68, 200] on link "Home details" at bounding box center [68, 197] width 78 height 13
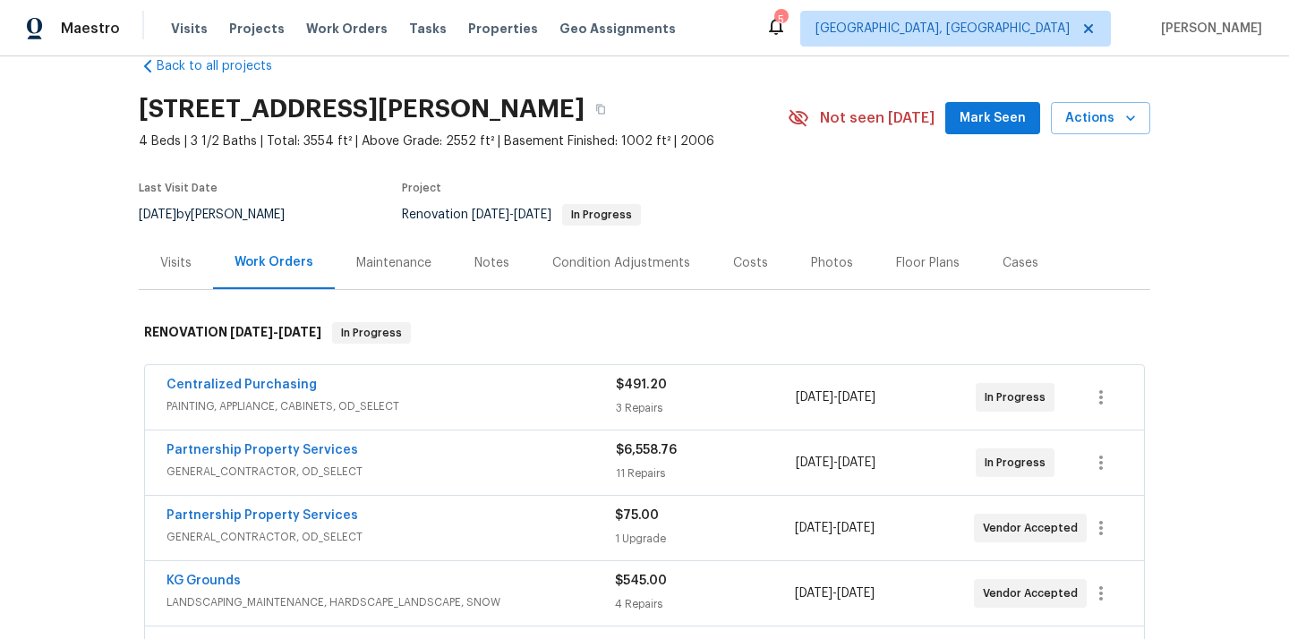
scroll to position [59, 0]
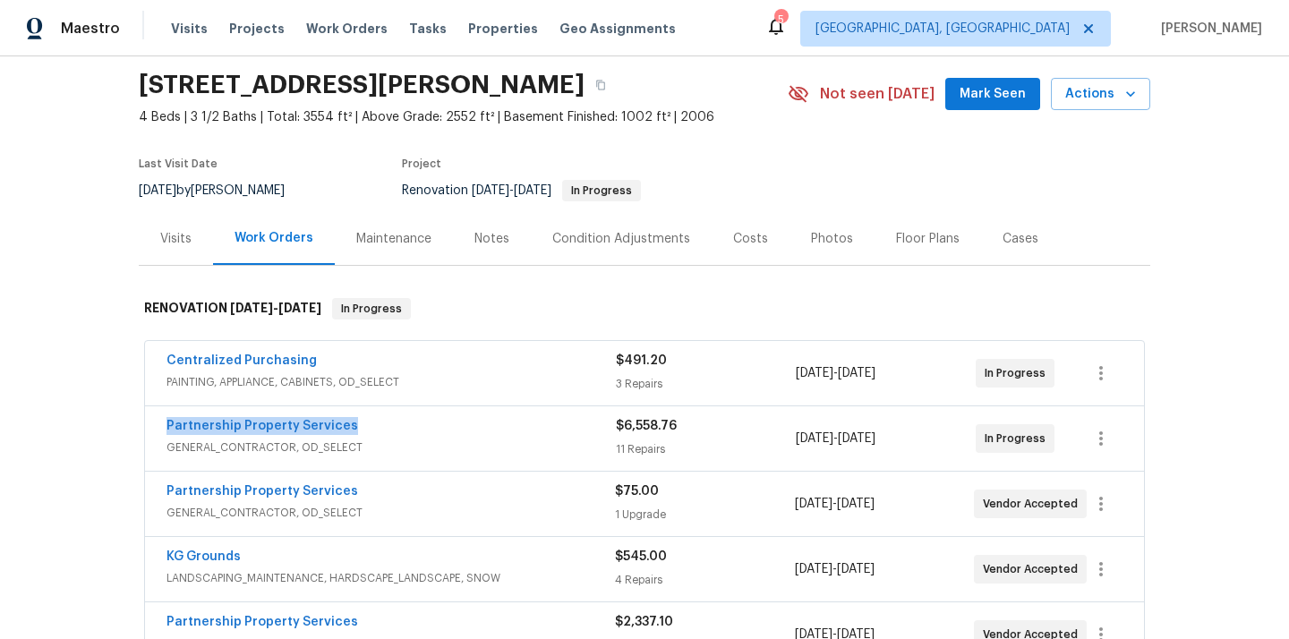
drag, startPoint x: 364, startPoint y: 422, endPoint x: 162, endPoint y: 420, distance: 202.2
click at [162, 420] on div "Partnership Property Services GENERAL_CONTRACTOR, OD_SELECT $6,558.76 11 Repair…" at bounding box center [644, 438] width 999 height 64
copy link "Partnership Property Services"
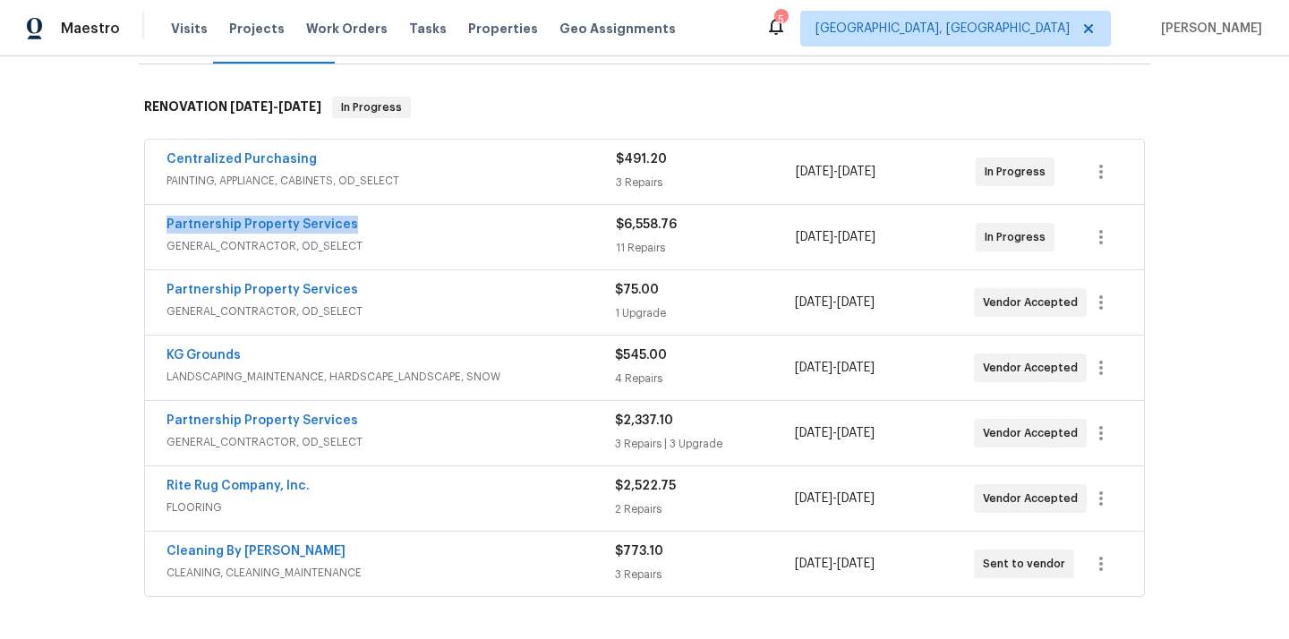
scroll to position [214, 0]
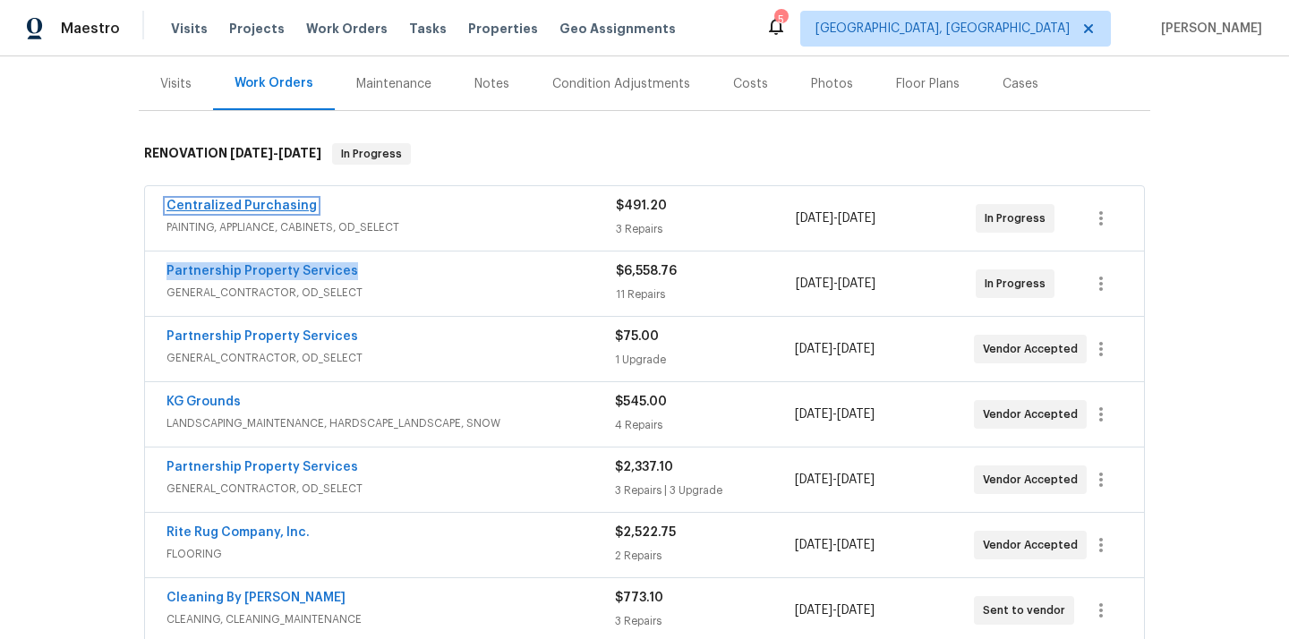
click at [292, 202] on link "Centralized Purchasing" at bounding box center [241, 206] width 150 height 13
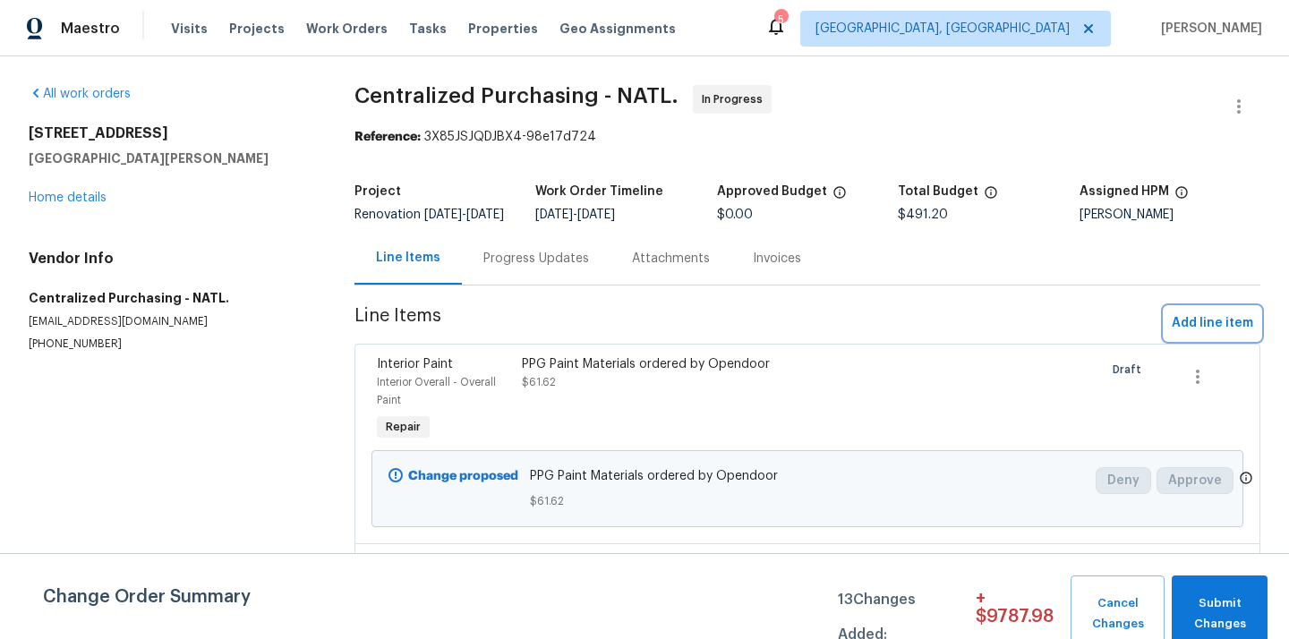
click at [1202, 334] on span "Add line item" at bounding box center [1211, 323] width 81 height 22
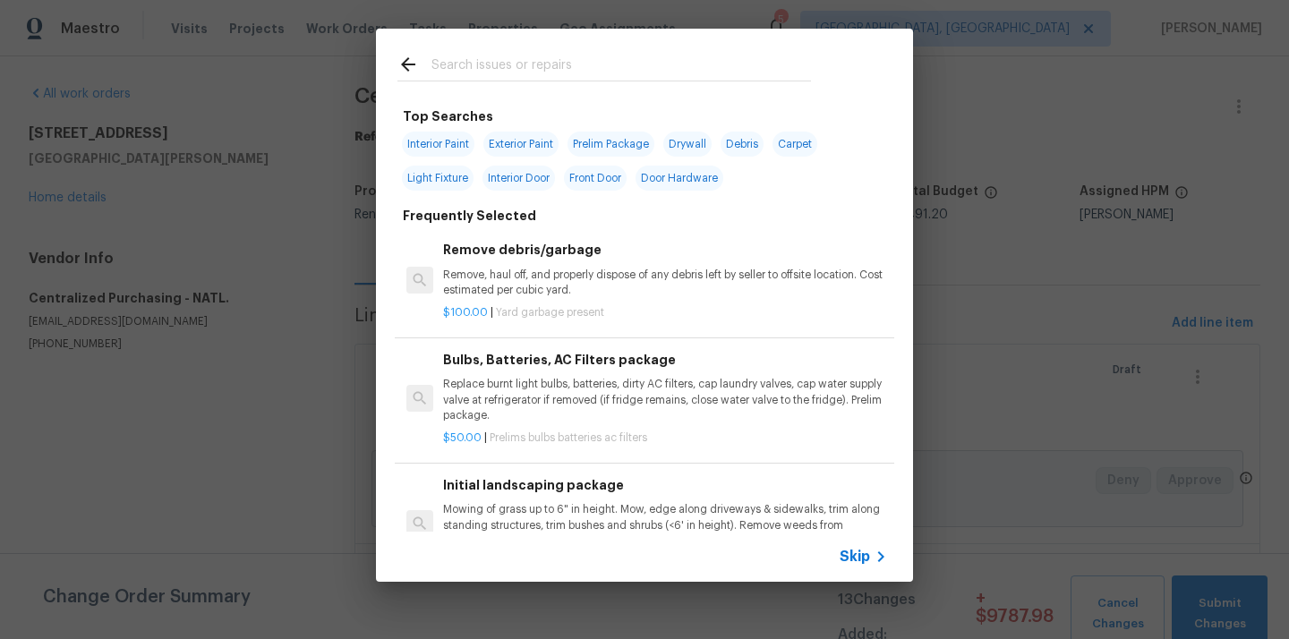
click at [743, 76] on input "text" at bounding box center [620, 67] width 379 height 27
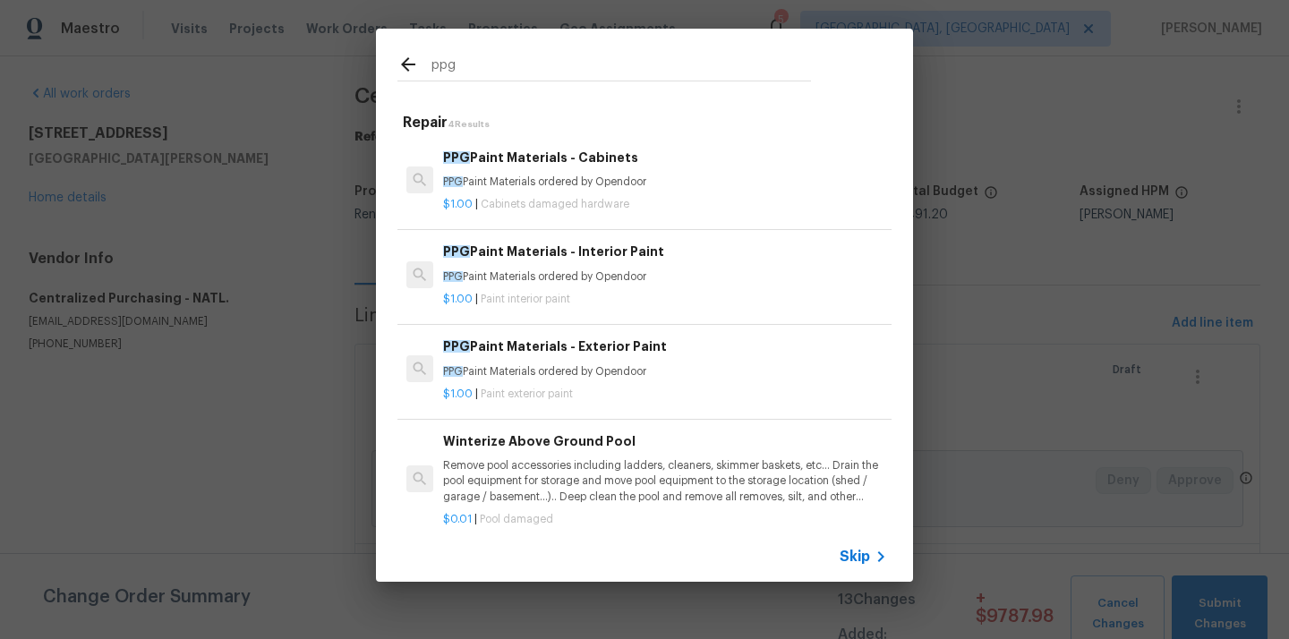
type input "ppg"
click at [636, 256] on h6 "PPG Paint Materials - Interior Paint" at bounding box center [665, 252] width 444 height 20
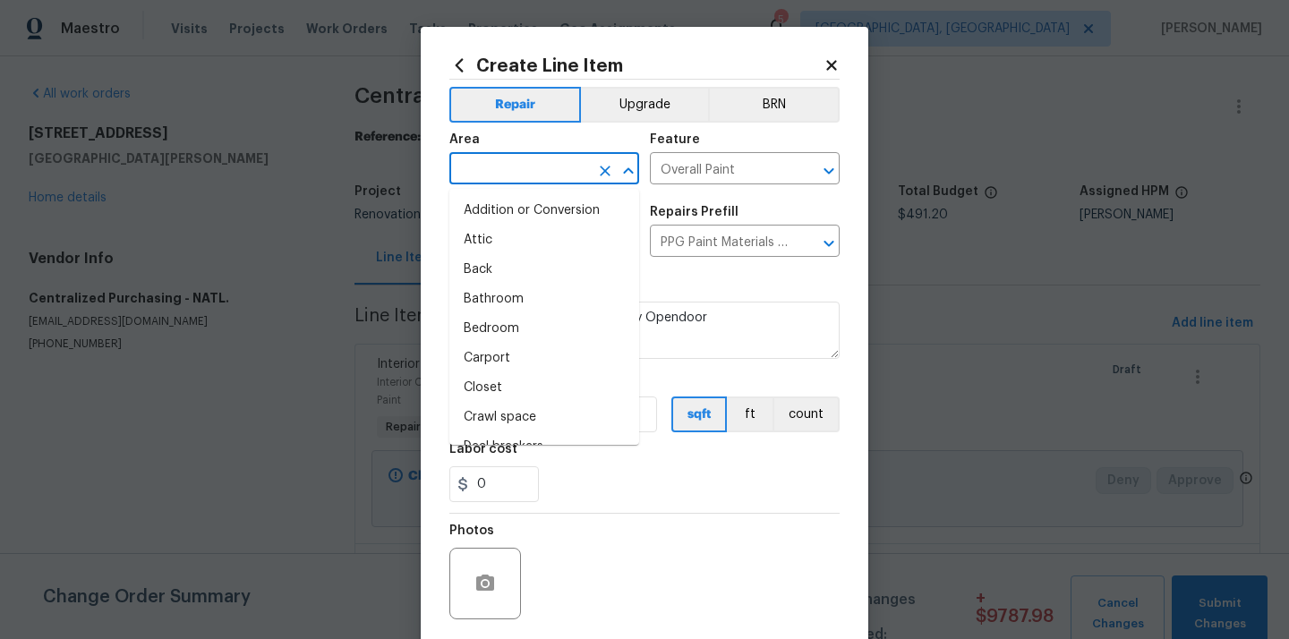
click at [517, 171] on input "text" at bounding box center [519, 171] width 140 height 28
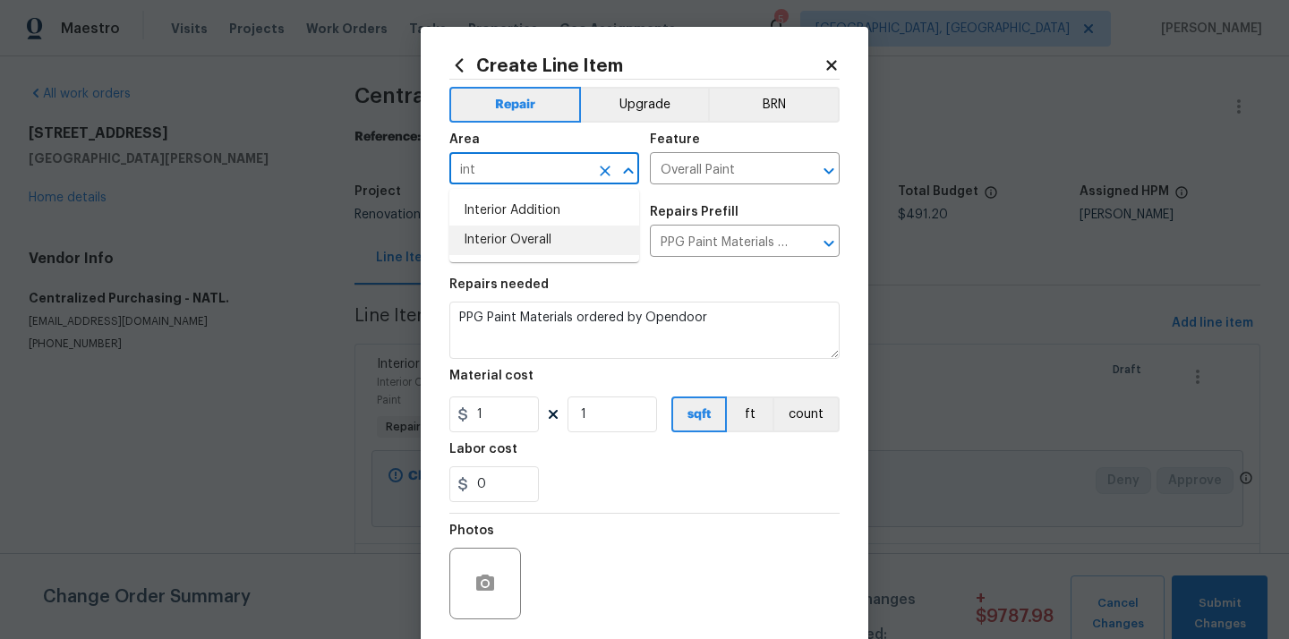
click at [504, 258] on ul "Interior Addition Interior Overall" at bounding box center [544, 225] width 190 height 73
click at [501, 239] on li "Interior Overall" at bounding box center [544, 240] width 190 height 30
type input "Interior Overall"
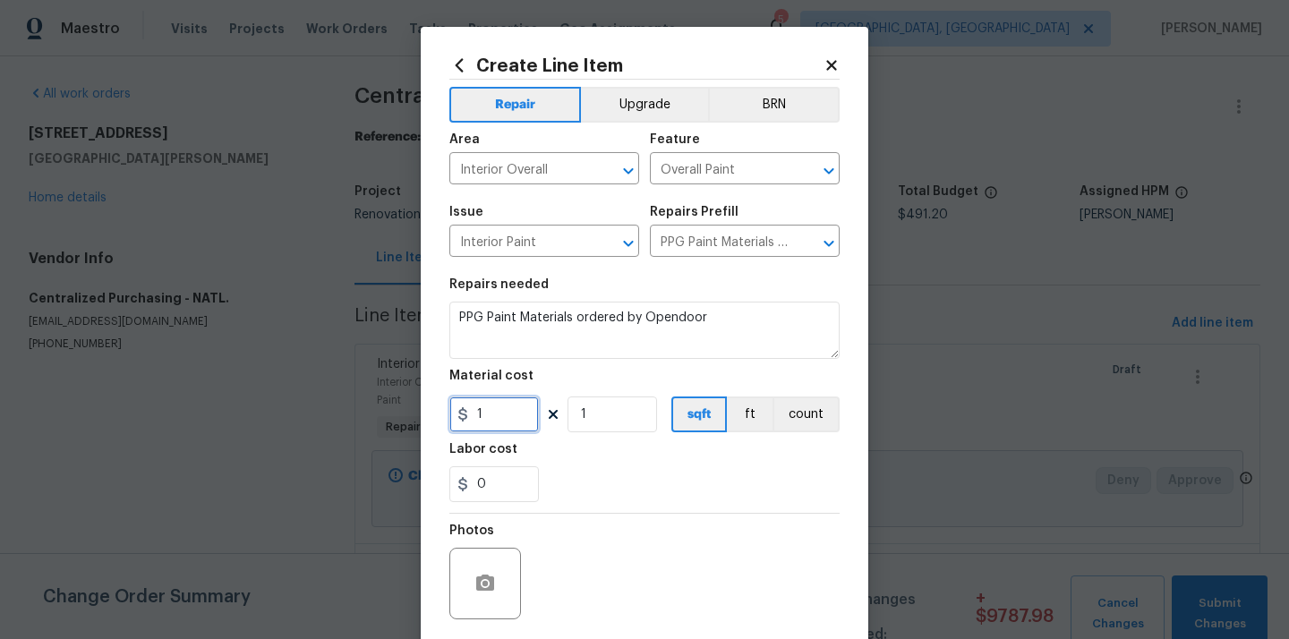
drag, startPoint x: 491, startPoint y: 411, endPoint x: 430, endPoint y: 410, distance: 60.9
click at [430, 410] on div "Create Line Item Repair Upgrade BRN Area Interior Overall ​ Feature Overall Pai…" at bounding box center [644, 385] width 447 height 717
paste input "37.32"
type input "137.32"
click at [512, 457] on div "Labor cost" at bounding box center [644, 454] width 390 height 23
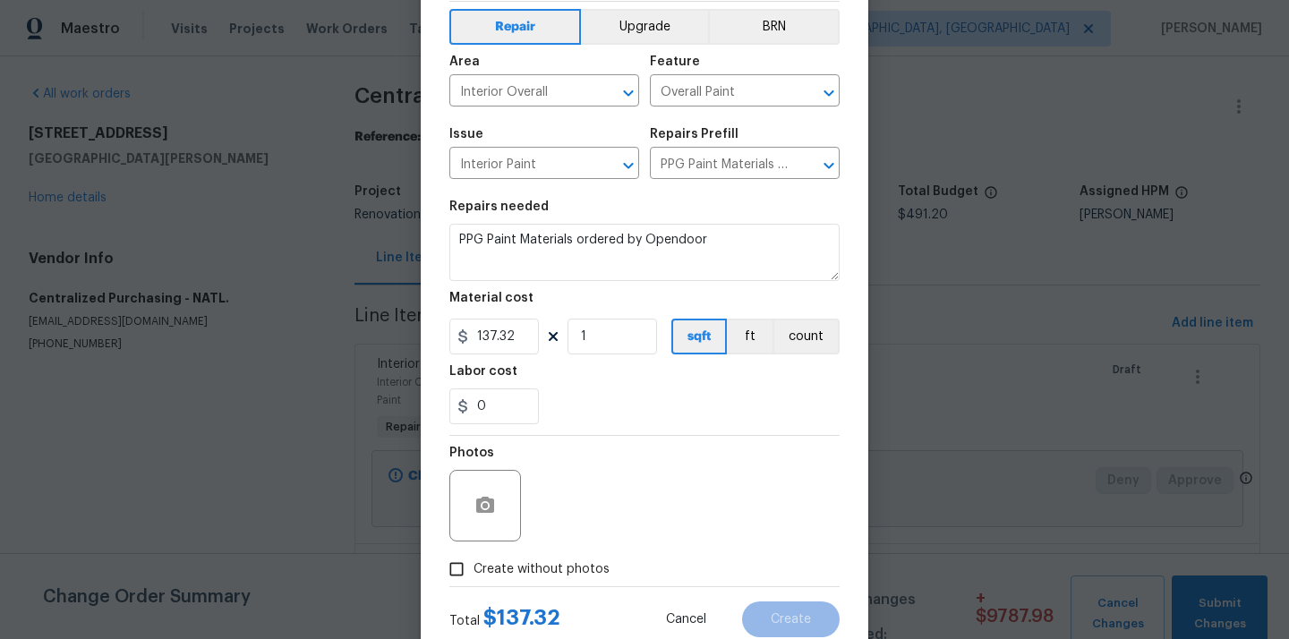
scroll to position [132, 0]
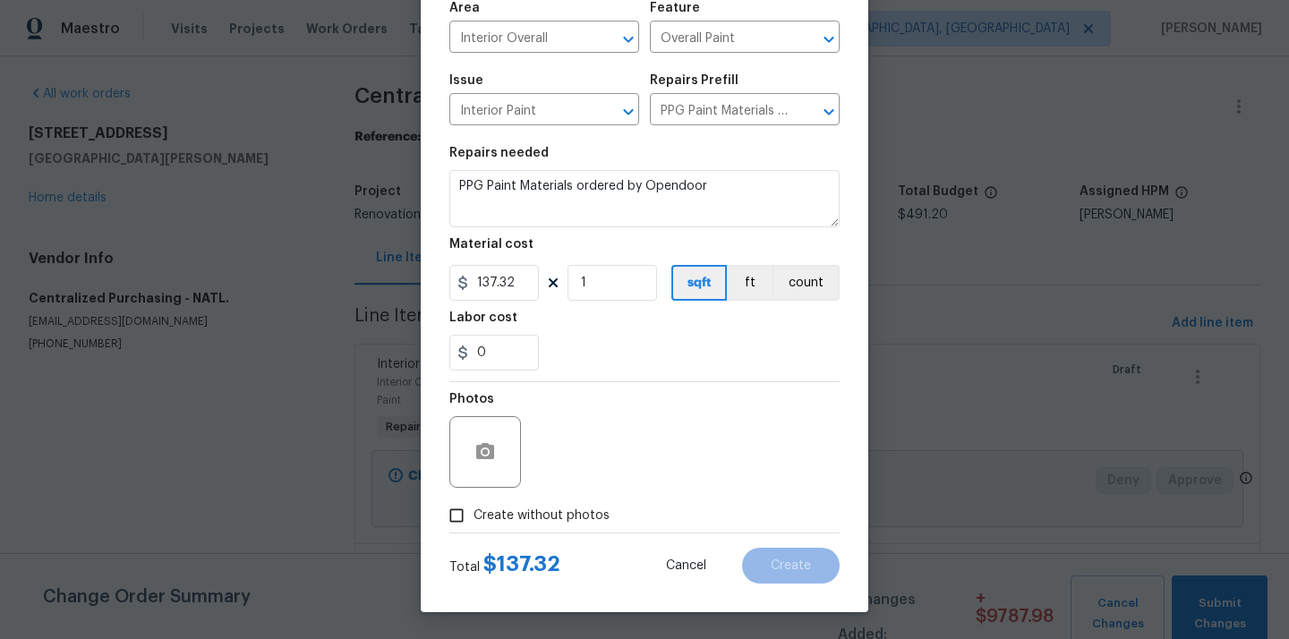
click at [503, 516] on span "Create without photos" at bounding box center [541, 515] width 136 height 19
click at [473, 516] on input "Create without photos" at bounding box center [456, 515] width 34 height 34
checkbox input "true"
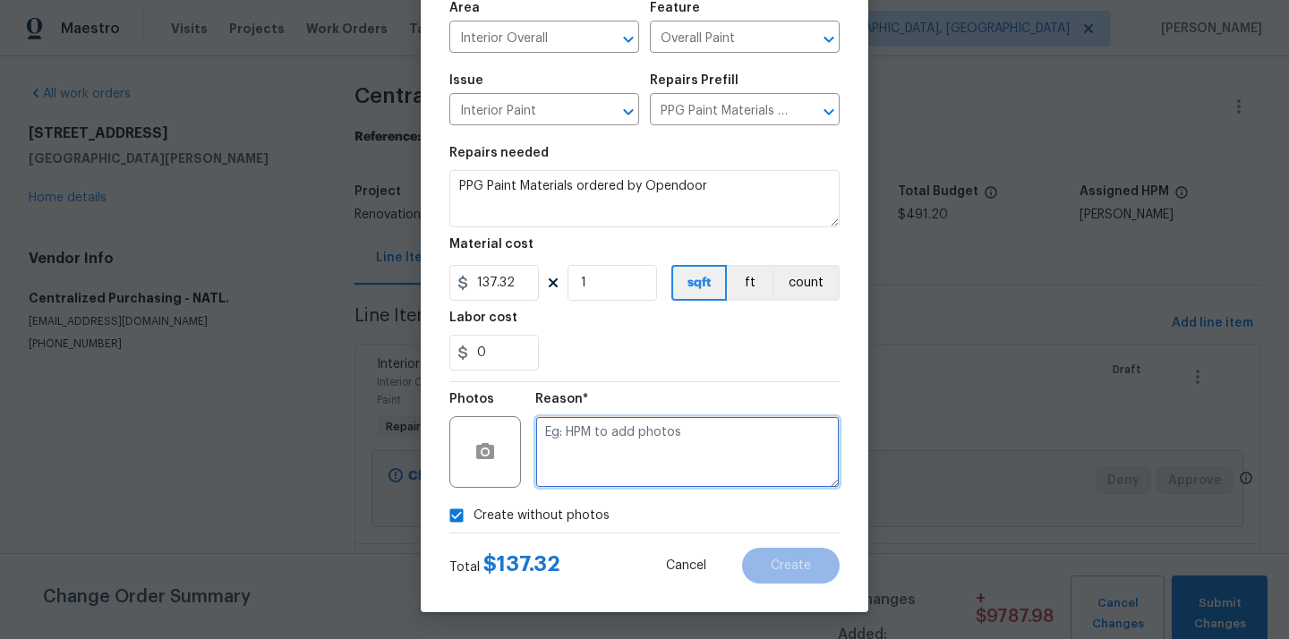
click at [587, 448] on textarea at bounding box center [687, 452] width 304 height 72
type textarea "N/A"
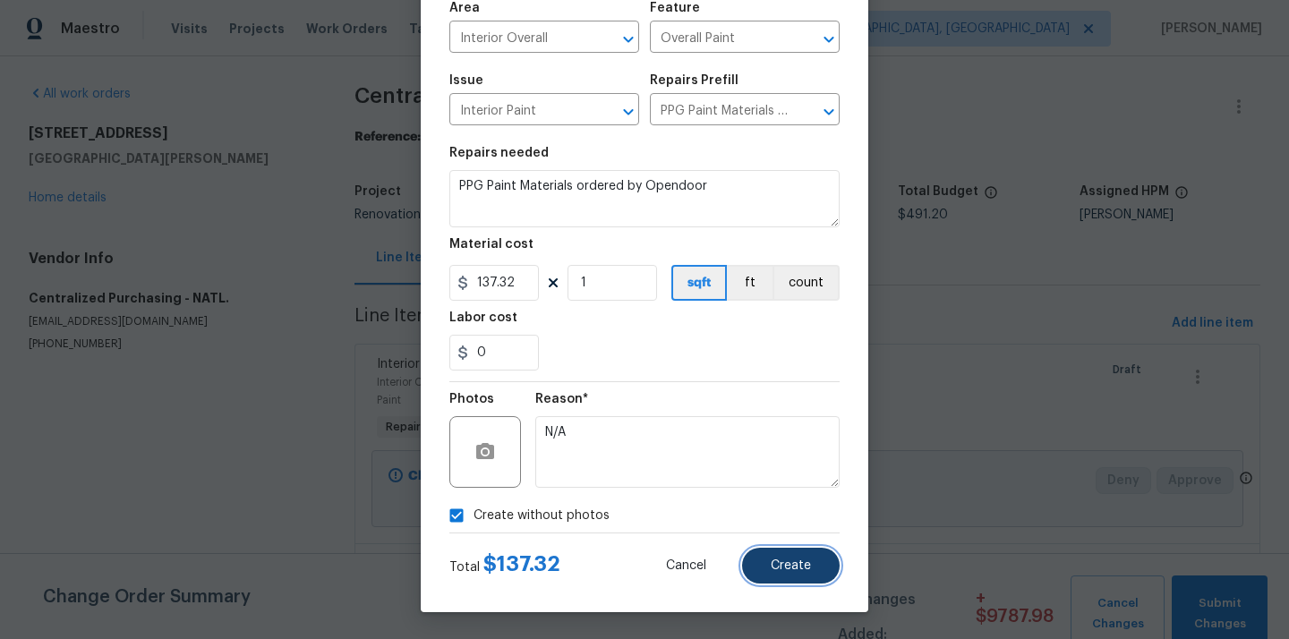
click at [783, 548] on button "Create" at bounding box center [791, 566] width 98 height 36
